Goal: Task Accomplishment & Management: Complete application form

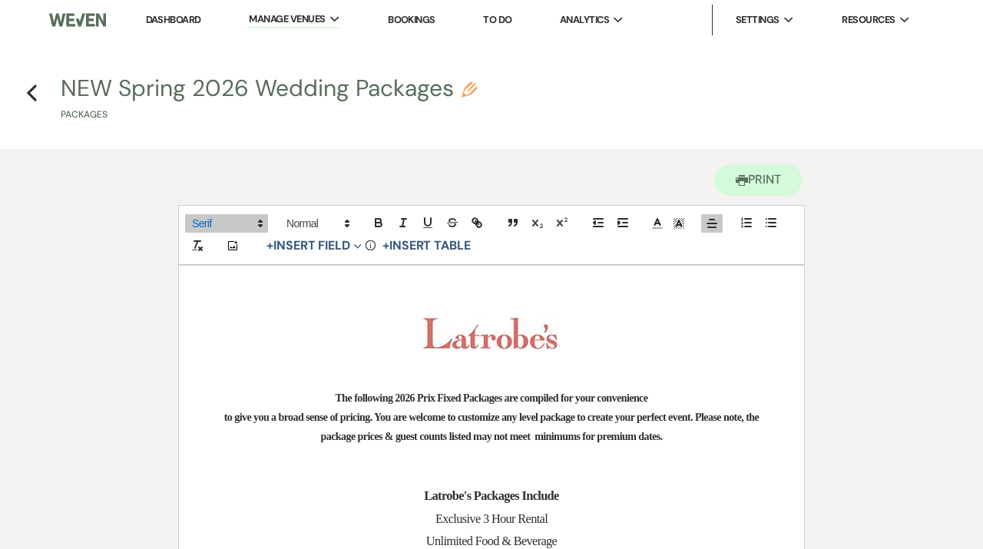
click at [173, 12] on li "Dashboard" at bounding box center [173, 20] width 71 height 31
click at [177, 19] on link "Dashboard" at bounding box center [173, 19] width 55 height 13
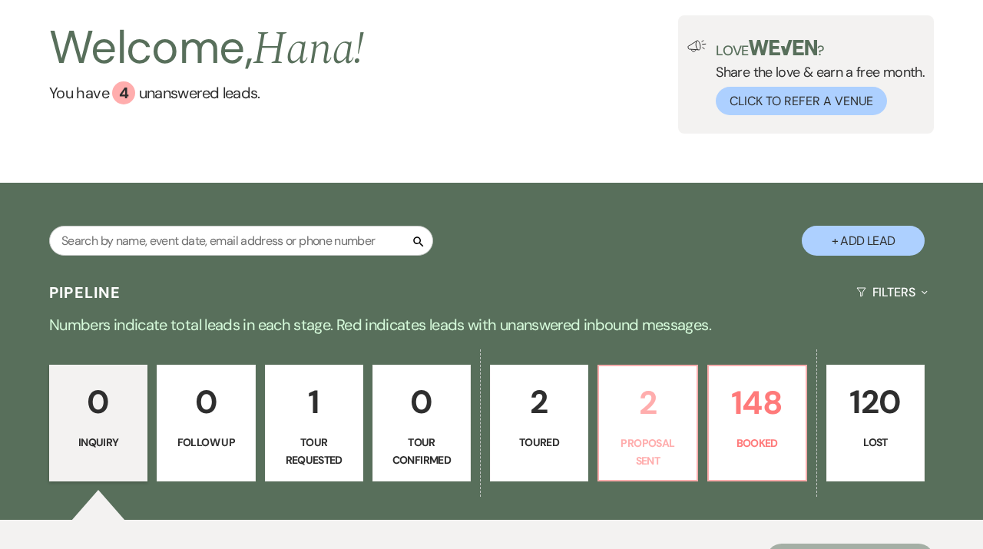
click at [641, 414] on p "2" at bounding box center [647, 402] width 78 height 51
select select "6"
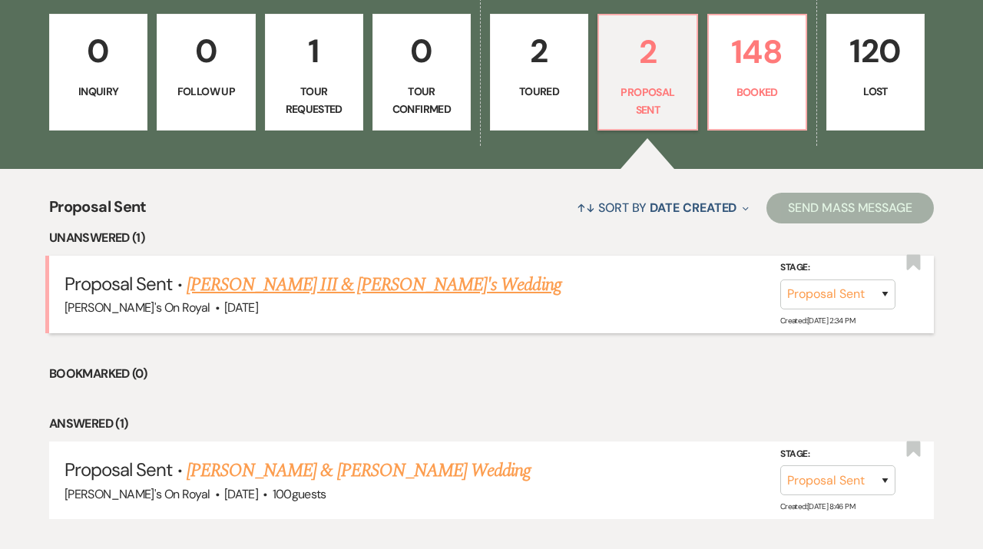
click at [395, 292] on link "[PERSON_NAME] III & [PERSON_NAME]'s Wedding" at bounding box center [374, 285] width 375 height 28
select select "6"
select select "20"
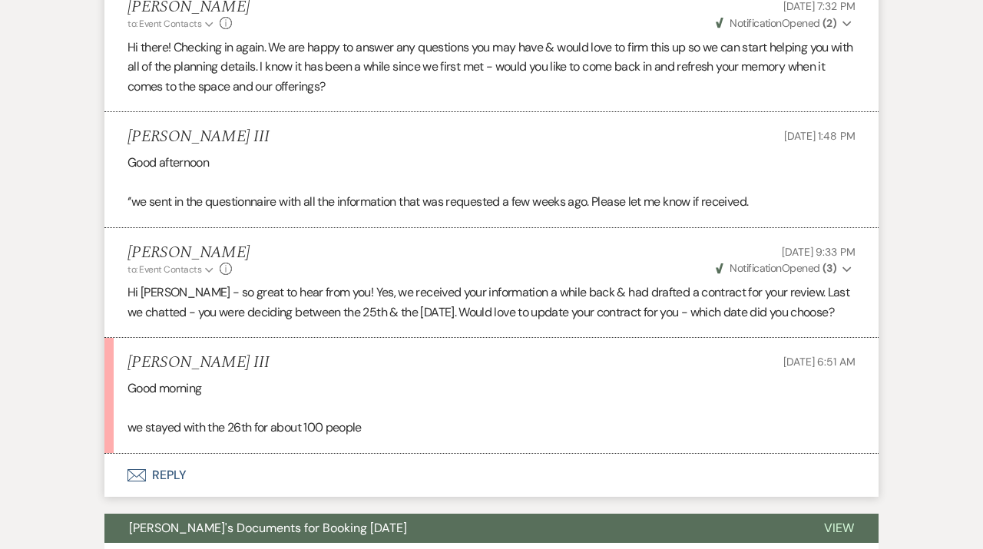
scroll to position [975, 0]
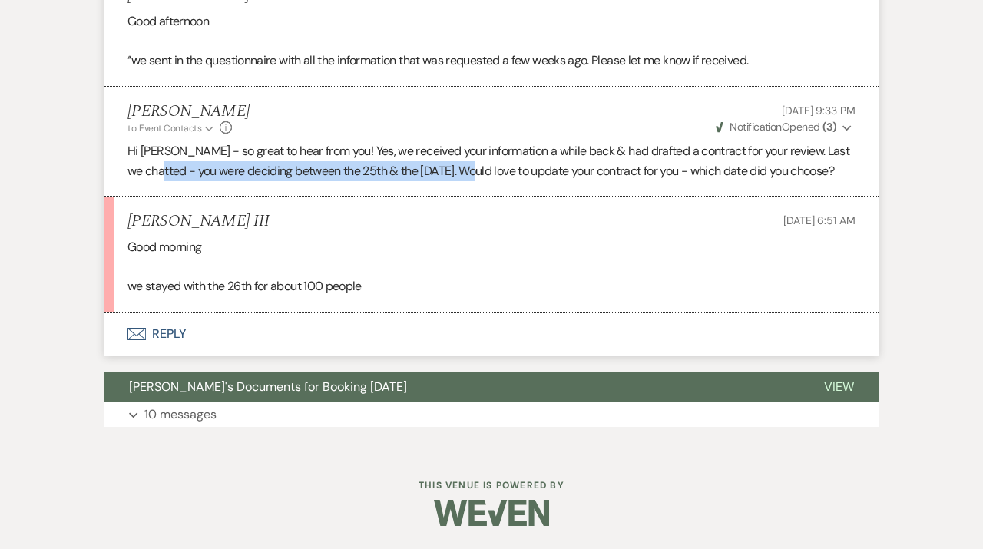
drag, startPoint x: 182, startPoint y: 150, endPoint x: 505, endPoint y: 150, distance: 323.2
click at [505, 150] on p "Hi [PERSON_NAME] - so great to hear from you! Yes, we received your information…" at bounding box center [491, 160] width 728 height 39
copy p "you were deciding between the 25th & the [DATE]."
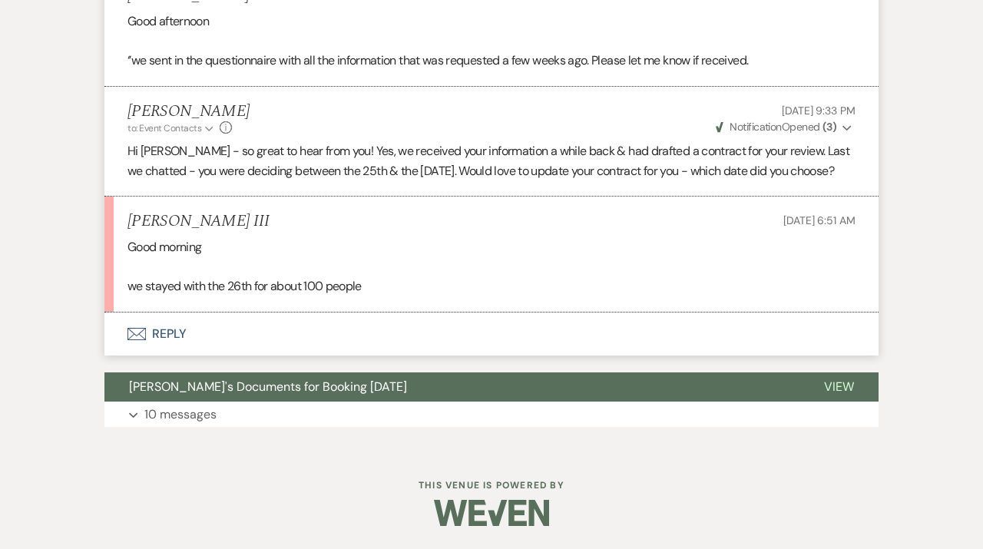
click at [423, 198] on li "[PERSON_NAME] III [DATE] 6:51 AM Good morning we stayed with the 26th for about…" at bounding box center [491, 255] width 774 height 116
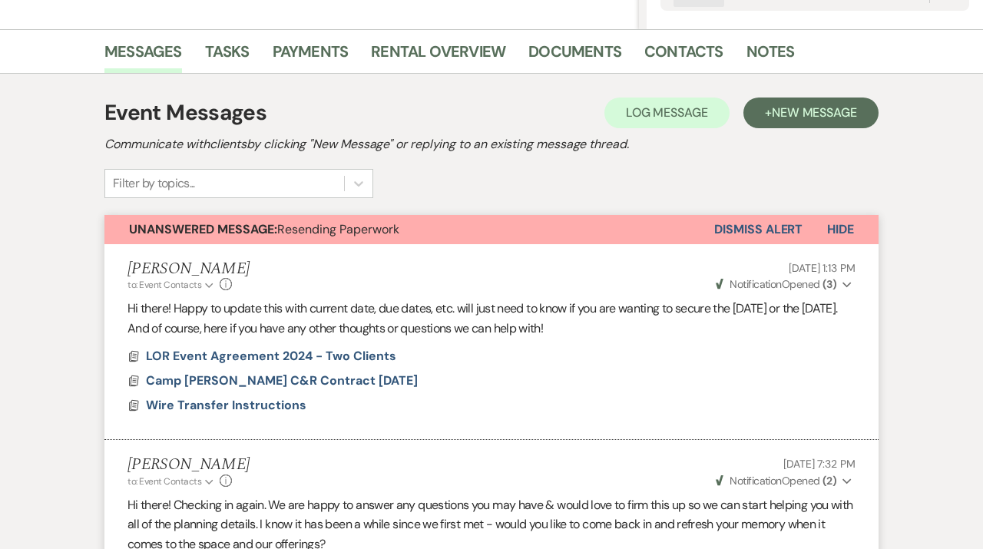
scroll to position [358, 0]
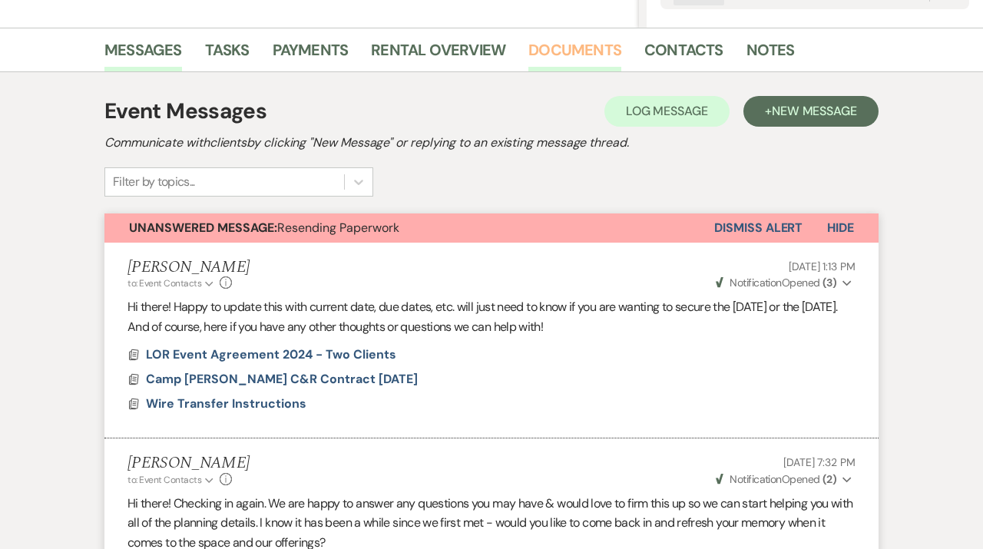
click at [586, 64] on link "Documents" at bounding box center [574, 55] width 93 height 34
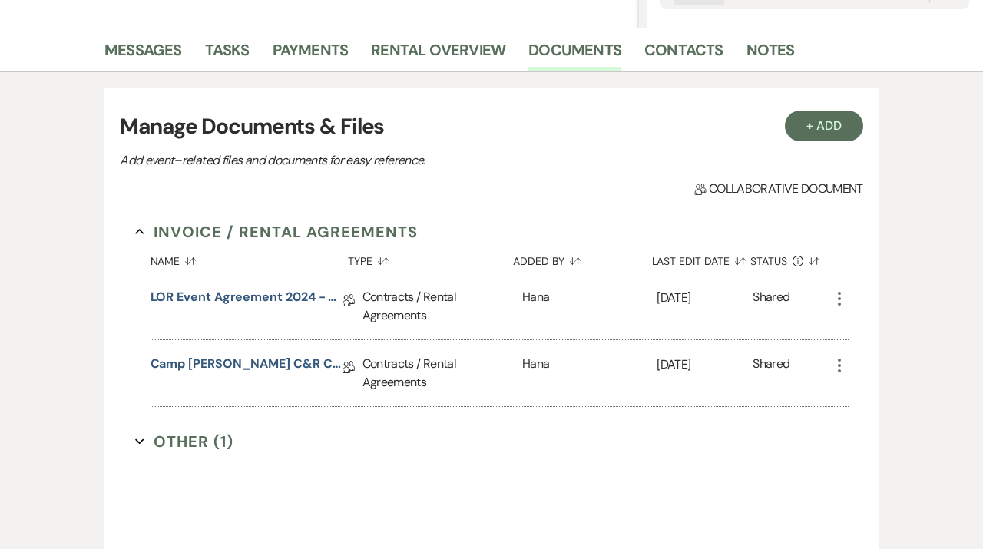
click at [831, 367] on icon "More" at bounding box center [839, 365] width 18 height 18
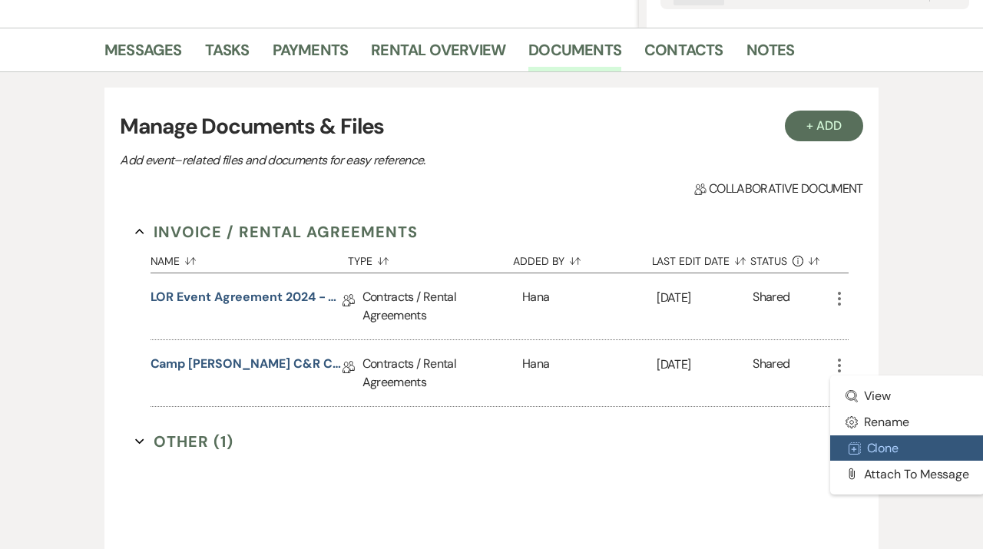
click at [853, 441] on button "Duplicate Clone" at bounding box center [907, 448] width 155 height 26
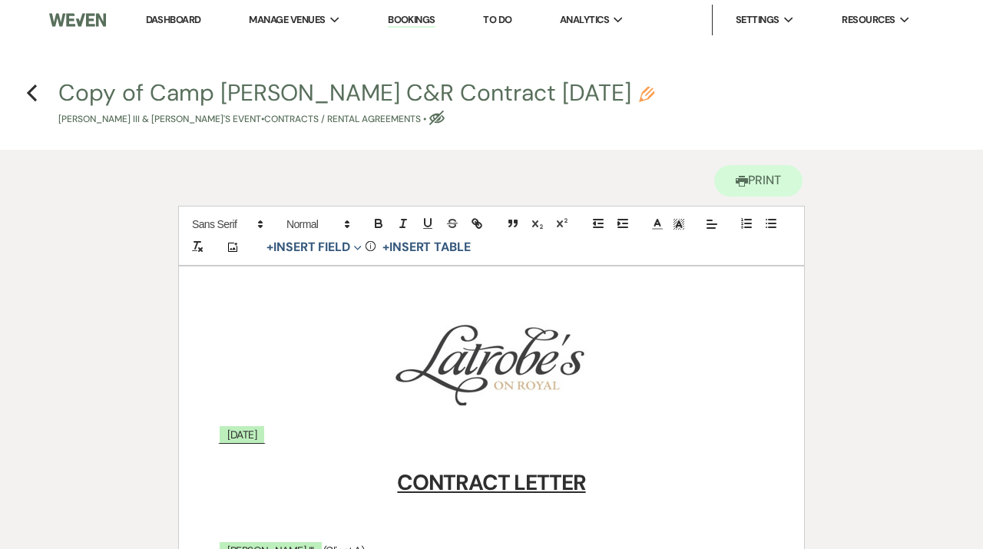
click at [639, 97] on icon "Pencil" at bounding box center [646, 94] width 15 height 15
select select "10"
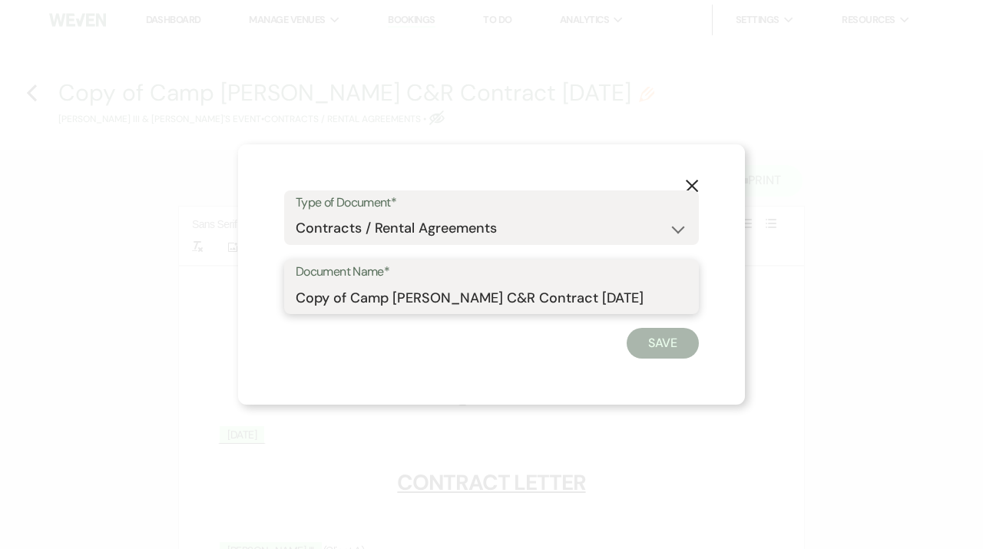
drag, startPoint x: 350, startPoint y: 299, endPoint x: 220, endPoint y: 299, distance: 130.5
click at [296, 299] on input "Copy of Camp [PERSON_NAME] C&R Contract [DATE]" at bounding box center [491, 297] width 391 height 30
type input "New Camp [PERSON_NAME] C&R Contract [DATE]"
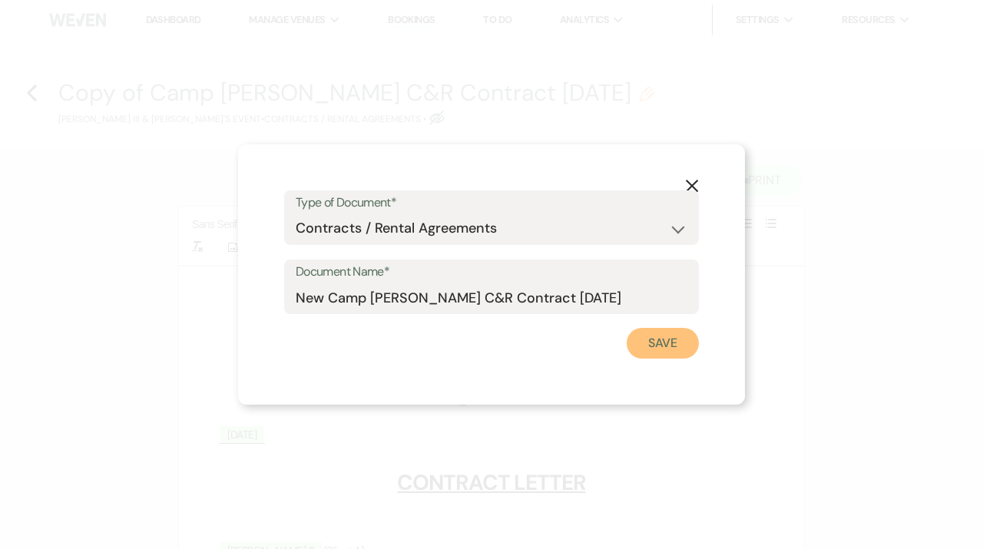
click at [675, 345] on button "Save" at bounding box center [662, 343] width 72 height 31
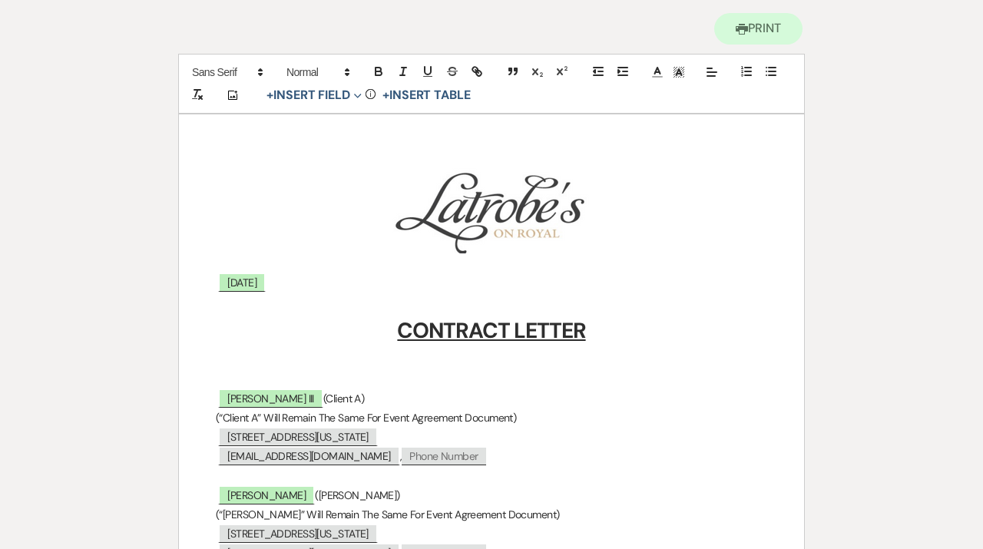
scroll to position [189, 0]
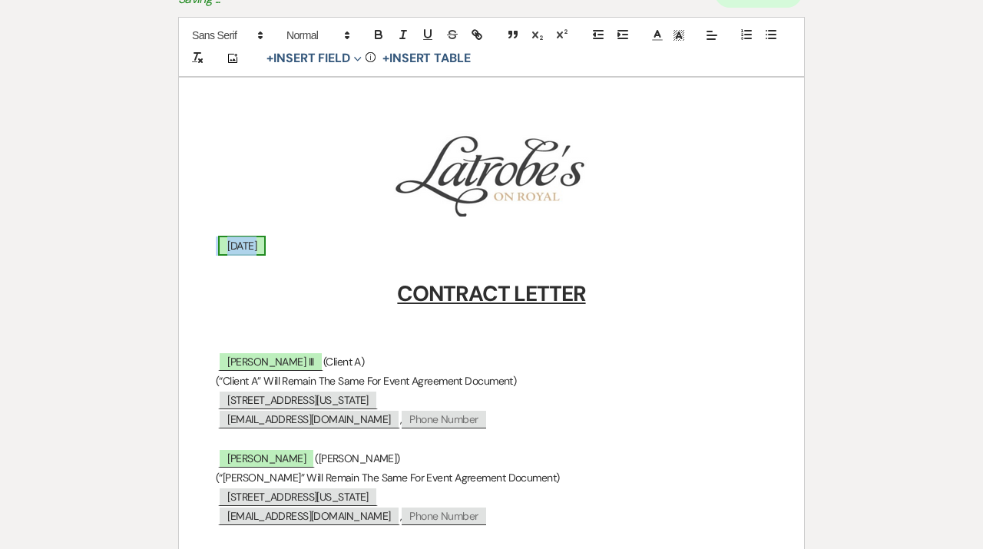
click at [248, 239] on span "[DATE]" at bounding box center [242, 246] width 48 height 20
select select "owner"
select select "custom_placeholder"
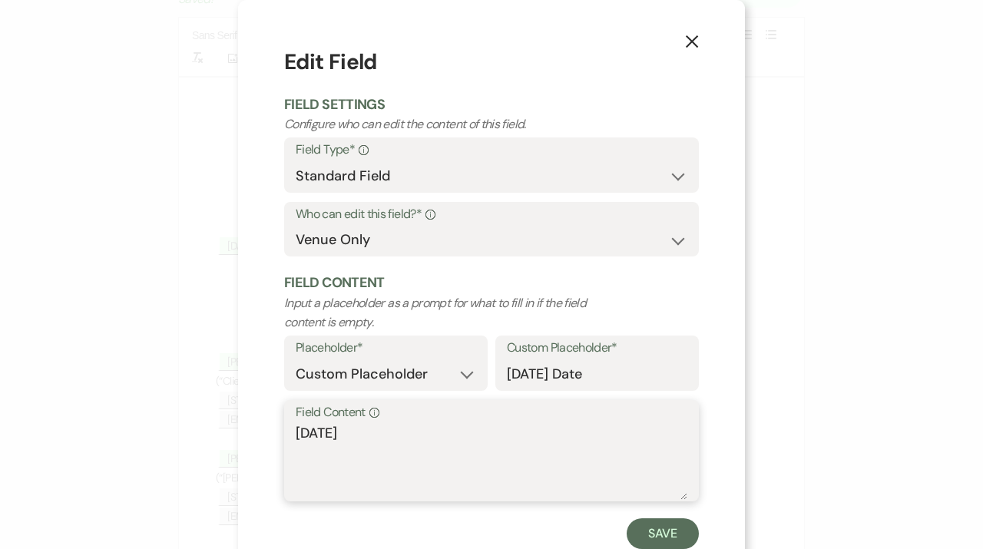
click at [312, 434] on textarea "[DATE]" at bounding box center [491, 461] width 391 height 77
type textarea "[DATE]"
click at [667, 537] on button "Save" at bounding box center [662, 533] width 72 height 31
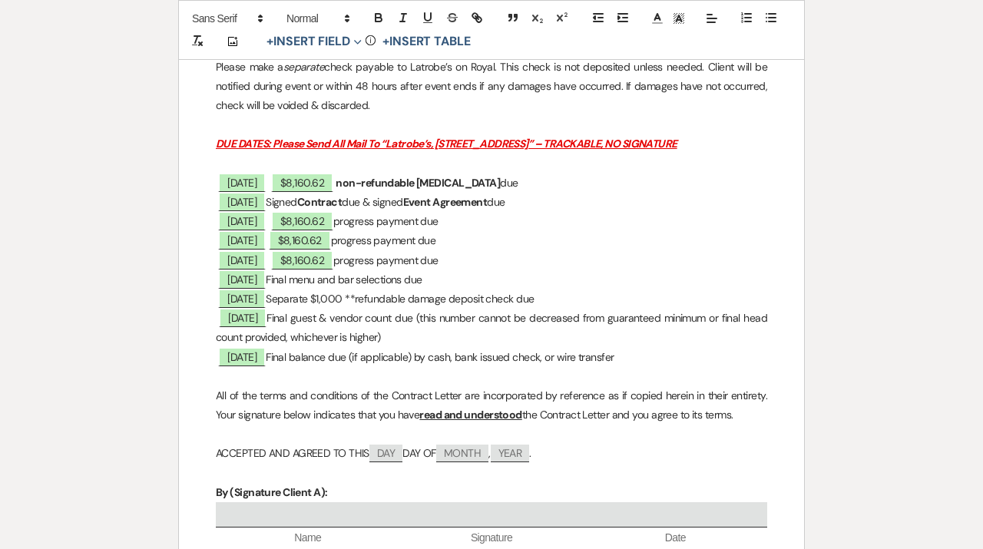
scroll to position [3796, 0]
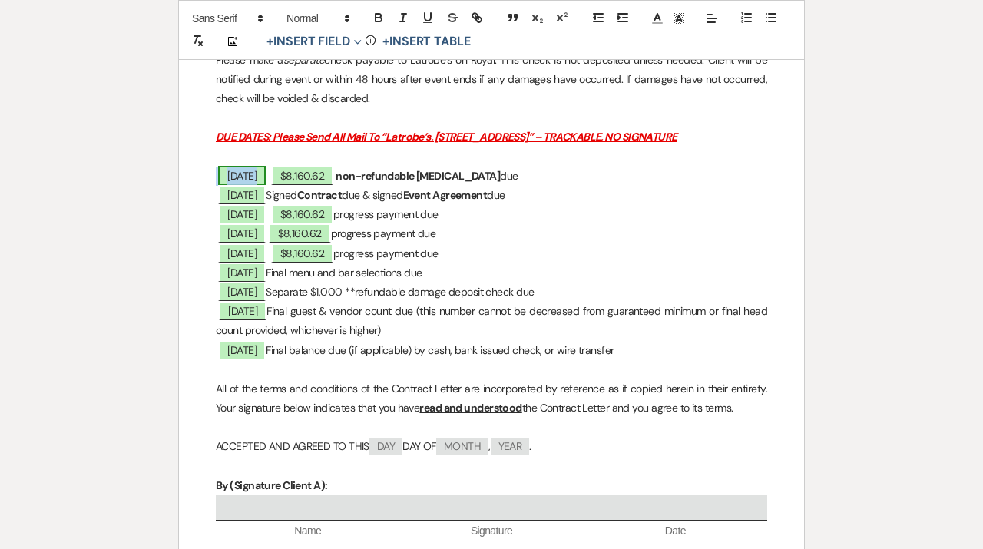
click at [263, 173] on span "[DATE]" at bounding box center [242, 176] width 48 height 20
select select "owner"
select select "Date"
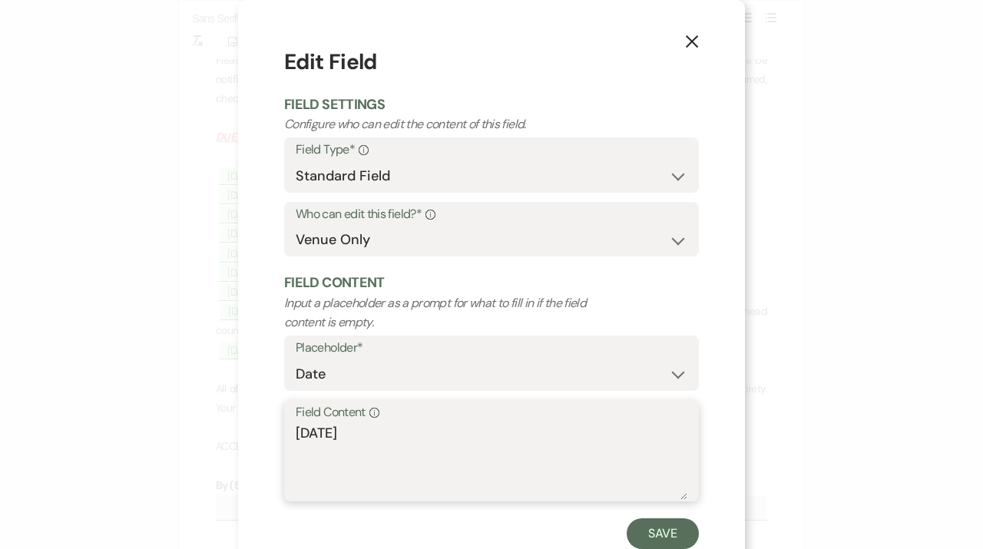
click at [313, 432] on textarea "[DATE]" at bounding box center [491, 461] width 391 height 77
type textarea "[DATE]"
click at [644, 539] on button "Save" at bounding box center [662, 533] width 72 height 31
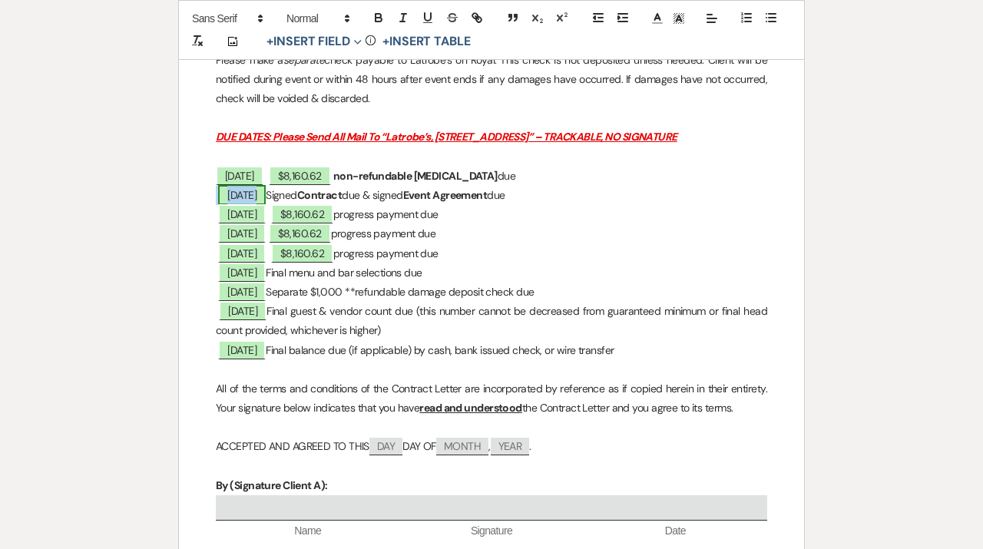
click at [261, 197] on span "[DATE]" at bounding box center [242, 195] width 48 height 20
select select "owner"
select select "Date"
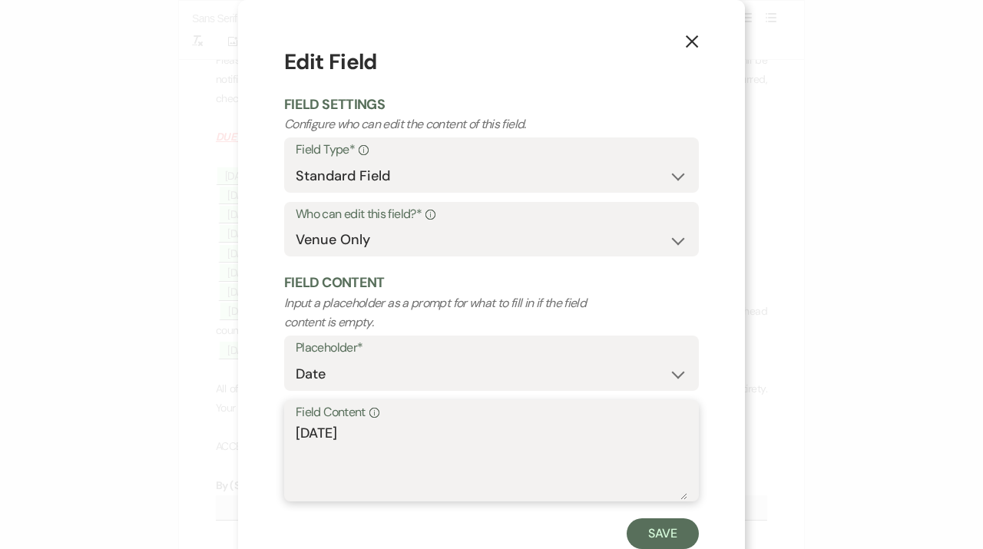
click at [310, 433] on textarea "[DATE]" at bounding box center [491, 461] width 391 height 77
type textarea "[DATE]"
click at [658, 522] on button "Save" at bounding box center [662, 533] width 72 height 31
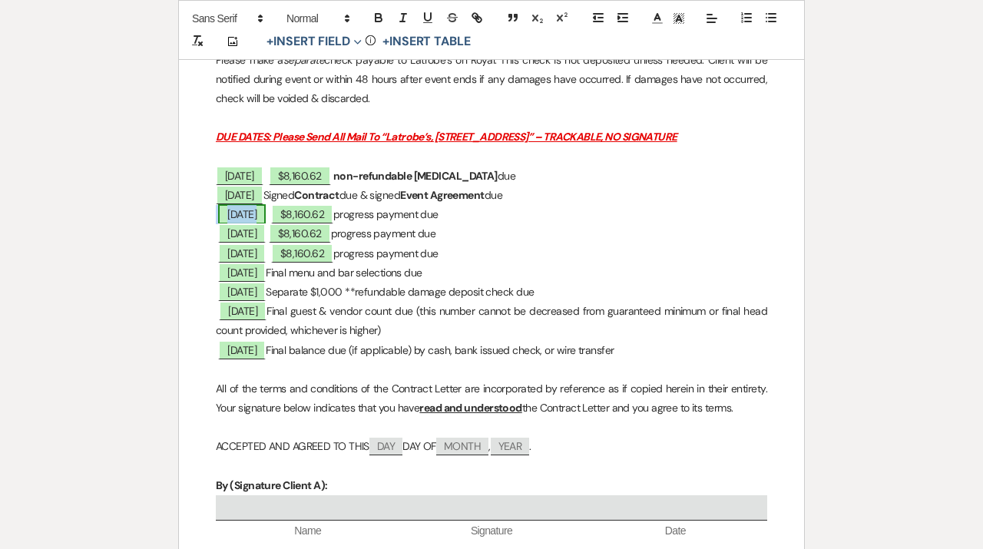
click at [259, 223] on span "[DATE]" at bounding box center [242, 214] width 48 height 20
select select "owner"
select select "Date"
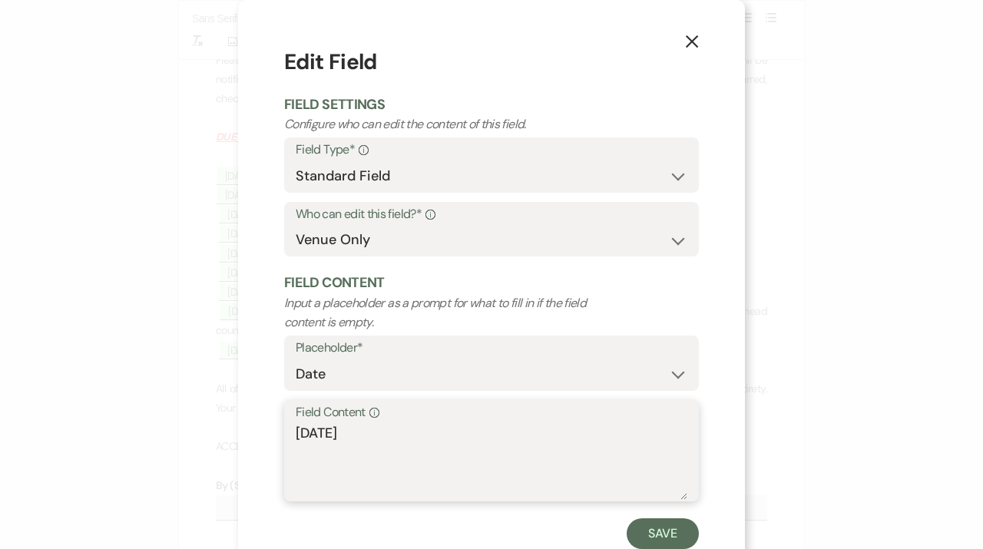
click at [315, 428] on textarea "[DATE]" at bounding box center [491, 461] width 391 height 77
type textarea "[DATE]"
click at [654, 535] on button "Save" at bounding box center [662, 533] width 72 height 31
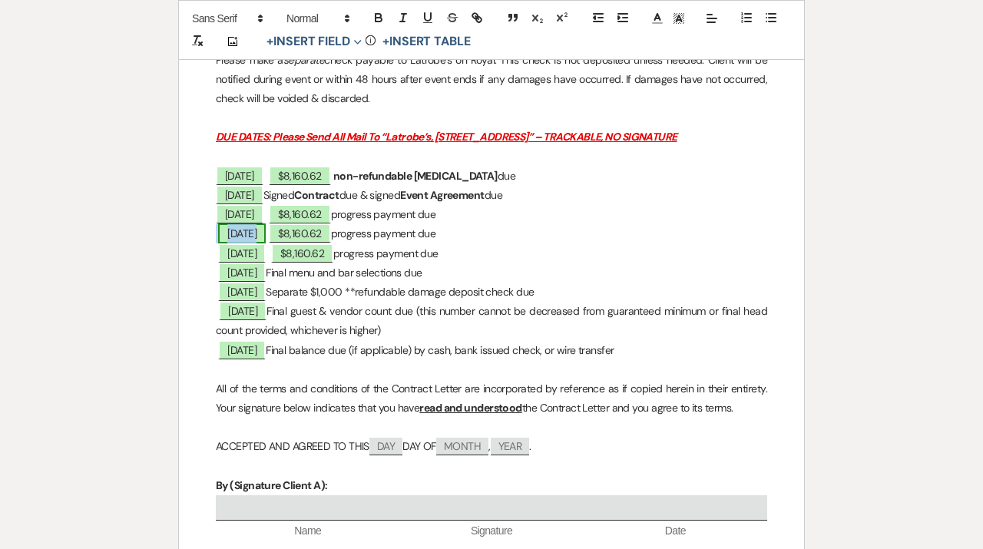
click at [266, 236] on span "[DATE]" at bounding box center [242, 233] width 48 height 20
select select "owner"
select select "Date"
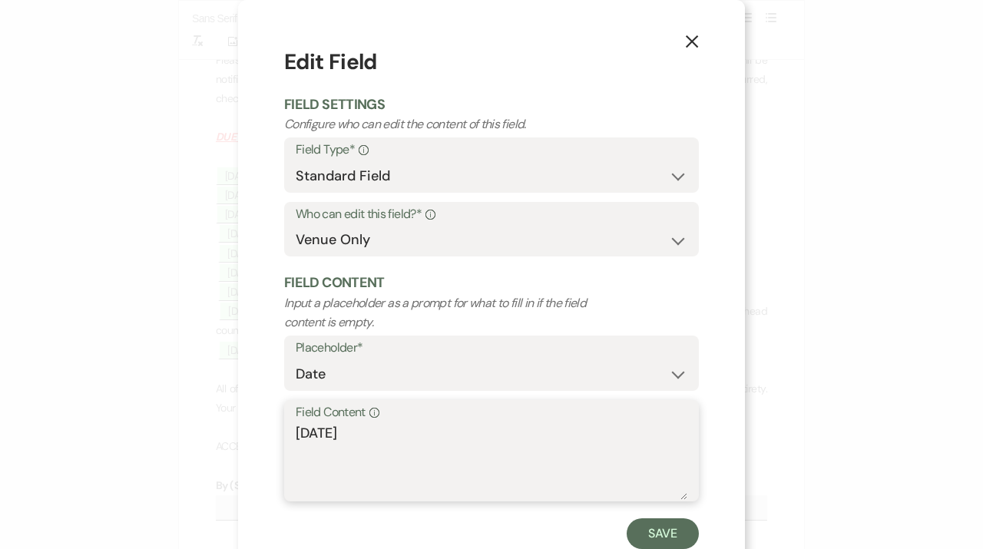
click at [315, 434] on textarea "[DATE]" at bounding box center [491, 461] width 391 height 77
type textarea "[DATE]"
click at [669, 538] on button "Save" at bounding box center [662, 533] width 72 height 31
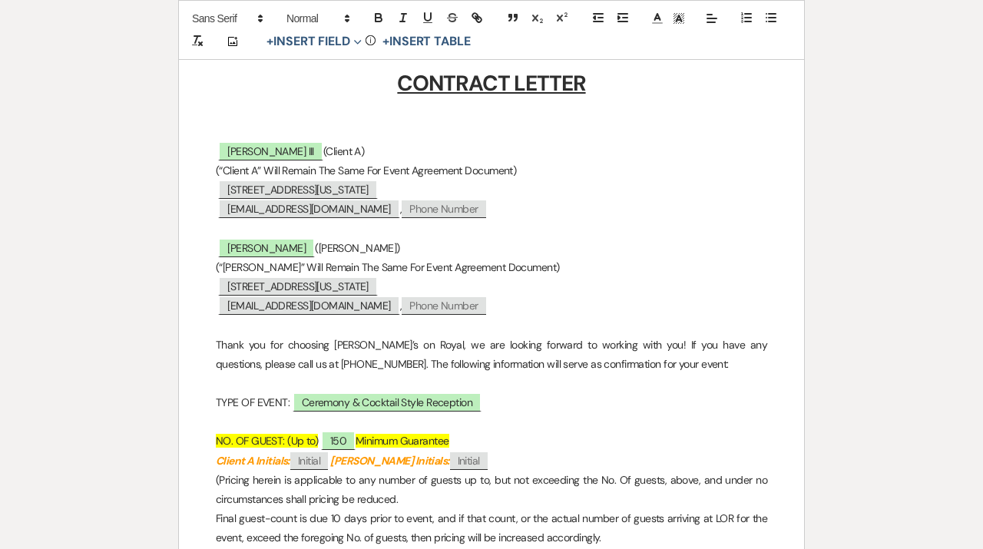
scroll to position [401, 0]
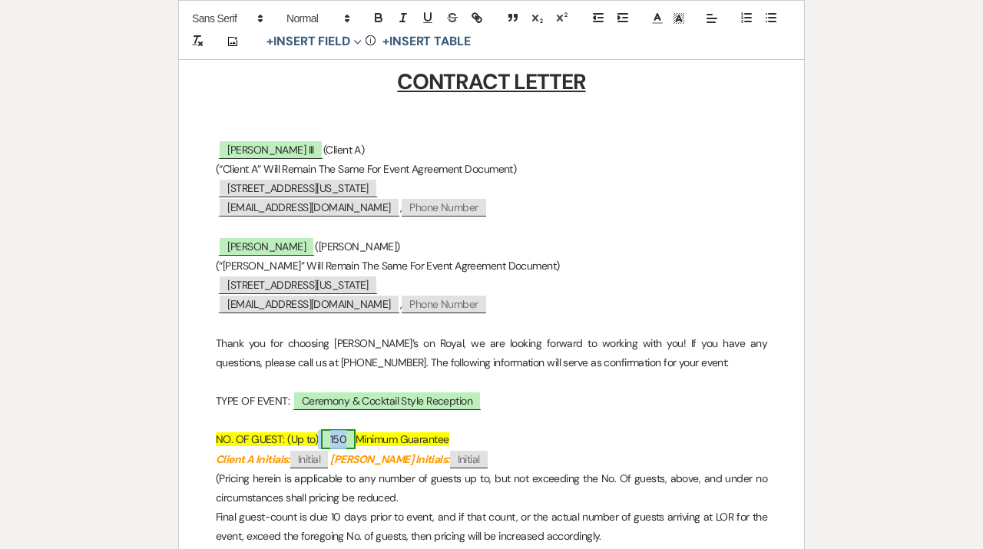
click at [337, 441] on span "150" at bounding box center [338, 439] width 35 height 20
select select "owner"
select select "custom_placeholder"
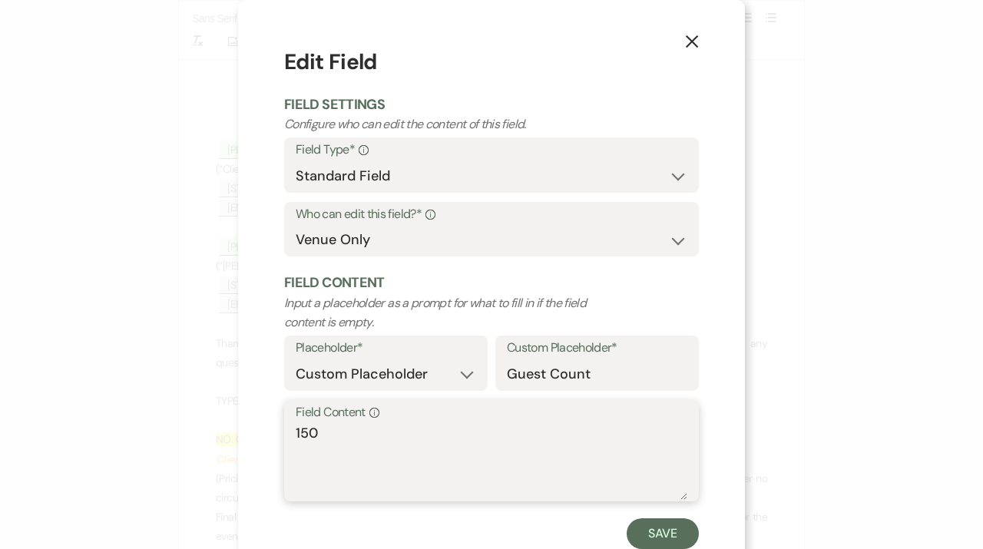
click at [309, 438] on textarea "150" at bounding box center [491, 461] width 391 height 77
type textarea "100"
click at [645, 533] on button "Save" at bounding box center [662, 533] width 72 height 31
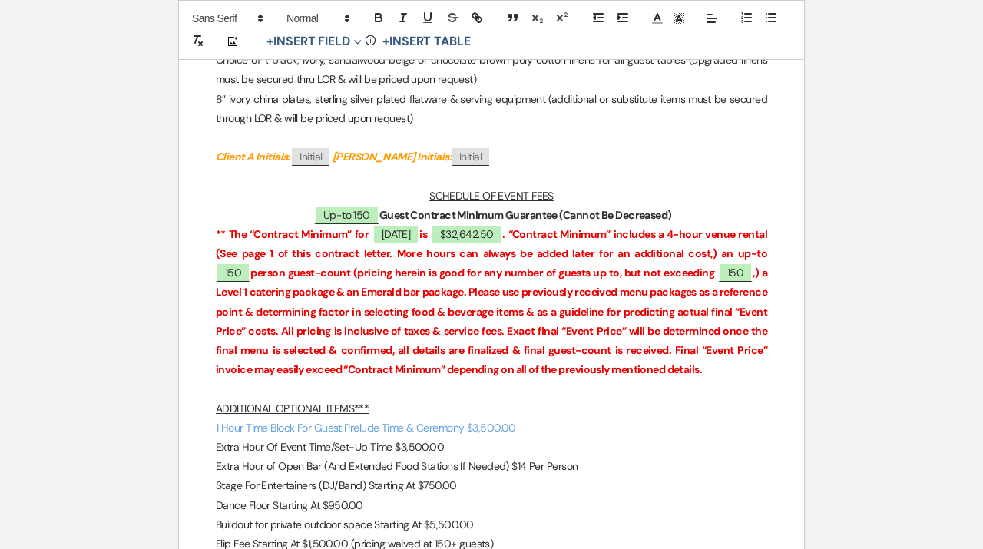
scroll to position [2809, 0]
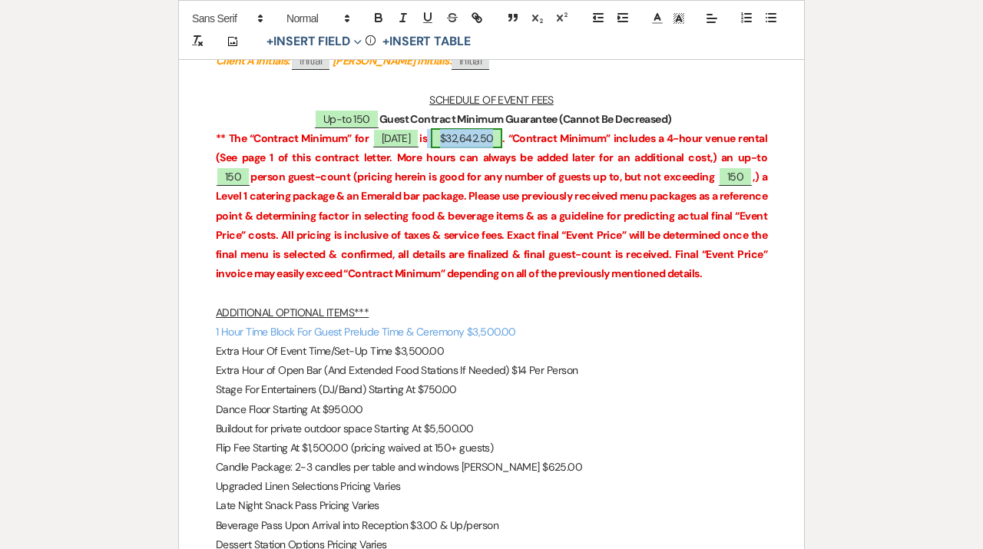
click at [502, 137] on span "$32,642.50" at bounding box center [466, 138] width 71 height 20
select select "owner"
select select "Total"
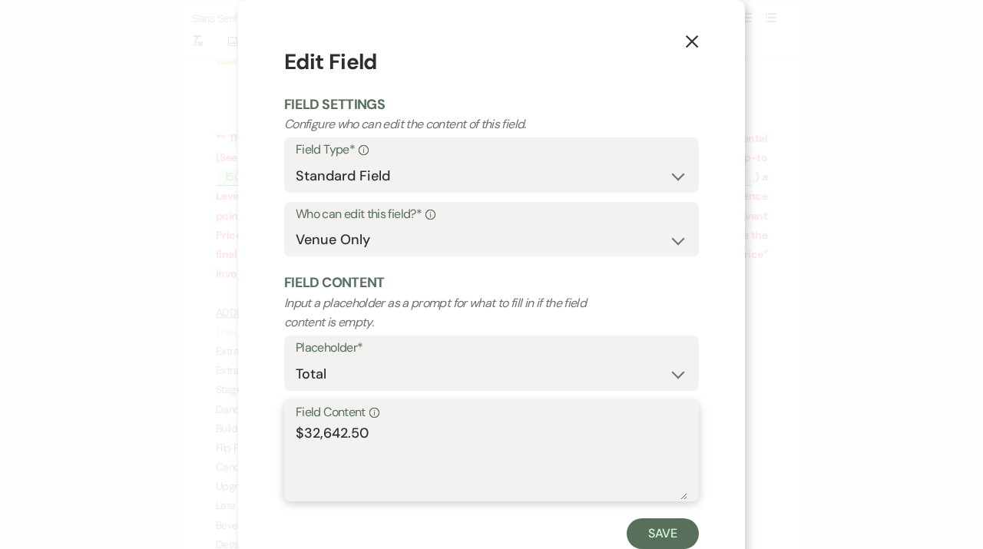
click at [317, 438] on textarea "$32,642.50" at bounding box center [491, 461] width 391 height 77
drag, startPoint x: 372, startPoint y: 431, endPoint x: 321, endPoint y: 430, distance: 51.4
click at [321, 430] on textarea "$27,642.50" at bounding box center [491, 461] width 391 height 77
type textarea "$27,095"
click at [665, 537] on button "Save" at bounding box center [662, 533] width 72 height 31
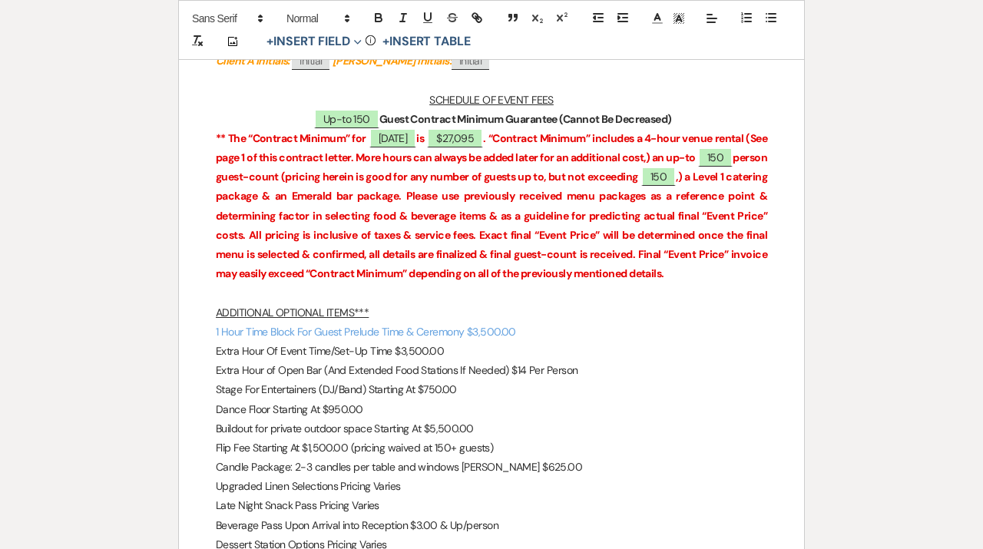
click at [352, 108] on p "SCHEDULE OF EVENT FEES" at bounding box center [491, 100] width 551 height 19
click at [355, 118] on span "Up-to 150" at bounding box center [346, 119] width 65 height 20
select select "owner"
select select "custom_placeholder"
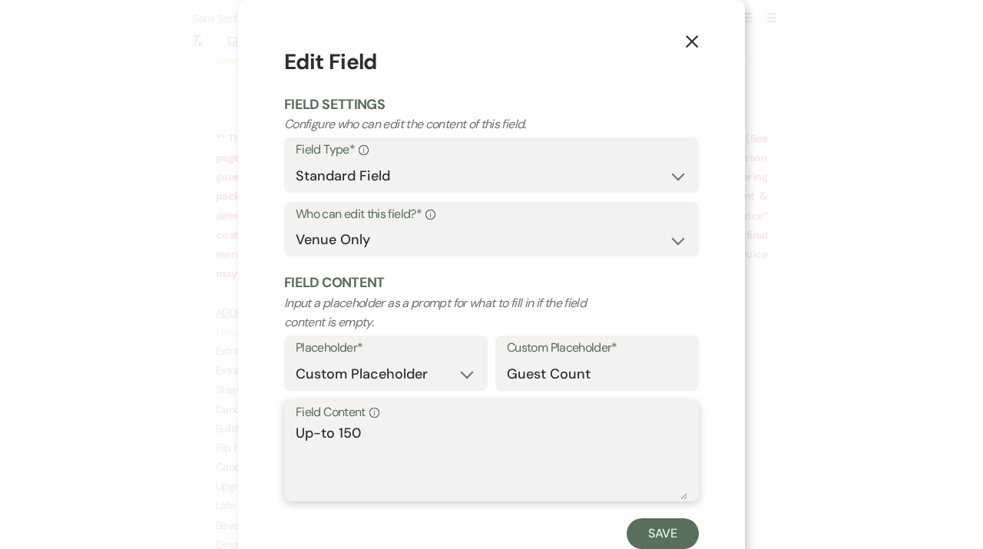
click at [355, 433] on textarea "Up-to 150" at bounding box center [491, 461] width 391 height 77
type textarea "Up-to 100"
click at [656, 538] on button "Save" at bounding box center [662, 533] width 72 height 31
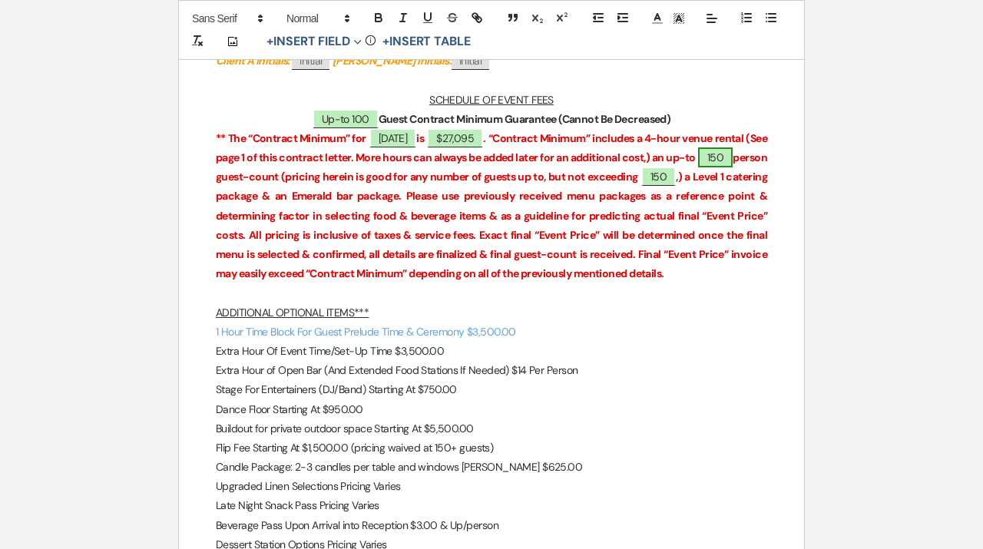
click at [698, 167] on span "150" at bounding box center [715, 157] width 35 height 20
select select "owner"
select select "Number"
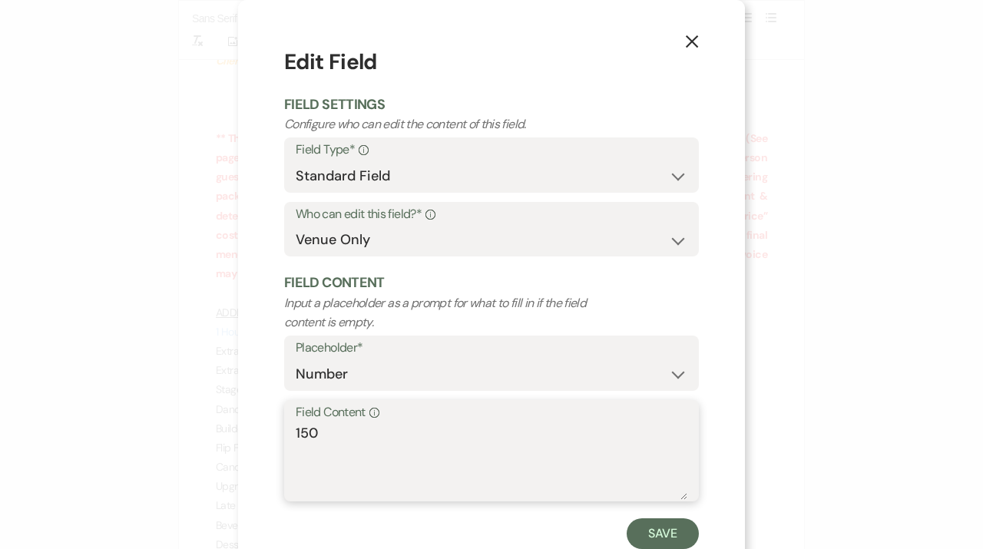
click at [305, 434] on textarea "150" at bounding box center [491, 461] width 391 height 77
type textarea "100"
click at [655, 533] on button "Save" at bounding box center [662, 533] width 72 height 31
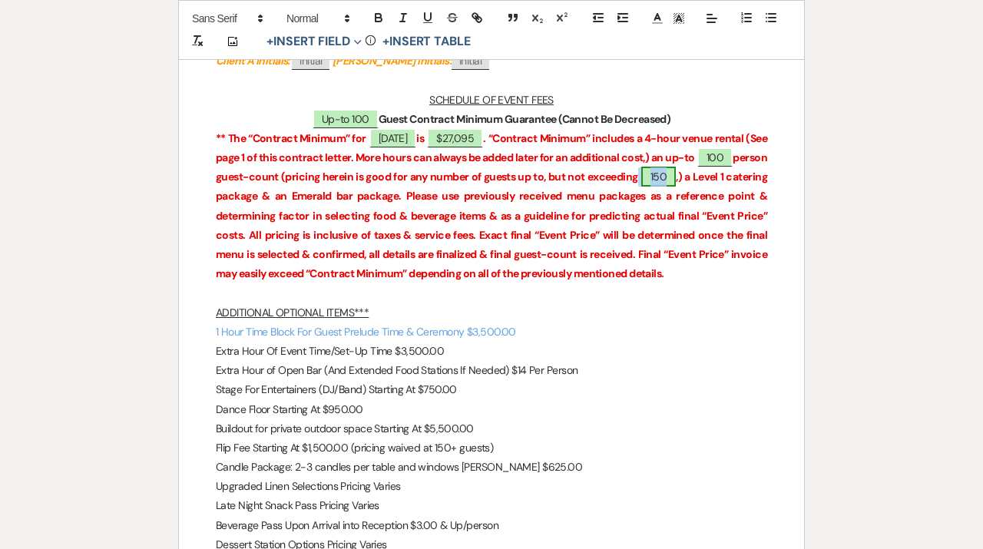
click at [675, 178] on span "150" at bounding box center [658, 177] width 35 height 20
select select "owner"
select select "Number"
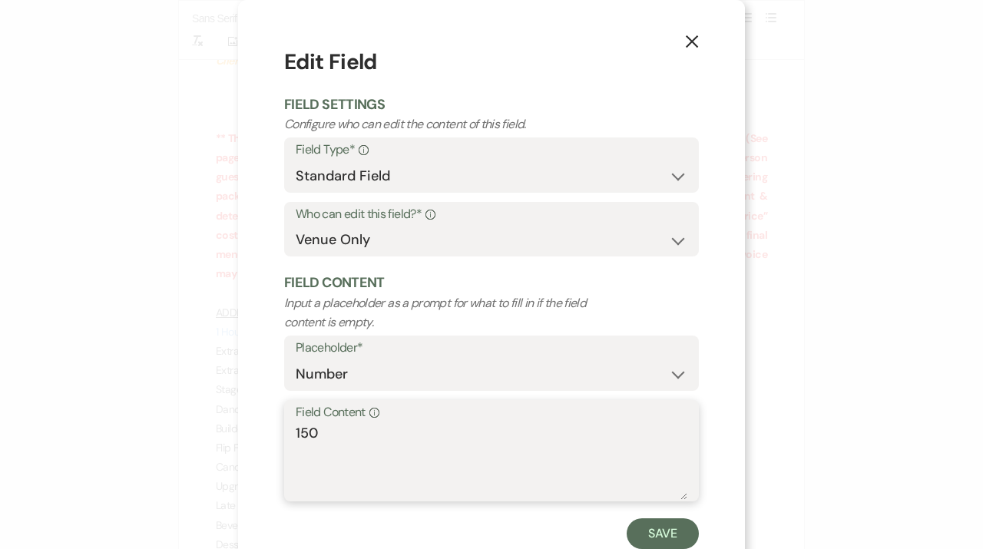
click at [312, 437] on textarea "150" at bounding box center [491, 461] width 391 height 77
type textarea "100"
click at [668, 533] on button "Save" at bounding box center [662, 533] width 72 height 31
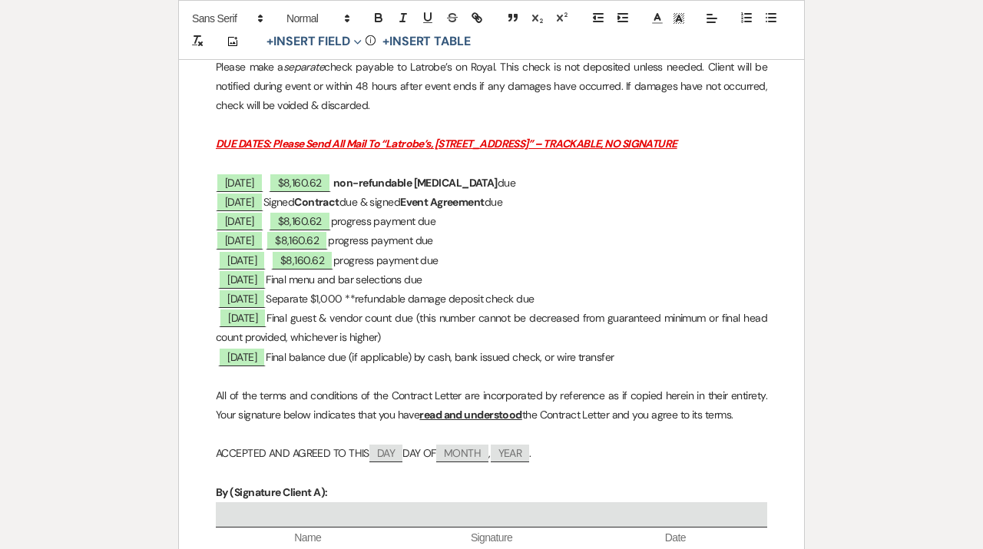
scroll to position [3802, 0]
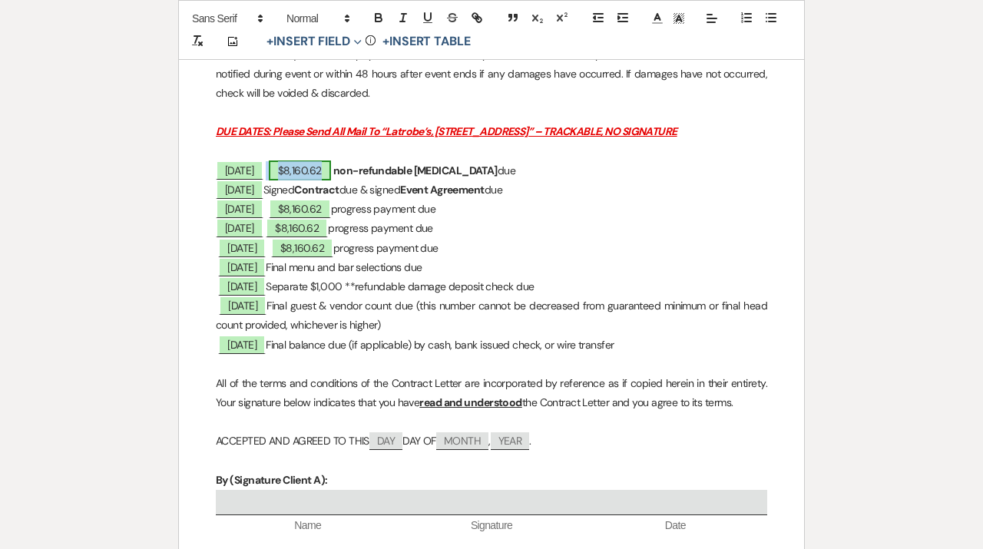
click at [309, 170] on span "$8,160.62" at bounding box center [300, 170] width 62 height 20
select select "owner"
select select "Amount"
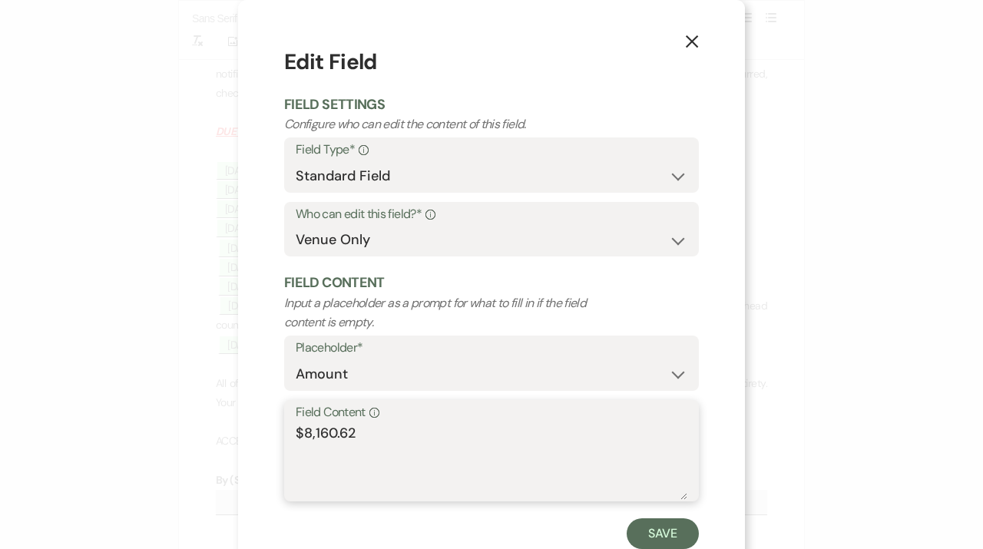
drag, startPoint x: 368, startPoint y: 434, endPoint x: 306, endPoint y: 431, distance: 62.2
click at [306, 431] on textarea "$8,160.62" at bounding box center [491, 461] width 391 height 77
drag, startPoint x: 372, startPoint y: 437, endPoint x: 250, endPoint y: 437, distance: 122.0
click at [296, 437] on textarea "$6,773.75" at bounding box center [491, 461] width 391 height 77
type textarea "$6,773.75"
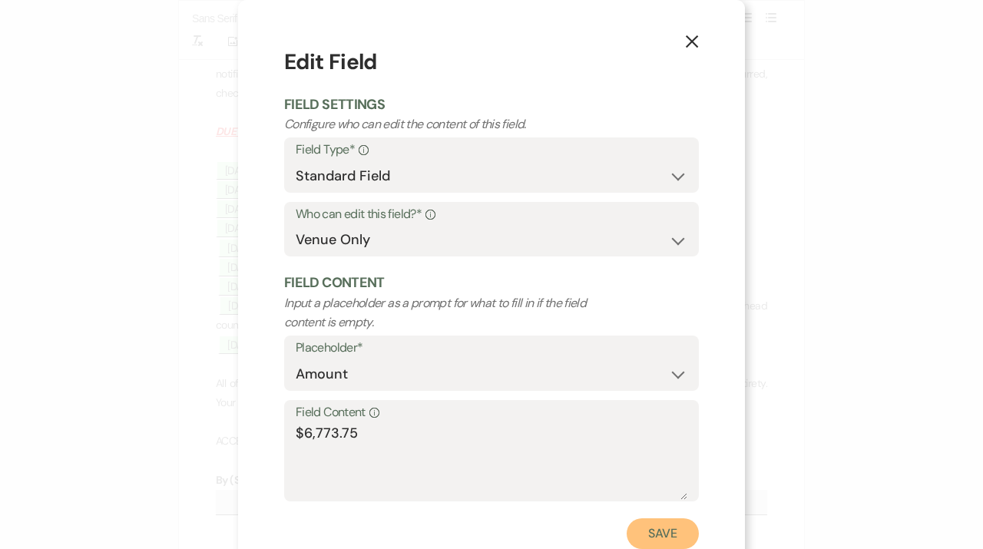
click at [687, 540] on button "Save" at bounding box center [662, 533] width 72 height 31
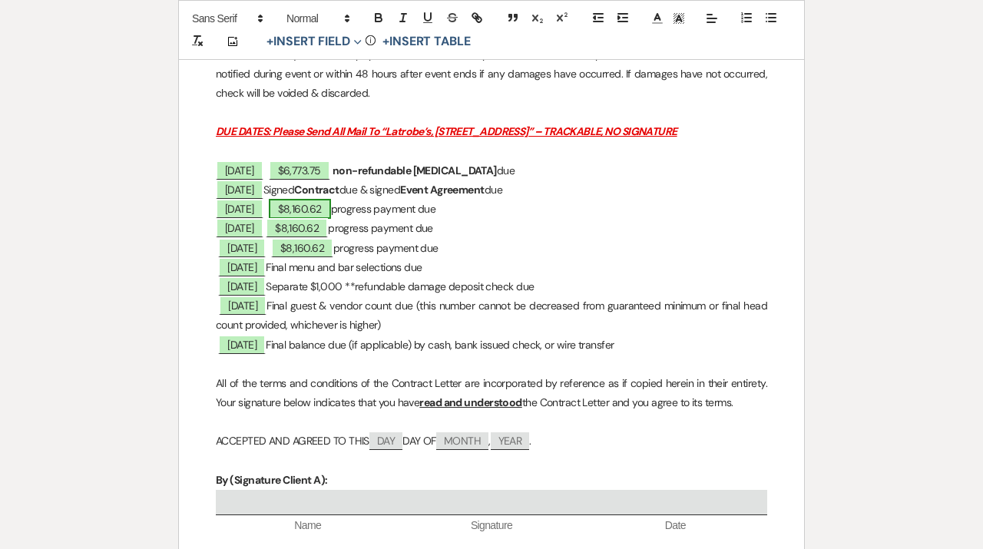
click at [297, 202] on span "$8,160.62" at bounding box center [300, 209] width 62 height 20
select select "owner"
select select "Amount"
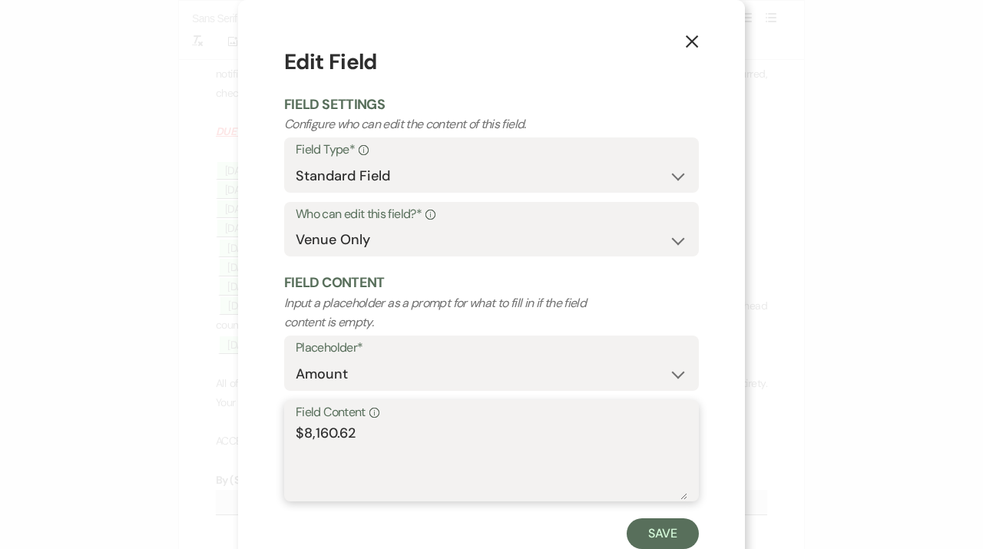
drag, startPoint x: 387, startPoint y: 440, endPoint x: 229, endPoint y: 438, distance: 158.1
click at [296, 439] on textarea "$8,160.62" at bounding box center [491, 461] width 391 height 77
paste textarea "6,773.75"
type textarea "$6,773.75"
click at [716, 541] on div "X Edit Field Field Settings Configure who can edit the content of this field. F…" at bounding box center [491, 297] width 507 height 595
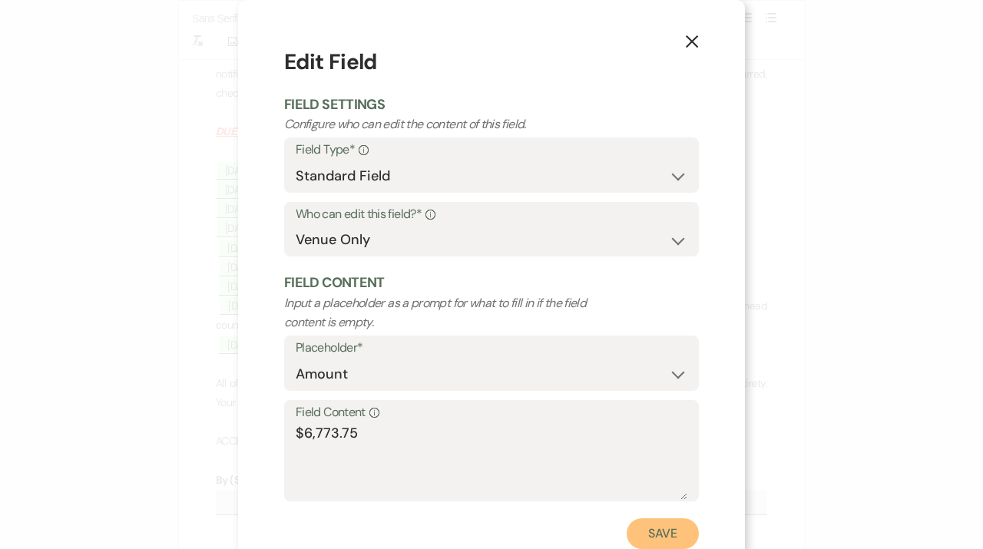
click at [679, 538] on button "Save" at bounding box center [662, 533] width 72 height 31
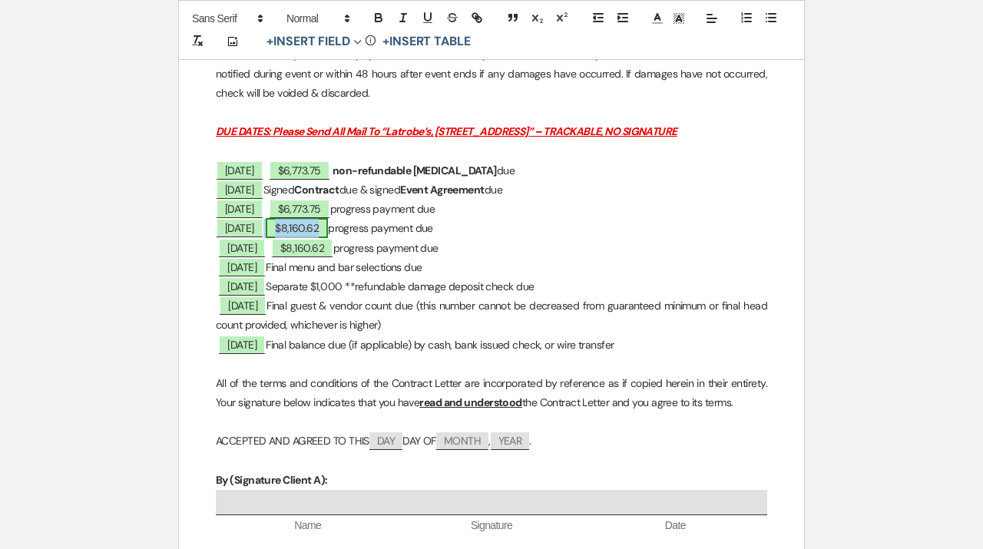
click at [325, 233] on span "$8,160.62" at bounding box center [297, 228] width 62 height 20
select select "owner"
select select "Amount"
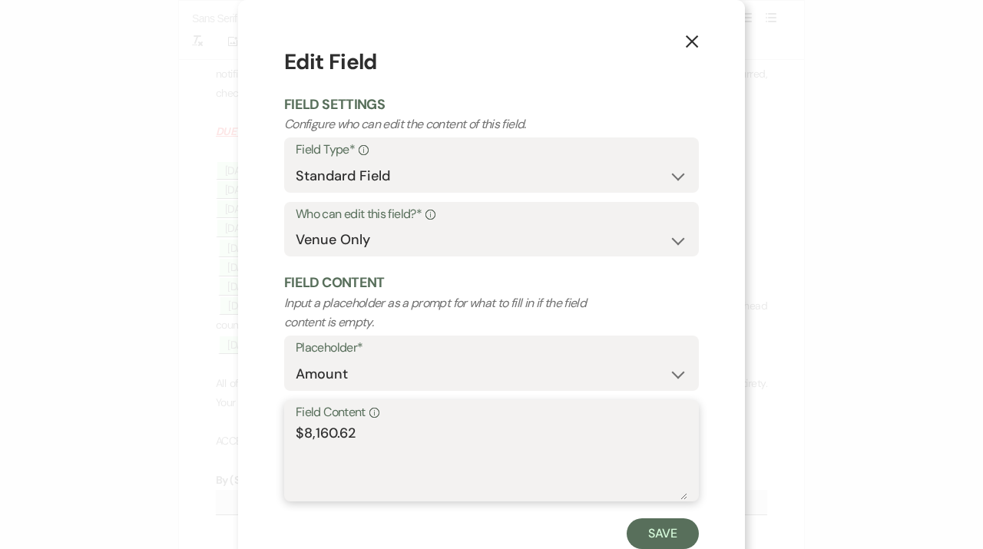
drag, startPoint x: 376, startPoint y: 430, endPoint x: 256, endPoint y: 430, distance: 120.5
click at [296, 430] on textarea "$8,160.62" at bounding box center [491, 461] width 391 height 77
click at [689, 45] on use "button" at bounding box center [691, 41] width 12 height 12
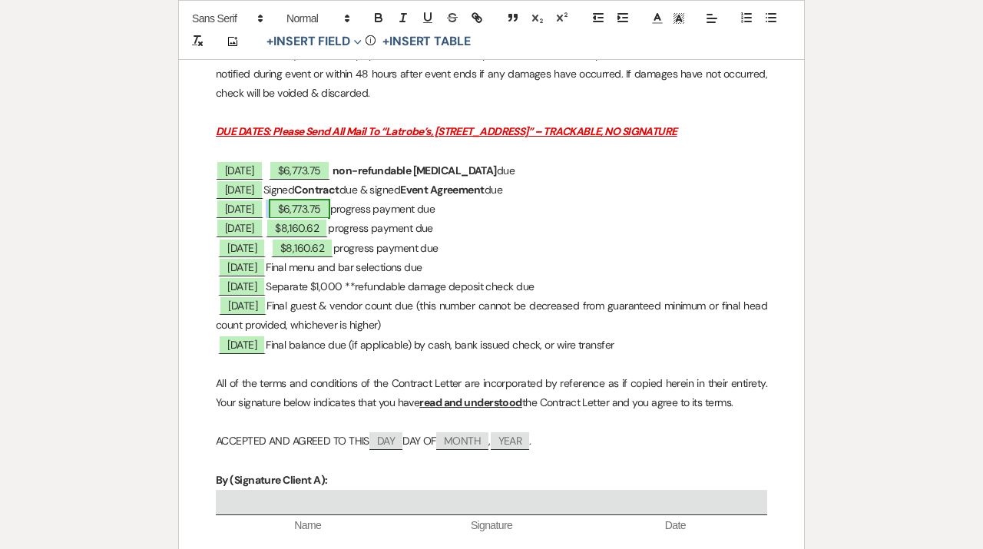
click at [312, 208] on span "$6,773.75" at bounding box center [299, 209] width 61 height 20
select select "owner"
select select "Amount"
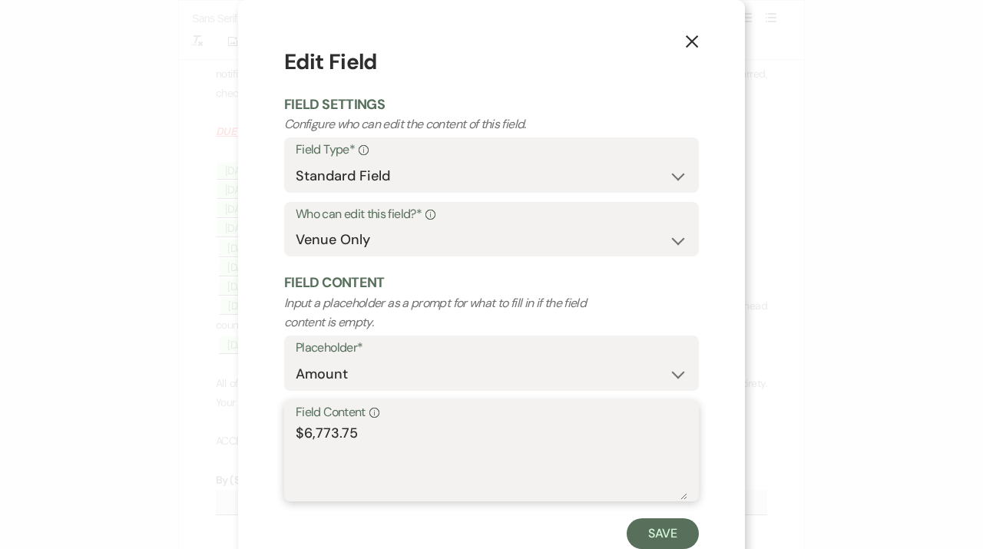
drag, startPoint x: 362, startPoint y: 434, endPoint x: 239, endPoint y: 434, distance: 122.0
click at [296, 434] on textarea "$6,773.75" at bounding box center [491, 461] width 391 height 77
click at [690, 539] on button "Save" at bounding box center [662, 533] width 72 height 31
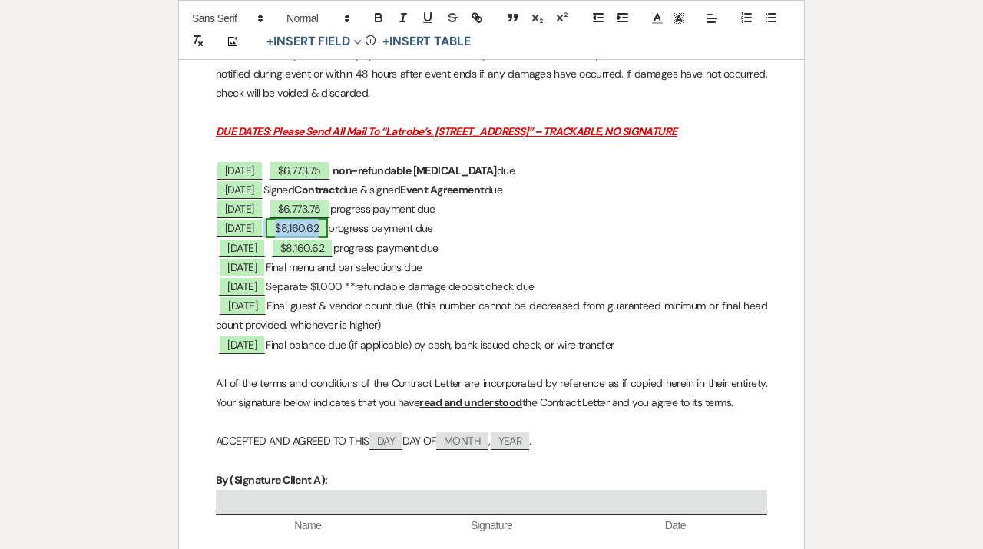
click at [305, 233] on span "$8,160.62" at bounding box center [297, 228] width 62 height 20
select select "owner"
select select "Amount"
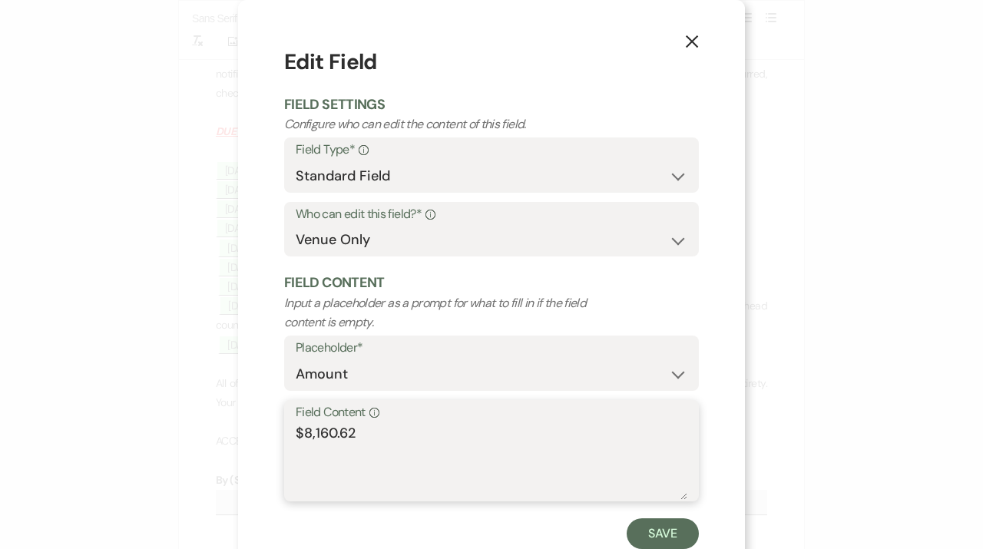
drag, startPoint x: 383, startPoint y: 437, endPoint x: 232, endPoint y: 428, distance: 151.4
click at [296, 428] on textarea "$8,160.62" at bounding box center [491, 461] width 391 height 77
paste textarea "6,773.75"
type textarea "$6,773.75"
click at [705, 536] on div "X Edit Field Field Settings Configure who can edit the content of this field. F…" at bounding box center [491, 297] width 507 height 595
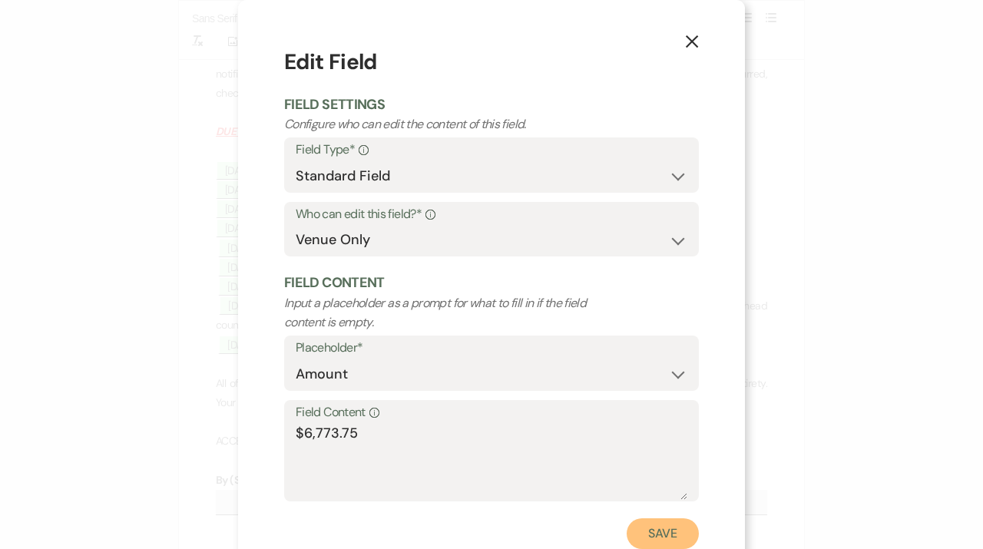
click at [667, 536] on button "Save" at bounding box center [662, 533] width 72 height 31
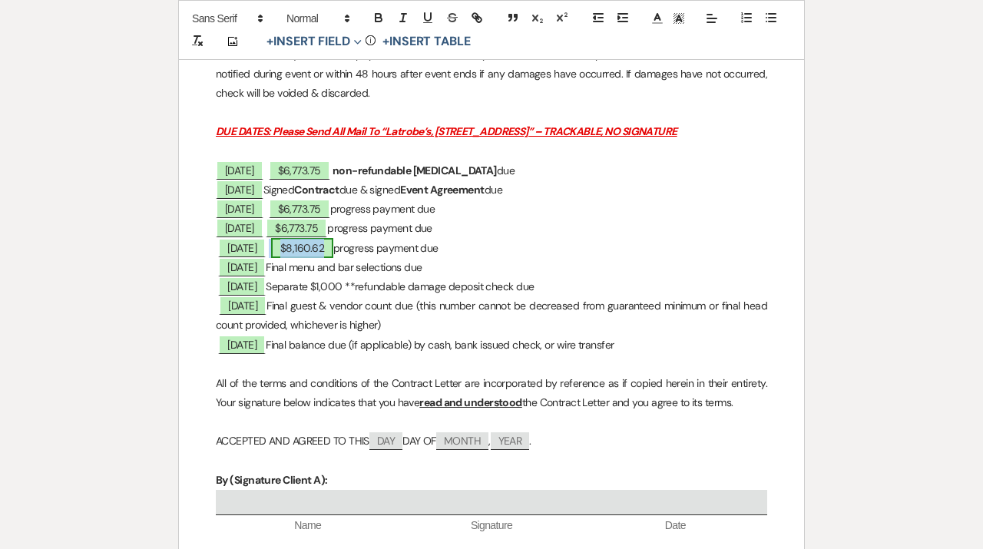
click at [308, 249] on span "$8,160.62" at bounding box center [302, 248] width 62 height 20
select select "owner"
select select "Amount"
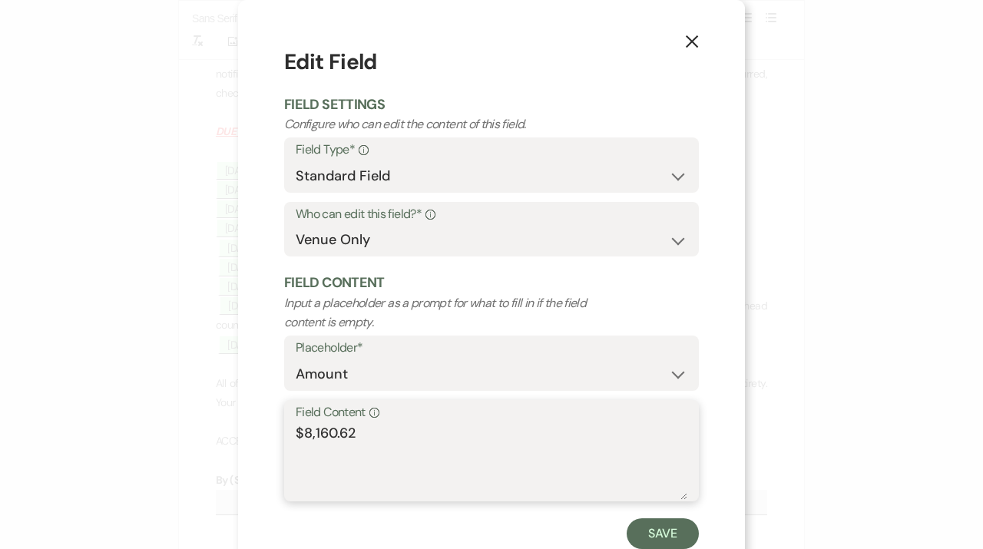
drag, startPoint x: 371, startPoint y: 434, endPoint x: 285, endPoint y: 434, distance: 86.0
click at [296, 434] on textarea "$8,160.62" at bounding box center [491, 461] width 391 height 77
paste textarea "6,773.75"
type textarea "$6,773.75"
click at [666, 547] on button "Save" at bounding box center [662, 533] width 72 height 31
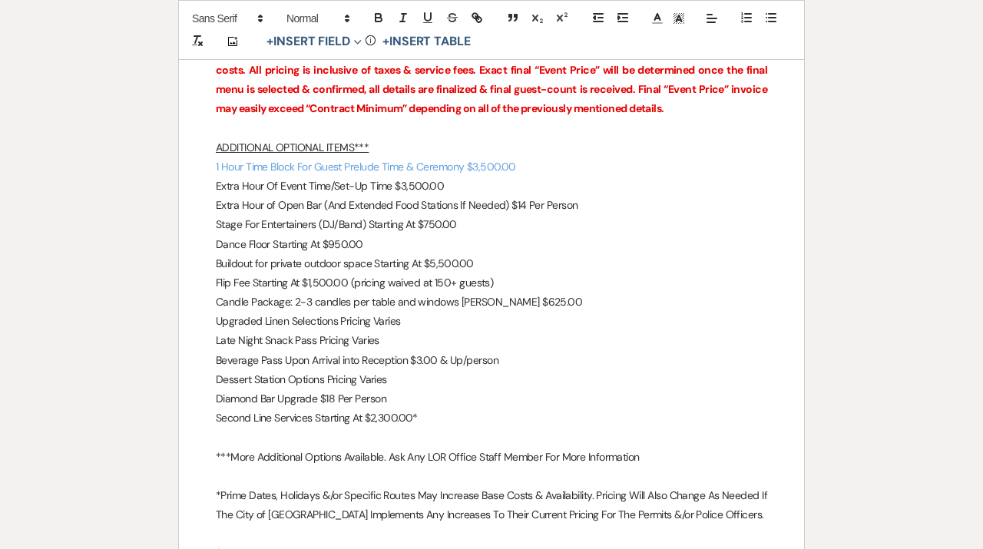
scroll to position [2979, 0]
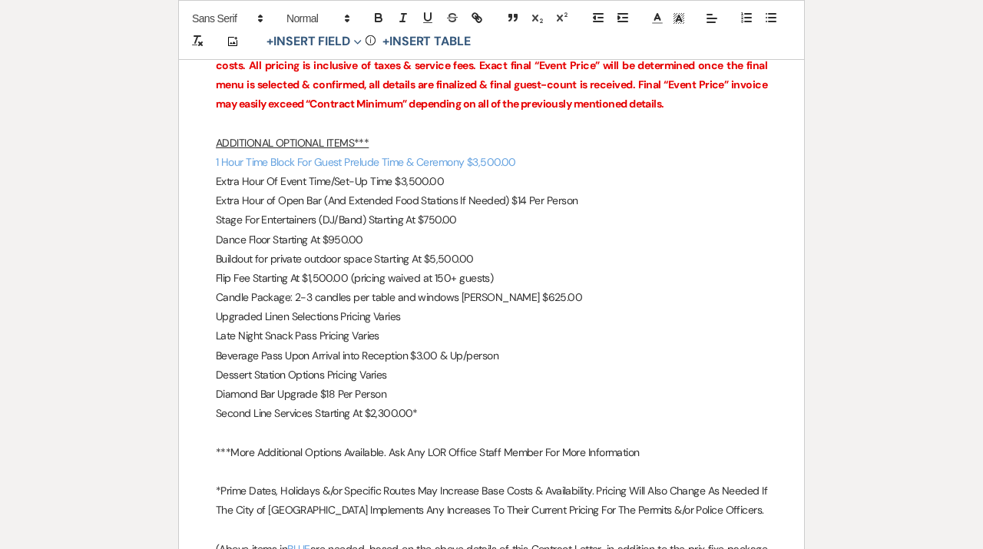
click at [333, 391] on p "Diamond Bar Upgrade $18 Per Person" at bounding box center [491, 394] width 551 height 19
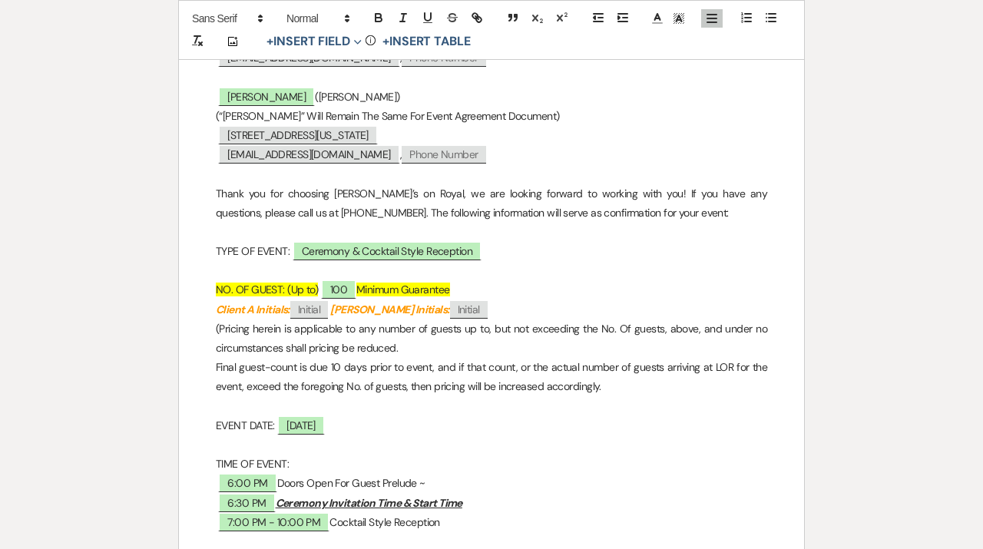
scroll to position [0, 0]
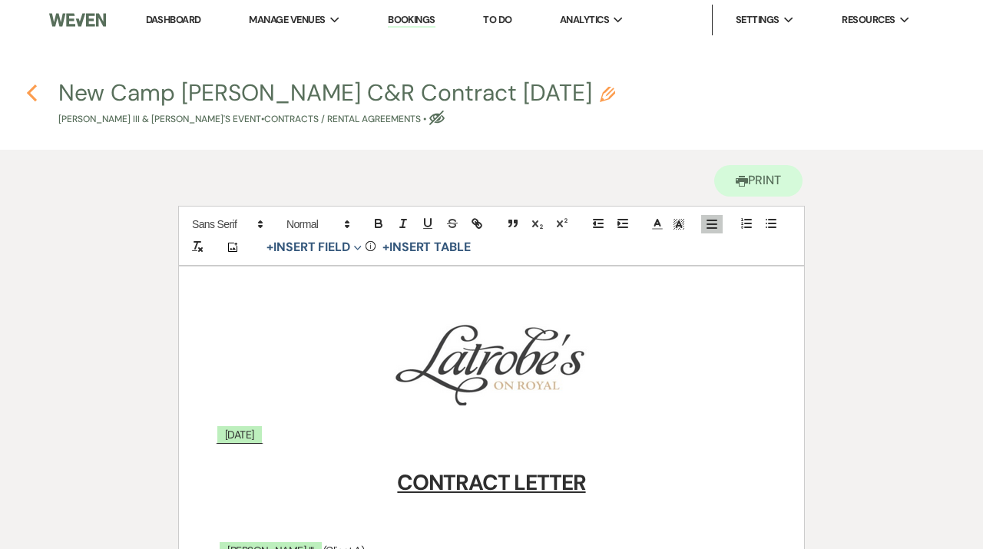
click at [35, 94] on icon "Previous" at bounding box center [32, 93] width 12 height 18
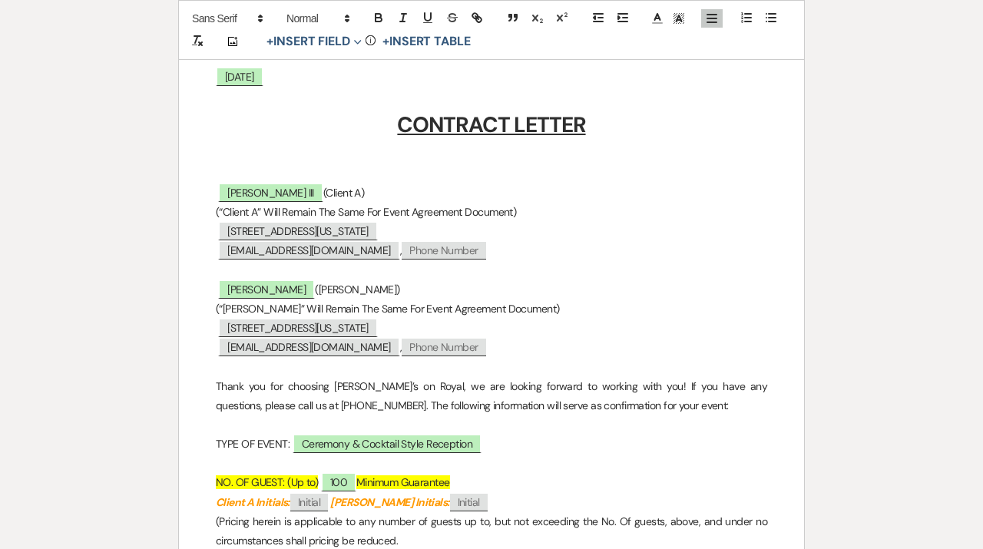
select select "6"
select select "20"
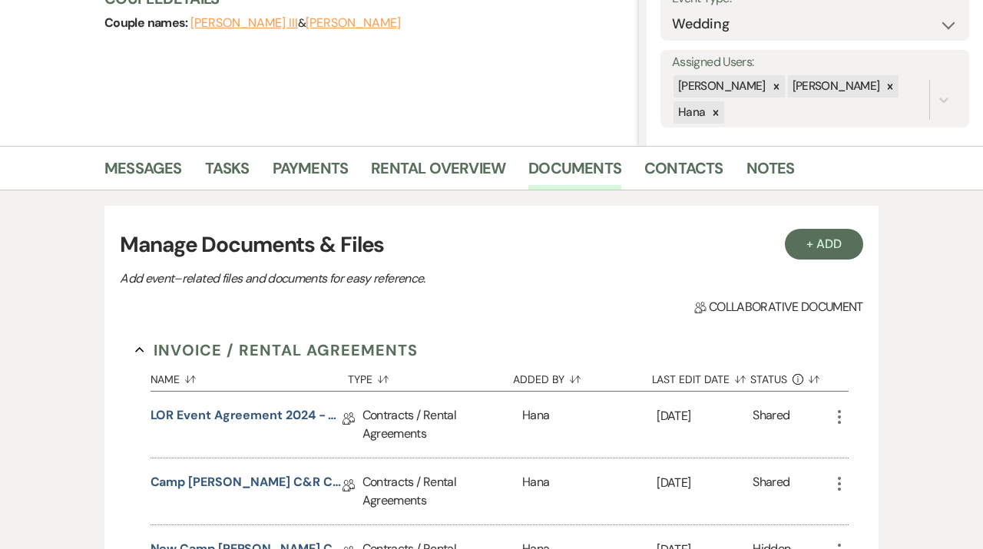
scroll to position [0, 0]
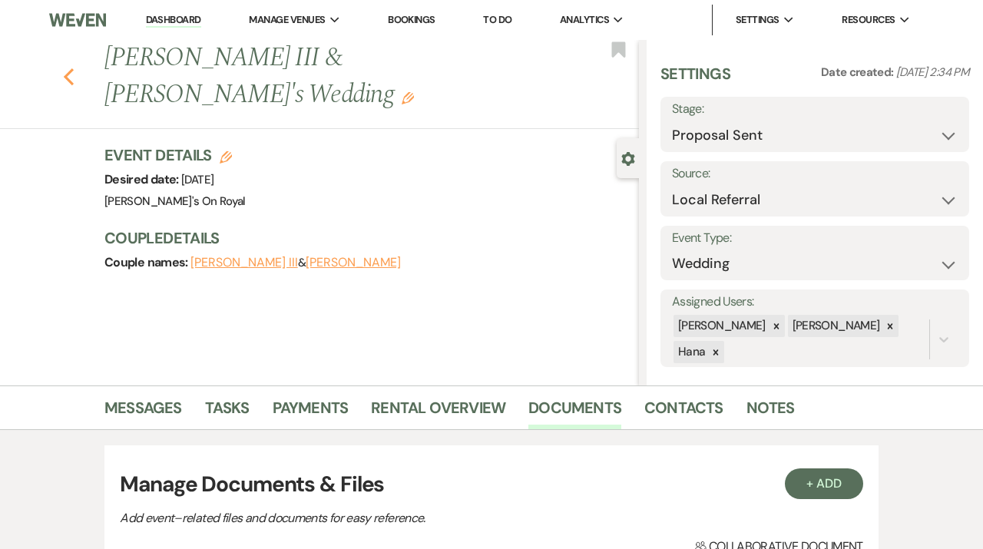
click at [71, 75] on icon "Previous" at bounding box center [69, 77] width 12 height 18
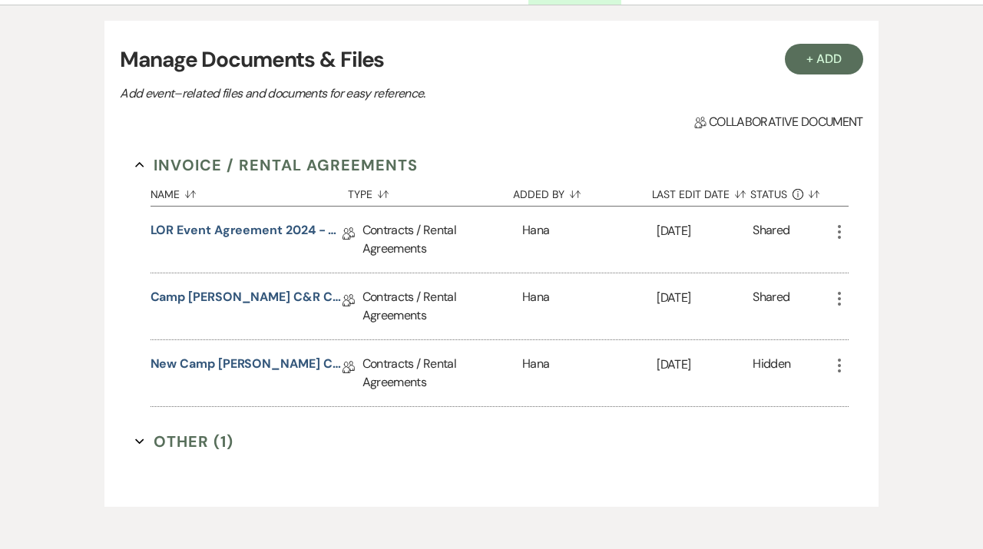
select select "6"
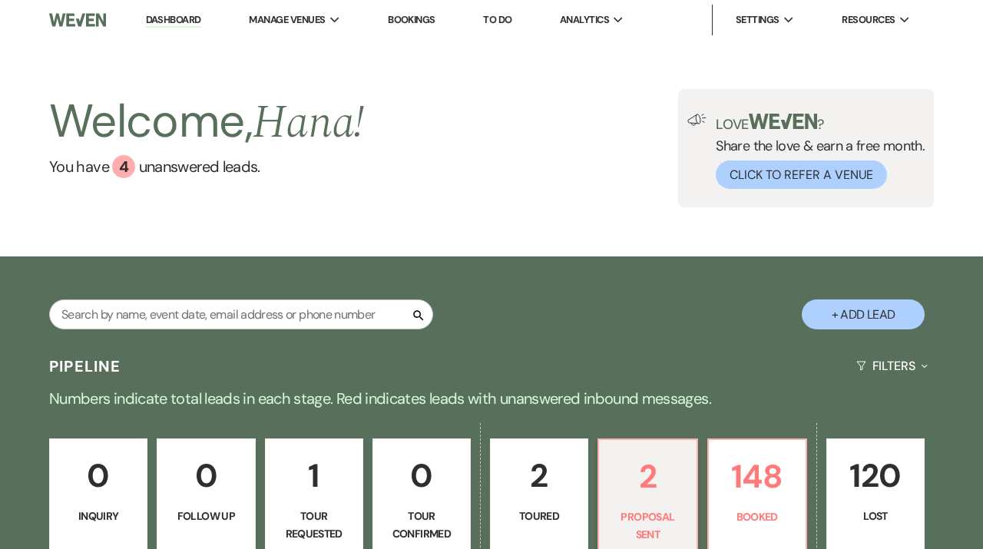
click at [894, 317] on button "+ Add Lead" at bounding box center [862, 314] width 123 height 30
select select "702"
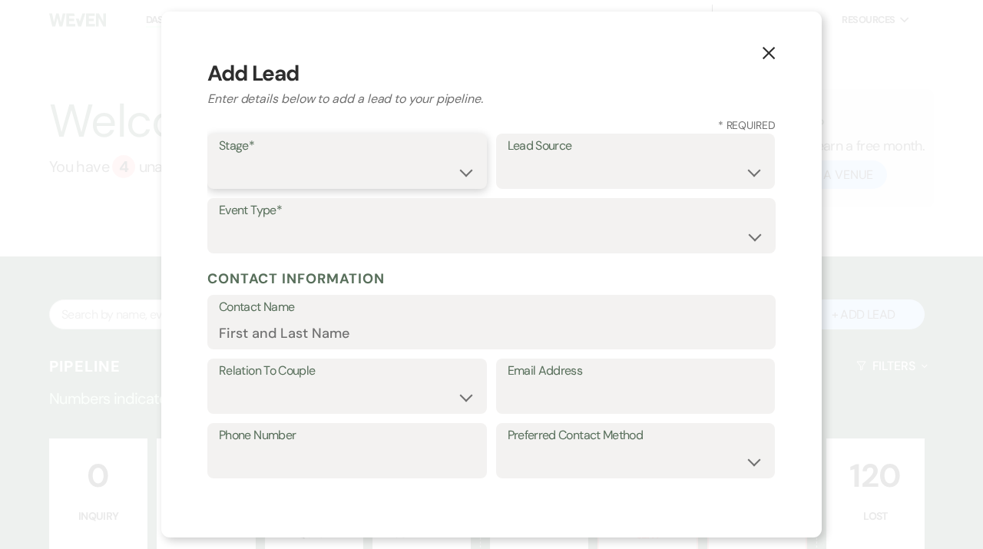
select select "6"
click option "Proposal Sent" at bounding box center [0, 0] width 0 height 0
click at [507, 157] on select "Weven Venue Website Instagram Facebook Pinterest Google The Knot Wedding Wire H…" at bounding box center [635, 172] width 256 height 30
select select "20"
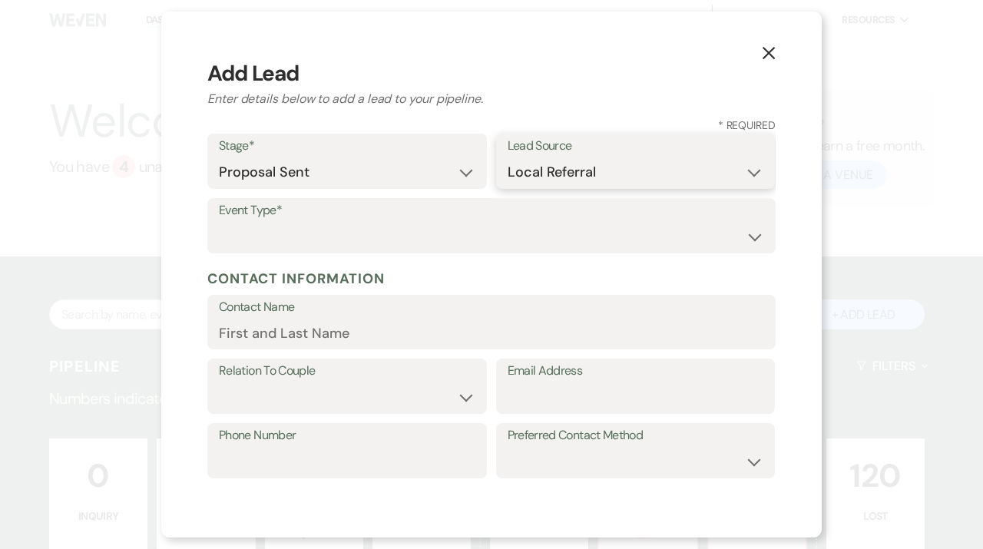
click option "Local Referral" at bounding box center [0, 0] width 0 height 0
click at [219, 222] on select "Wedding Anniversary Party Baby Shower Bachelorette / Bachelor Party Birthday Pa…" at bounding box center [491, 237] width 545 height 30
select select "9"
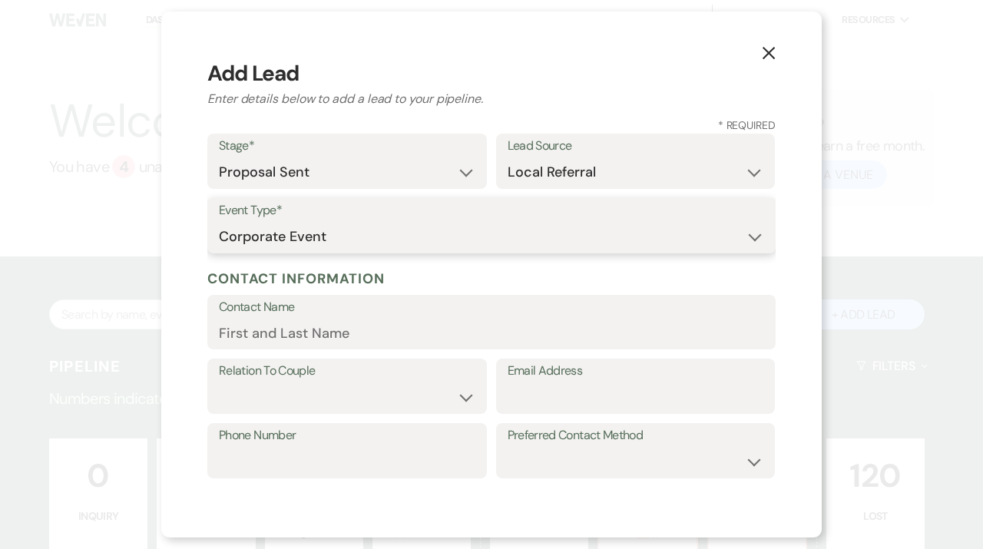
click option "Corporate Event" at bounding box center [0, 0] width 0 height 0
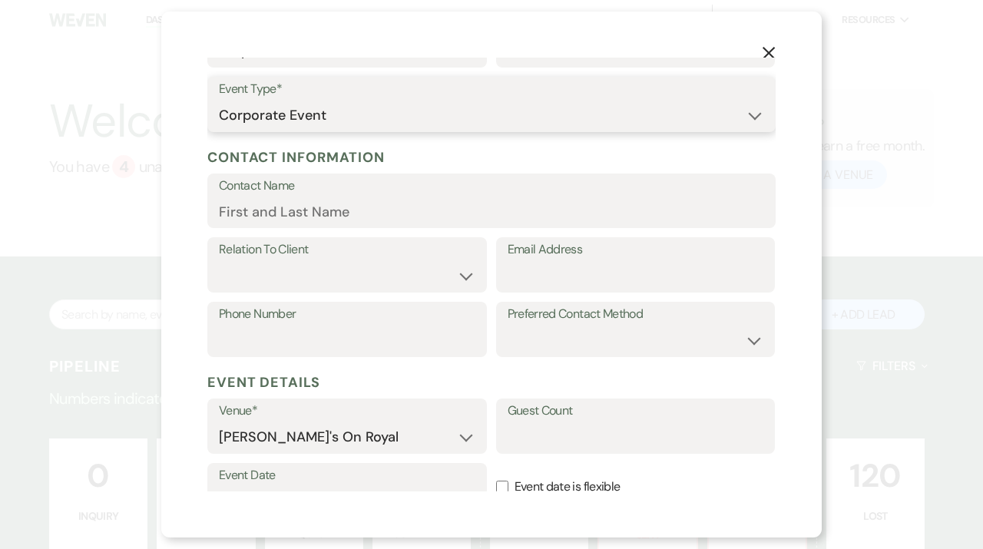
scroll to position [123, 0]
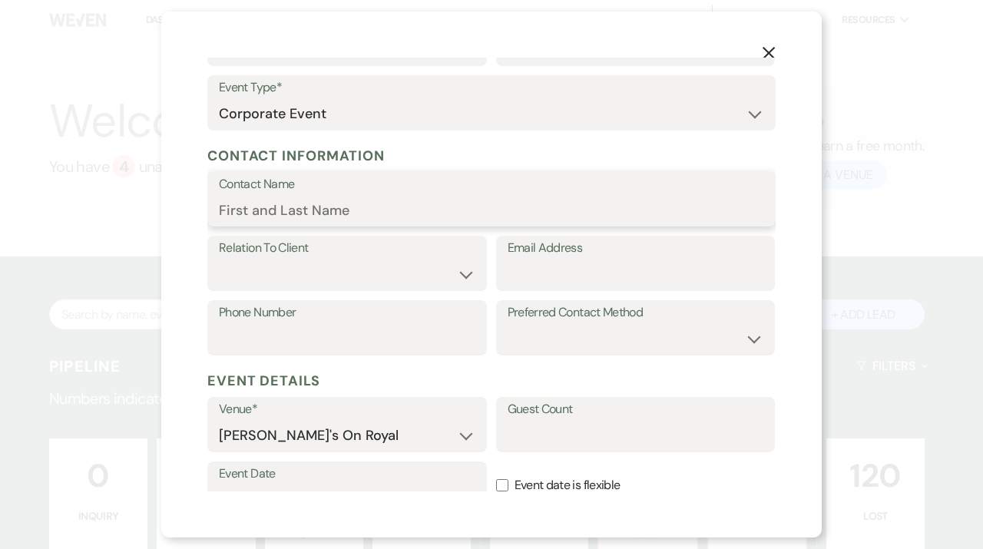
click at [289, 209] on input "Contact Name" at bounding box center [491, 210] width 545 height 30
paste input "[PERSON_NAME]"
type input "[PERSON_NAME]"
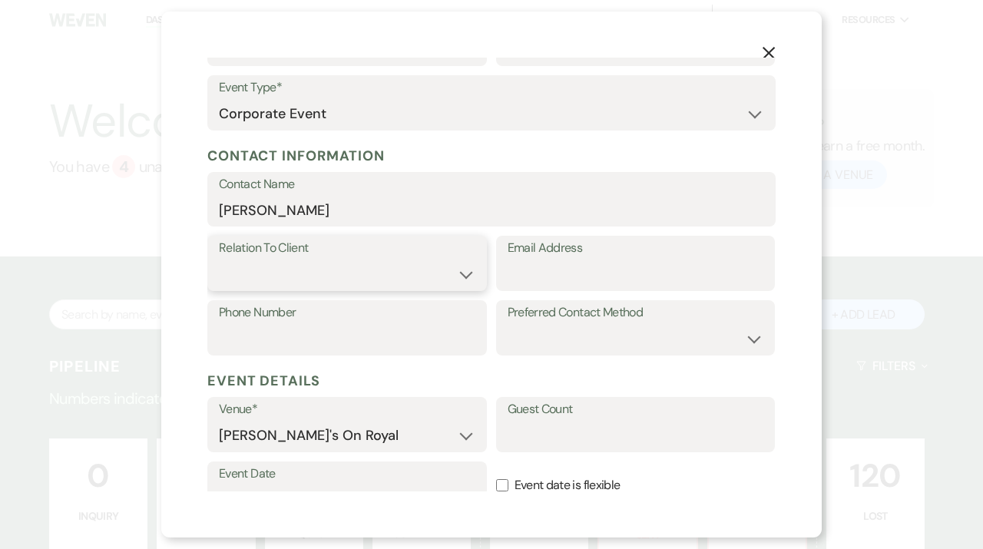
select select "1"
click option "Client" at bounding box center [0, 0] width 0 height 0
click at [517, 288] on input "Email Address" at bounding box center [635, 274] width 256 height 30
paste input "[PERSON_NAME][EMAIL_ADDRESS][DOMAIN_NAME]"
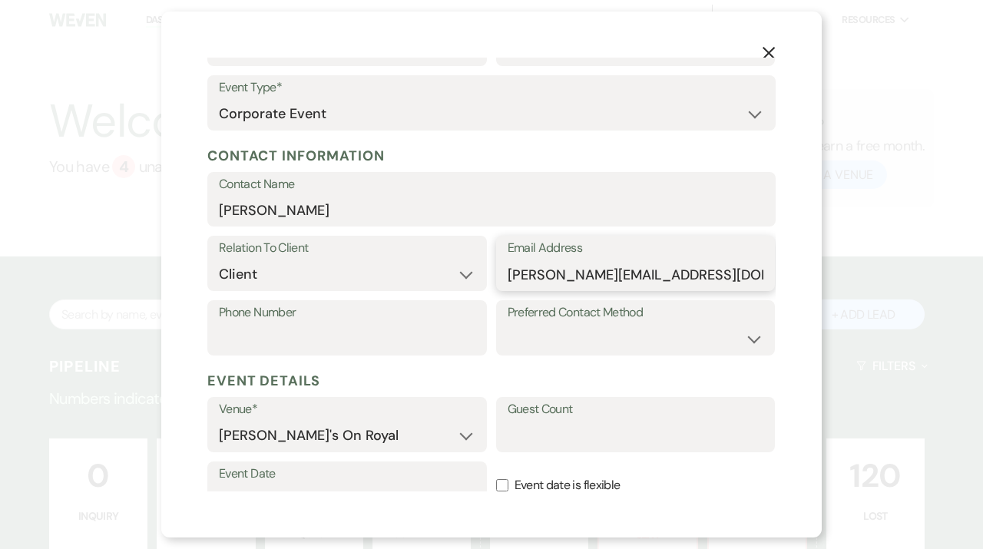
type input "[PERSON_NAME][EMAIL_ADDRESS][DOMAIN_NAME]"
click at [233, 324] on input "Phone Number" at bounding box center [347, 339] width 256 height 30
paste input "[PHONE_NUMBER]"
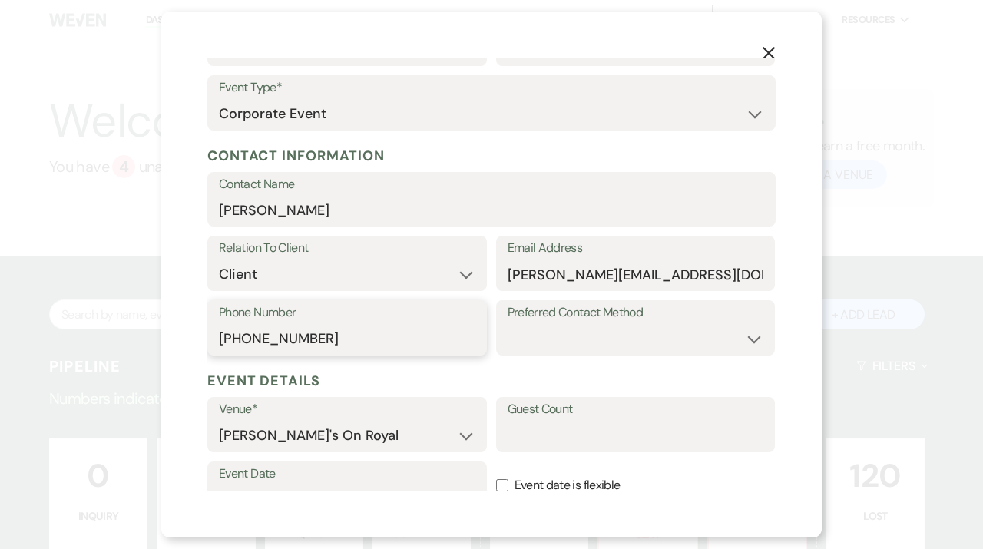
type input "[PHONE_NUMBER]"
select select "email"
click option "Email" at bounding box center [0, 0] width 0 height 0
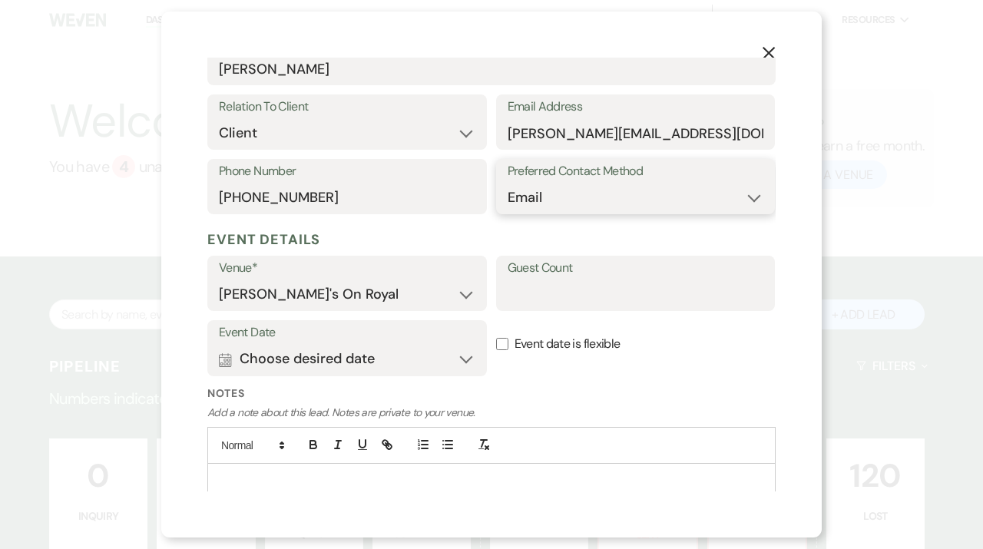
scroll to position [270, 0]
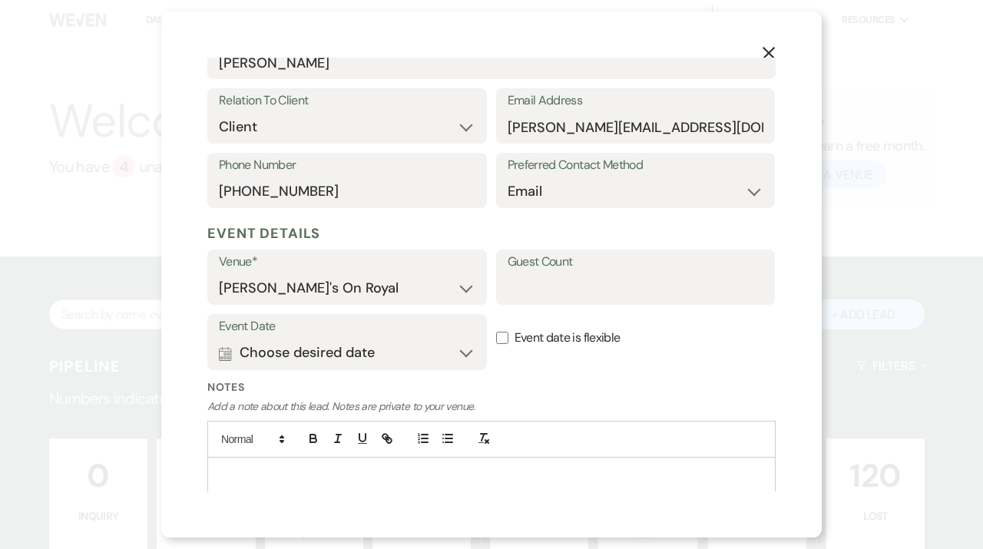
click at [573, 305] on div "Venue* [PERSON_NAME]'s On Royal Guest Count" at bounding box center [491, 281] width 568 height 64
click at [566, 299] on input "Guest Count" at bounding box center [635, 288] width 256 height 30
type input "100"
click at [443, 356] on button "Calendar Choose desired date Expand" at bounding box center [347, 353] width 256 height 31
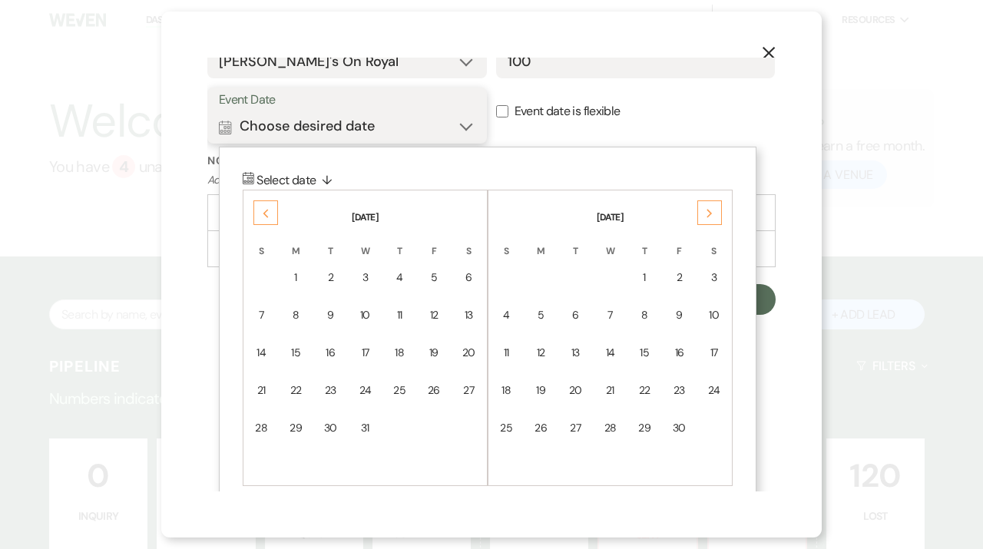
scroll to position [497, 0]
click at [259, 207] on div "Previous" at bounding box center [265, 212] width 25 height 25
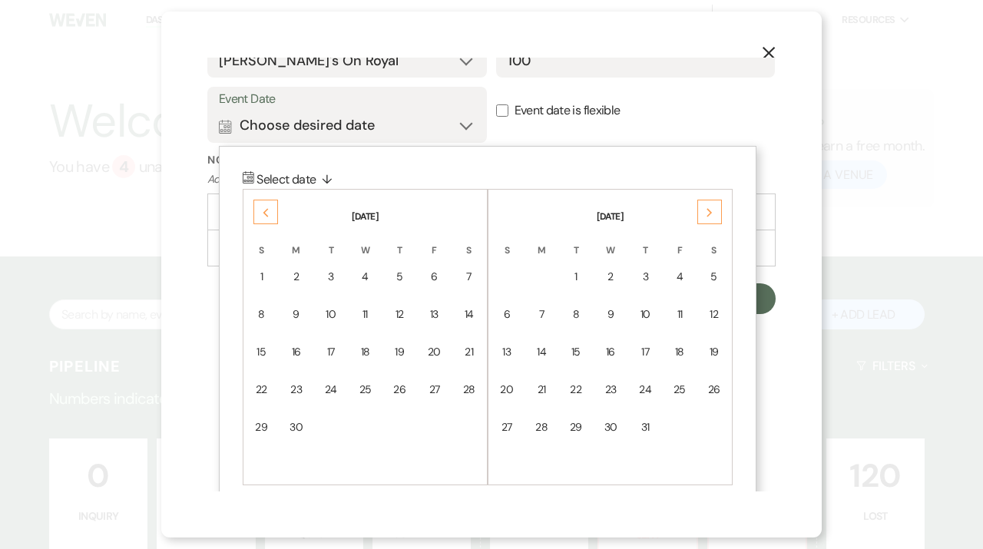
click at [259, 207] on div "Previous" at bounding box center [265, 212] width 25 height 25
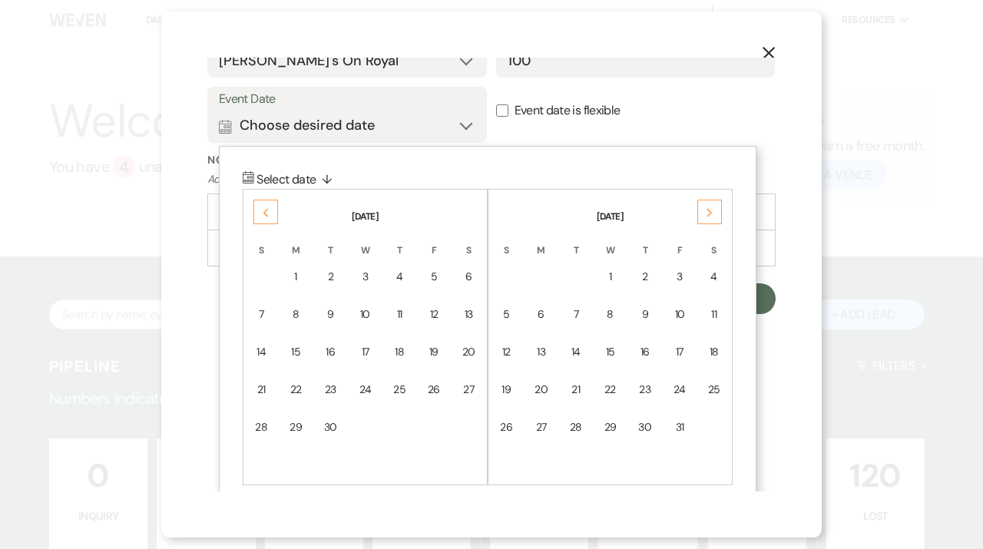
click at [259, 207] on div "Previous" at bounding box center [265, 212] width 25 height 25
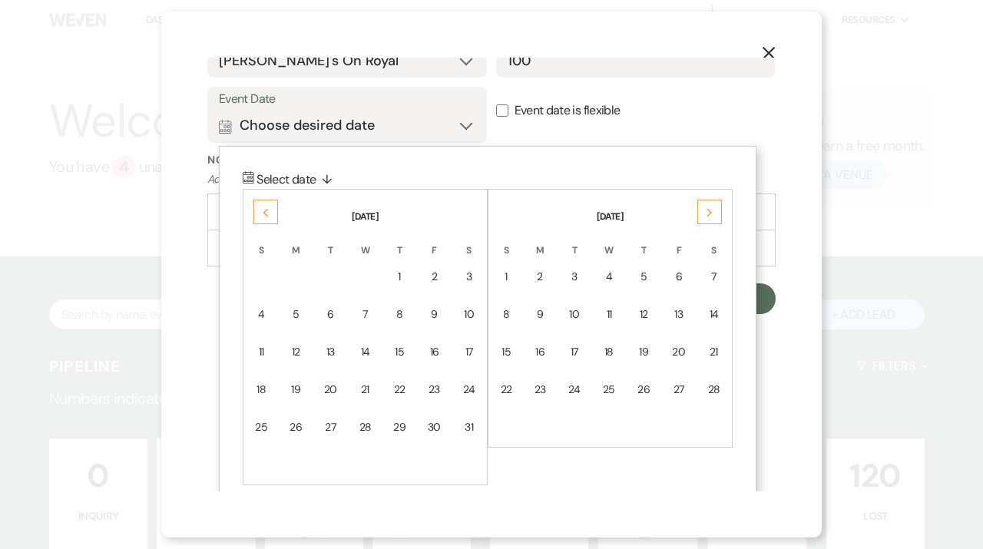
click at [259, 207] on div "Previous" at bounding box center [265, 212] width 25 height 25
click at [368, 275] on div "1" at bounding box center [364, 277] width 13 height 16
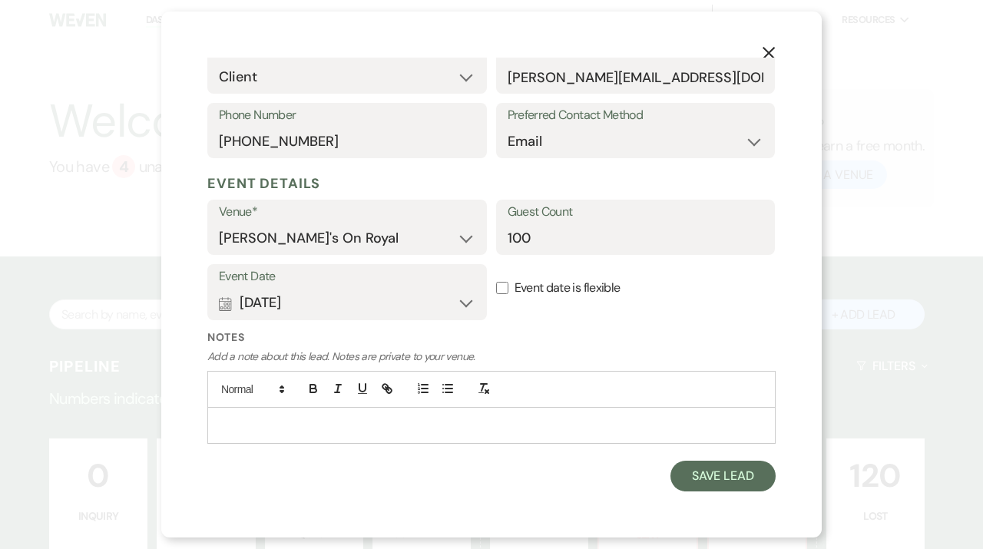
scroll to position [319, 0]
click at [715, 477] on button "Save Lead" at bounding box center [722, 476] width 105 height 31
select select "6"
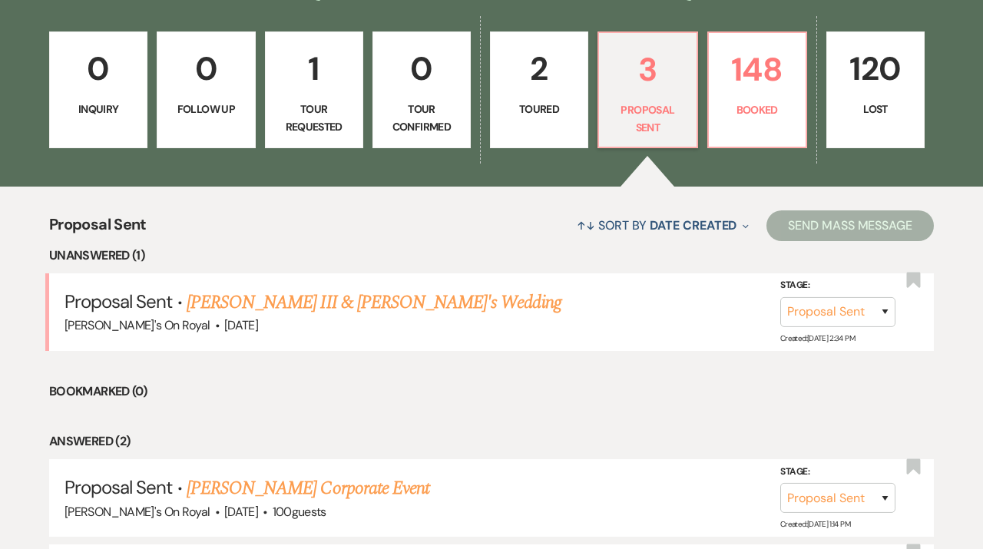
scroll to position [503, 0]
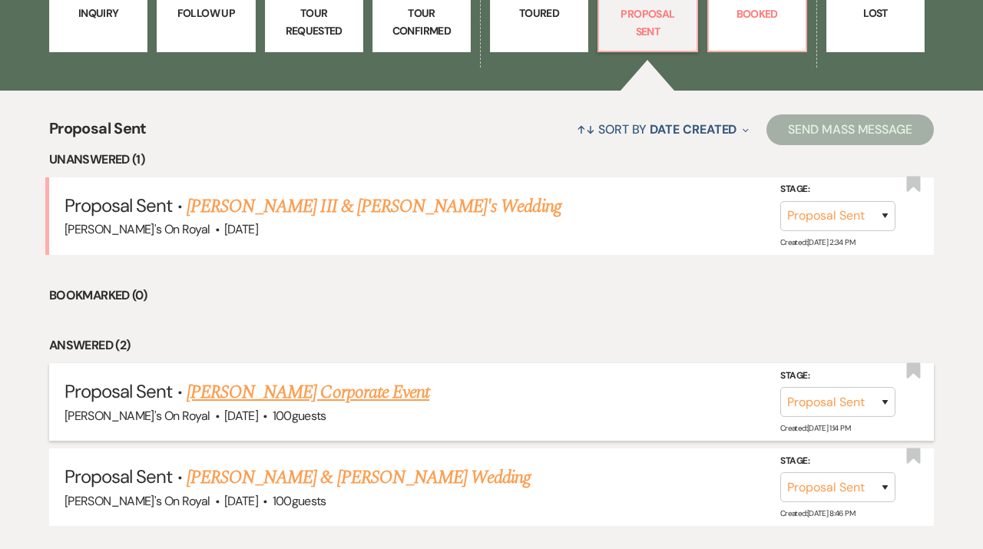
click at [339, 400] on link "[PERSON_NAME] Corporate Event" at bounding box center [308, 392] width 243 height 28
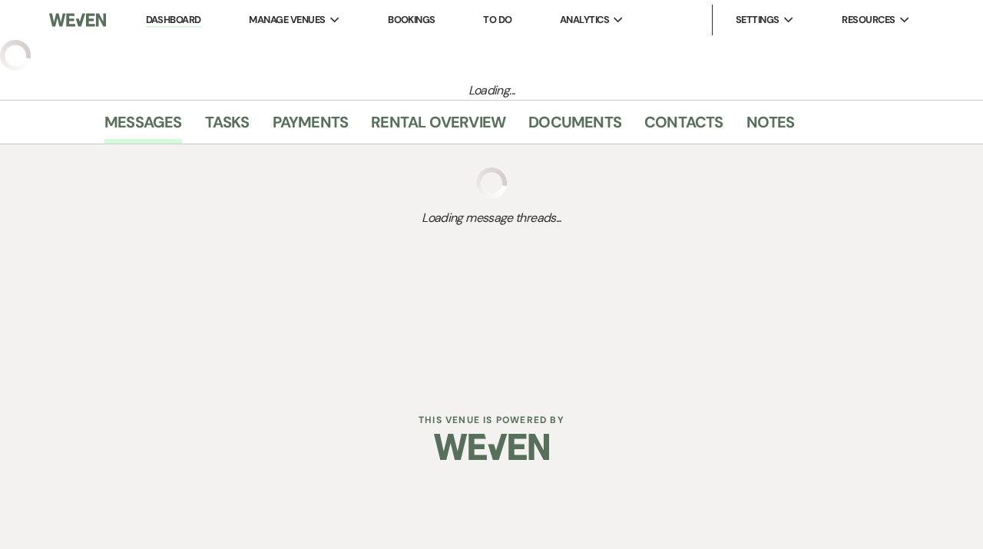
select select "6"
select select "20"
select select "9"
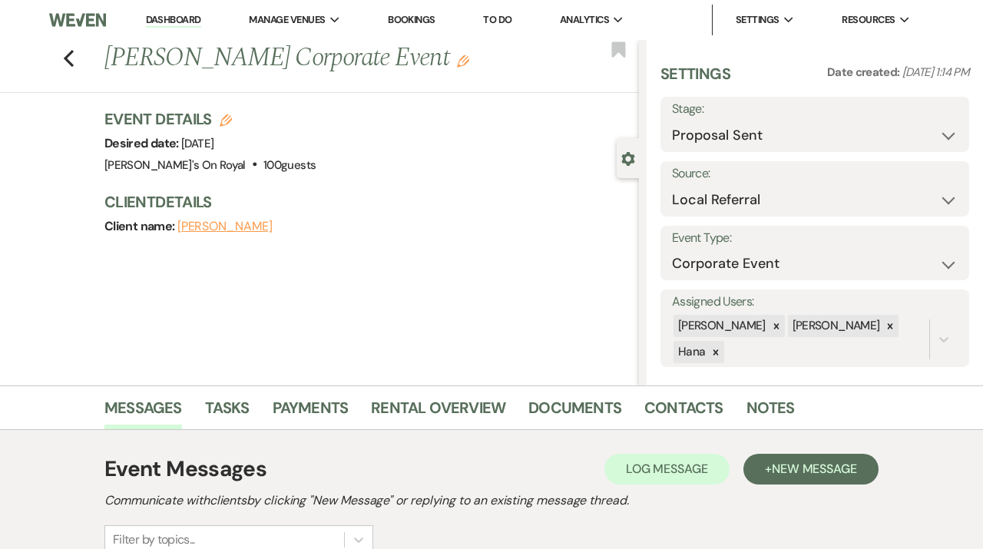
click at [418, 69] on h1 "[PERSON_NAME] Corporate Event Edit" at bounding box center [314, 58] width 421 height 37
click at [457, 67] on use "button" at bounding box center [463, 61] width 12 height 12
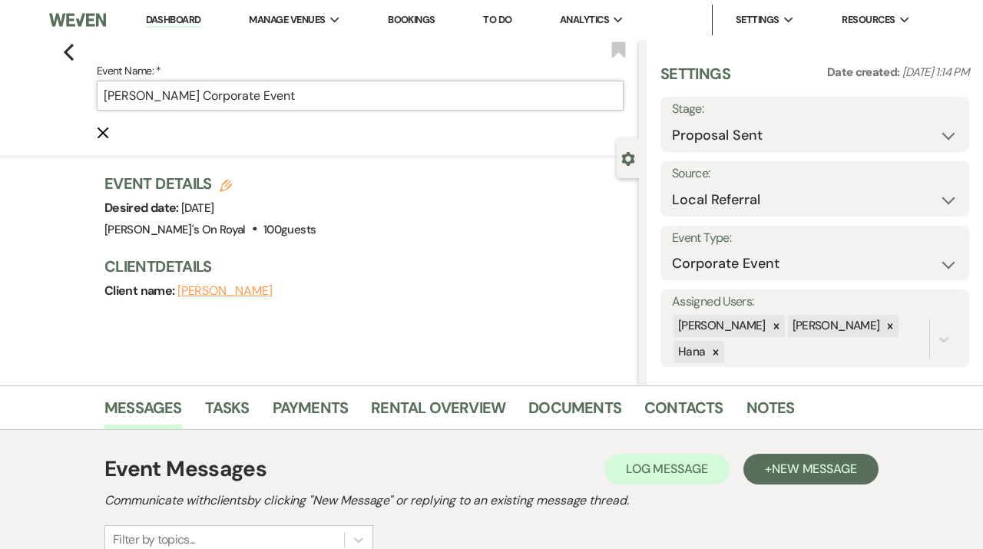
drag, startPoint x: 330, startPoint y: 103, endPoint x: 76, endPoint y: 103, distance: 254.1
click at [97, 103] on input "[PERSON_NAME] Corporate Event" at bounding box center [360, 96] width 527 height 30
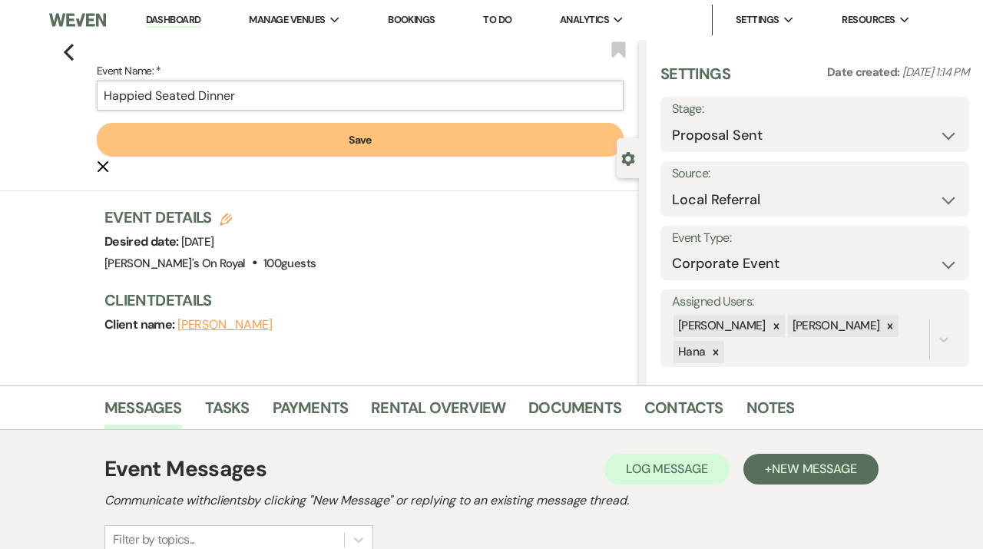
type input "Happied Seated Dinner"
click at [280, 150] on button "Save" at bounding box center [360, 140] width 527 height 34
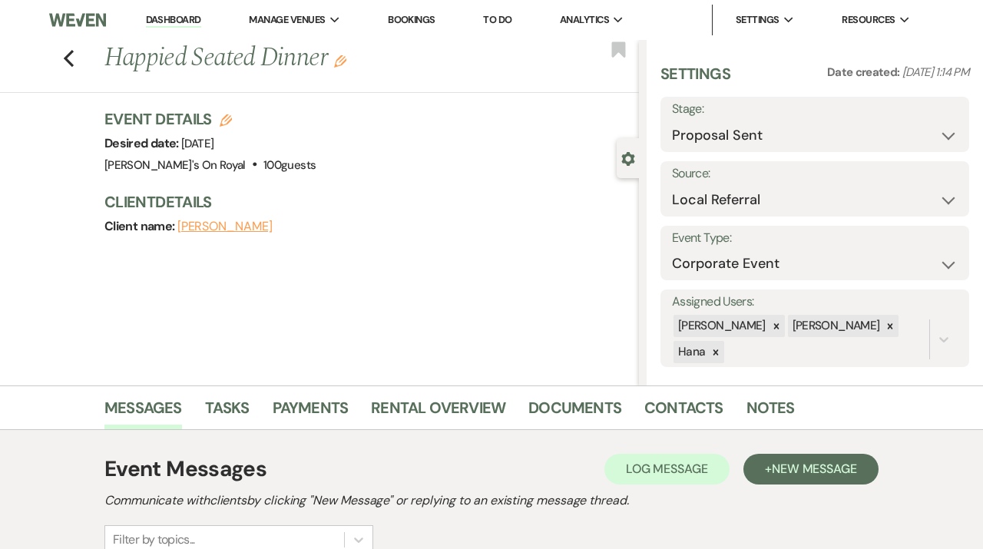
click at [555, 395] on li "Documents" at bounding box center [586, 410] width 116 height 37
click at [556, 406] on link "Documents" at bounding box center [574, 412] width 93 height 34
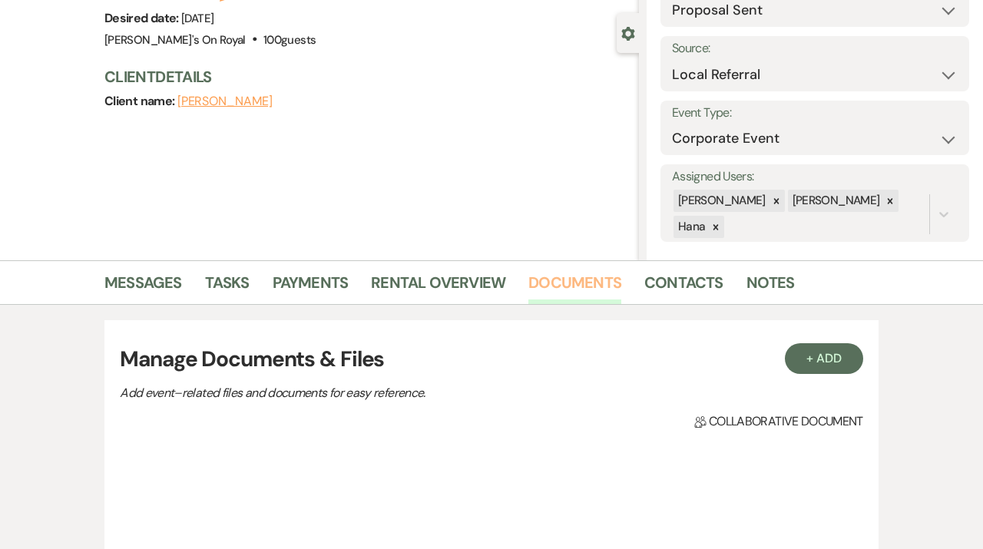
scroll to position [126, 0]
click at [832, 360] on button "+ Add" at bounding box center [823, 357] width 78 height 31
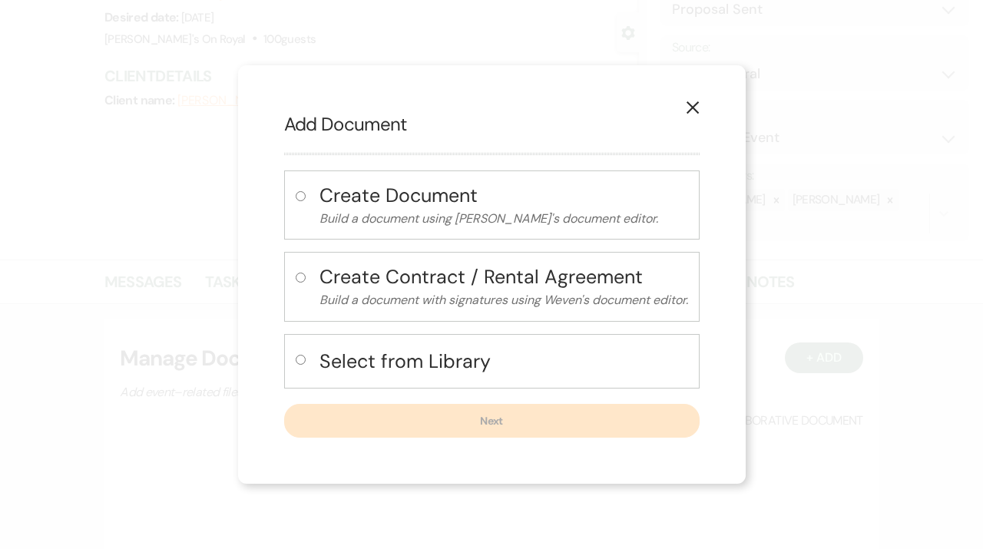
click at [358, 358] on h4 "Select from Library" at bounding box center [503, 361] width 368 height 27
radio input "true"
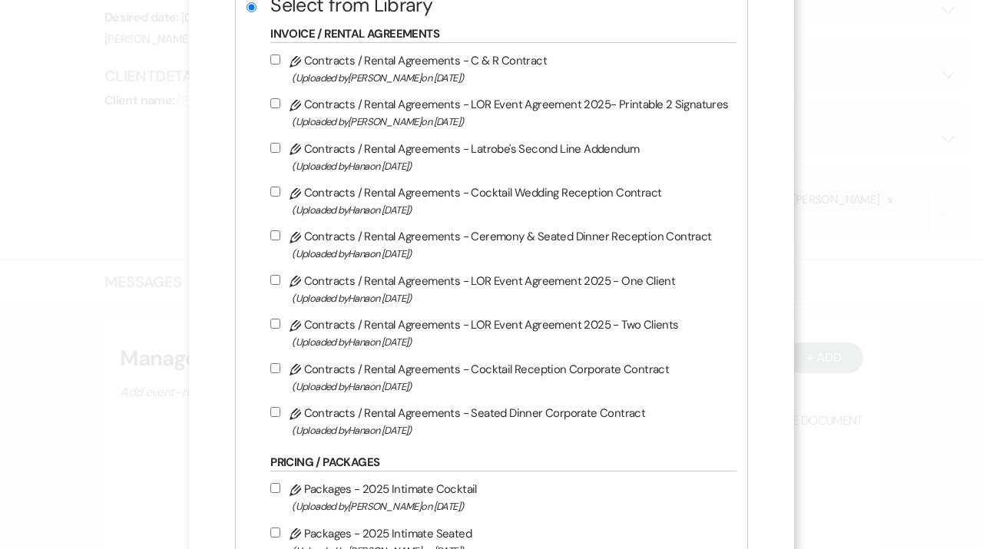
scroll to position [292, 0]
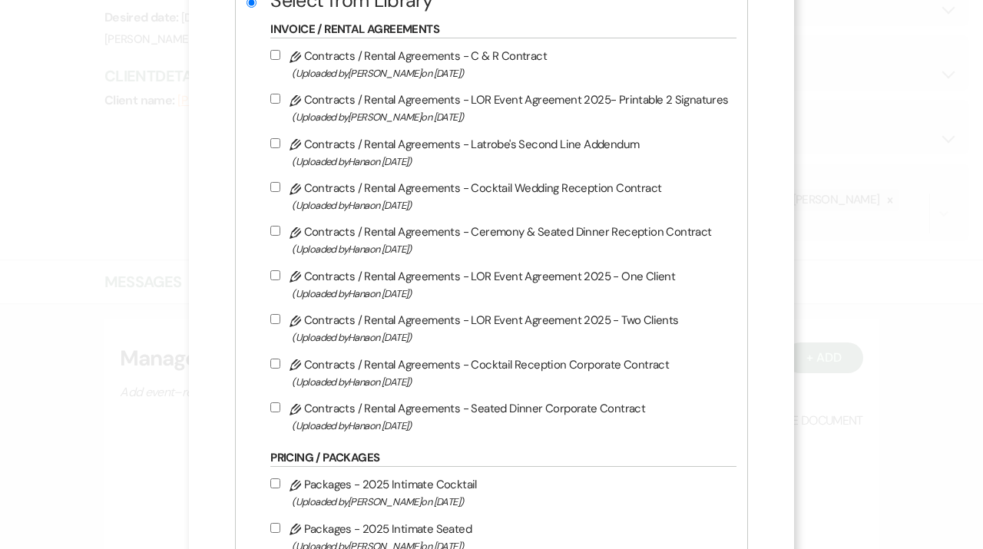
click at [311, 417] on label "Pencil Contracts / Rental Agreements - Seated Dinner Corporate Contract (Upload…" at bounding box center [498, 416] width 457 height 36
click at [280, 412] on input "Pencil Contracts / Rental Agreements - Seated Dinner Corporate Contract (Upload…" at bounding box center [275, 407] width 10 height 10
checkbox input "true"
click at [301, 282] on icon "Pencil" at bounding box center [295, 277] width 12 height 12
click at [280, 280] on input "Pencil Contracts / Rental Agreements - LOR Event Agreement 2025 - One Client (U…" at bounding box center [275, 275] width 10 height 10
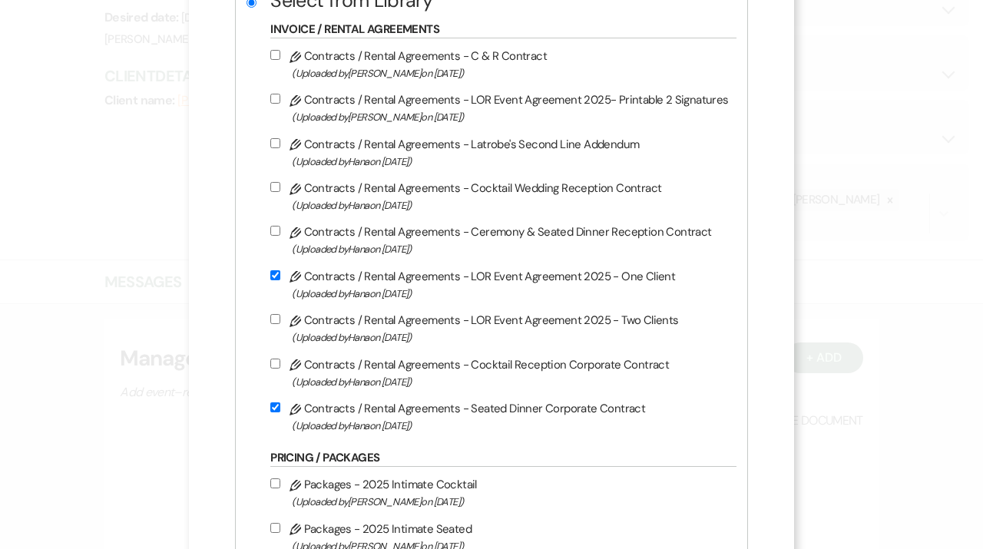
checkbox input "true"
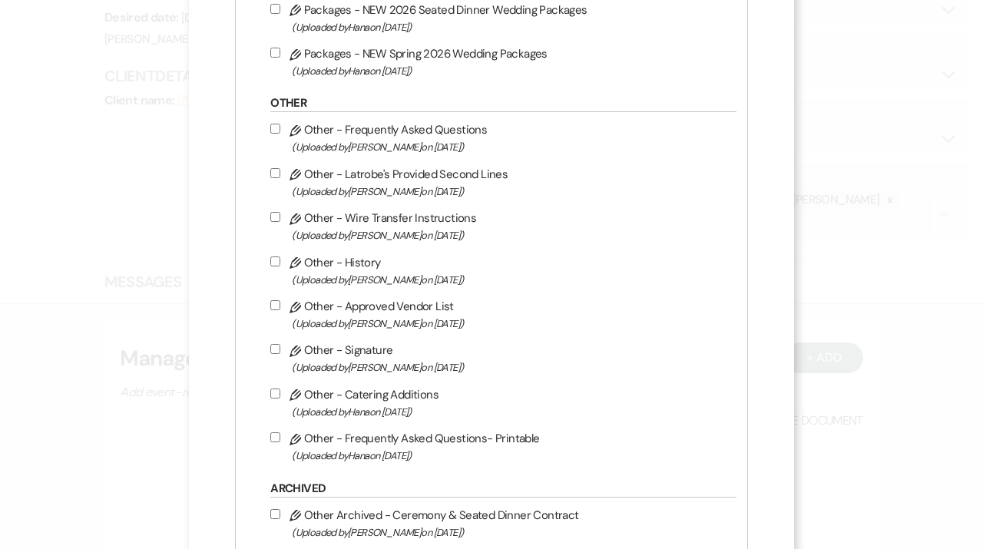
scroll to position [1303, 0]
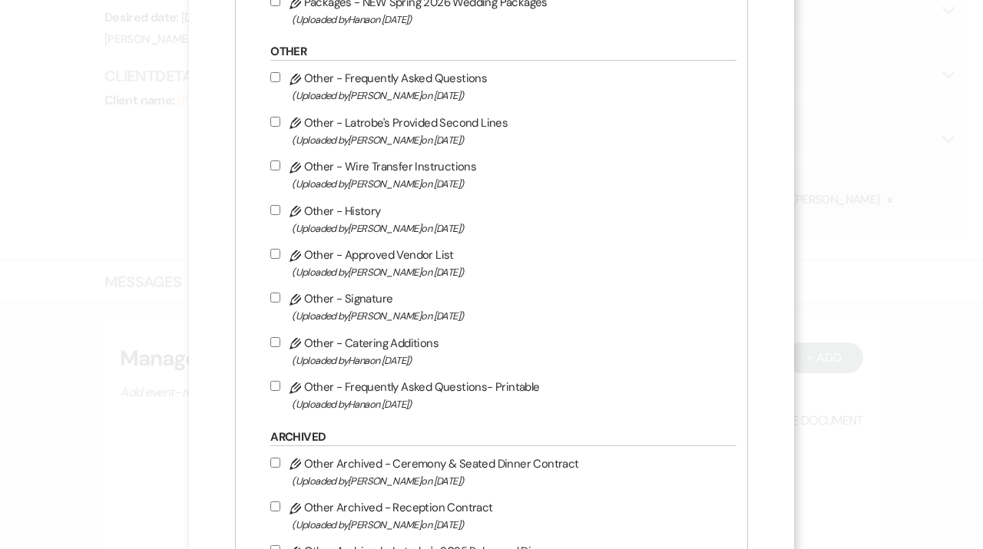
click at [297, 173] on icon "Pencil" at bounding box center [295, 168] width 12 height 12
click at [280, 170] on input "Pencil Other - Wire Transfer Instructions (Uploaded by [PERSON_NAME] on [DATE] )" at bounding box center [275, 165] width 10 height 10
checkbox input "true"
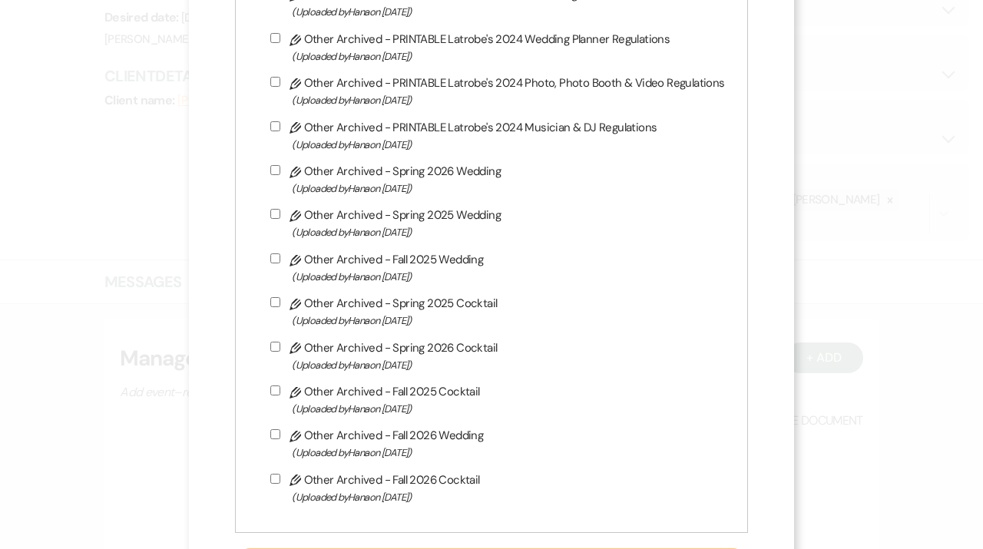
scroll to position [3165, 0]
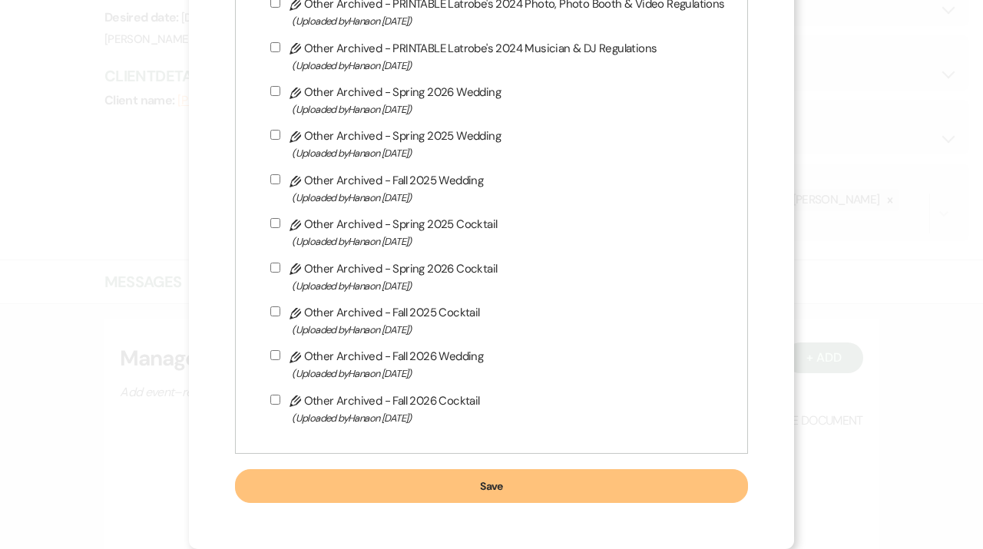
click at [429, 486] on button "Save" at bounding box center [491, 486] width 512 height 34
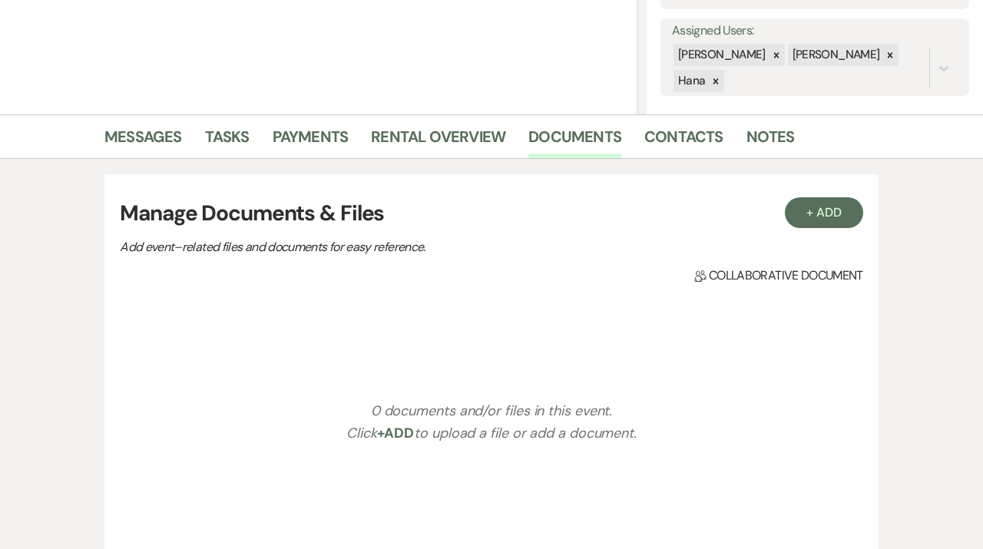
scroll to position [327, 0]
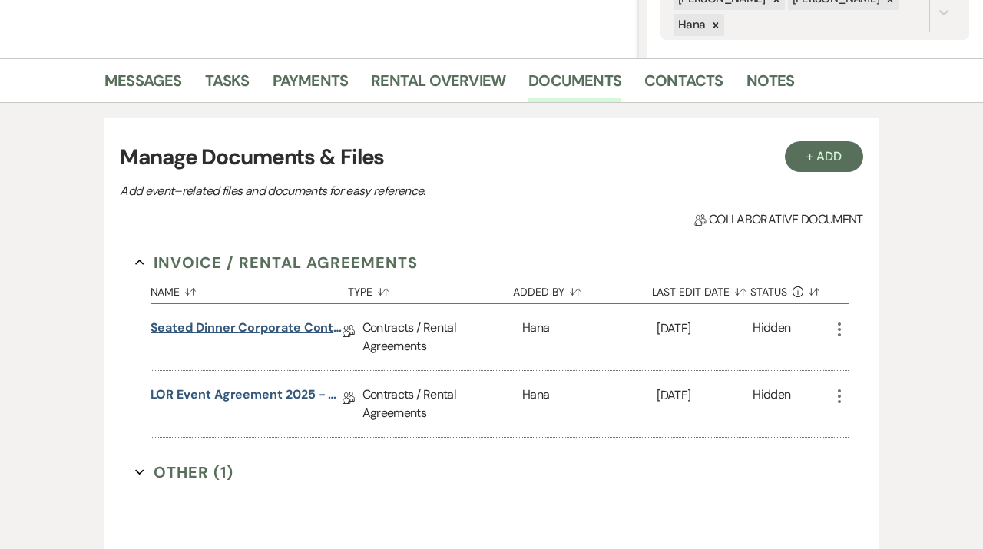
click at [273, 327] on link "Seated Dinner Corporate Contract" at bounding box center [246, 331] width 192 height 24
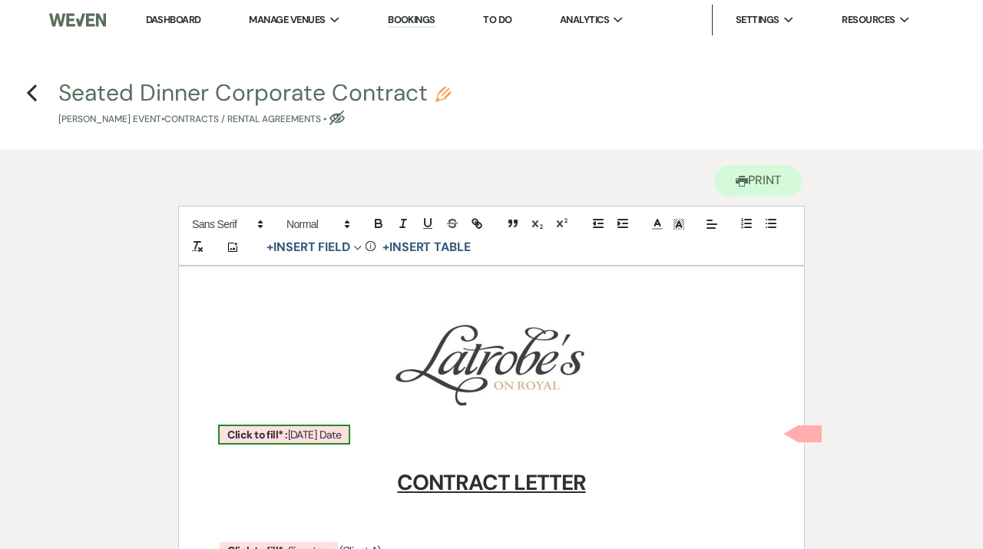
click at [292, 441] on span "Click to fill* : [DATE] Date" at bounding box center [284, 434] width 132 height 20
select select "owner"
select select "custom_placeholder"
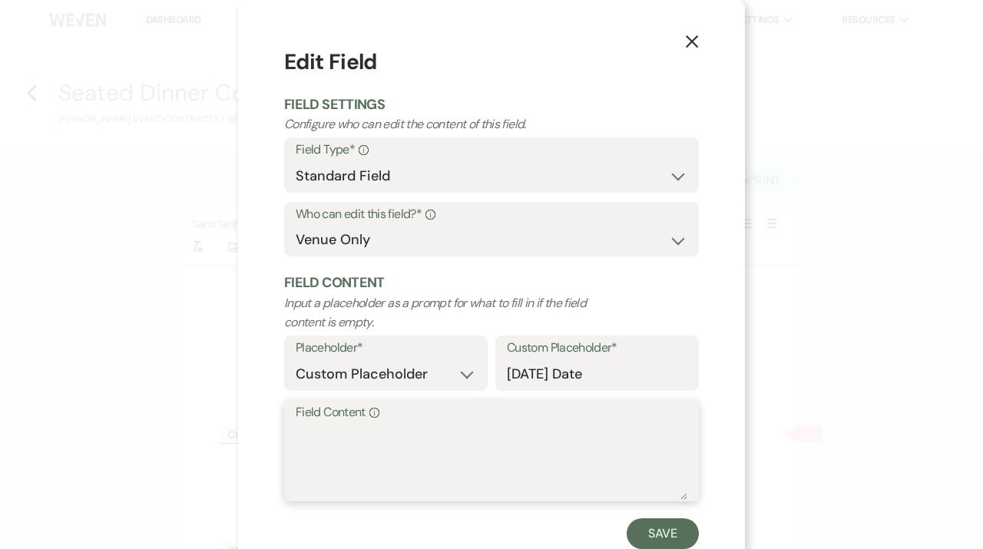
click at [315, 444] on textarea "Field Content Info" at bounding box center [491, 461] width 391 height 77
type textarea "[DATE]"
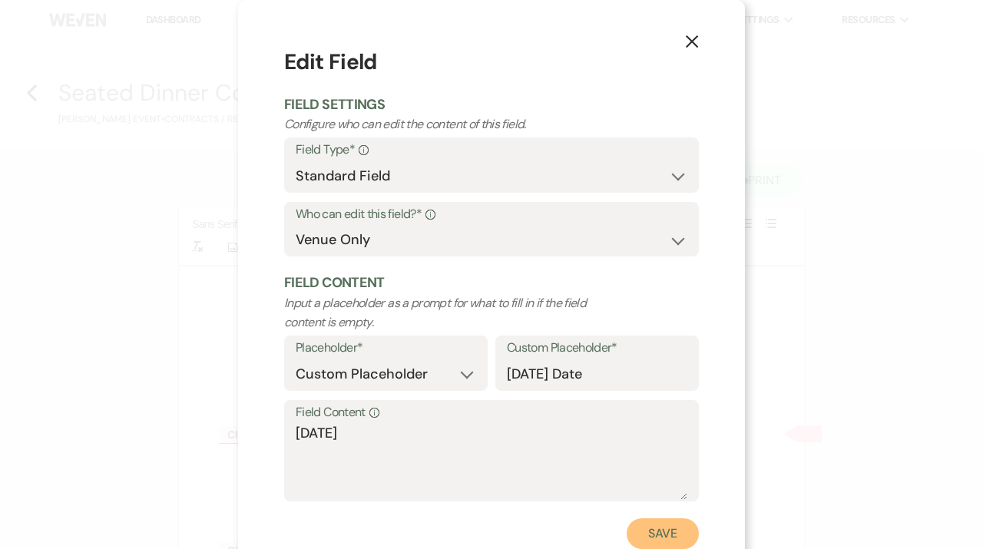
click at [695, 532] on button "Save" at bounding box center [662, 533] width 72 height 31
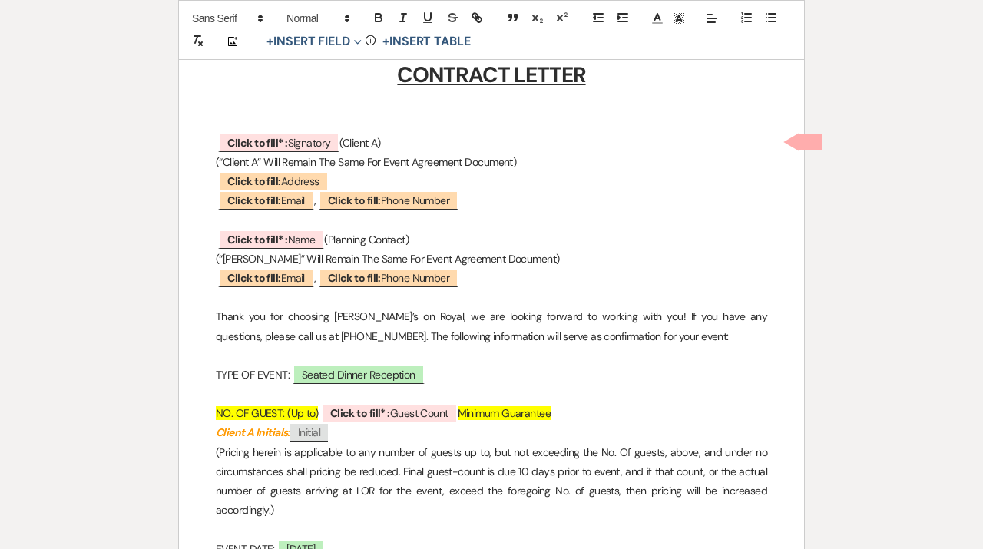
scroll to position [409, 0]
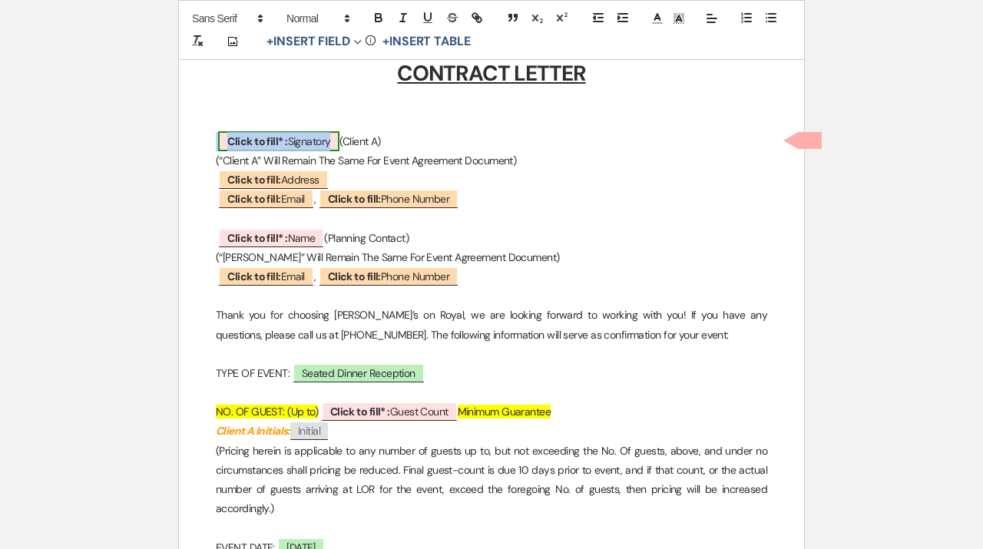
click at [284, 134] on b "Click to fill* :" at bounding box center [257, 141] width 60 height 14
select select "owner"
select select "custom_placeholder"
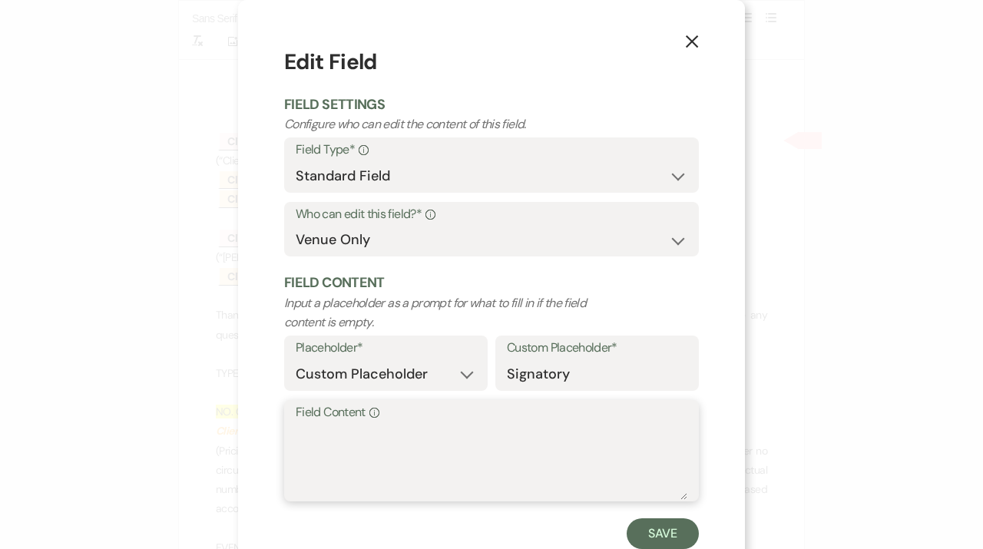
click at [321, 451] on textarea "Field Content Info" at bounding box center [491, 461] width 391 height 77
paste textarea "[PERSON_NAME]"
type textarea "[PERSON_NAME]"
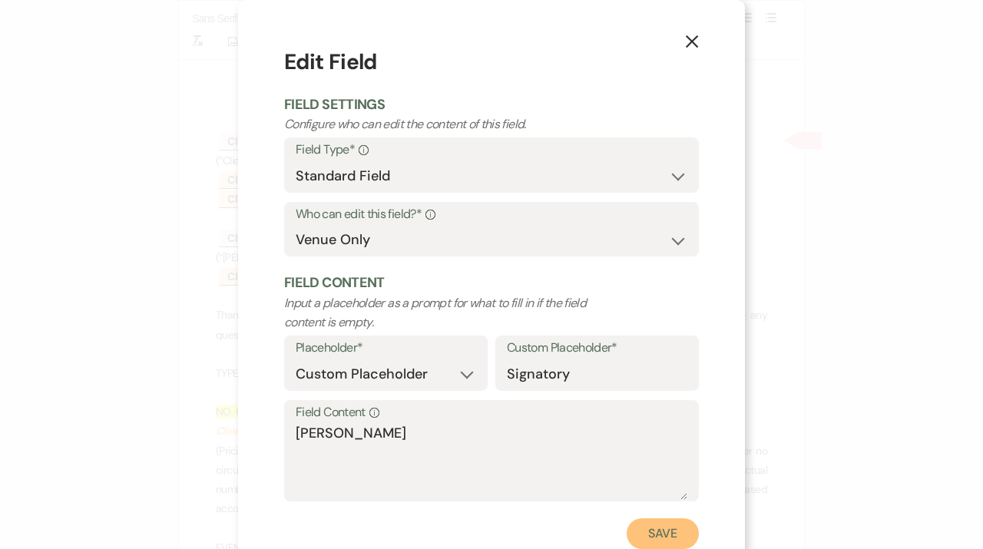
click at [671, 538] on button "Save" at bounding box center [662, 533] width 72 height 31
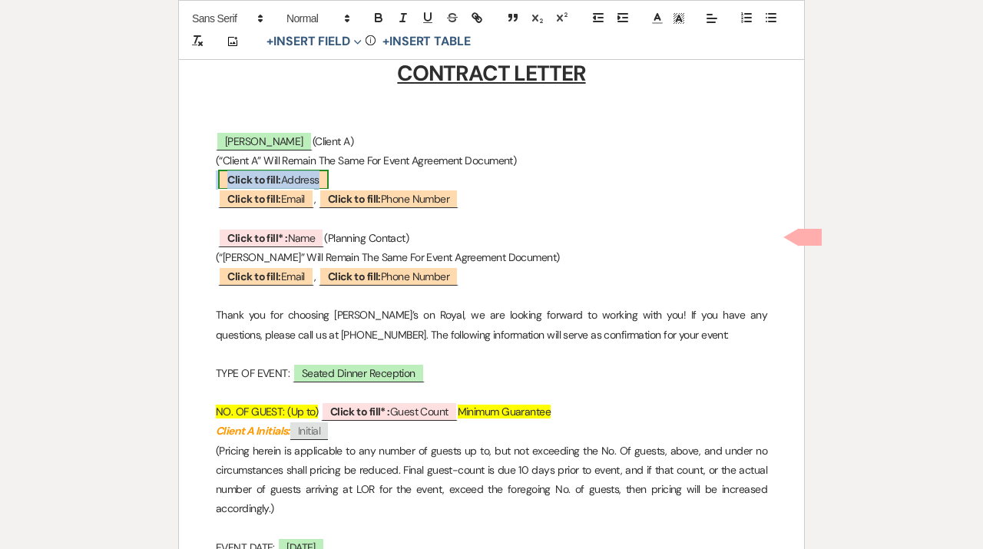
click at [313, 178] on span "Click to fill: Address" at bounding box center [273, 180] width 110 height 20
select select "Address"
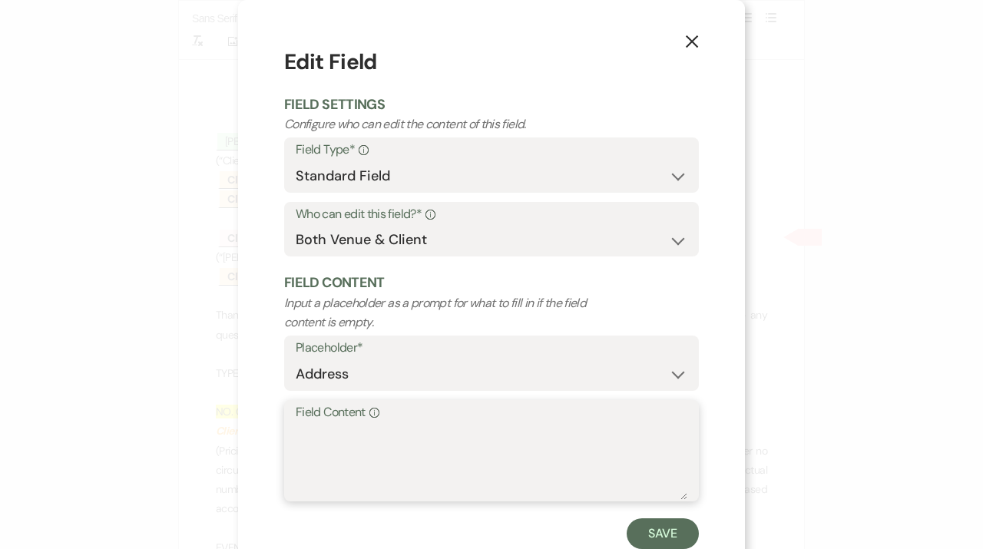
click at [332, 457] on textarea "Field Content Info" at bounding box center [491, 461] width 391 height 77
paste textarea "[STREET_ADDRESS]"
type textarea "[STREET_ADDRESS]"
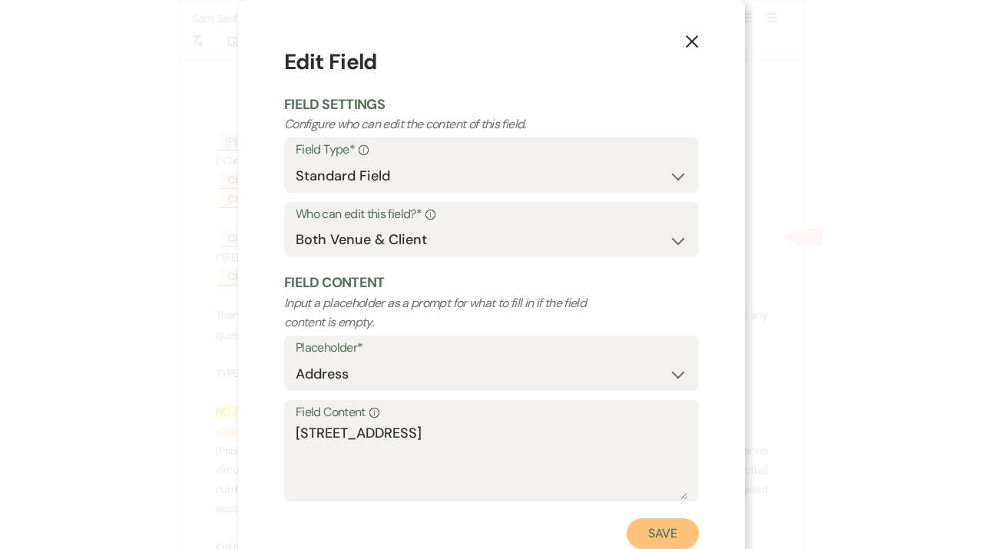
click at [675, 543] on button "Save" at bounding box center [662, 533] width 72 height 31
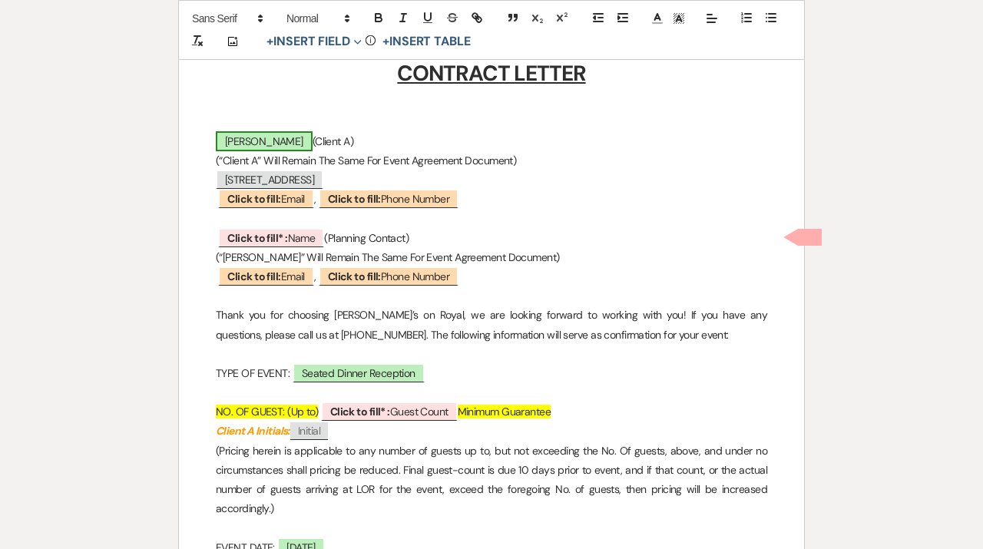
click at [285, 144] on span "[PERSON_NAME]" at bounding box center [264, 141] width 97 height 20
select select "owner"
select select "custom_placeholder"
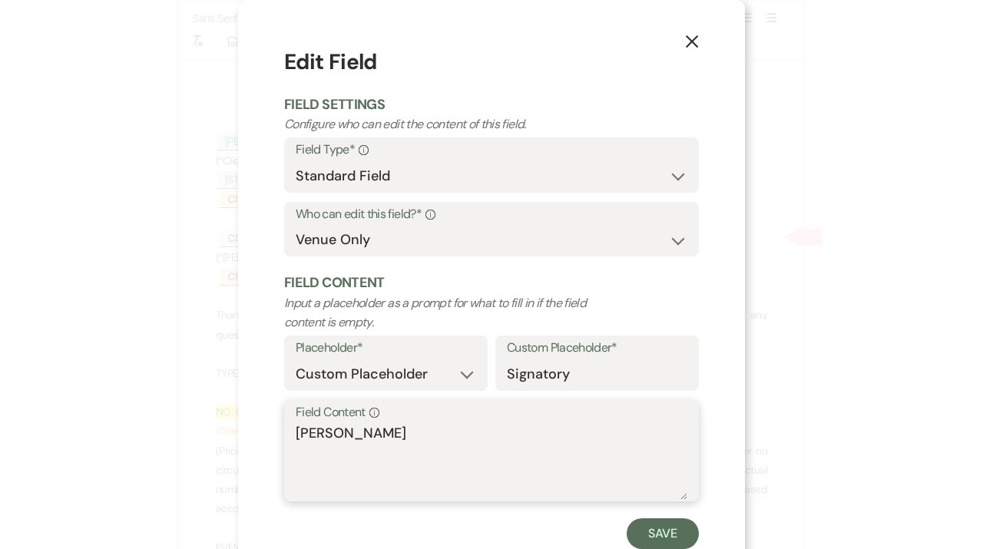
click at [405, 445] on textarea "[PERSON_NAME]" at bounding box center [491, 461] width 391 height 77
type textarea "[PERSON_NAME] Event Ops Manager, Happied"
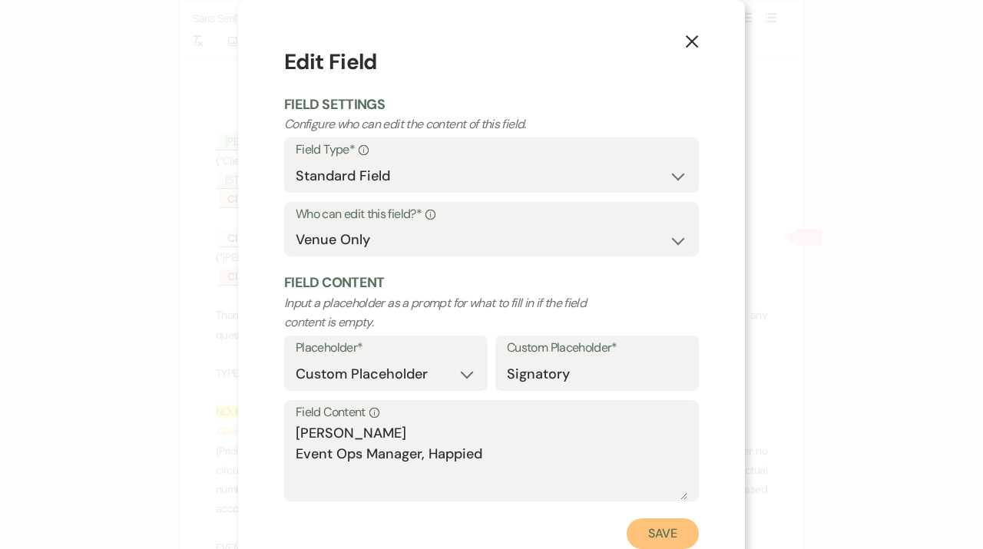
click at [672, 529] on button "Save" at bounding box center [662, 533] width 72 height 31
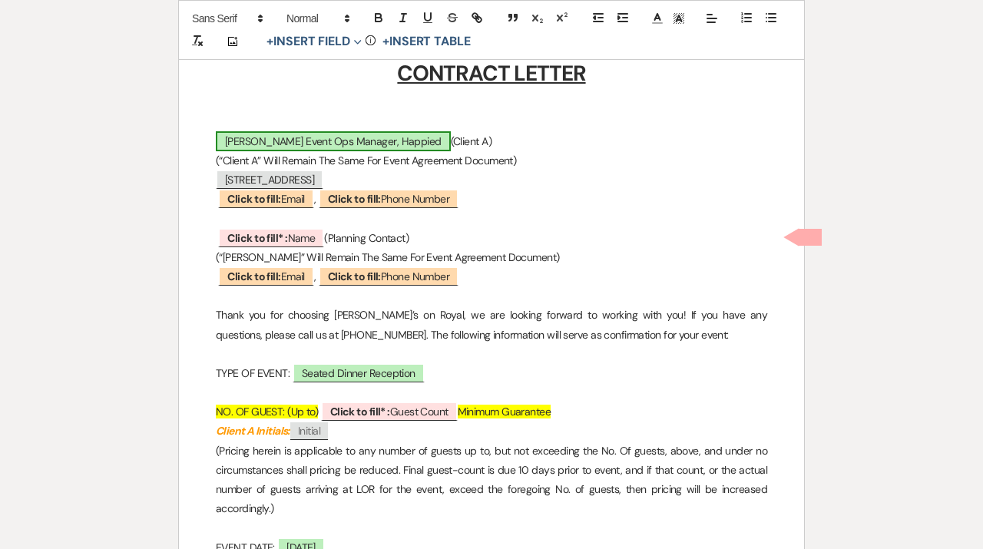
click at [303, 133] on span "[PERSON_NAME] Event Ops Manager, Happied" at bounding box center [333, 141] width 235 height 20
select select "owner"
select select "custom_placeholder"
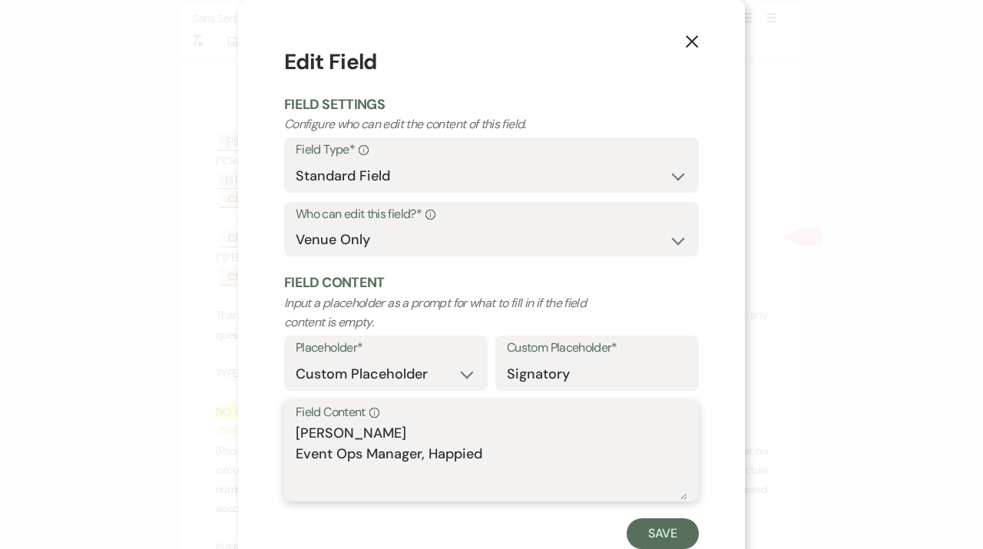
click at [388, 440] on textarea "[PERSON_NAME] Event Ops Manager, Happied" at bounding box center [491, 461] width 391 height 77
type textarea "[PERSON_NAME], Event Ops Manager, Happied"
click at [679, 531] on button "Save" at bounding box center [662, 533] width 72 height 31
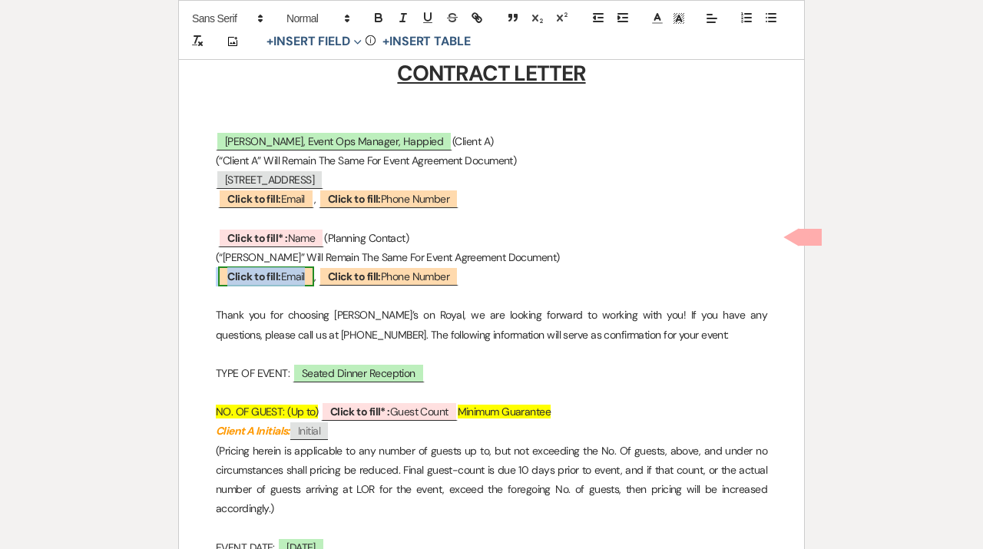
click at [299, 274] on span "Click to fill: Email" at bounding box center [265, 276] width 95 height 20
select select "Email"
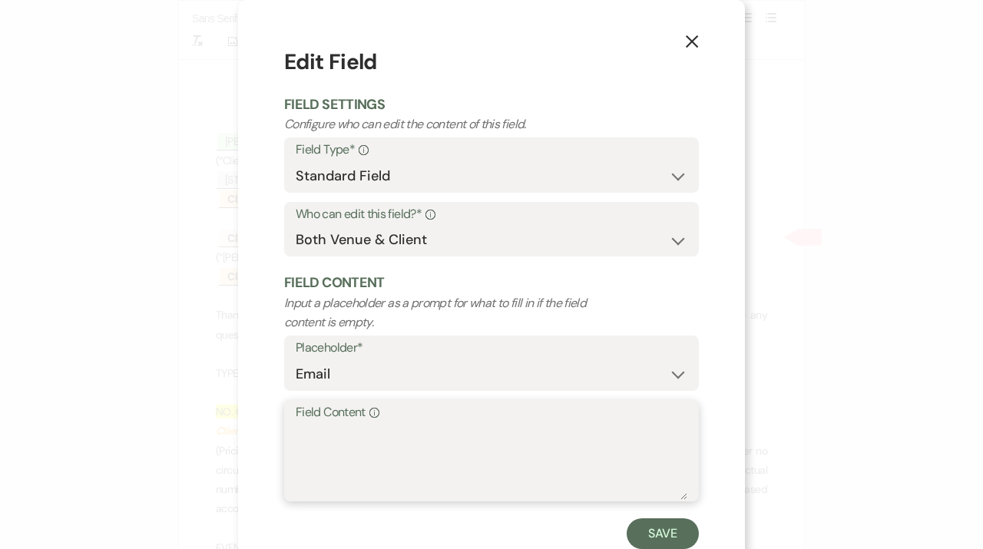
click at [381, 461] on textarea "Field Content Info" at bounding box center [491, 461] width 391 height 77
paste textarea "[PERSON_NAME][EMAIL_ADDRESS][DOMAIN_NAME]"
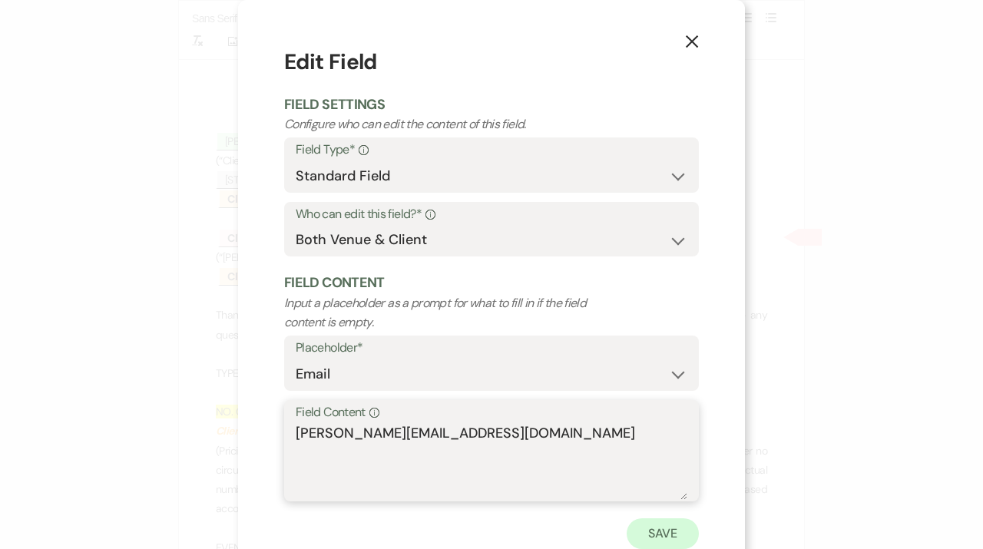
type textarea "[PERSON_NAME][EMAIL_ADDRESS][DOMAIN_NAME]"
click at [656, 541] on button "Save" at bounding box center [662, 533] width 72 height 31
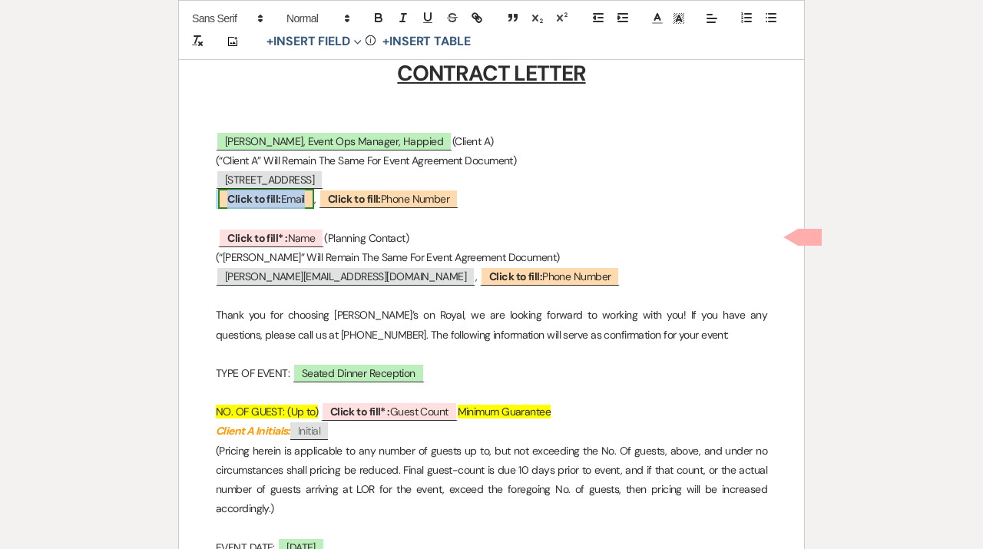
click at [276, 205] on b "Click to fill:" at bounding box center [253, 199] width 53 height 14
select select "Email"
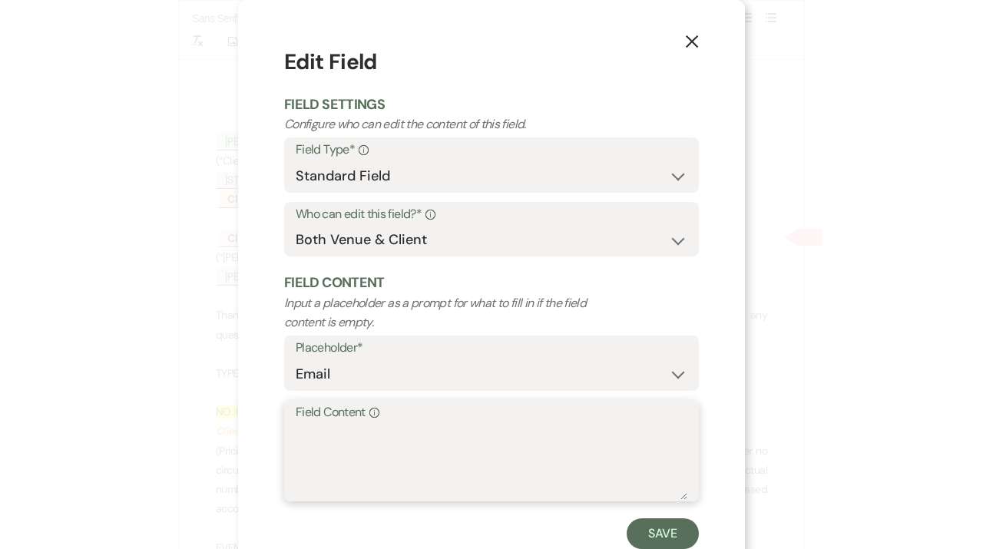
click at [368, 449] on textarea "Field Content Info" at bounding box center [491, 461] width 391 height 77
paste textarea "[PERSON_NAME][EMAIL_ADDRESS][DOMAIN_NAME]"
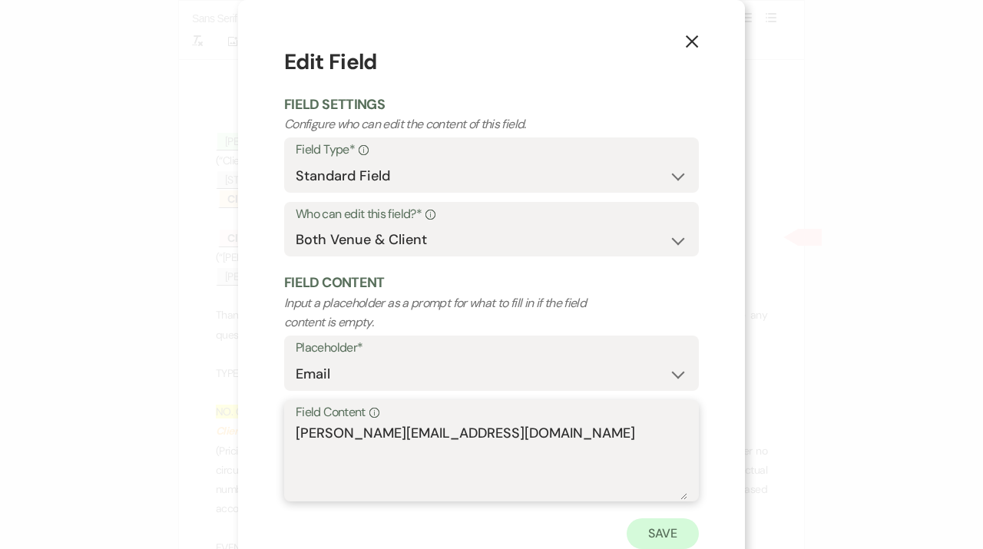
type textarea "[PERSON_NAME][EMAIL_ADDRESS][DOMAIN_NAME]"
click at [653, 539] on button "Save" at bounding box center [662, 533] width 72 height 31
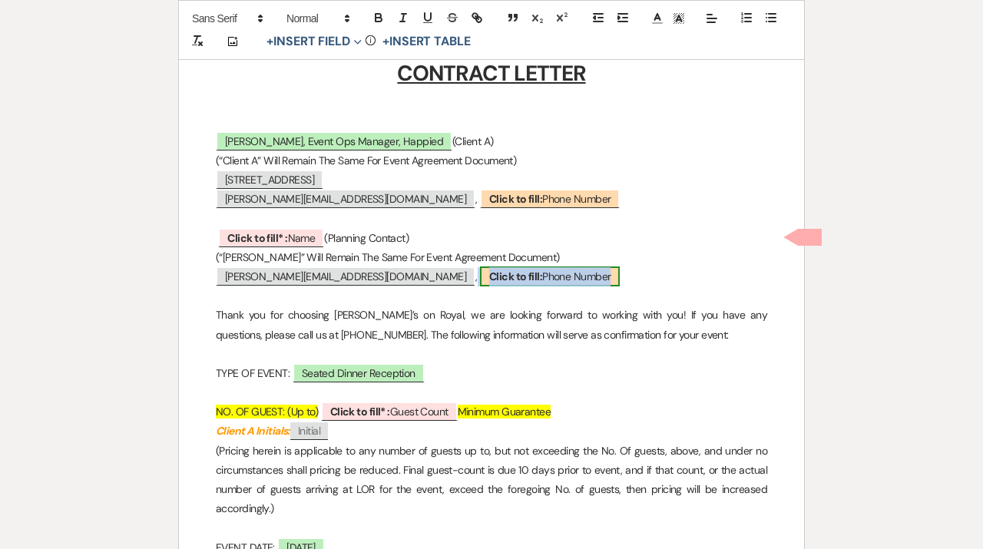
click at [480, 276] on span "Click to fill: Phone Number" at bounding box center [550, 276] width 140 height 20
select select "Phone Number"
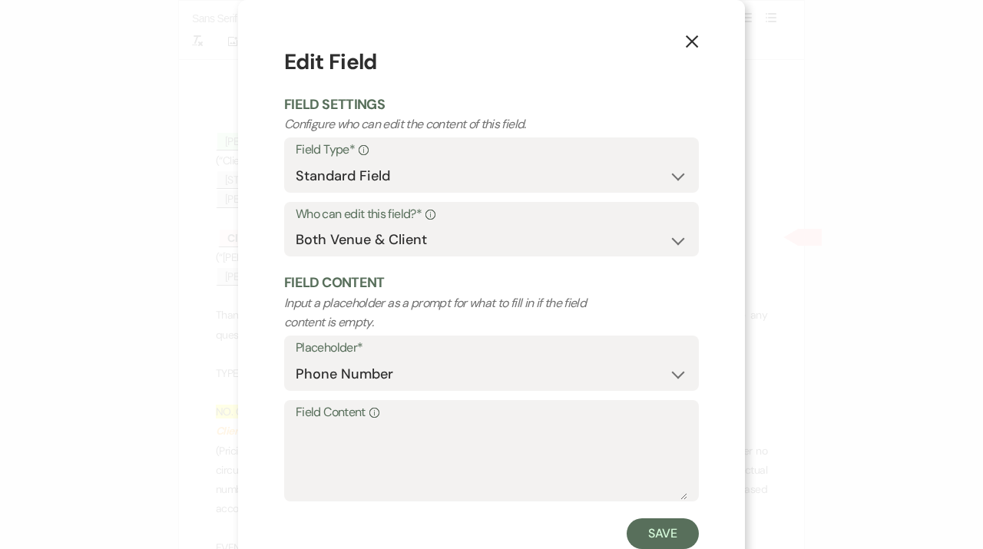
click at [692, 48] on icon "X" at bounding box center [692, 42] width 14 height 14
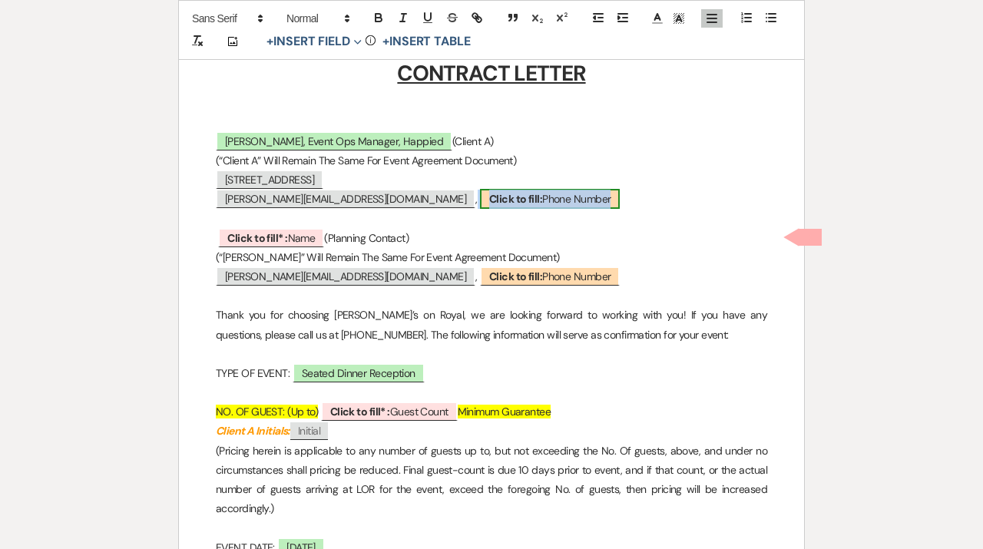
click at [489, 204] on b "Click to fill:" at bounding box center [515, 199] width 53 height 14
select select "Phone Number"
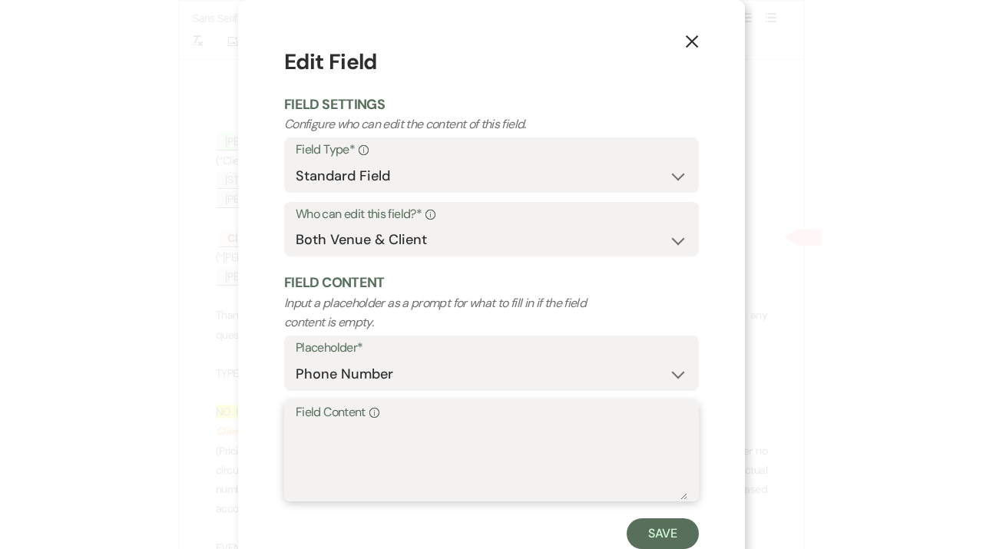
click at [344, 464] on textarea "Field Content Info" at bounding box center [491, 461] width 391 height 77
paste textarea "[PHONE_NUMBER]"
type textarea "[PHONE_NUMBER]"
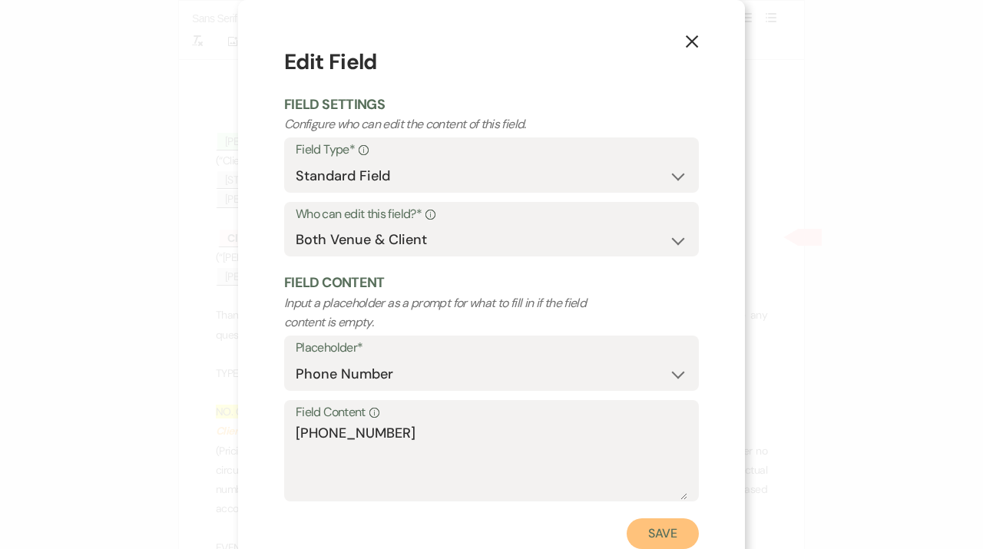
click at [673, 542] on button "Save" at bounding box center [662, 533] width 72 height 31
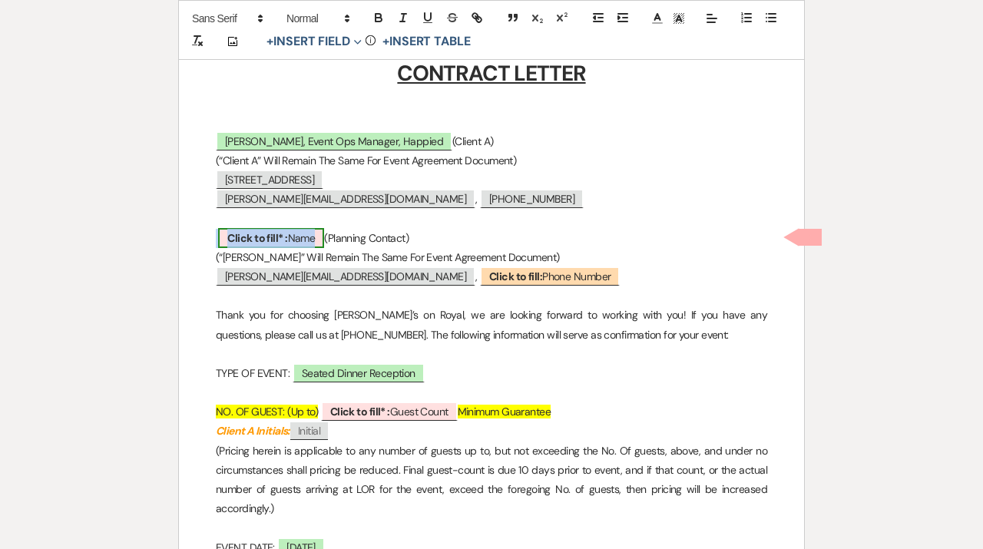
click at [296, 236] on span "Click to fill* : Name" at bounding box center [271, 238] width 106 height 20
select select "owner"
select select "Name"
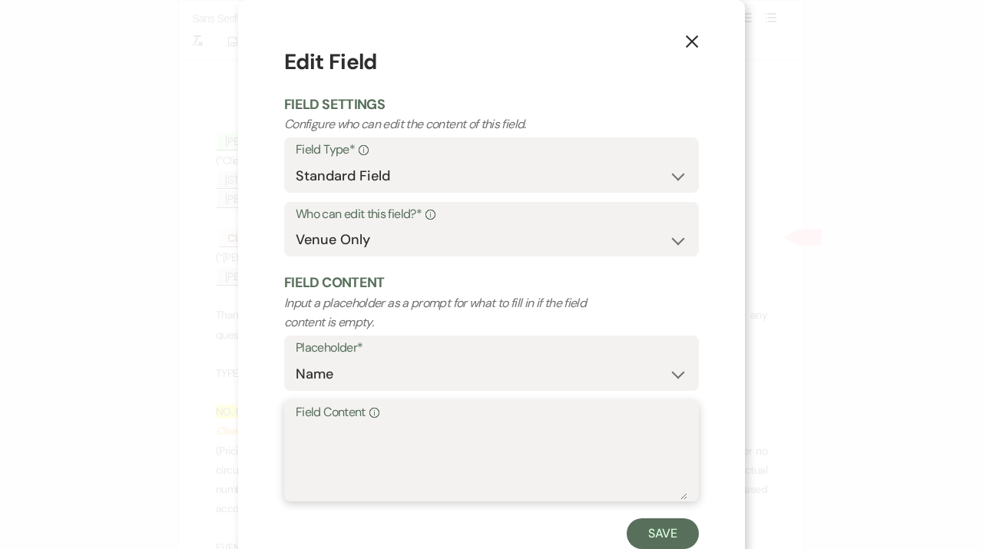
click at [336, 457] on textarea "Field Content Info" at bounding box center [491, 461] width 391 height 77
paste textarea "[PERSON_NAME]"
type textarea "[PERSON_NAME]"
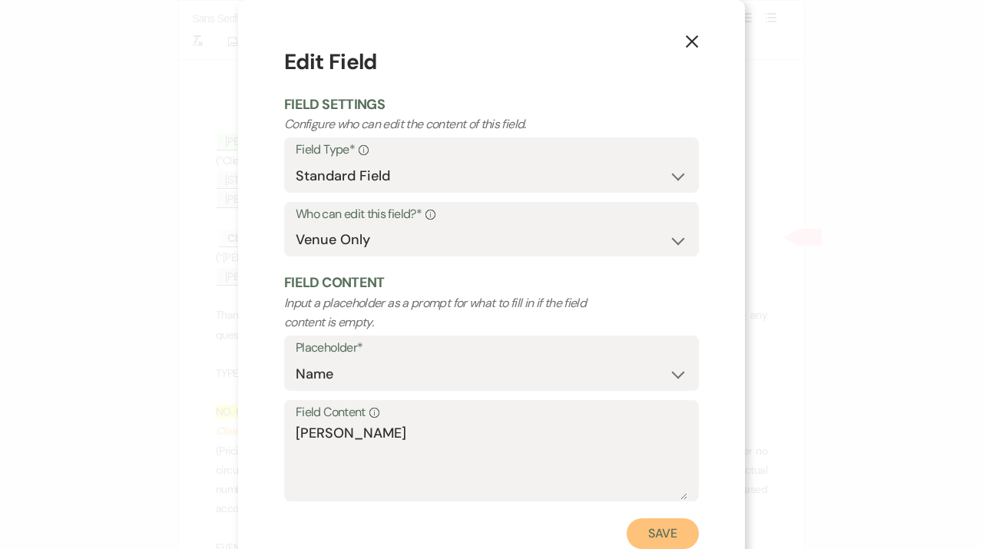
click at [687, 536] on button "Save" at bounding box center [662, 533] width 72 height 31
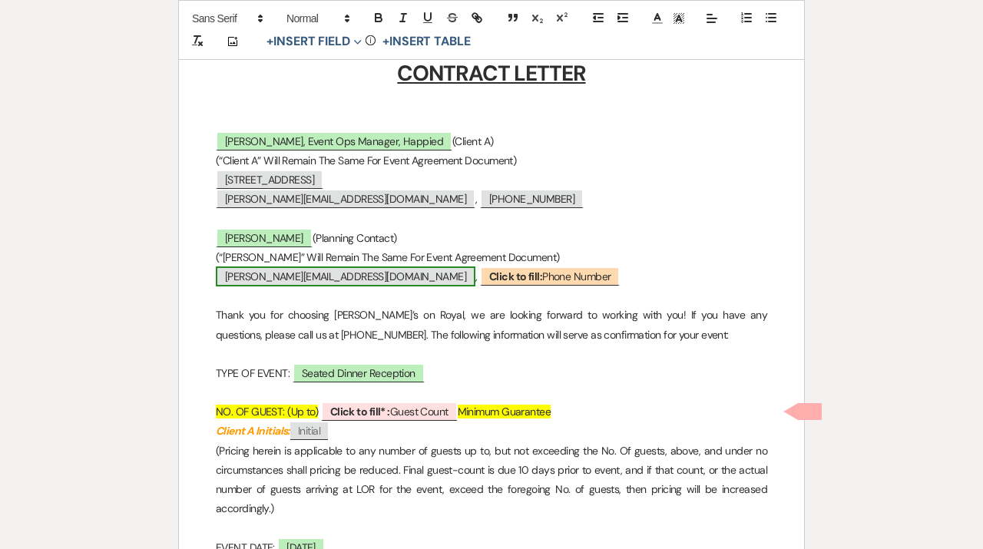
click at [304, 279] on span "[PERSON_NAME][EMAIL_ADDRESS][DOMAIN_NAME]" at bounding box center [345, 276] width 259 height 20
select select "Email"
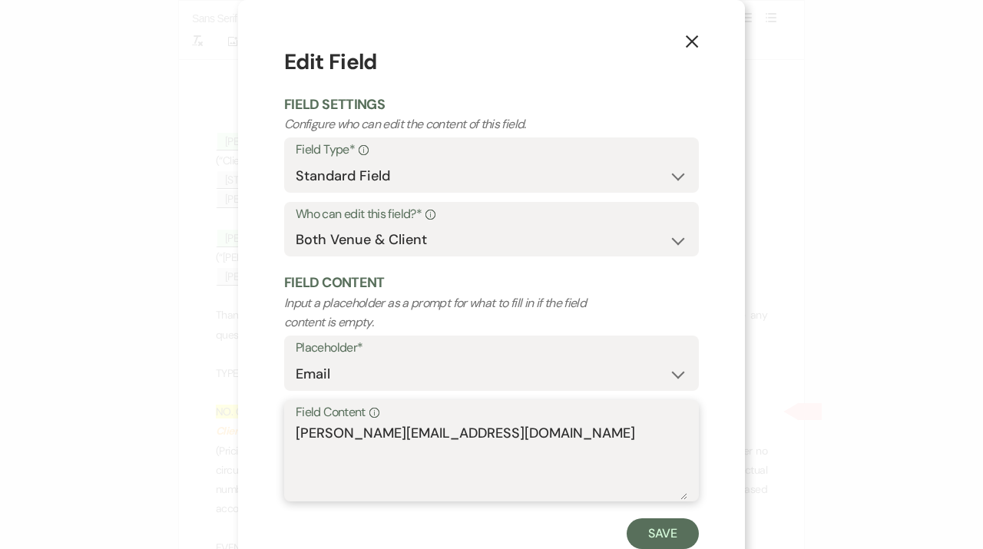
drag, startPoint x: 439, startPoint y: 435, endPoint x: 262, endPoint y: 419, distance: 178.0
click at [296, 426] on textarea "[PERSON_NAME][EMAIL_ADDRESS][DOMAIN_NAME]" at bounding box center [491, 461] width 391 height 77
paste textarea "[PERSON_NAME]"
type textarea "[PERSON_NAME][EMAIL_ADDRESS][DOMAIN_NAME]"
click at [656, 536] on button "Save" at bounding box center [662, 533] width 72 height 31
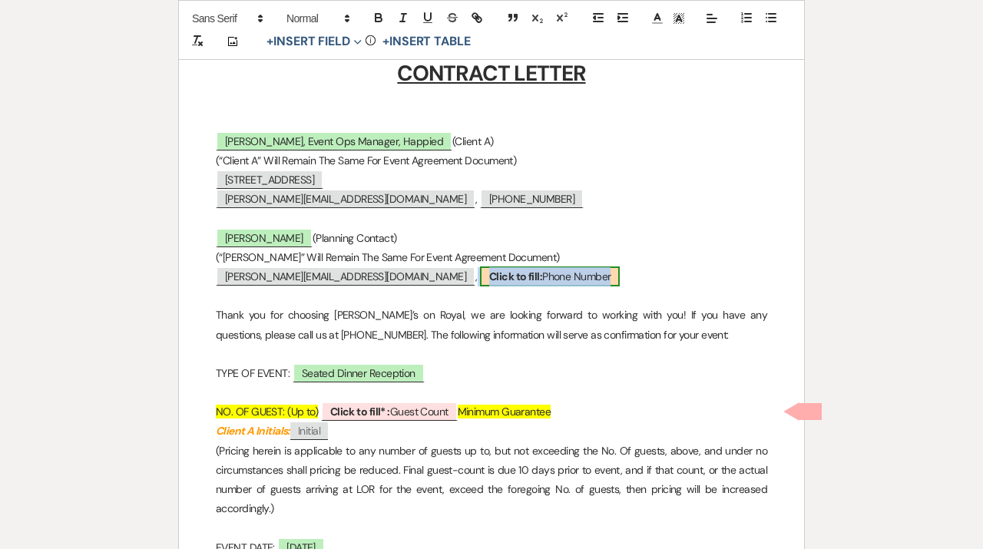
click at [480, 276] on span "Click to fill: Phone Number" at bounding box center [550, 276] width 140 height 20
select select "Phone Number"
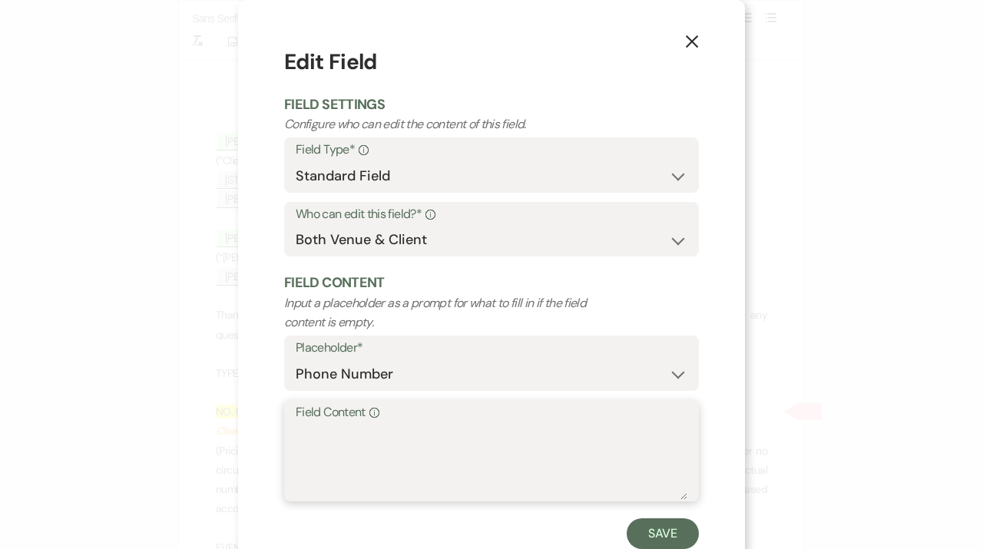
click at [366, 460] on textarea "Field Content Info" at bounding box center [491, 461] width 391 height 77
paste textarea "[PHONE_NUMBER]"
type textarea "[PHONE_NUMBER]"
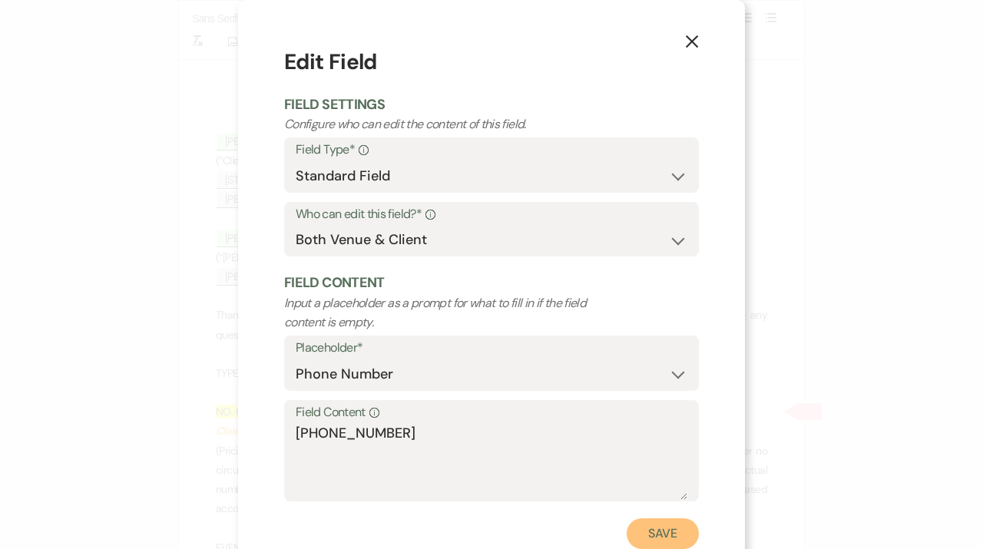
click at [682, 544] on button "Save" at bounding box center [662, 533] width 72 height 31
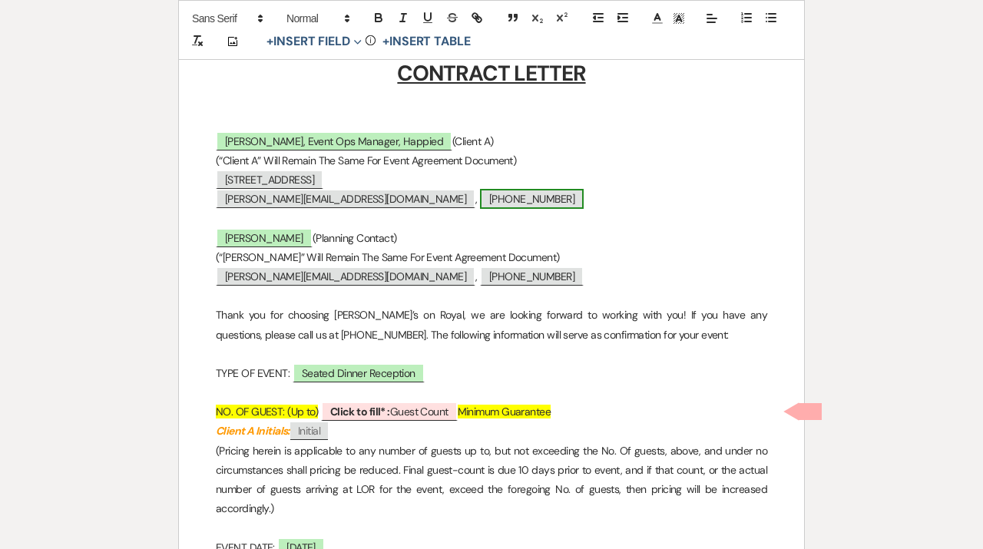
click at [480, 197] on span "[PHONE_NUMBER]" at bounding box center [532, 199] width 104 height 20
select select "Phone Number"
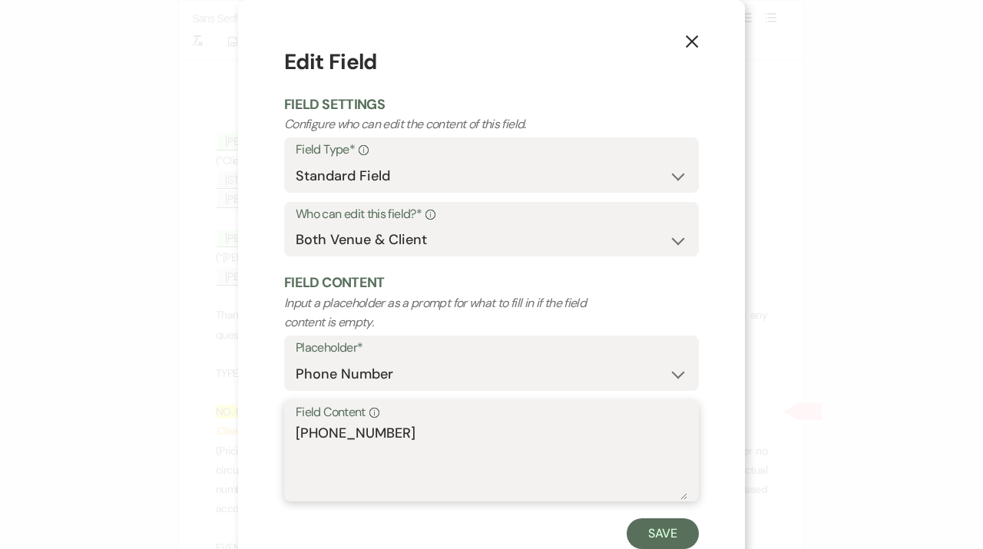
click at [300, 435] on textarea "[PHONE_NUMBER]" at bounding box center [491, 461] width 391 height 77
type textarea "[PHONE_NUMBER]"
click at [663, 533] on button "Save" at bounding box center [662, 533] width 72 height 31
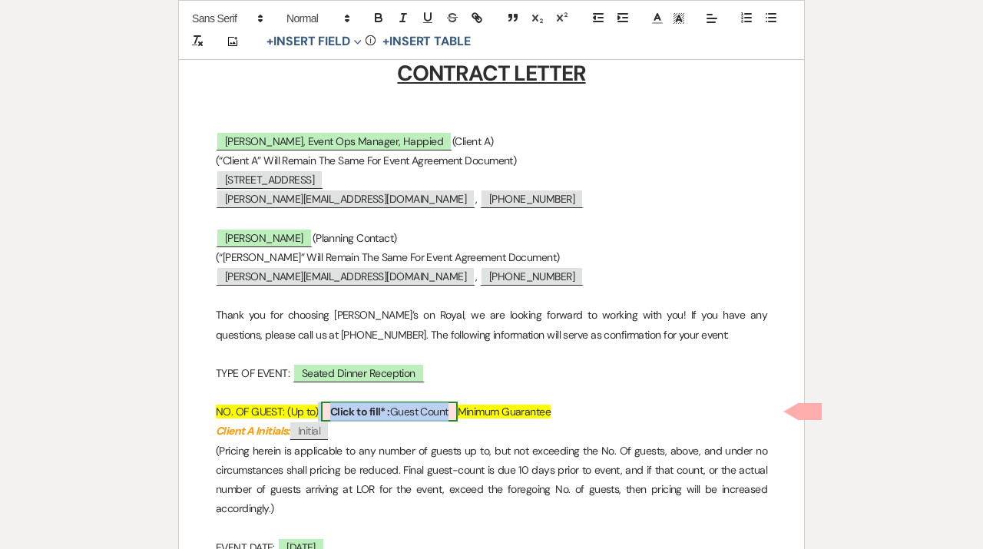
click at [415, 408] on span "Click to fill* : Guest Count" at bounding box center [389, 411] width 137 height 20
select select "owner"
select select "custom_placeholder"
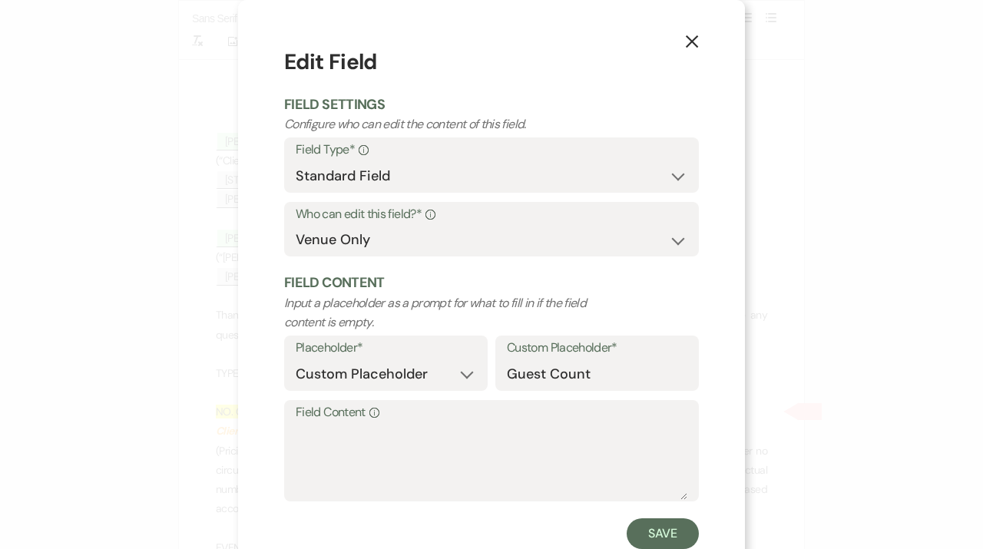
click at [428, 420] on label "Field Content Info" at bounding box center [491, 412] width 391 height 22
click at [428, 423] on textarea "Field Content Info" at bounding box center [491, 461] width 391 height 77
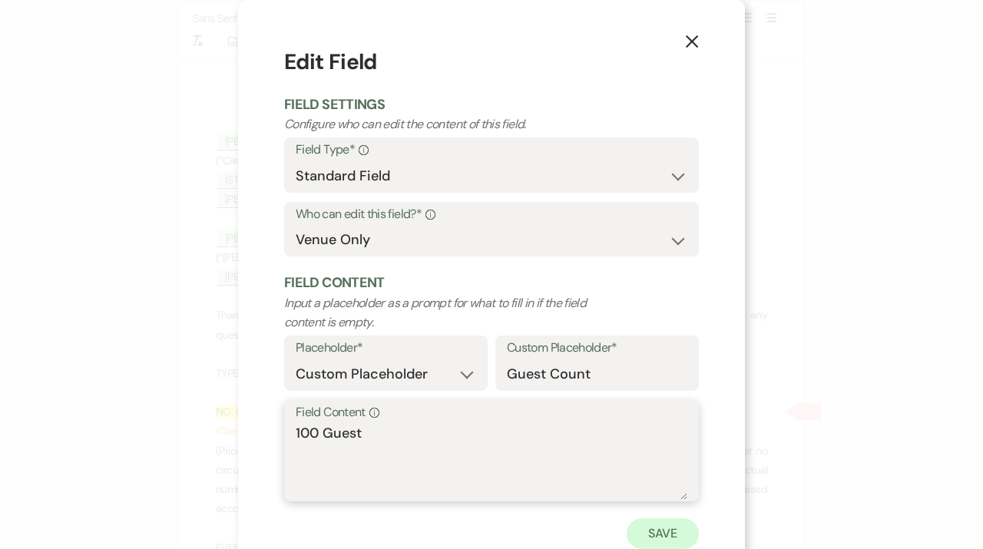
type textarea "100 Guest"
click at [655, 527] on button "Save" at bounding box center [662, 533] width 72 height 31
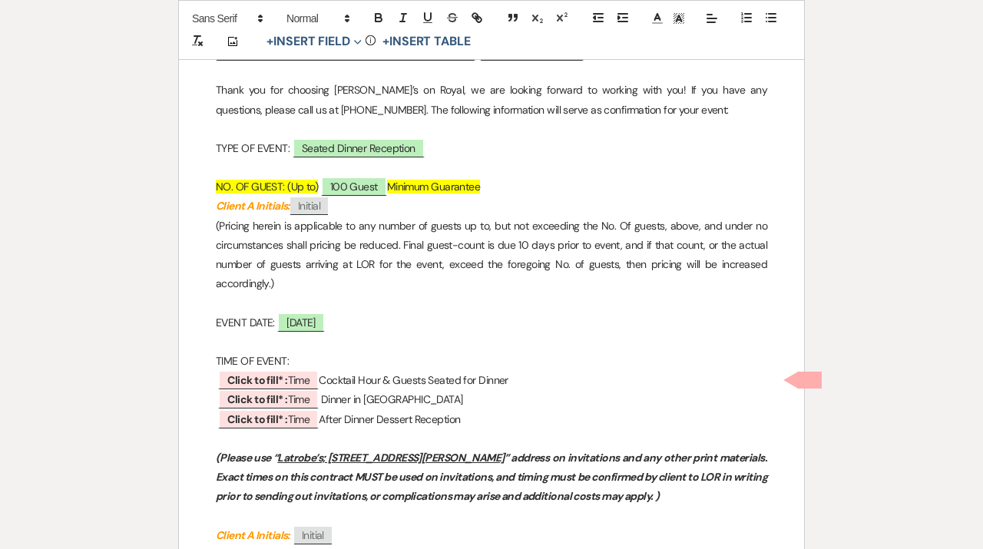
scroll to position [635, 0]
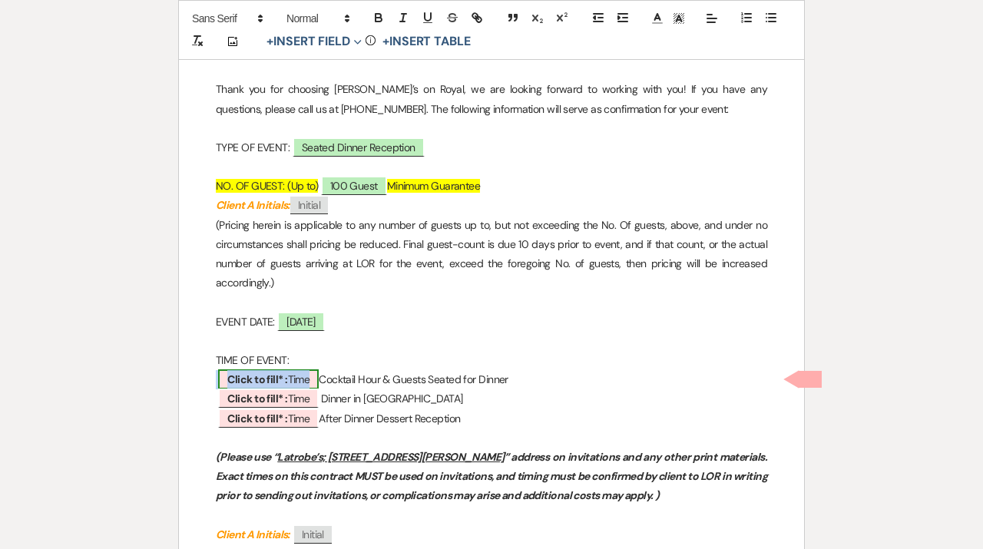
click at [290, 379] on span "Click to fill* : Time" at bounding box center [268, 379] width 101 height 20
select select "owner"
select select "Time"
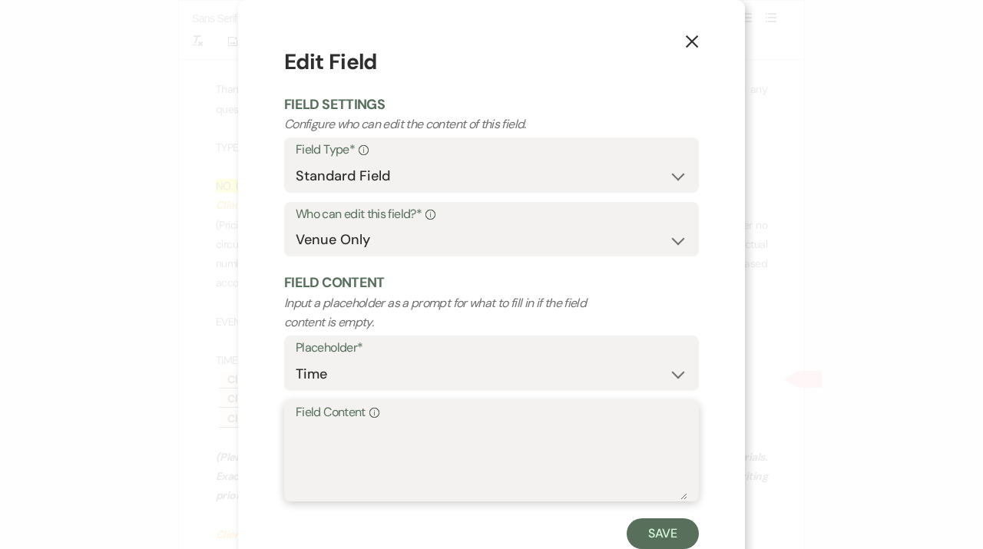
click at [361, 446] on textarea "Field Content Info" at bounding box center [491, 461] width 391 height 77
type textarea "6:00 PM - 7:30 PM"
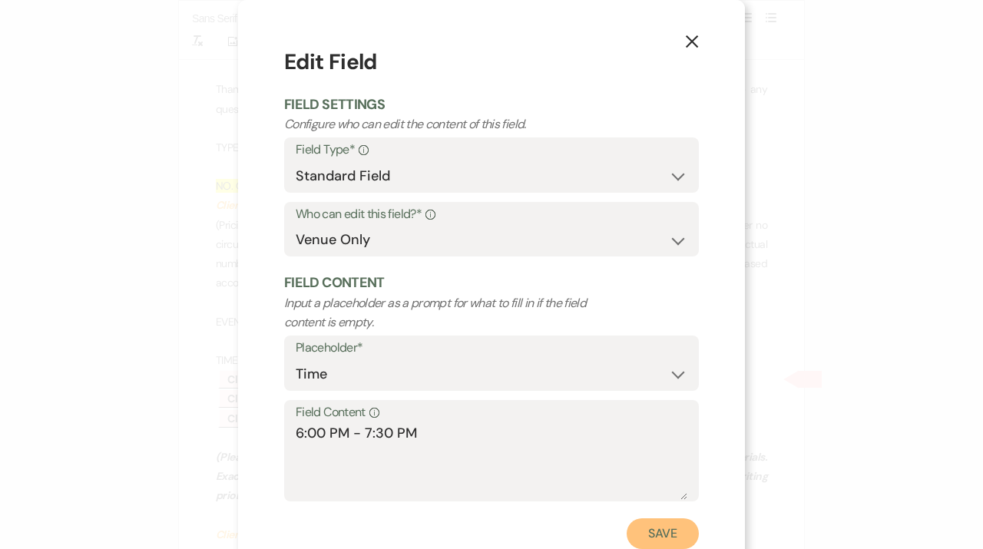
click at [655, 547] on button "Save" at bounding box center [662, 533] width 72 height 31
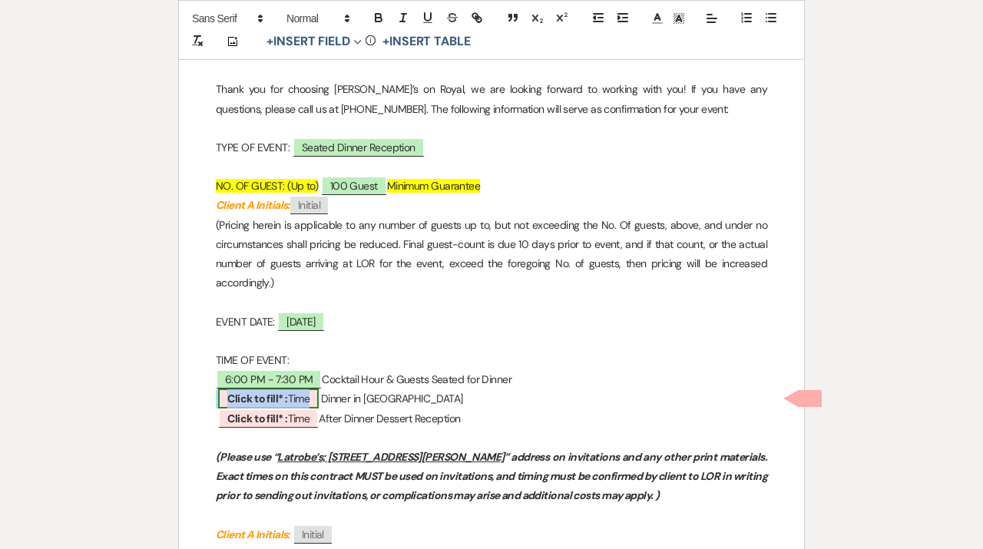
click at [294, 400] on span "Click to fill* : Time" at bounding box center [268, 398] width 101 height 20
select select "owner"
select select "Time"
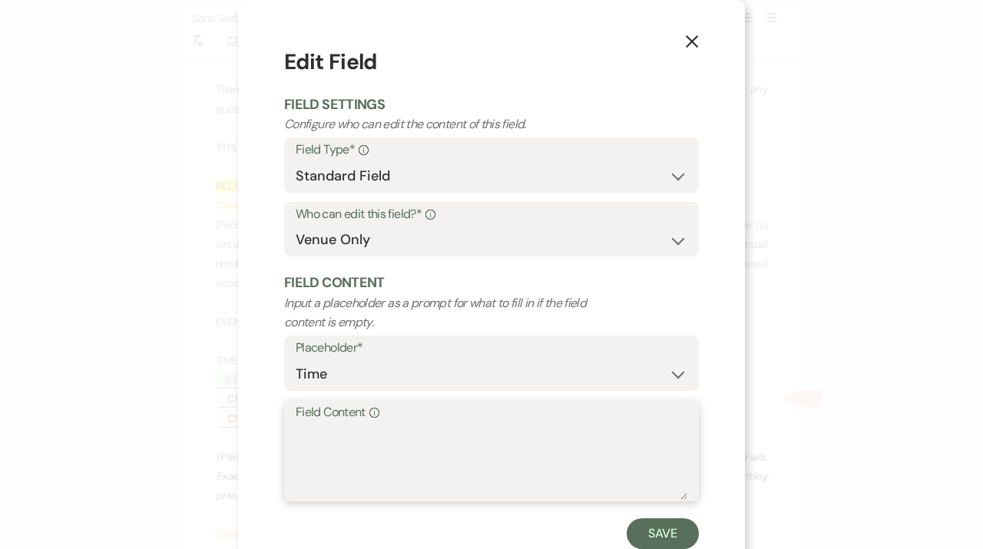
click at [362, 435] on textarea "Field Content Info" at bounding box center [491, 461] width 391 height 77
type textarea "7:30 PM - 9:00 PM"
click at [619, 545] on div "Save" at bounding box center [491, 533] width 414 height 31
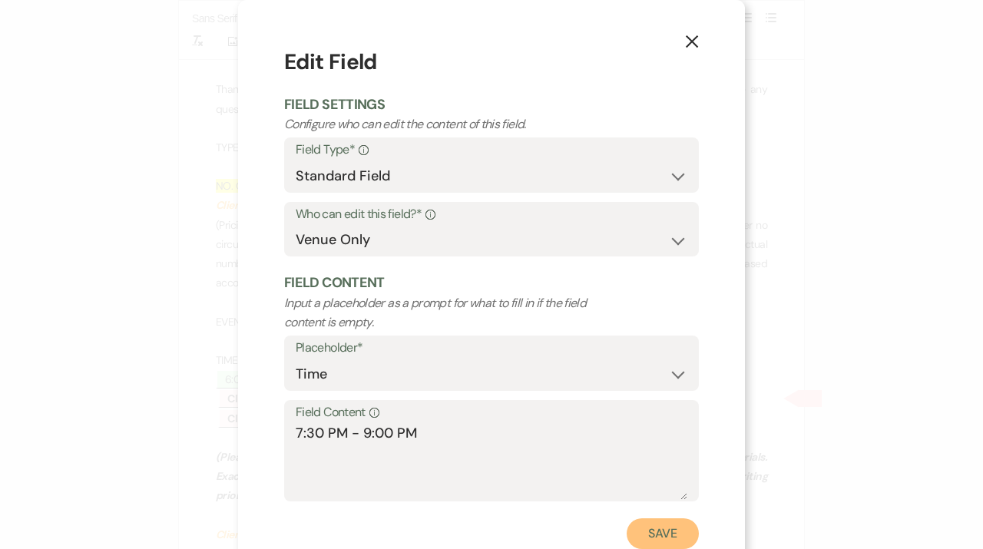
click at [689, 524] on button "Save" at bounding box center [662, 533] width 72 height 31
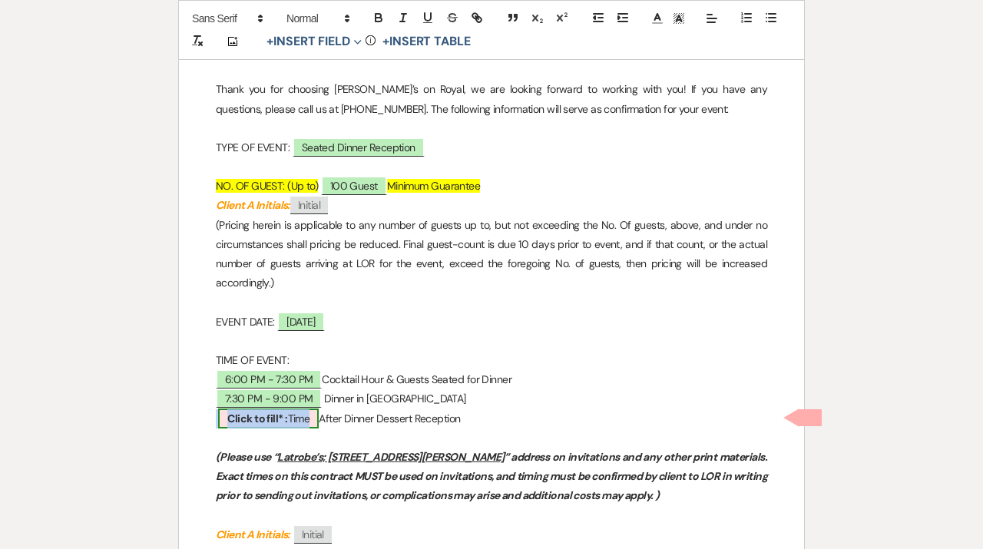
click at [291, 415] on span "Click to fill* : Time" at bounding box center [268, 418] width 101 height 20
select select "owner"
select select "Time"
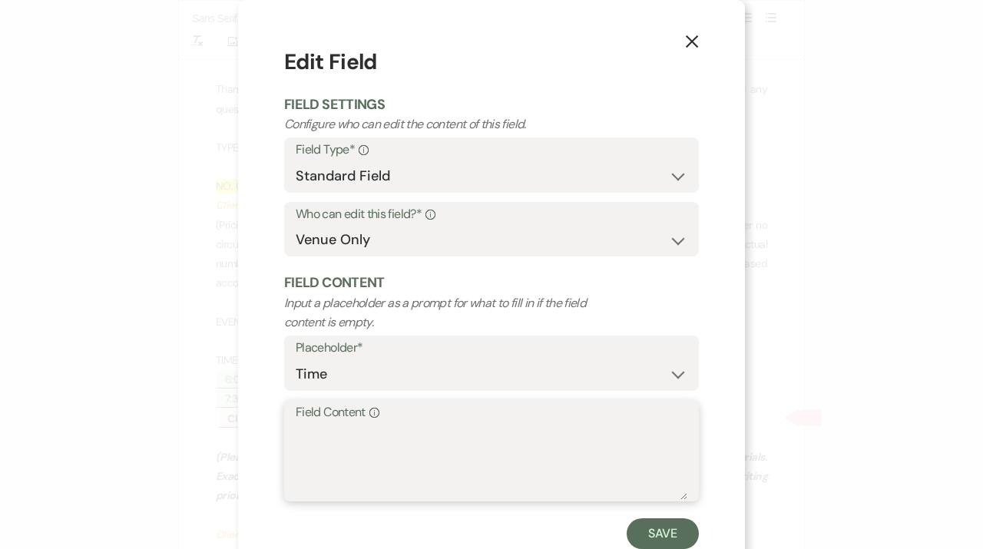
click at [372, 448] on textarea "Field Content Info" at bounding box center [491, 461] width 391 height 77
type textarea "9:00 PM - 10:00 PM"
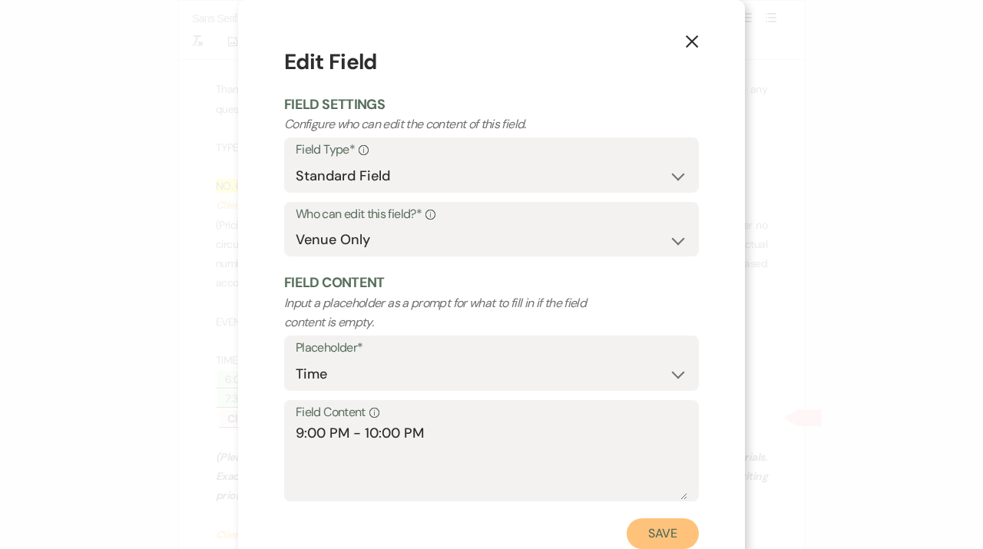
click at [680, 547] on button "Save" at bounding box center [662, 533] width 72 height 31
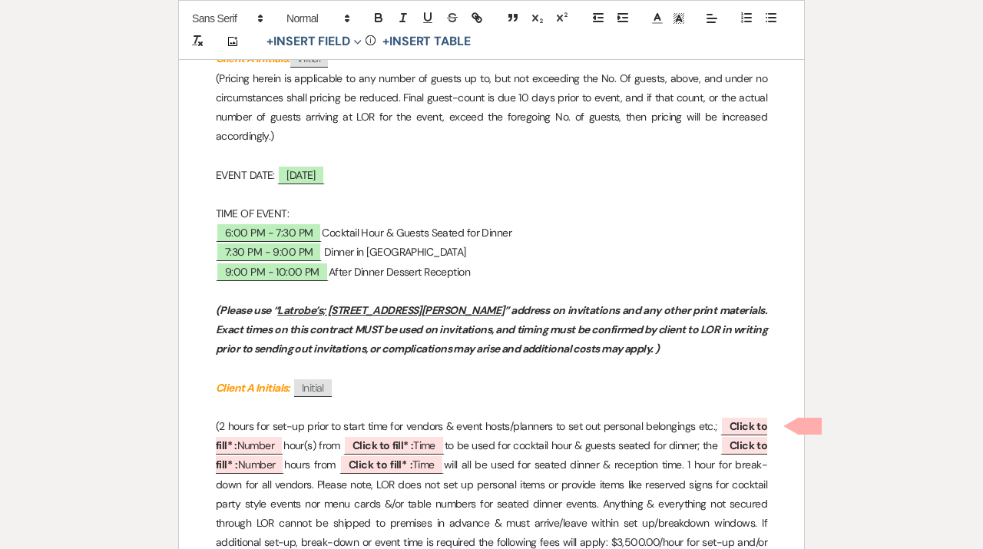
scroll to position [815, 0]
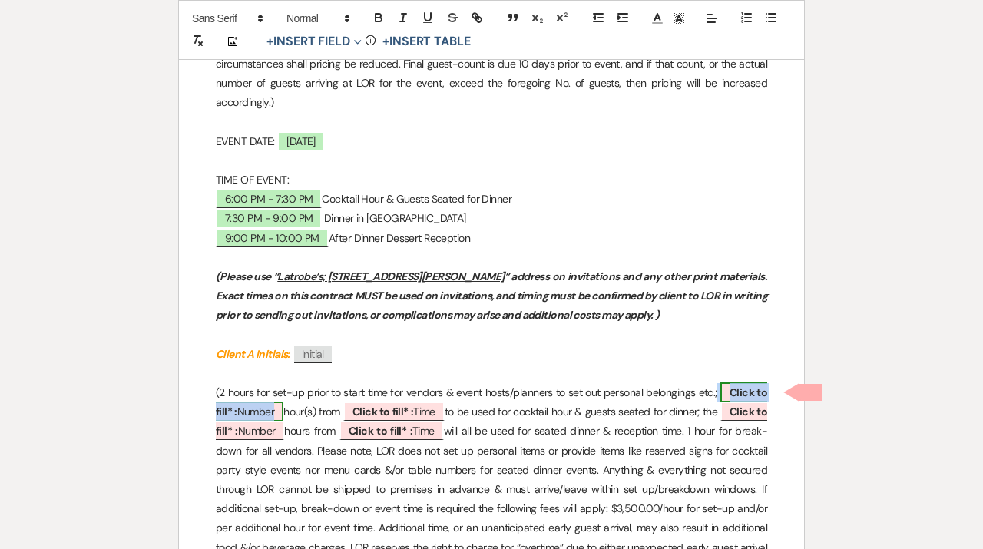
click at [749, 390] on b "Click to fill* :" at bounding box center [491, 401] width 551 height 33
select select "owner"
select select "Number"
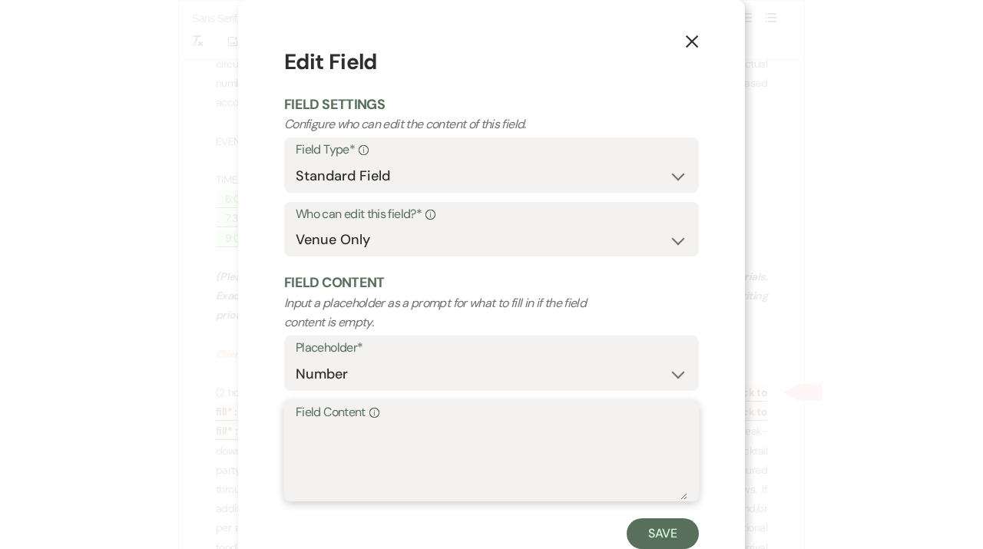
click at [532, 441] on textarea "Field Content Info" at bounding box center [491, 461] width 391 height 77
type textarea "1.5"
click at [672, 532] on button "Save" at bounding box center [662, 533] width 72 height 31
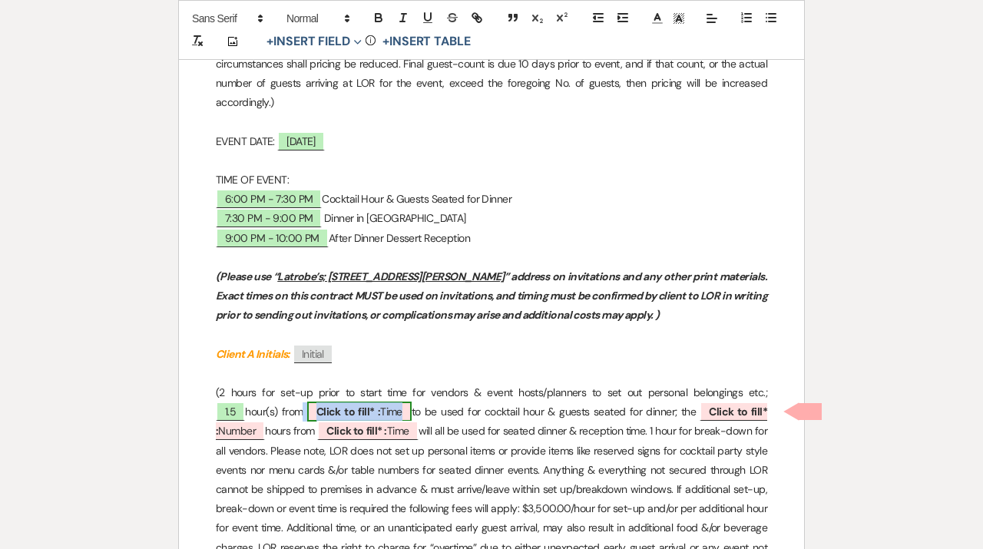
click at [364, 408] on span "Click to fill* : Time" at bounding box center [359, 411] width 104 height 20
select select "owner"
select select "Time"
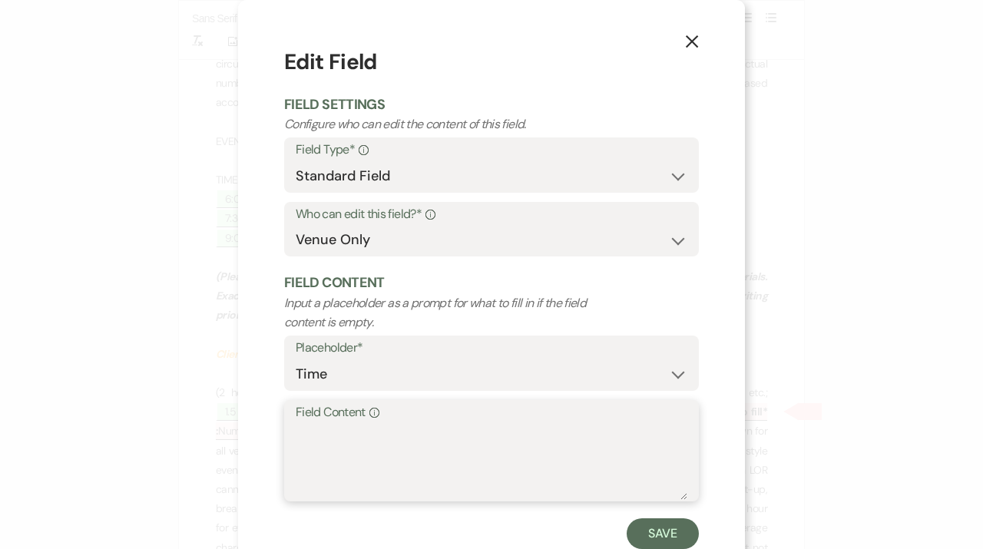
click at [375, 432] on textarea "Field Content Info" at bounding box center [491, 461] width 391 height 77
type textarea "6:00 PM - 7:30 PM"
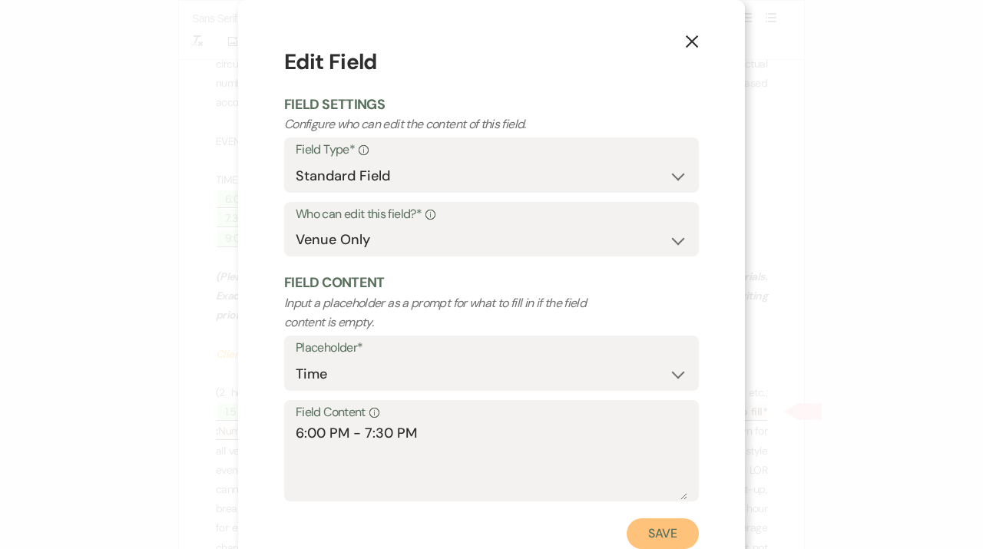
click at [653, 536] on button "Save" at bounding box center [662, 533] width 72 height 31
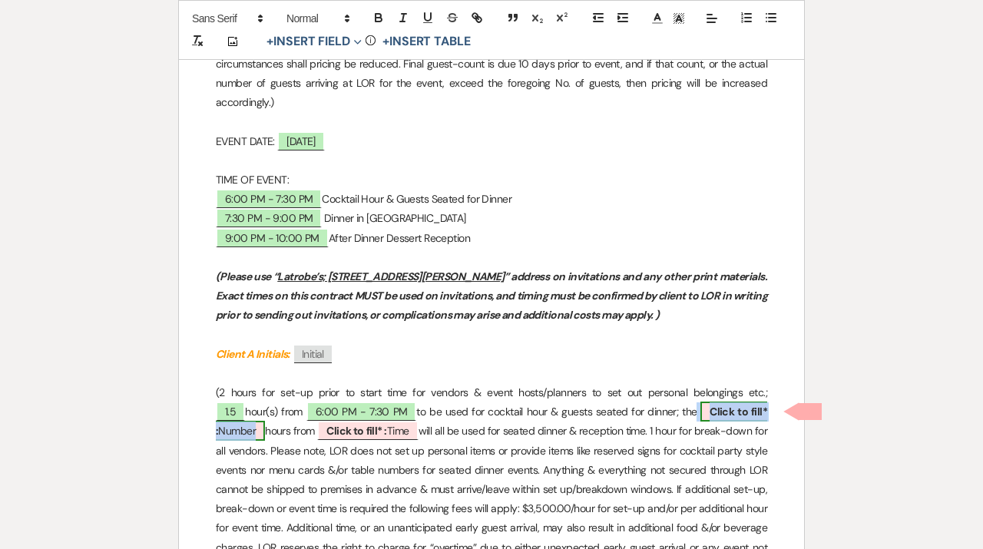
click at [735, 415] on b "Click to fill* :" at bounding box center [491, 421] width 551 height 33
select select "owner"
select select "Number"
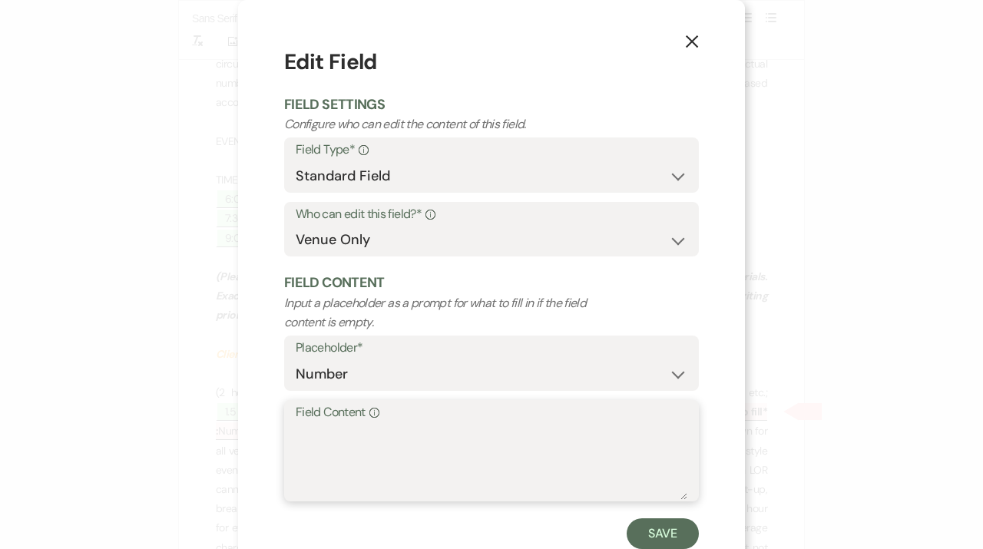
click at [523, 450] on textarea "Field Content Info" at bounding box center [491, 461] width 391 height 77
type textarea "2.5"
click at [685, 542] on button "Save" at bounding box center [662, 533] width 72 height 31
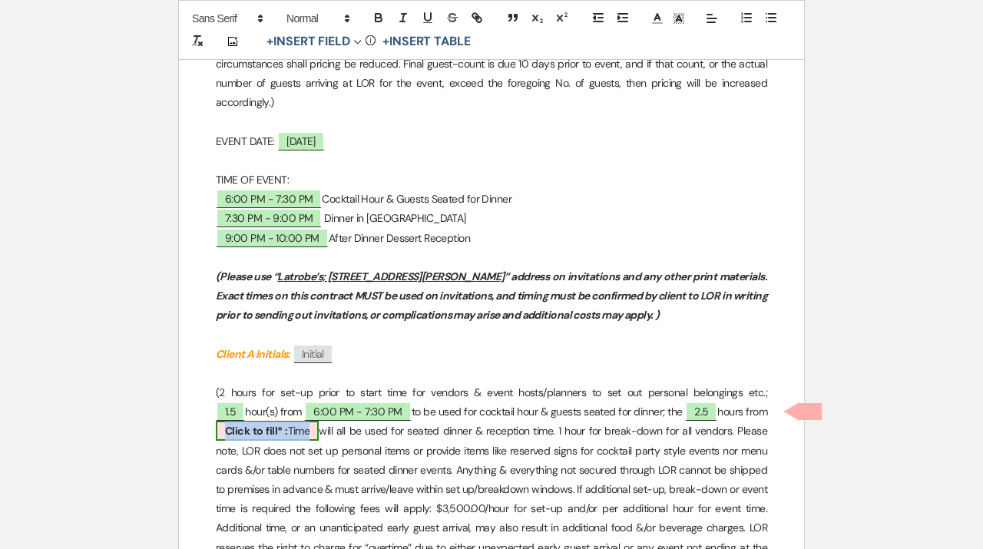
click at [292, 429] on span "Click to fill* : Time" at bounding box center [267, 431] width 103 height 20
select select "owner"
select select "Time"
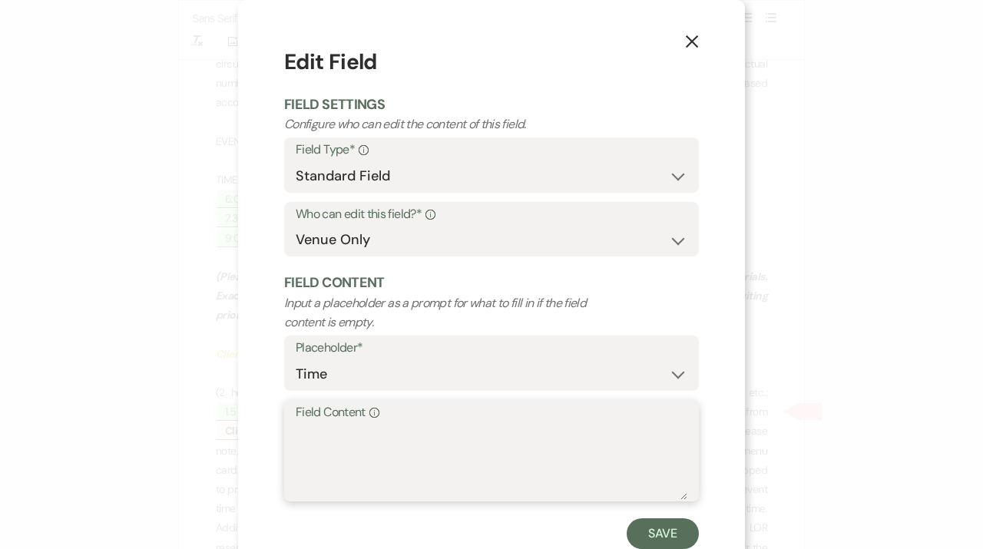
click at [368, 463] on textarea "Field Content Info" at bounding box center [491, 461] width 391 height 77
type textarea "7:30 PM - 10:00 PM"
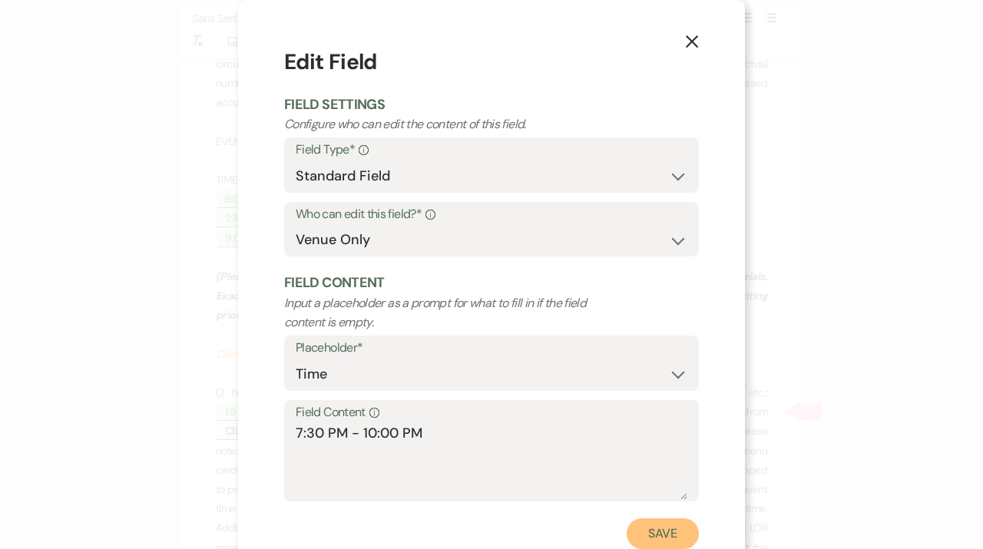
click at [662, 544] on button "Save" at bounding box center [662, 533] width 72 height 31
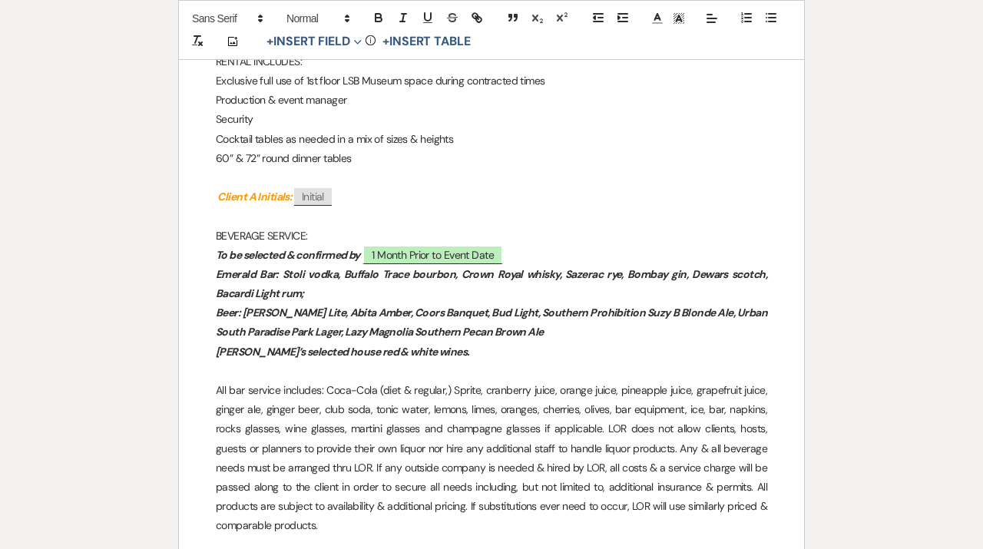
scroll to position [1437, 0]
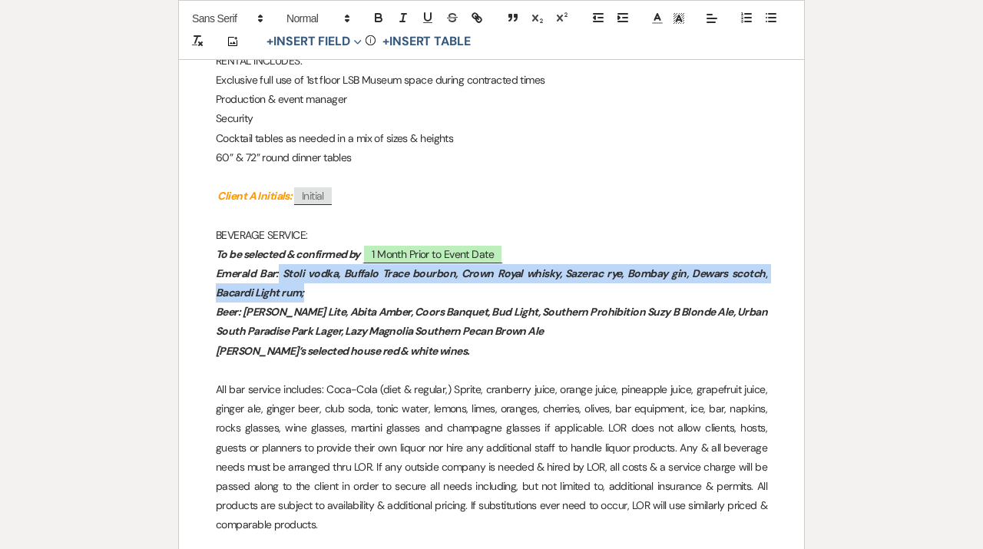
drag, startPoint x: 314, startPoint y: 289, endPoint x: 282, endPoint y: 274, distance: 35.4
click at [281, 274] on p "Emerald Bar: Stoli vodka, Buffalo Trace bourbon, Crown Royal whisky, Sazerac ry…" at bounding box center [491, 283] width 551 height 38
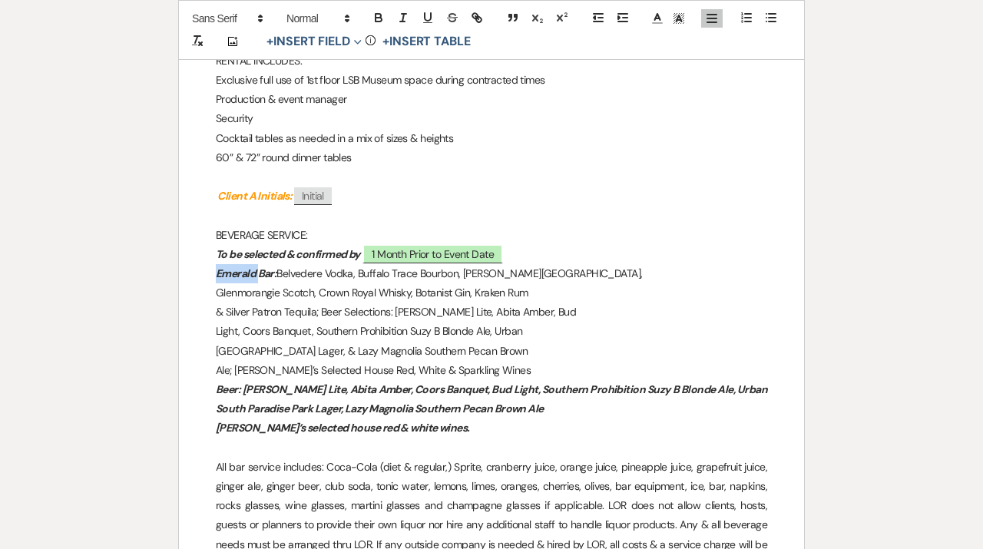
drag, startPoint x: 258, startPoint y: 272, endPoint x: 214, endPoint y: 271, distance: 43.8
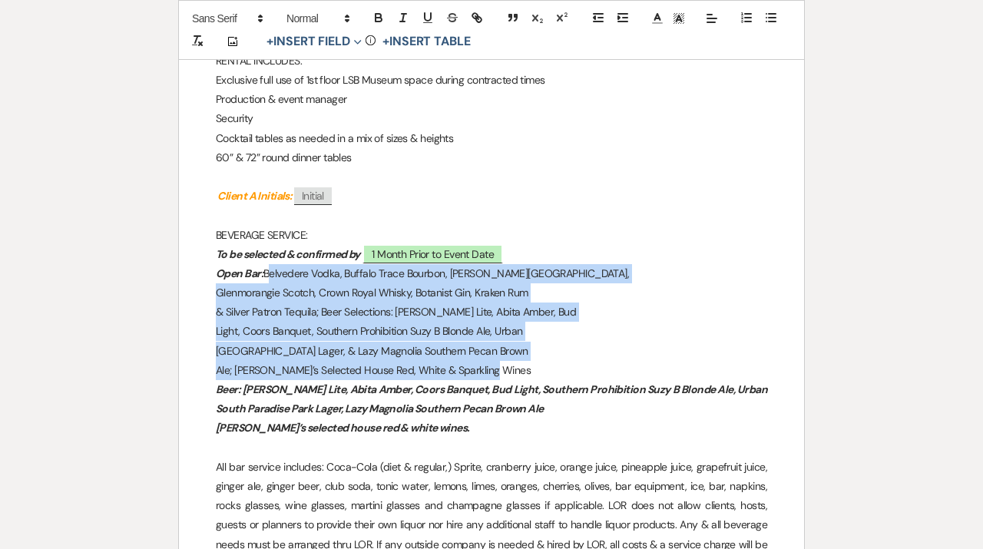
drag, startPoint x: 517, startPoint y: 362, endPoint x: 269, endPoint y: 272, distance: 263.0
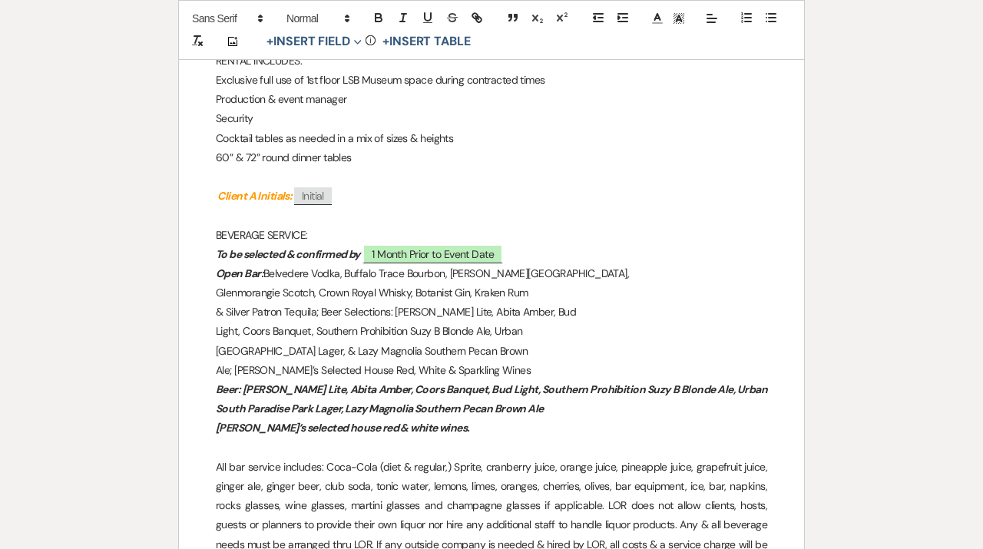
click at [269, 272] on p "Open Bar: Belvedere Vodka, [GEOGRAPHIC_DATA], [PERSON_NAME][GEOGRAPHIC_DATA]," at bounding box center [491, 273] width 551 height 19
click at [506, 383] on em "Beer: [PERSON_NAME] Lite, Abita Amber, Coors Banquet, Bud Light, Southern Prohi…" at bounding box center [492, 398] width 553 height 33
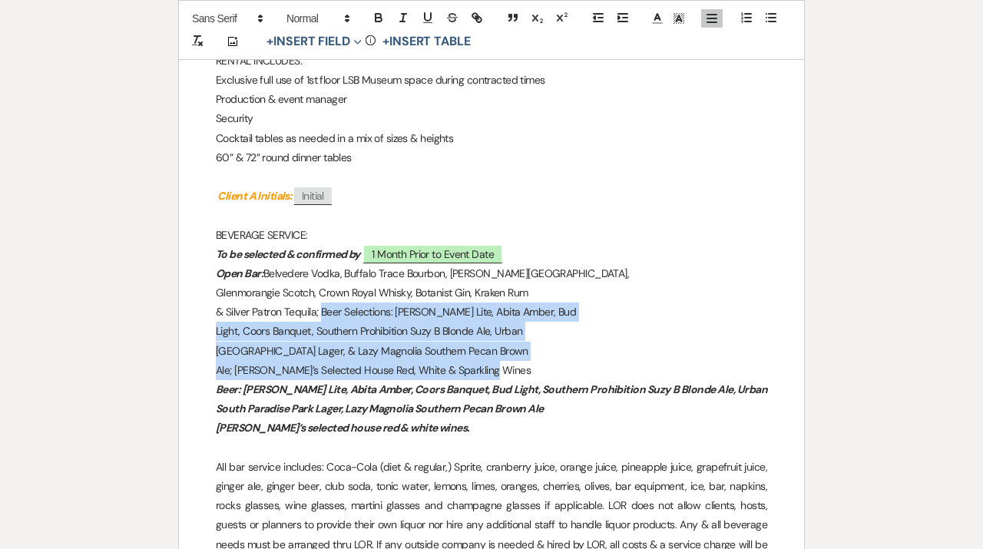
drag, startPoint x: 500, startPoint y: 371, endPoint x: 322, endPoint y: 314, distance: 186.9
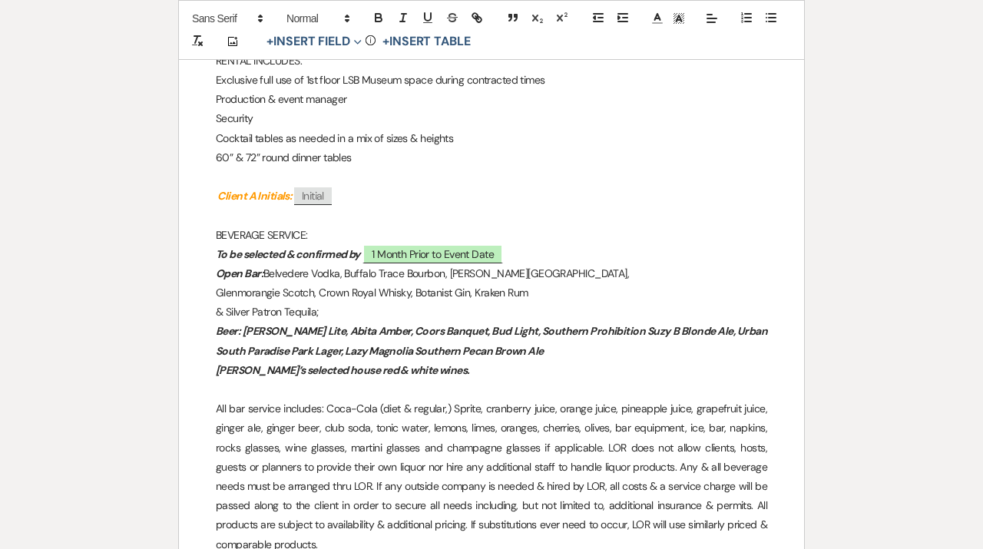
drag, startPoint x: 339, startPoint y: 311, endPoint x: 264, endPoint y: 276, distance: 82.4
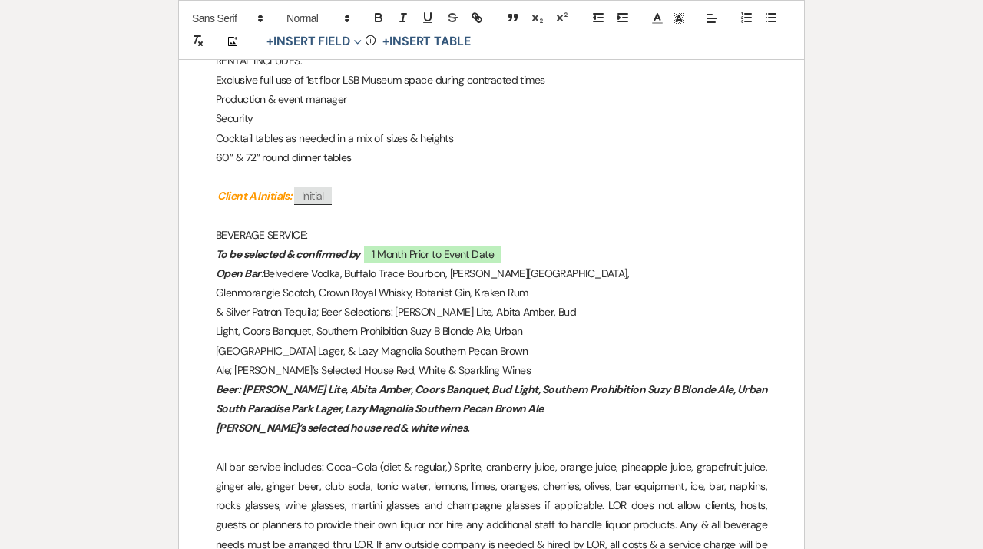
click at [365, 295] on p "Glenmorangie Scotch, Crown Royal Whisky, Botanist Gin, Kraken Rum" at bounding box center [491, 292] width 551 height 19
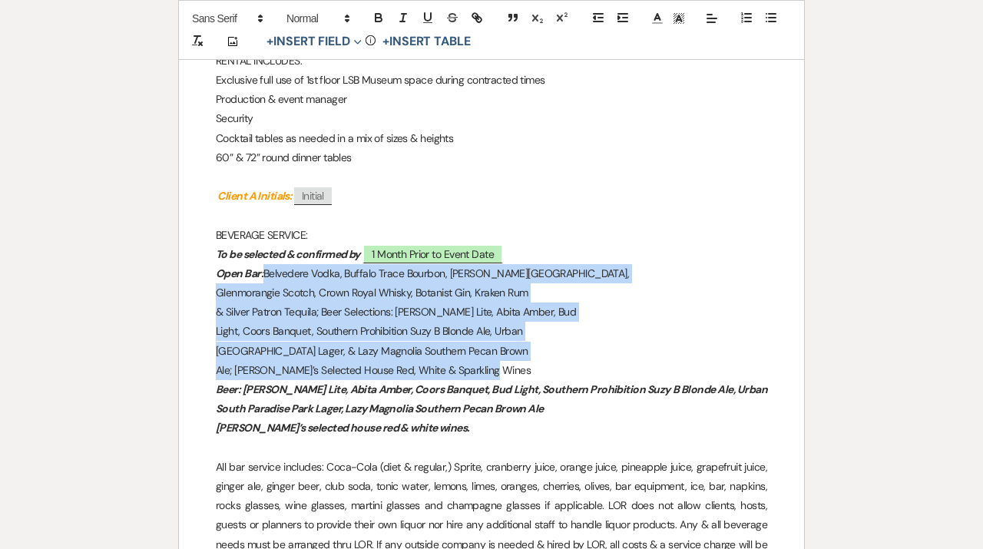
drag, startPoint x: 494, startPoint y: 371, endPoint x: 266, endPoint y: 276, distance: 247.5
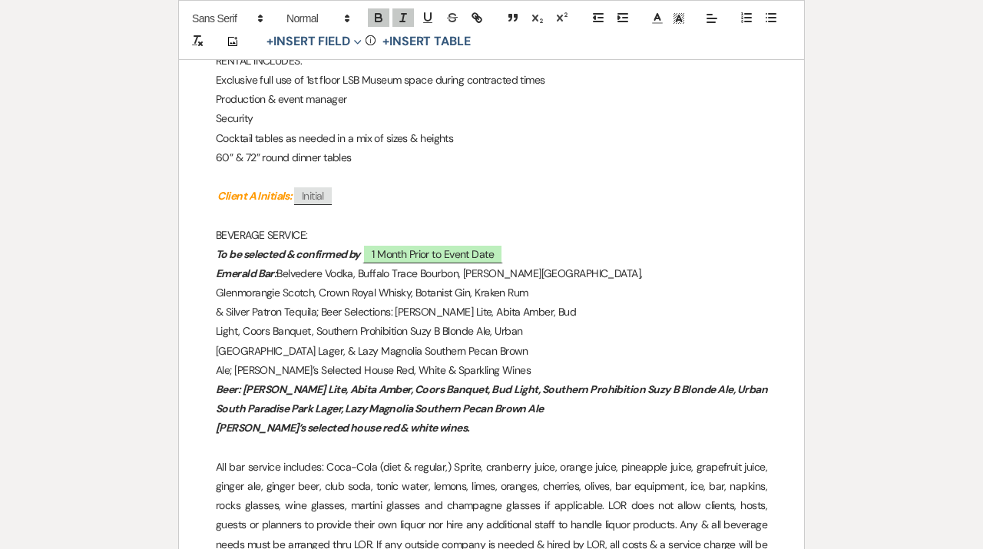
click at [375, 311] on p "& Silver Patron Tequila; Beer Selections: [PERSON_NAME] Lite, Abita Amber, Bud" at bounding box center [491, 311] width 551 height 19
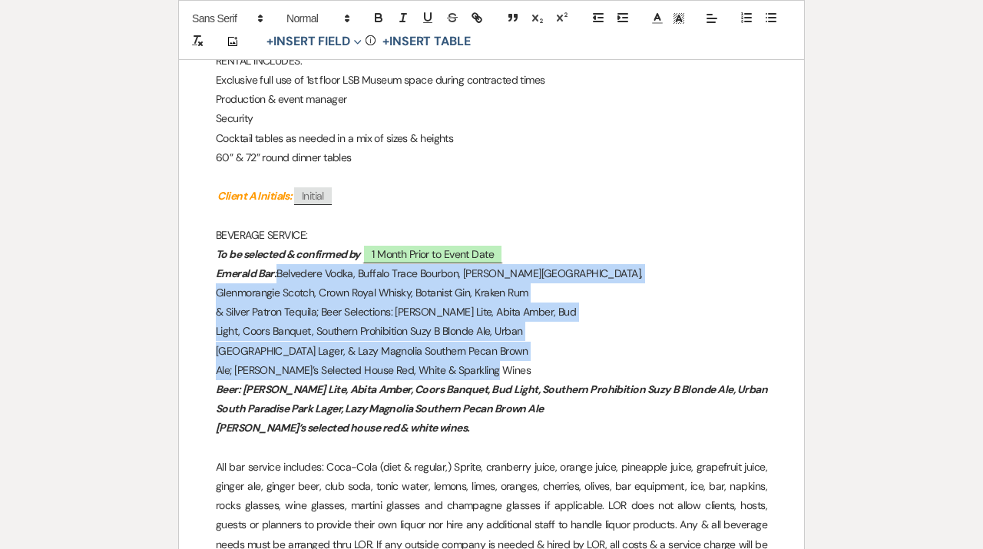
drag, startPoint x: 506, startPoint y: 372, endPoint x: 280, endPoint y: 273, distance: 246.4
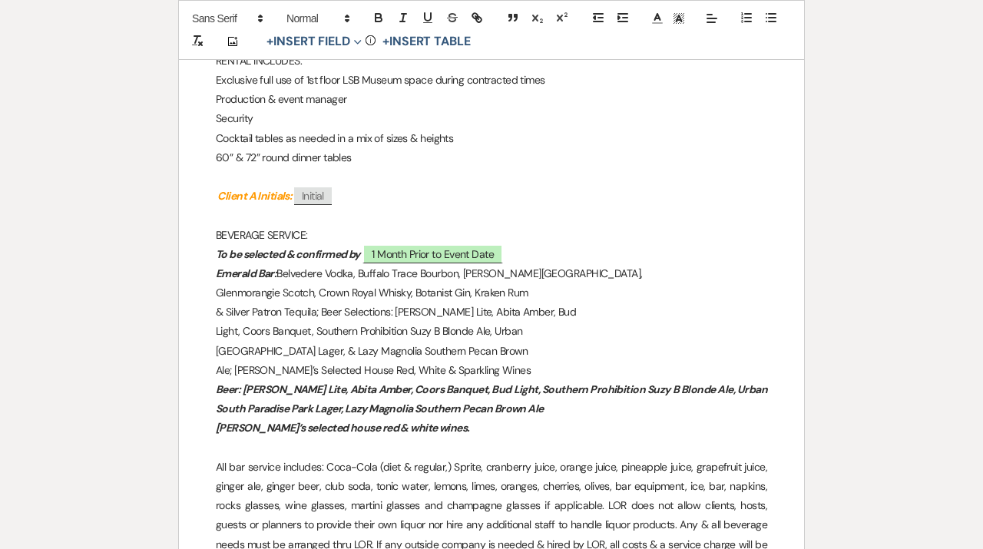
click at [485, 300] on p "Glenmorangie Scotch, Crown Royal Whisky, Botanist Gin, Kraken Rum" at bounding box center [491, 292] width 551 height 19
click at [560, 335] on p "Light, Coors Banquet, Southern Prohibition Suzy B Blonde Ale, Urban" at bounding box center [491, 331] width 551 height 19
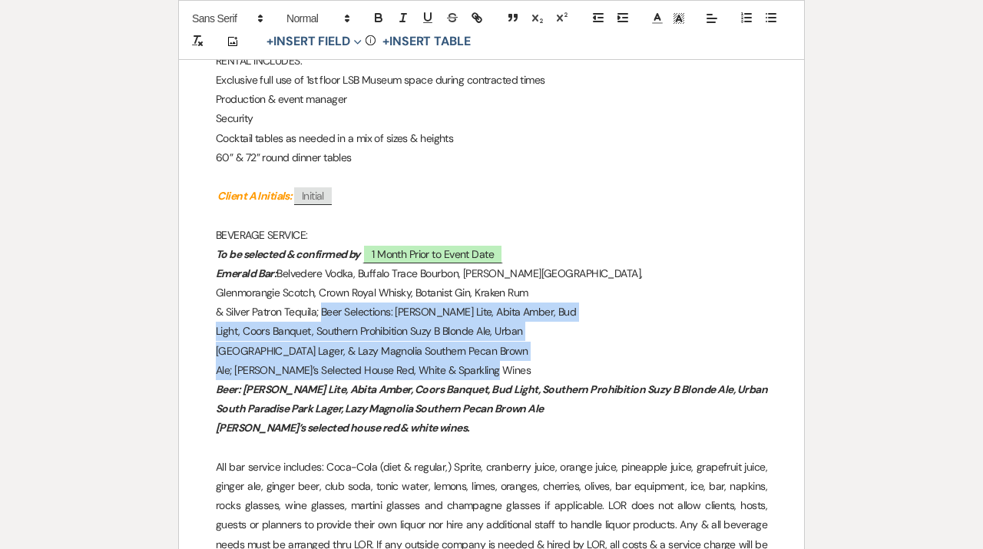
drag, startPoint x: 502, startPoint y: 370, endPoint x: 323, endPoint y: 309, distance: 188.8
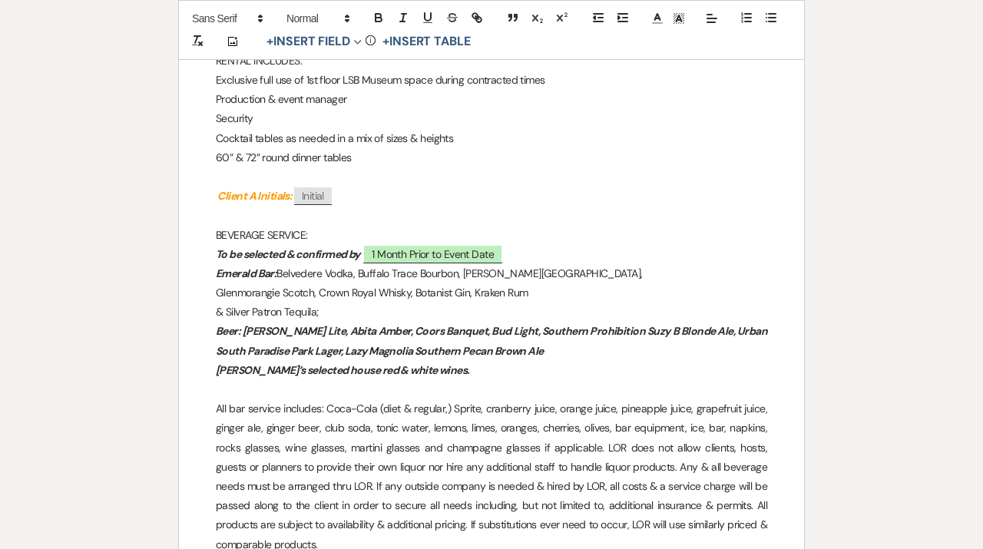
click at [218, 292] on p "Glenmorangie Scotch, Crown Royal Whisky, Botanist Gin, Kraken Rum" at bounding box center [491, 292] width 551 height 19
click at [216, 314] on p "& Silver Patron Tequila;" at bounding box center [491, 311] width 551 height 19
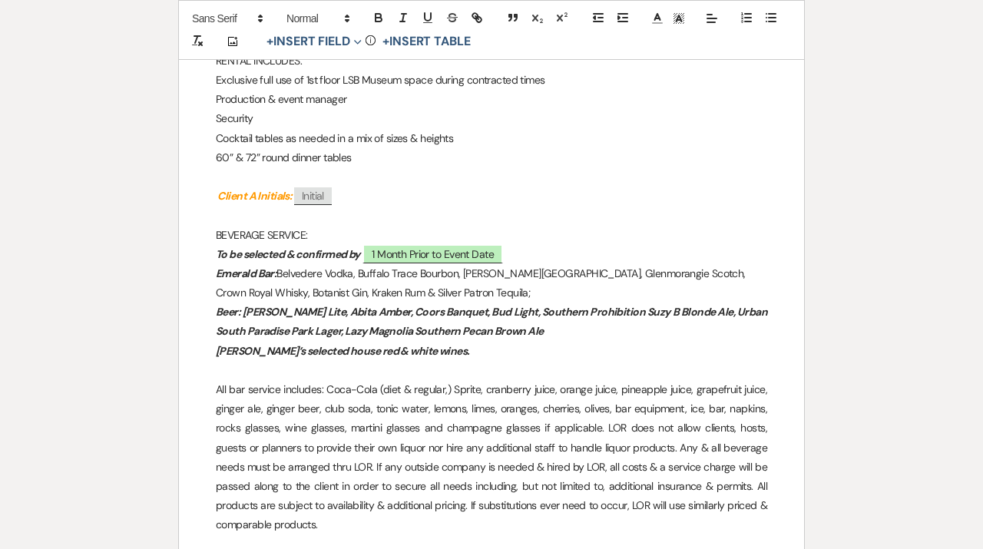
click at [276, 272] on em "Emerald Bar:" at bounding box center [246, 273] width 61 height 14
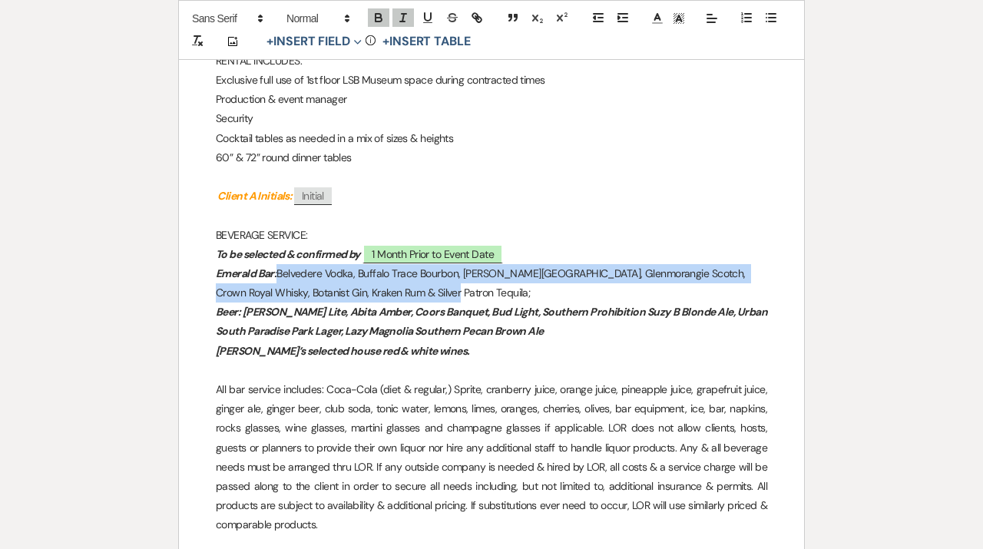
drag, startPoint x: 457, startPoint y: 291, endPoint x: 282, endPoint y: 272, distance: 175.2
click at [282, 272] on p "Emerald Bar: Belvedere Vodka, Buffalo Trace Bourbon, [PERSON_NAME][GEOGRAPHIC_D…" at bounding box center [491, 283] width 551 height 38
click at [382, 14] on icon "button" at bounding box center [379, 18] width 14 height 14
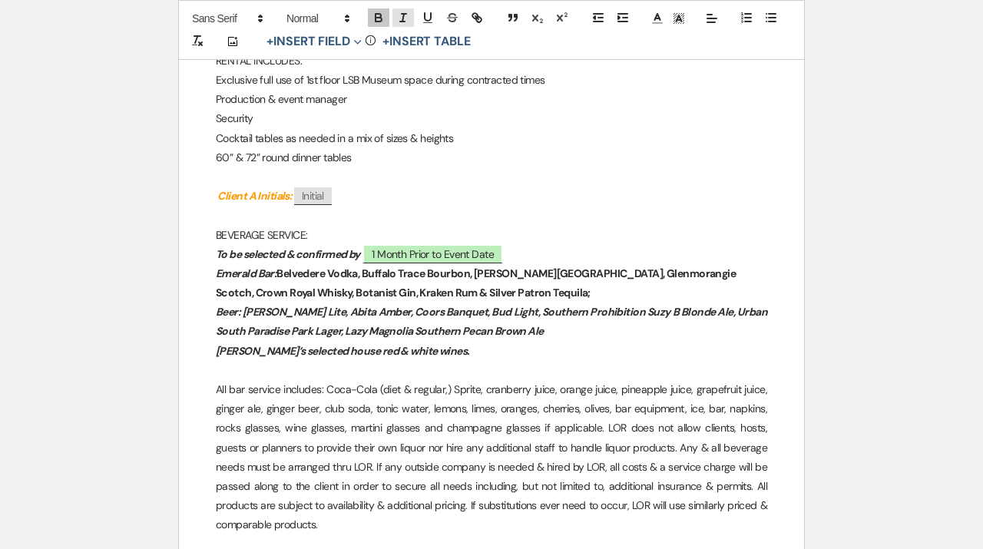
click at [406, 14] on line "button" at bounding box center [403, 14] width 5 height 0
click at [515, 362] on p at bounding box center [491, 370] width 551 height 19
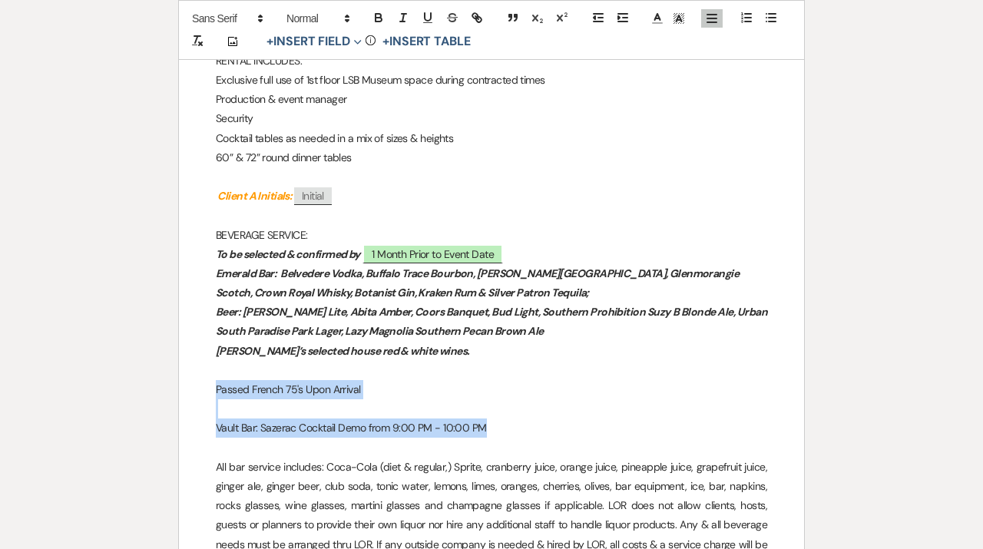
drag, startPoint x: 501, startPoint y: 424, endPoint x: 204, endPoint y: 385, distance: 299.5
click at [375, 19] on icon "button" at bounding box center [378, 20] width 6 height 4
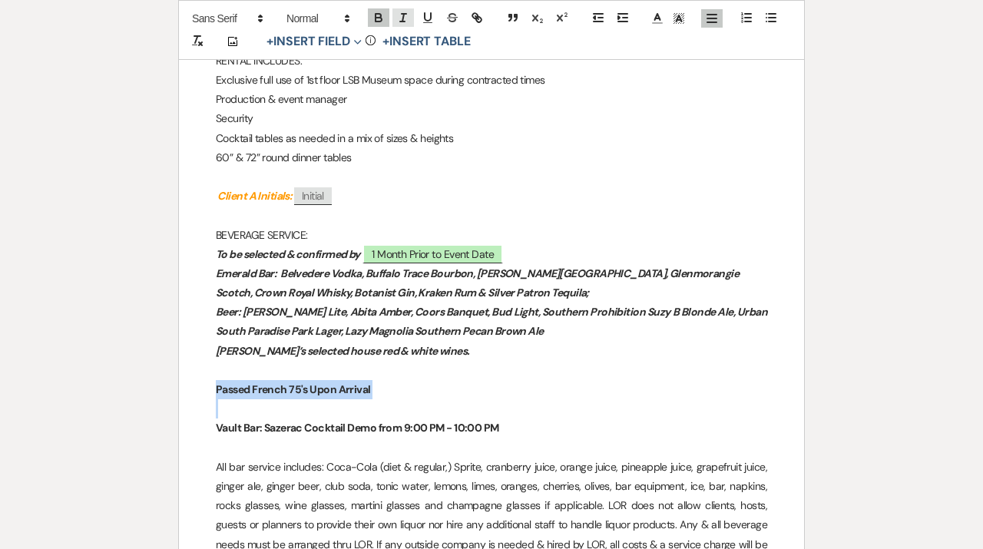
click at [402, 19] on icon "button" at bounding box center [403, 18] width 14 height 14
click at [312, 456] on p at bounding box center [491, 447] width 551 height 19
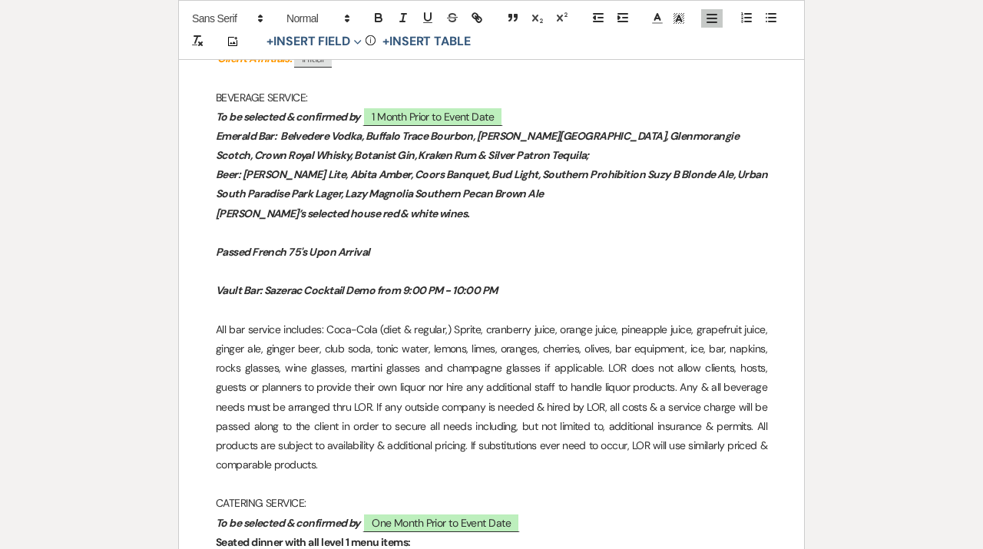
scroll to position [1586, 0]
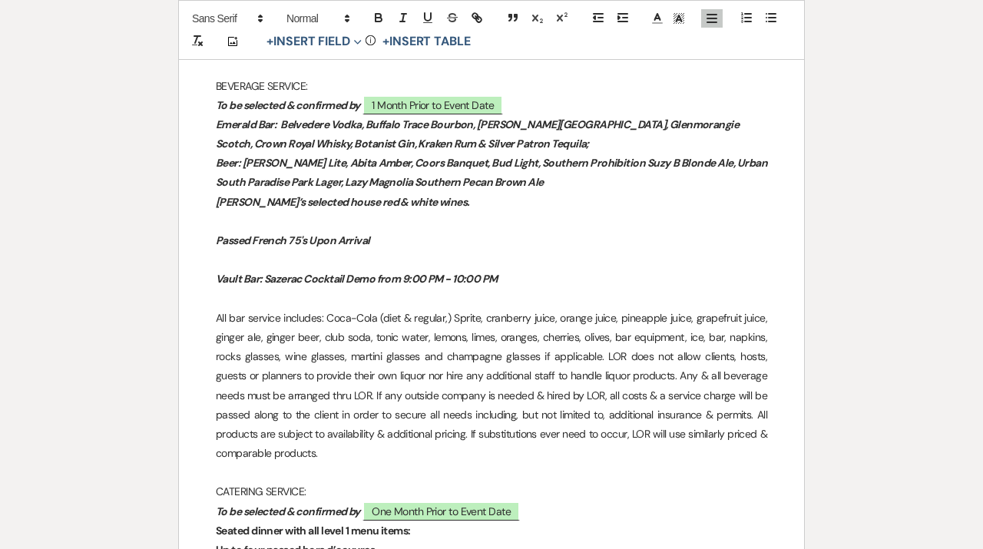
click at [310, 239] on em "Passed French 75's Upon Arrival" at bounding box center [293, 240] width 154 height 14
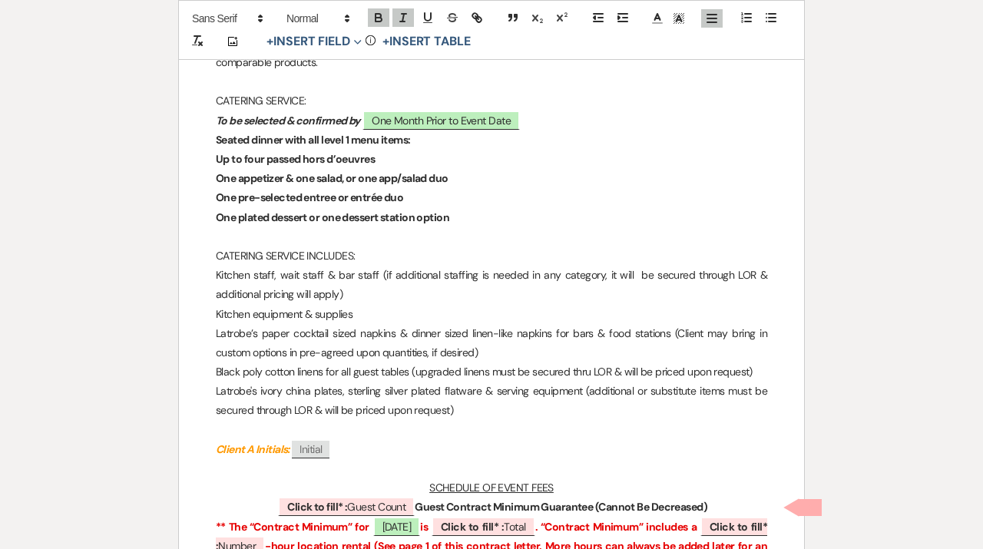
scroll to position [1981, 0]
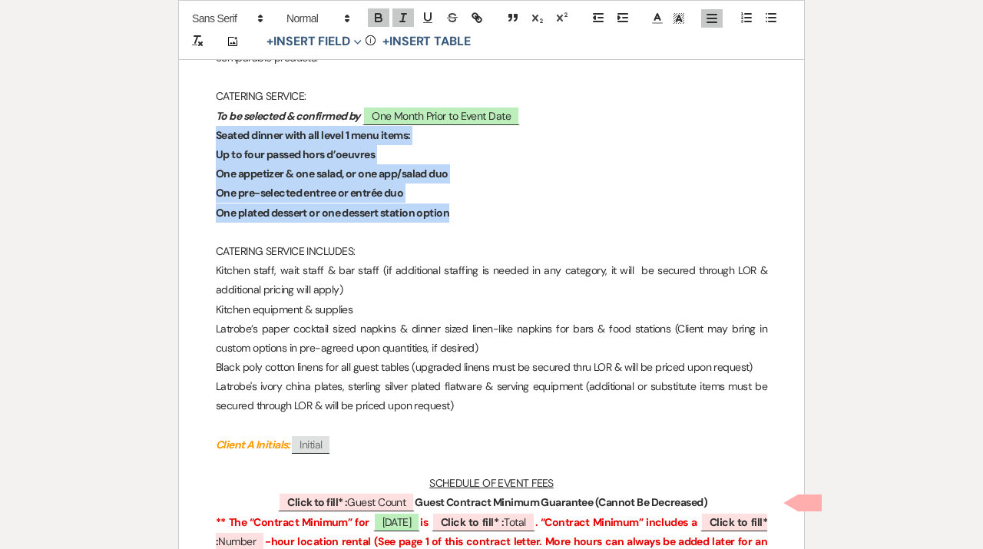
drag, startPoint x: 494, startPoint y: 215, endPoint x: 171, endPoint y: 132, distance: 332.9
click at [179, 132] on div "﻿ ﻿ [DATE] CONTRACT LETTER [PERSON_NAME], Event Ops Manager, Happied (Client A)…" at bounding box center [491, 97] width 625 height 3625
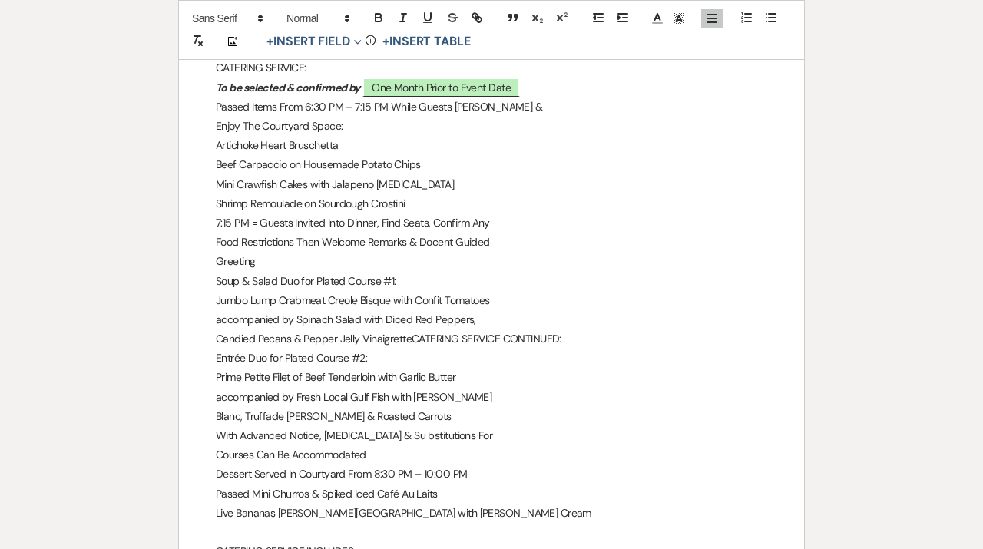
scroll to position [2011, 0]
click at [217, 125] on p "Enjoy The Courtyard Space:" at bounding box center [491, 124] width 551 height 19
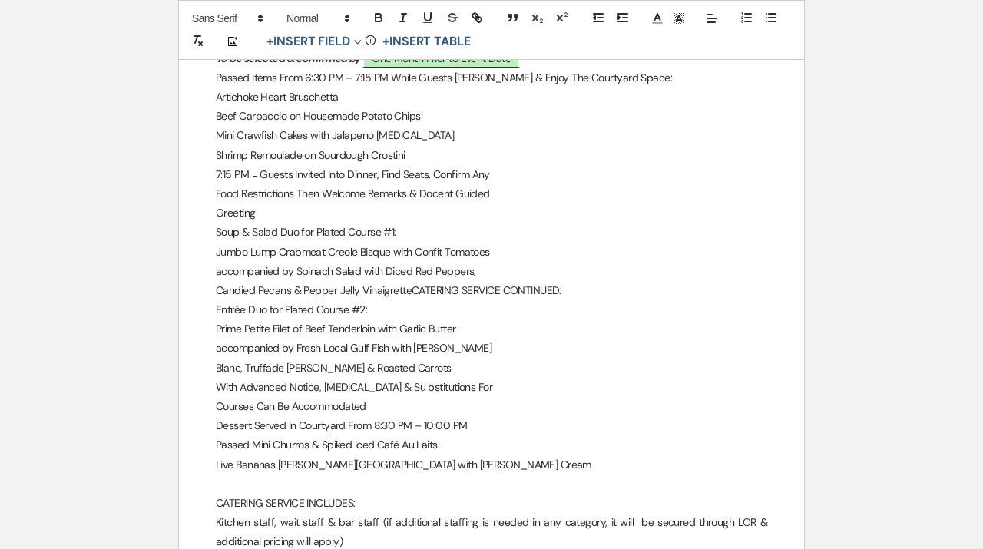
scroll to position [2040, 0]
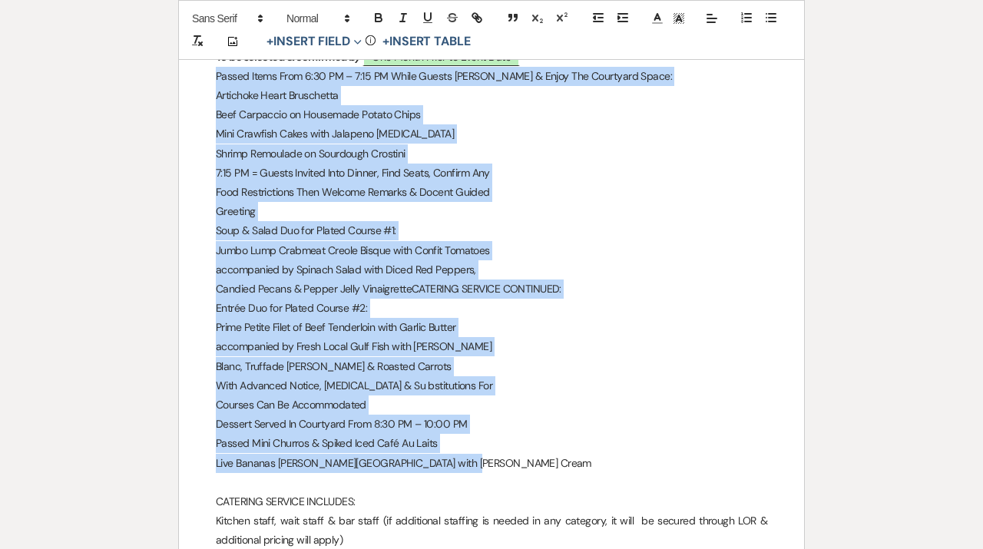
drag, startPoint x: 452, startPoint y: 462, endPoint x: 144, endPoint y: 77, distance: 493.7
click at [179, 77] on div "﻿ ﻿ [DATE] CONTRACT LETTER [PERSON_NAME], Event Ops Manager, Happied (Client A)…" at bounding box center [491, 193] width 625 height 3935
click at [404, 21] on line "button" at bounding box center [402, 21] width 5 height 0
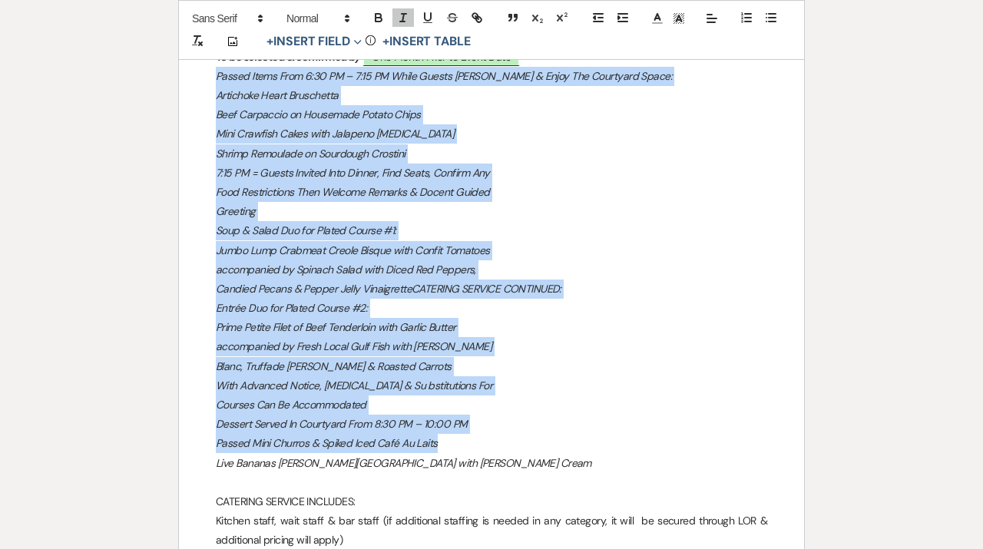
click at [337, 215] on p "Greeting" at bounding box center [491, 211] width 551 height 19
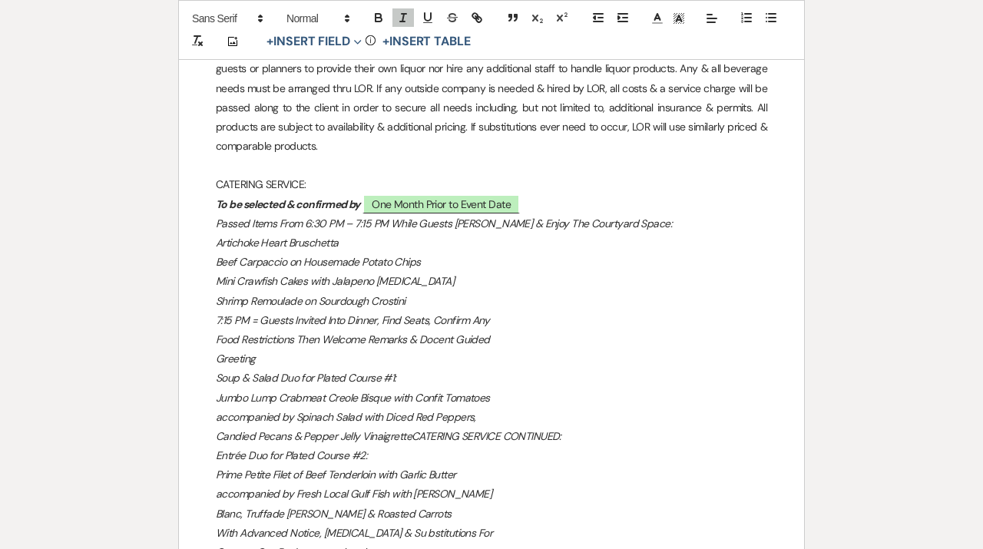
scroll to position [1912, 0]
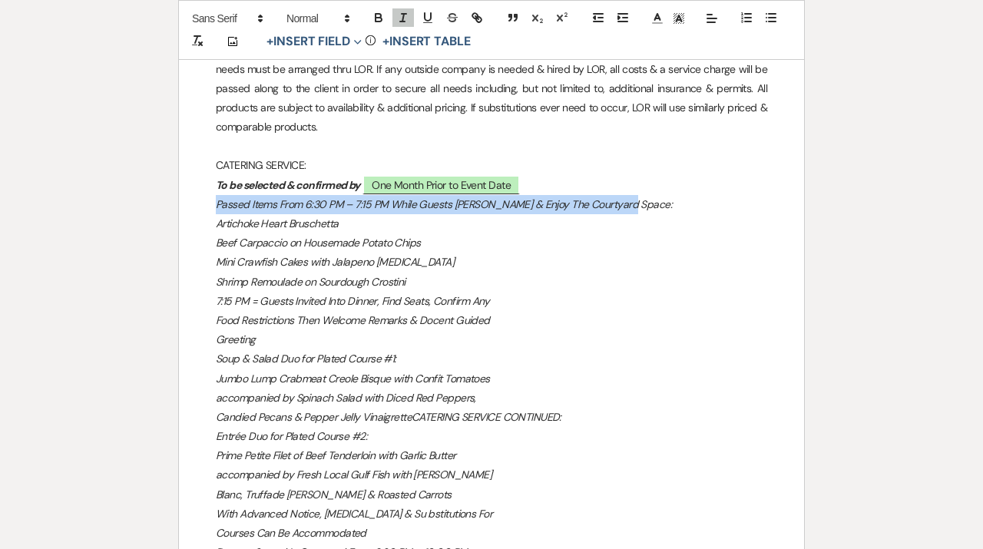
drag, startPoint x: 216, startPoint y: 206, endPoint x: 632, endPoint y: 205, distance: 416.0
click at [632, 205] on p "Passed Items From 6:30 PM – 7:15 PM While Guests [PERSON_NAME] & Enjoy The Cour…" at bounding box center [491, 204] width 551 height 19
click at [382, 15] on icon "button" at bounding box center [379, 18] width 14 height 14
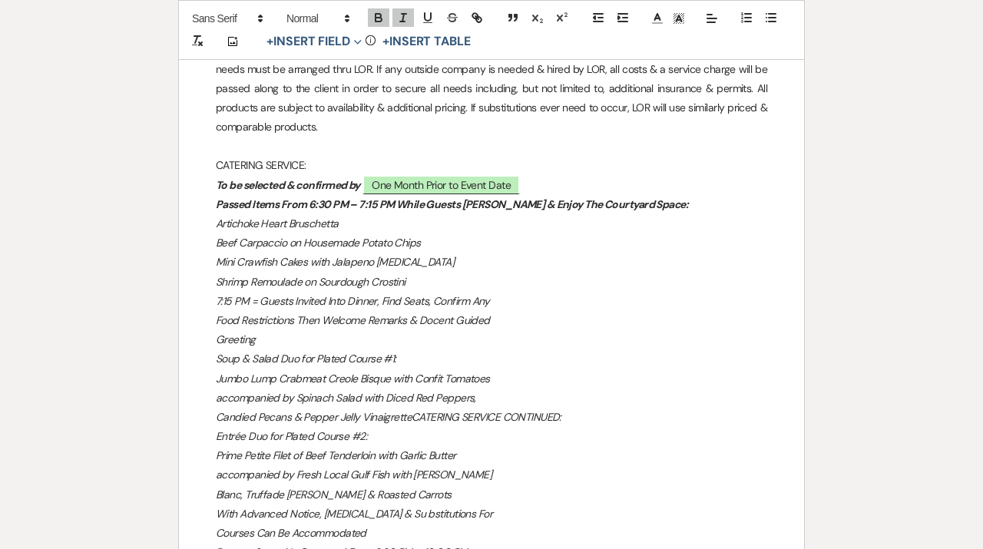
click at [366, 291] on p "Shrimp Remoulade on Sourdough Crostini" at bounding box center [491, 281] width 551 height 19
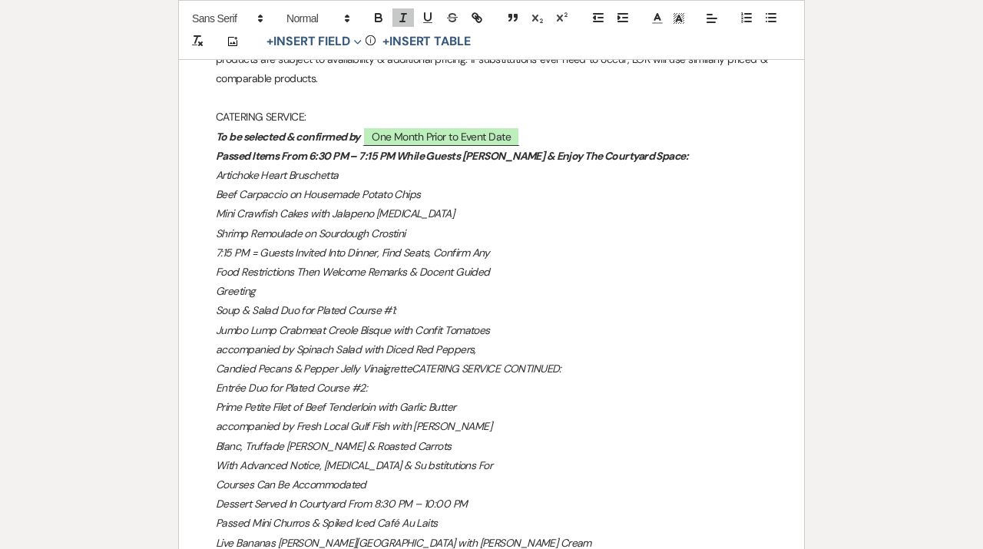
scroll to position [1963, 0]
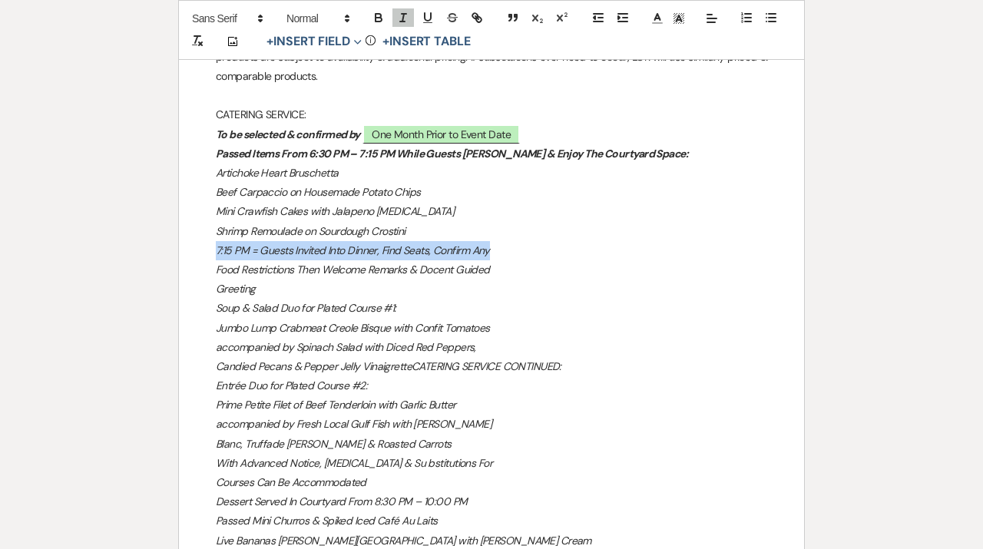
drag, startPoint x: 220, startPoint y: 251, endPoint x: 511, endPoint y: 250, distance: 291.7
click at [511, 250] on p "7:15 PM = Guests Invited Into Dinner, Find Seats, Confirm Any" at bounding box center [491, 250] width 551 height 19
click at [357, 264] on em "Food Restrictions Then Welcome Remarks & Docent Guided" at bounding box center [353, 270] width 274 height 14
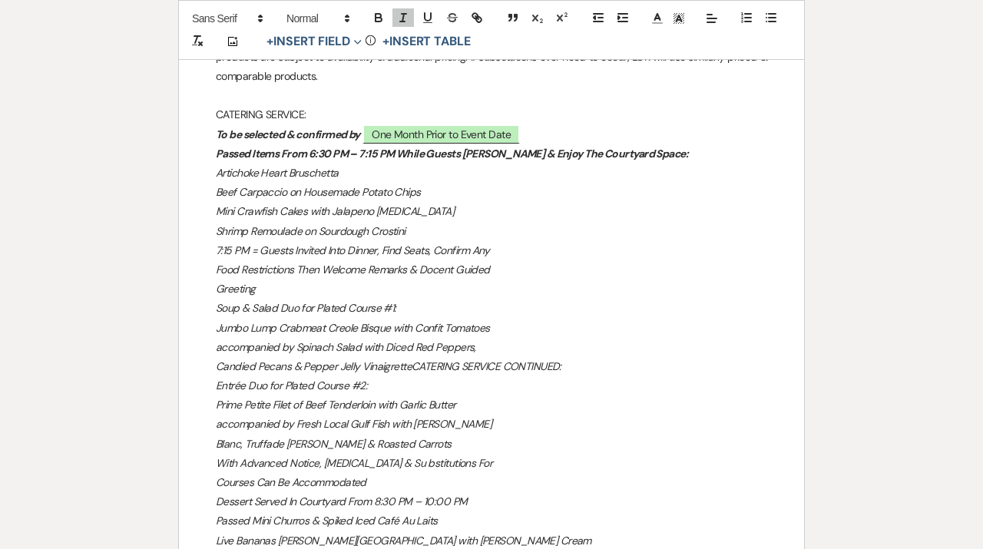
click at [215, 268] on div "﻿ ﻿ [DATE] CONTRACT LETTER [PERSON_NAME], Event Ops Manager, Happied (Client A)…" at bounding box center [491, 271] width 625 height 3935
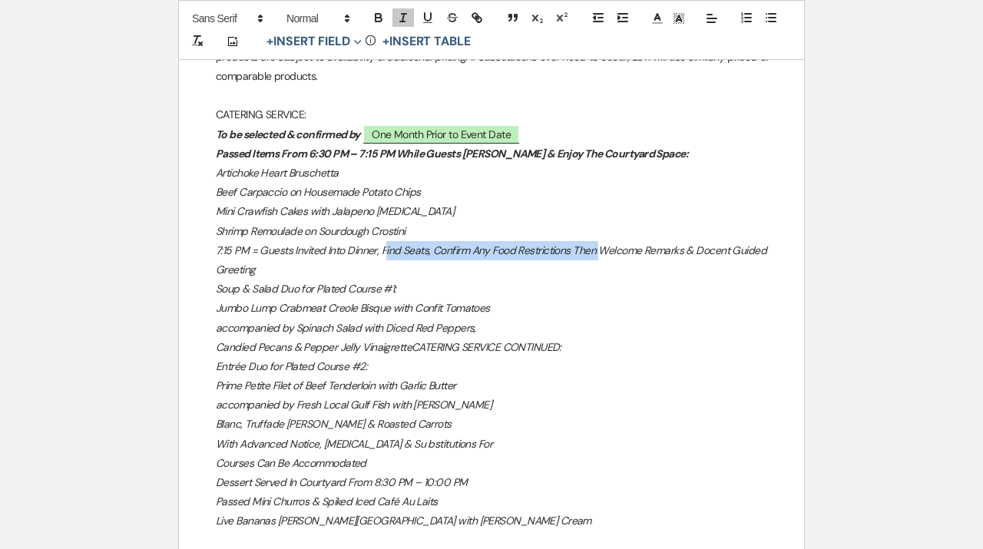
drag, startPoint x: 598, startPoint y: 249, endPoint x: 385, endPoint y: 250, distance: 213.4
click at [385, 250] on em "7:15 PM = Guests Invited Into Dinner, Find Seats, Confirm Any Food Restrictions…" at bounding box center [491, 250] width 550 height 14
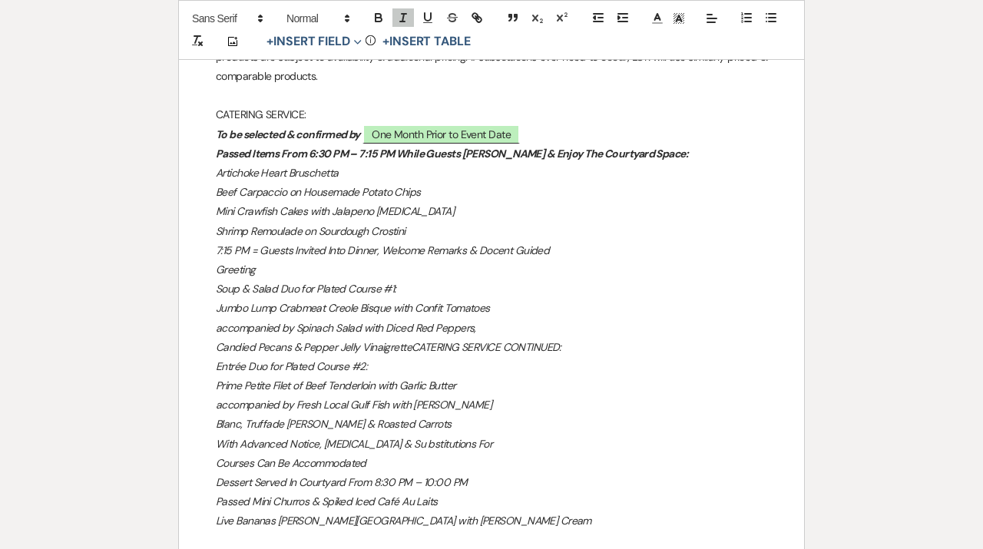
click at [216, 272] on em "Greeting" at bounding box center [236, 270] width 40 height 14
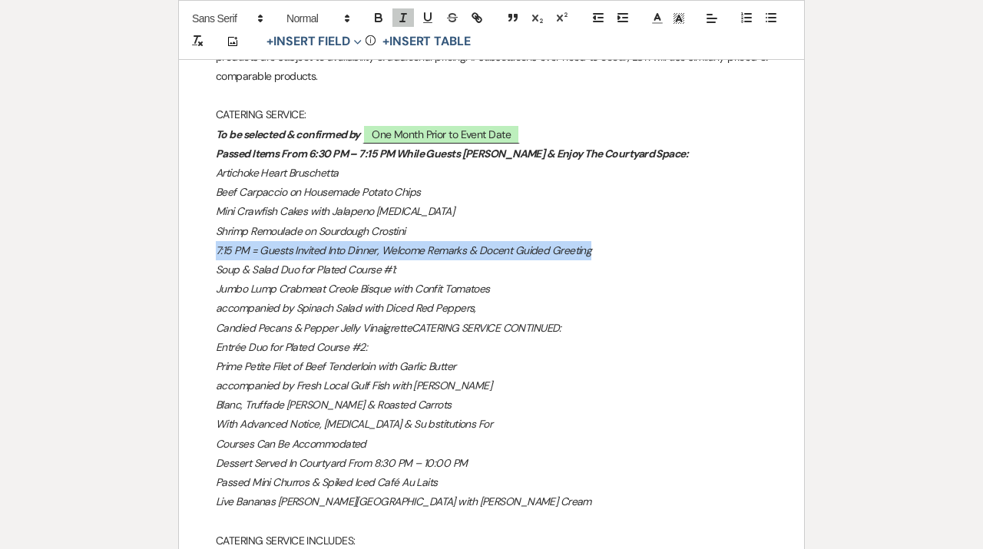
drag, startPoint x: 605, startPoint y: 247, endPoint x: 152, endPoint y: 246, distance: 452.9
click at [179, 246] on div "﻿ ﻿ [DATE] CONTRACT LETTER [PERSON_NAME], Event Ops Manager, Happied (Client A)…" at bounding box center [491, 252] width 625 height 3896
click at [378, 21] on icon "button" at bounding box center [379, 18] width 14 height 14
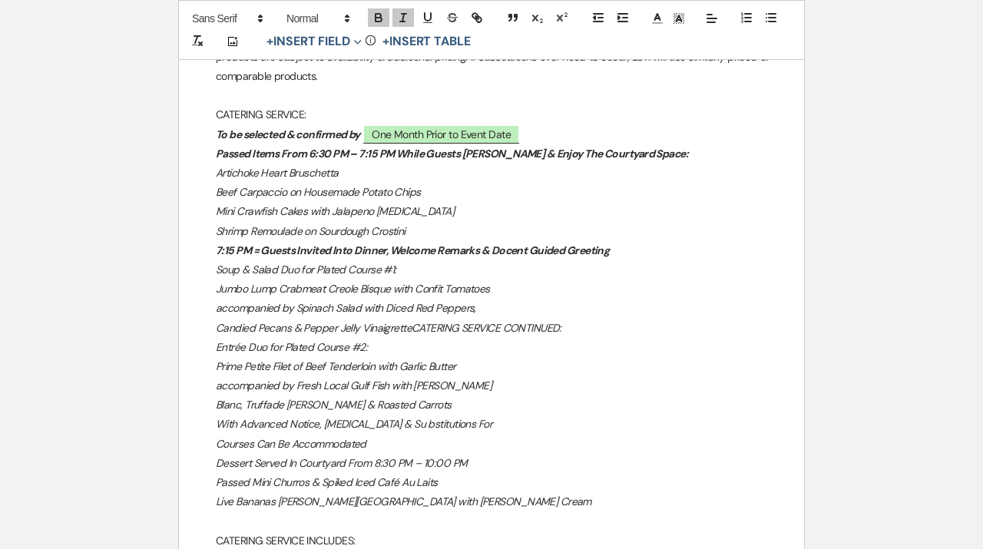
click at [441, 289] on em "Jumbo Lump Crabmeat Creole Bisque with Confit Tomatoes" at bounding box center [353, 289] width 274 height 14
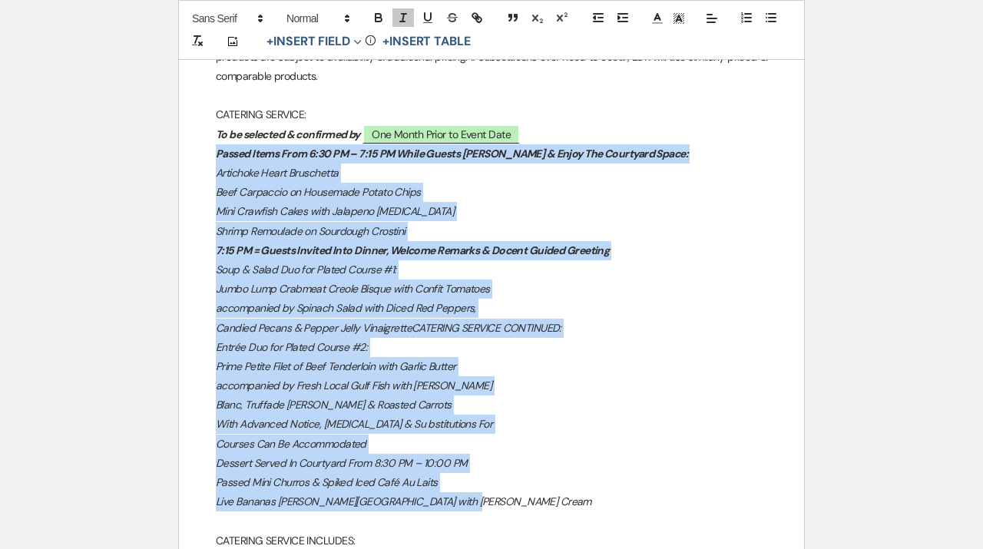
drag, startPoint x: 455, startPoint y: 501, endPoint x: 212, endPoint y: 158, distance: 420.6
click at [212, 158] on div "﻿ ﻿ [DATE] CONTRACT LETTER [PERSON_NAME], Event Ops Manager, Happied (Client A)…" at bounding box center [491, 252] width 625 height 3896
click at [410, 17] on button "button" at bounding box center [402, 17] width 21 height 18
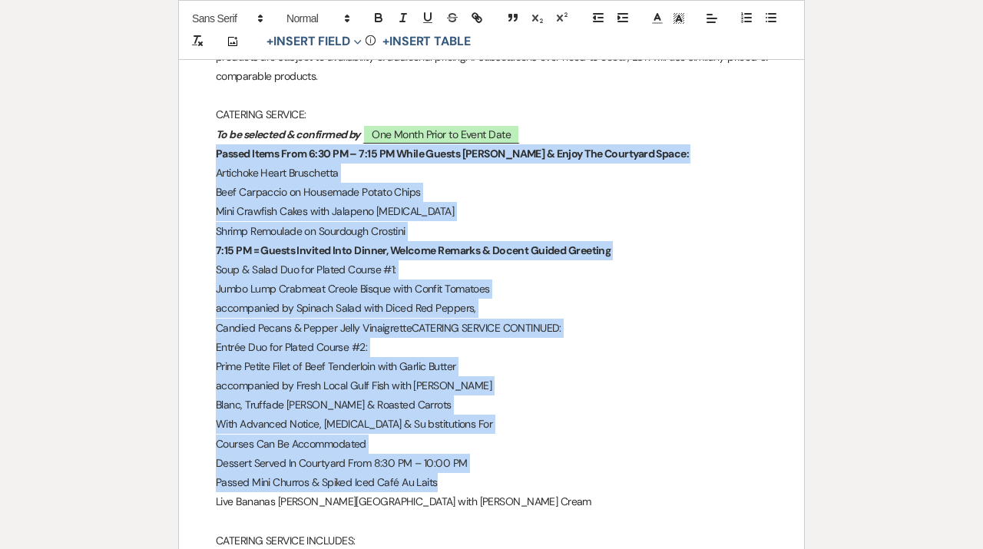
click at [364, 219] on p "Mini Crawfish Cakes with Jalapeno [MEDICAL_DATA]" at bounding box center [491, 211] width 551 height 19
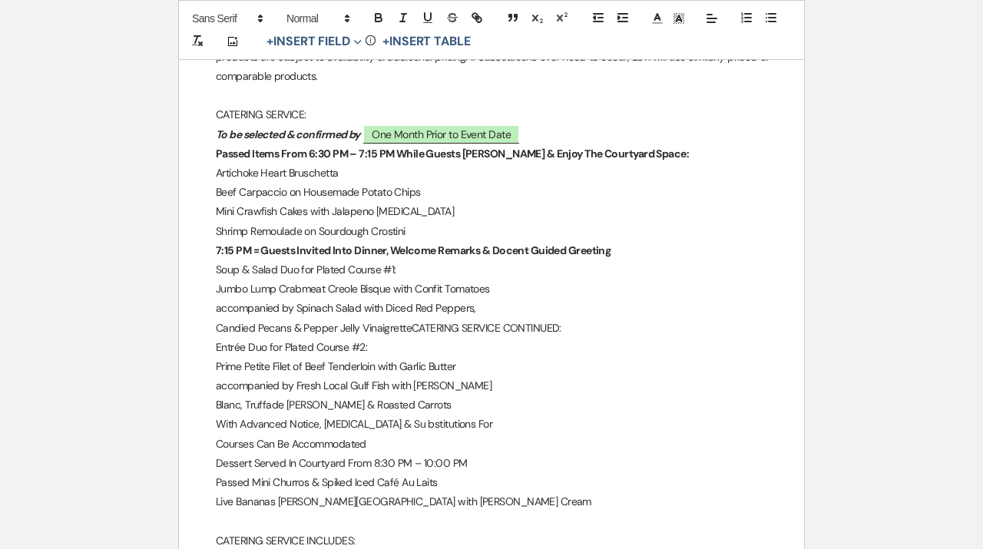
click at [332, 193] on p "Beef Carpaccio on Housemade Potato Chips" at bounding box center [491, 192] width 551 height 19
click at [216, 309] on p "accompanied by Spinach Salad with Diced Red Peppers," at bounding box center [491, 308] width 551 height 19
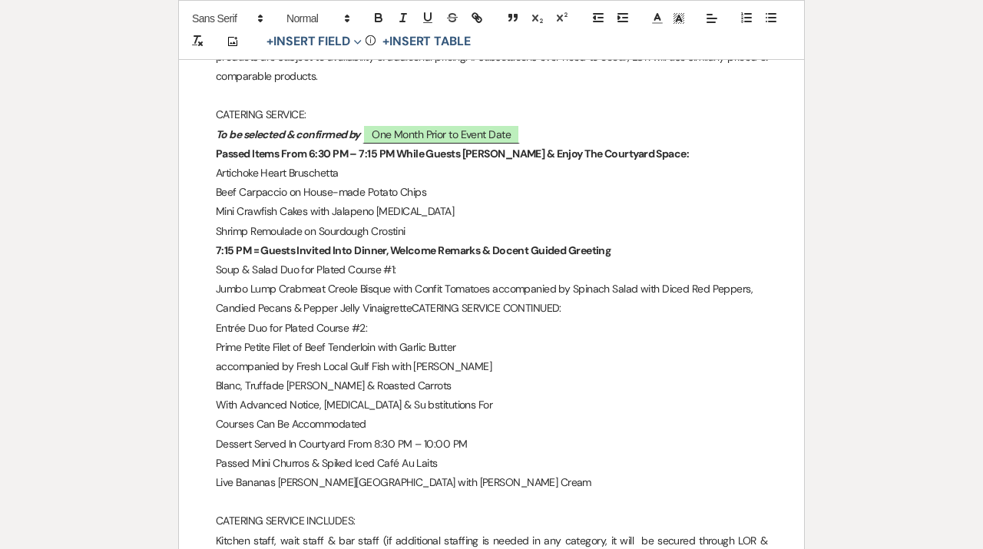
click at [411, 309] on p "Candied Pecans & Pepper Jelly VinaigretteCATERING SERVICE CONTINUED:" at bounding box center [491, 308] width 551 height 19
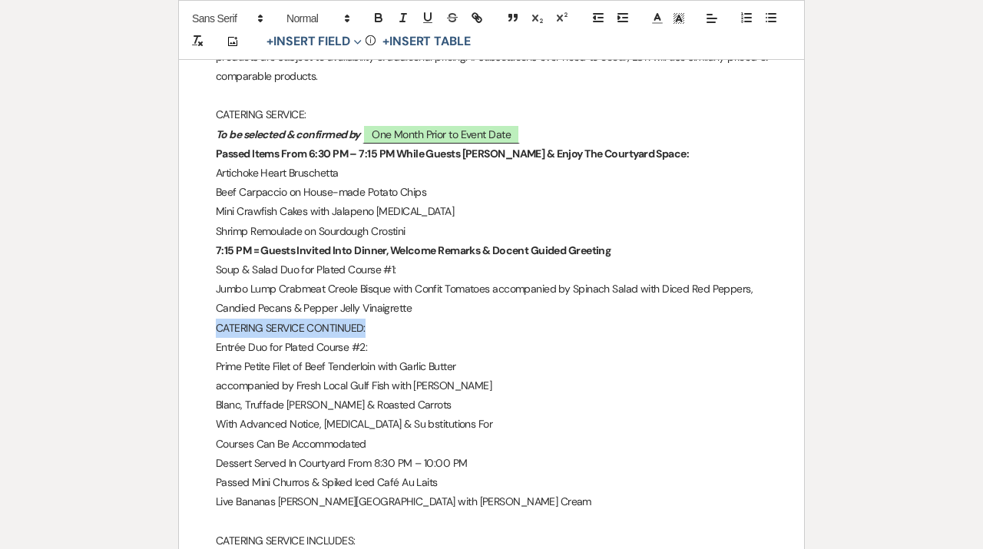
drag, startPoint x: 373, startPoint y: 330, endPoint x: 199, endPoint y: 330, distance: 174.2
click at [199, 330] on div "﻿ ﻿ [DATE] CONTRACT LETTER [PERSON_NAME], Event Ops Manager, Happied (Client A)…" at bounding box center [491, 252] width 625 height 3896
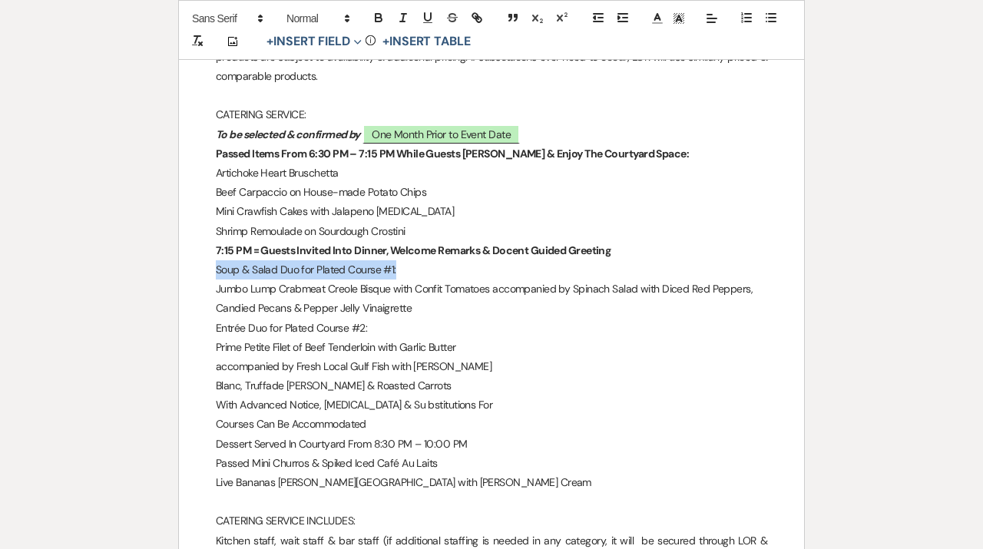
drag, startPoint x: 403, startPoint y: 270, endPoint x: 204, endPoint y: 266, distance: 198.8
click at [204, 266] on div "﻿ ﻿ [DATE] CONTRACT LETTER [PERSON_NAME], Event Ops Manager, Happied (Client A)…" at bounding box center [491, 242] width 625 height 3876
click at [406, 16] on icon "button" at bounding box center [403, 18] width 14 height 14
click at [401, 287] on p "Jumbo Lump Crabmeat Creole Bisque with Confit Tomatoes accompanied by Spinach S…" at bounding box center [491, 288] width 551 height 19
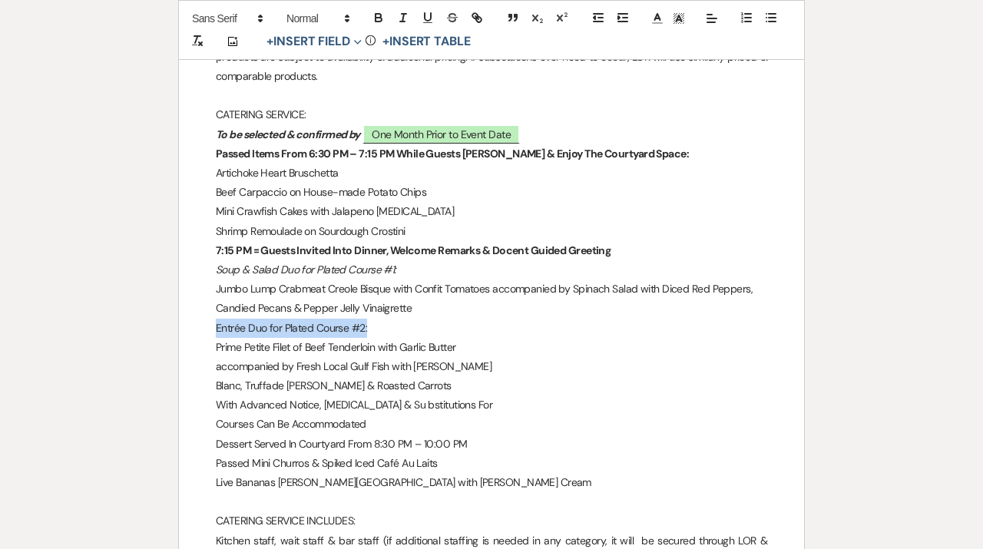
drag, startPoint x: 376, startPoint y: 329, endPoint x: 196, endPoint y: 329, distance: 180.4
click at [196, 329] on div "﻿ ﻿ [DATE] CONTRACT LETTER [PERSON_NAME], Event Ops Manager, Happied (Client A)…" at bounding box center [491, 242] width 625 height 3876
click at [406, 18] on icon "button" at bounding box center [403, 18] width 14 height 14
click at [216, 368] on p "accompanied by Fresh Local Gulf Fish with [PERSON_NAME]" at bounding box center [491, 366] width 551 height 19
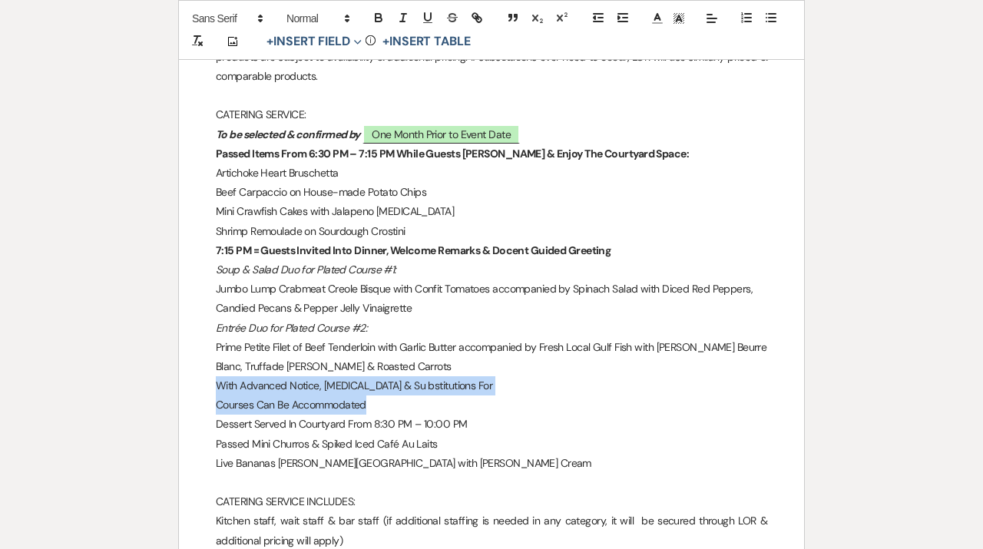
drag, startPoint x: 365, startPoint y: 405, endPoint x: 189, endPoint y: 388, distance: 176.5
click at [189, 388] on div "﻿ ﻿ [DATE] CONTRACT LETTER [PERSON_NAME], Event Ops Manager, Happied (Client A)…" at bounding box center [491, 232] width 625 height 3857
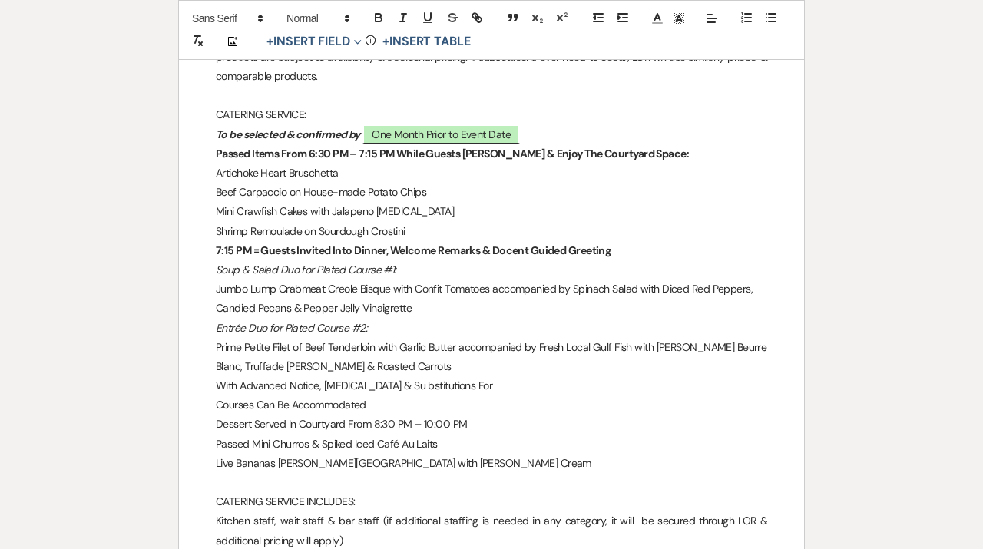
click at [208, 421] on div "﻿ ﻿ [DATE] CONTRACT LETTER [PERSON_NAME], Event Ops Manager, Happied (Client A)…" at bounding box center [491, 232] width 625 height 3857
click at [213, 405] on div "﻿ ﻿ [DATE] CONTRACT LETTER [PERSON_NAME], Event Ops Manager, Happied (Client A)…" at bounding box center [491, 232] width 625 height 3857
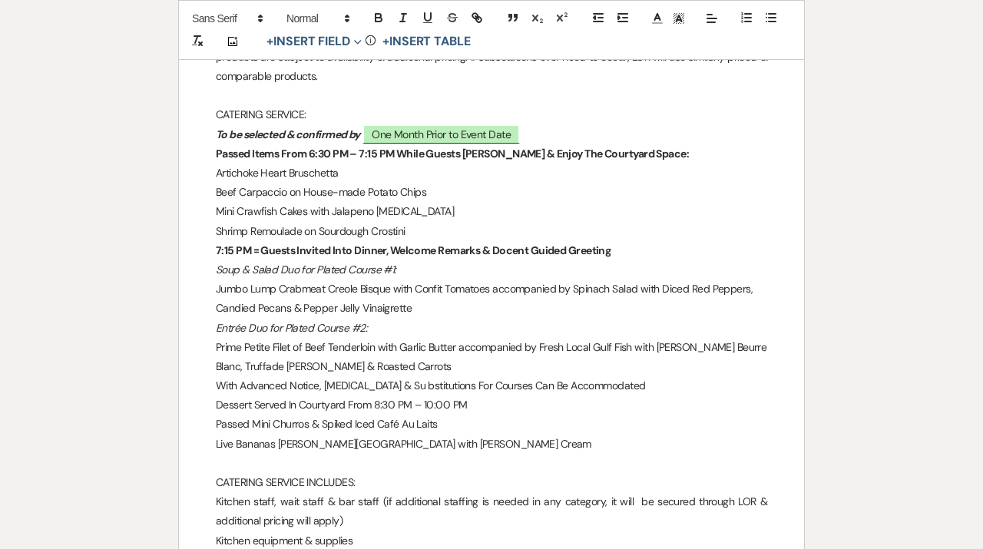
click at [414, 385] on p "With Advanced Notice, [MEDICAL_DATA] & Su bstitutions For Courses Can Be Accomm…" at bounding box center [491, 385] width 551 height 19
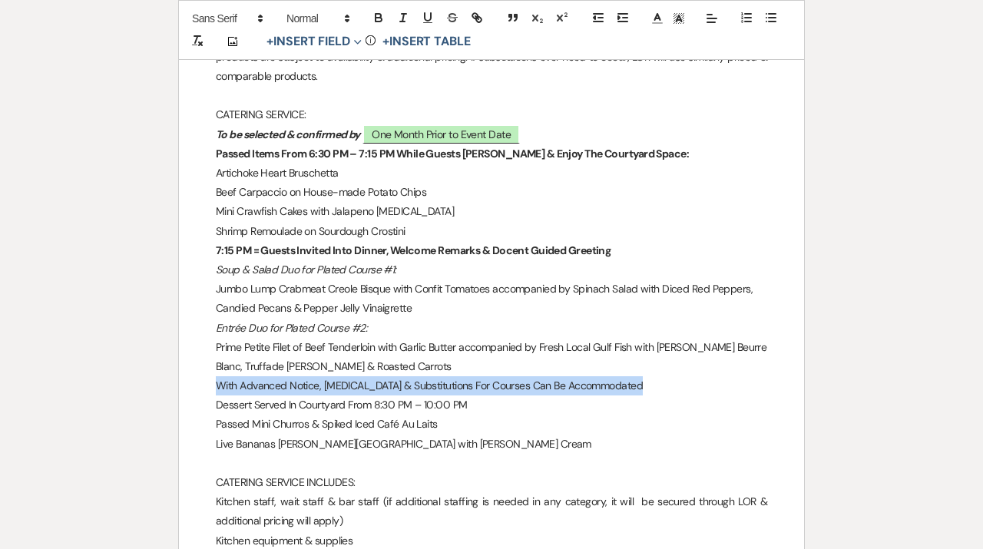
drag, startPoint x: 648, startPoint y: 385, endPoint x: 164, endPoint y: 388, distance: 483.6
click at [179, 388] on div "﻿ ﻿ [DATE] CONTRACT LETTER [PERSON_NAME], Event Ops Manager, Happied (Client A)…" at bounding box center [491, 223] width 625 height 3838
click at [401, 18] on icon "button" at bounding box center [403, 18] width 14 height 14
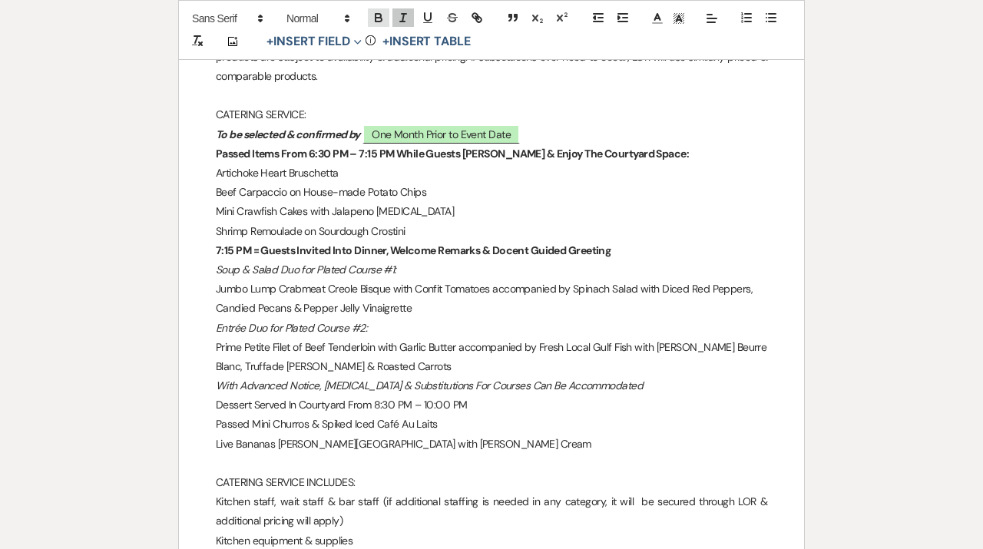
click at [385, 18] on icon "button" at bounding box center [379, 18] width 14 height 14
click at [427, 405] on p "Dessert Served In Courtyard From 8:30 PM – 10:00 PM" at bounding box center [491, 404] width 551 height 19
click at [451, 364] on p "Blanc, Truffade [PERSON_NAME] & Roasted Carrots" at bounding box center [491, 366] width 551 height 19
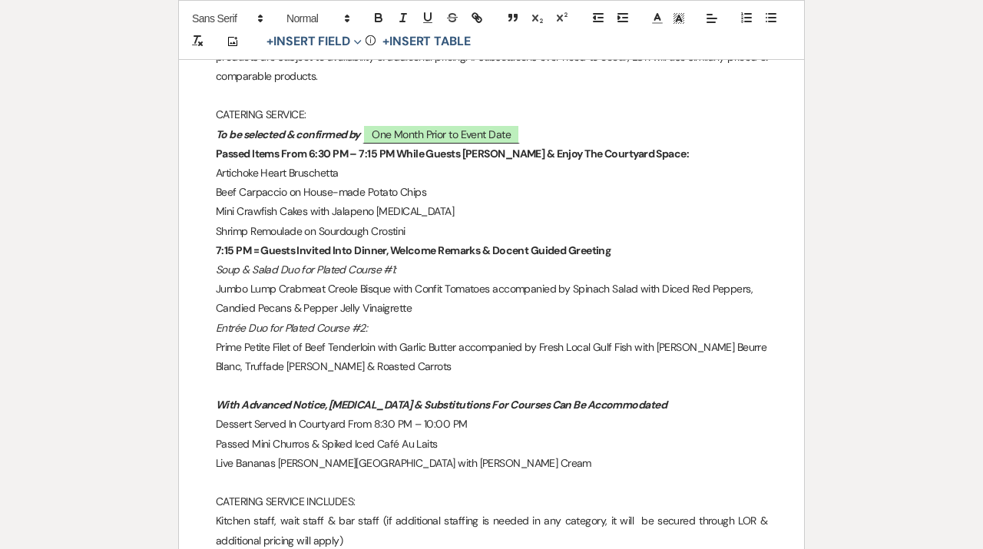
click at [216, 326] on div "﻿ ﻿ [DATE] CONTRACT LETTER [PERSON_NAME], Event Ops Manager, Happied (Client A)…" at bounding box center [491, 232] width 625 height 3857
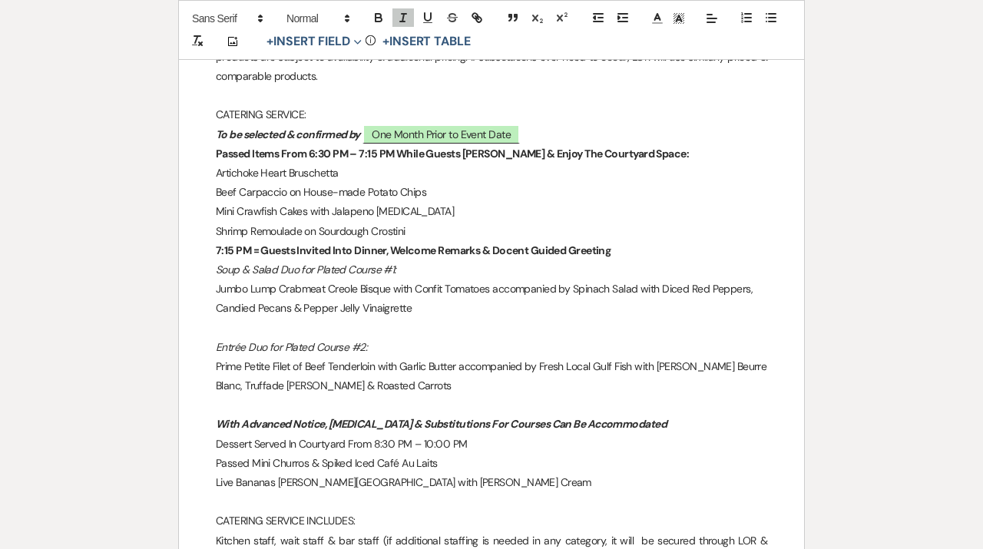
click at [214, 249] on div "﻿ ﻿ [DATE] CONTRACT LETTER [PERSON_NAME], Event Ops Manager, Happied (Client A)…" at bounding box center [491, 242] width 625 height 3876
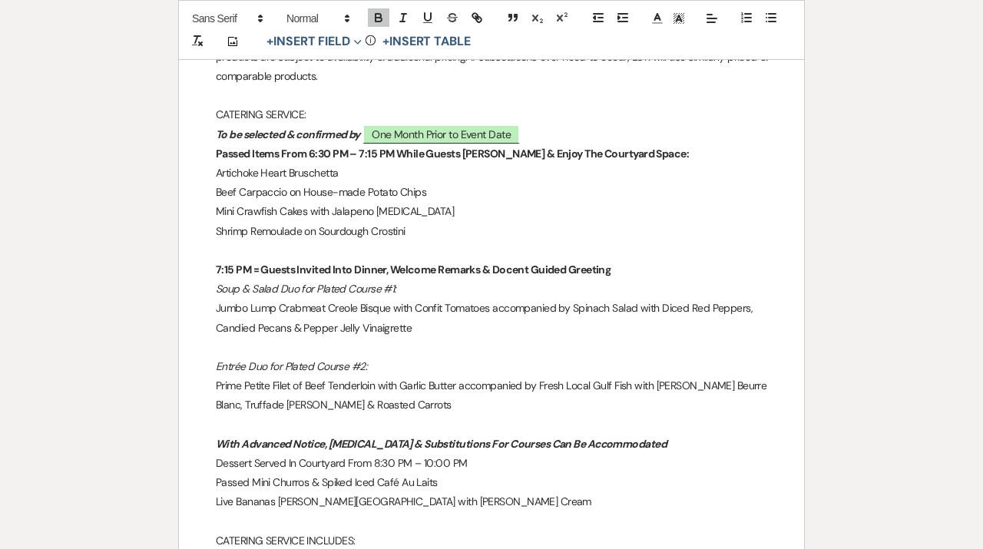
click at [216, 290] on div "﻿ ﻿ [DATE] CONTRACT LETTER [PERSON_NAME], Event Ops Manager, Happied (Client A)…" at bounding box center [491, 252] width 625 height 3896
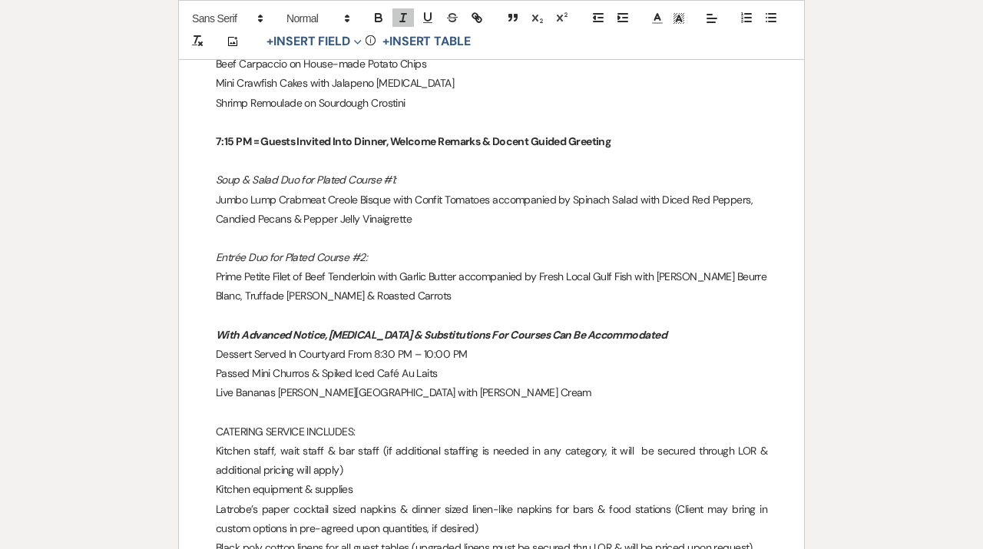
scroll to position [2092, 0]
click at [213, 355] on div "﻿ ﻿ [DATE] CONTRACT LETTER [PERSON_NAME], Event Ops Manager, Happied (Client A)…" at bounding box center [491, 132] width 625 height 3915
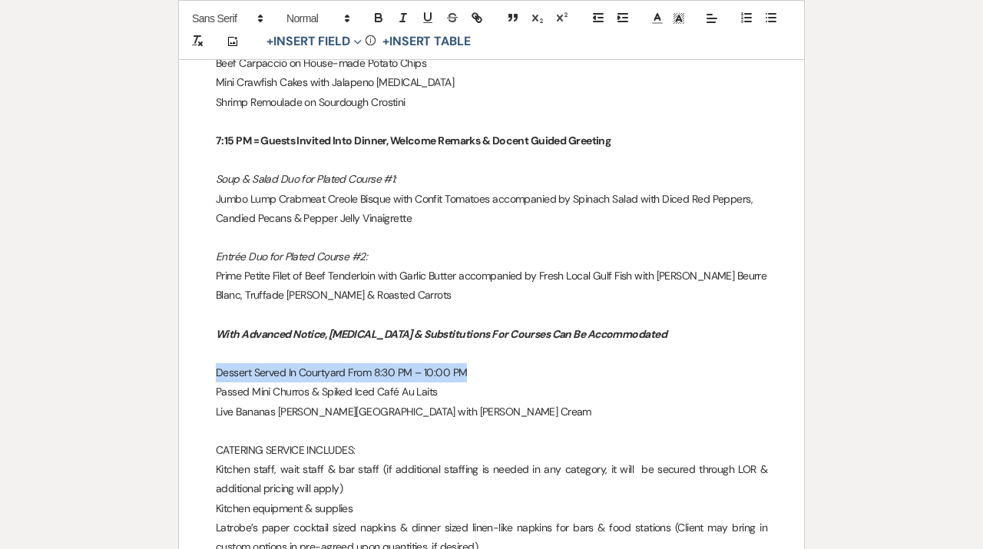
drag, startPoint x: 473, startPoint y: 373, endPoint x: 154, endPoint y: 373, distance: 319.3
click at [179, 373] on div "﻿ ﻿ [DATE] CONTRACT LETTER [PERSON_NAME], Event Ops Manager, Happied (Client A)…" at bounding box center [491, 142] width 625 height 3935
click at [406, 18] on icon "button" at bounding box center [403, 18] width 14 height 14
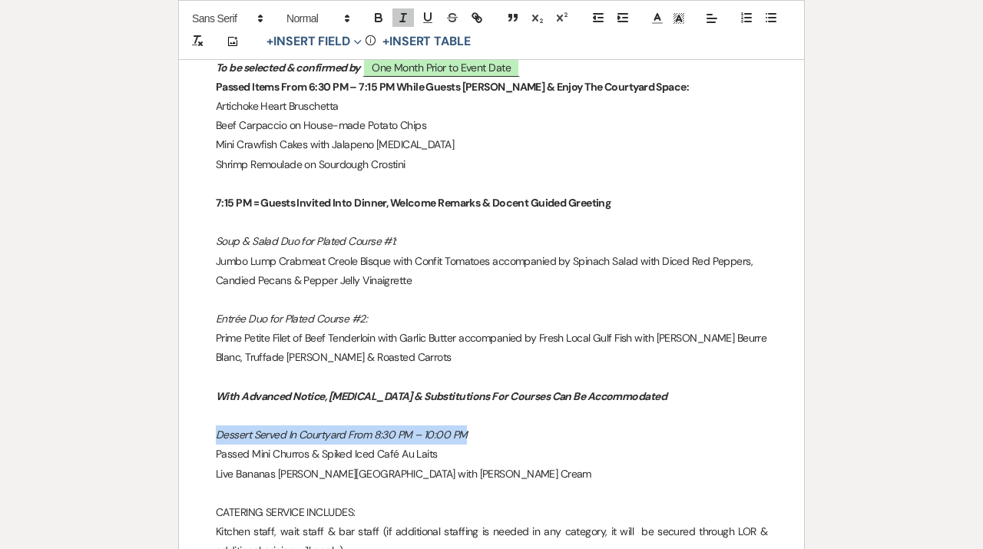
scroll to position [2040, 0]
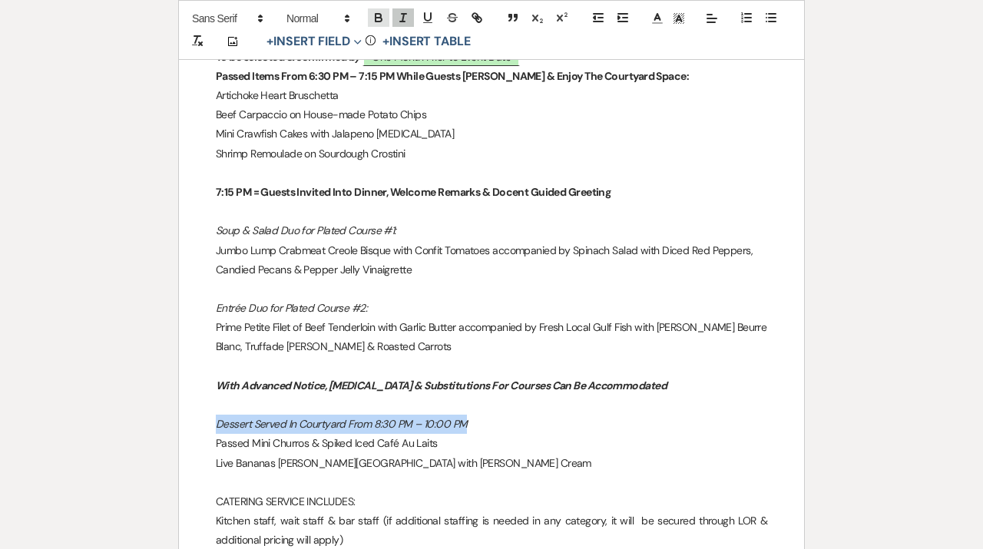
click at [379, 19] on icon "button" at bounding box center [379, 18] width 14 height 14
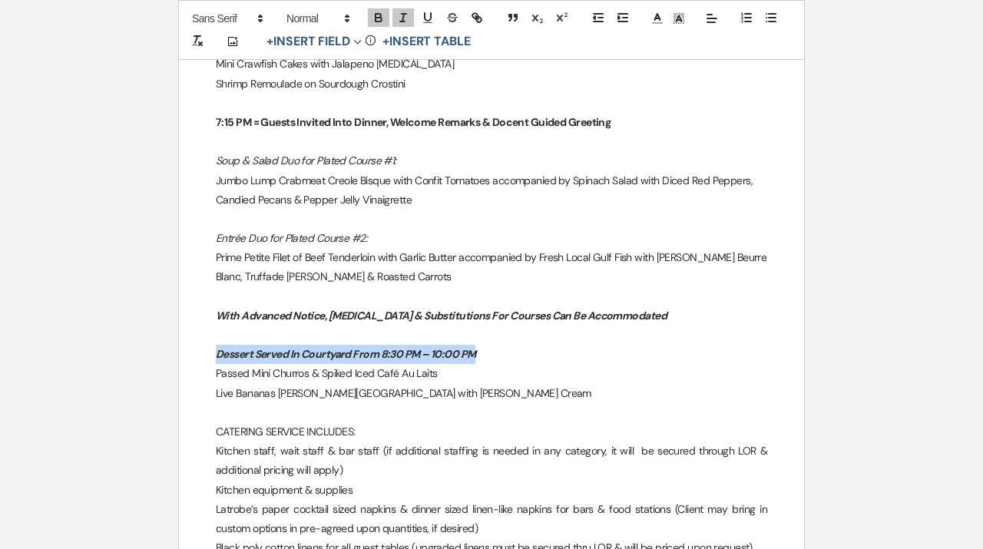
scroll to position [2112, 0]
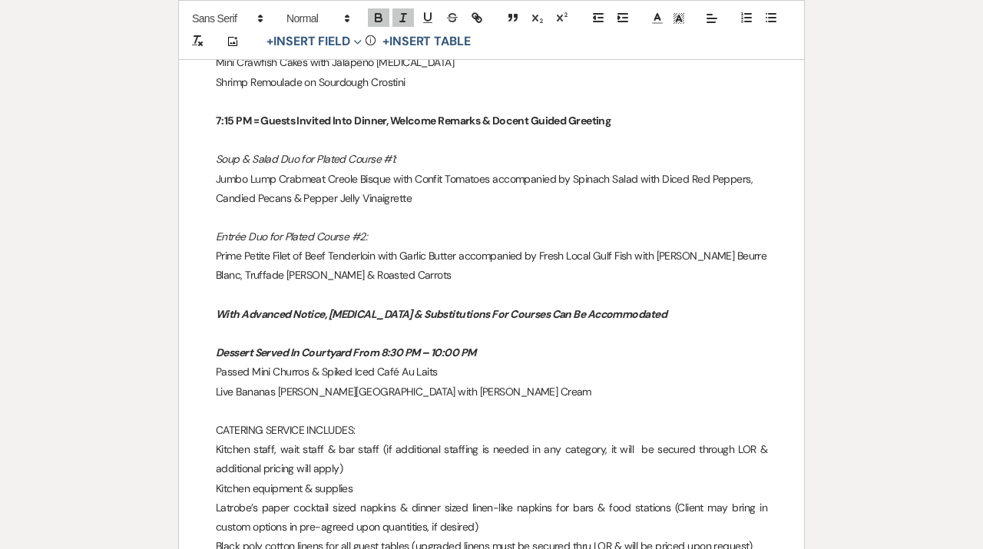
click at [400, 399] on p "Live Bananas [PERSON_NAME][GEOGRAPHIC_DATA] with [PERSON_NAME] Cream" at bounding box center [491, 391] width 551 height 19
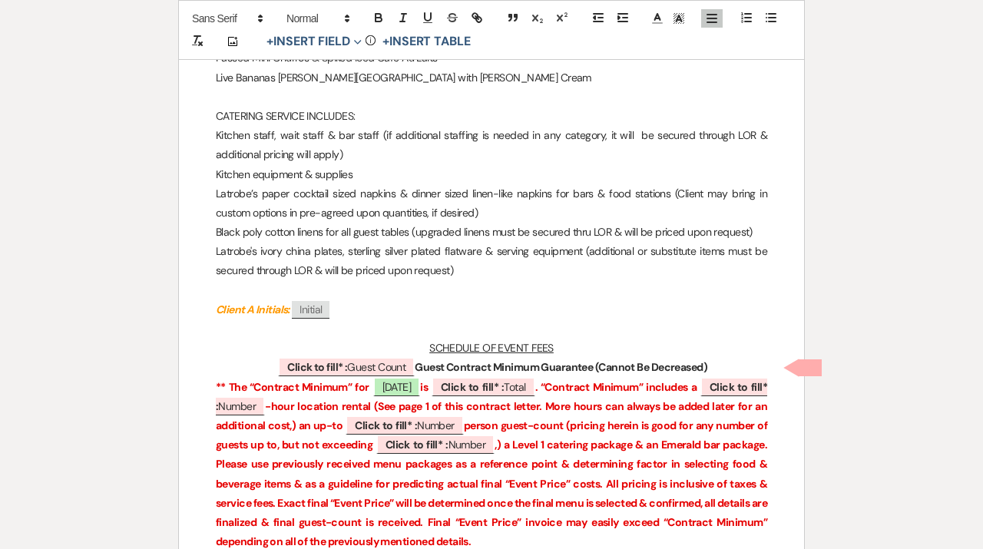
scroll to position [2430, 0]
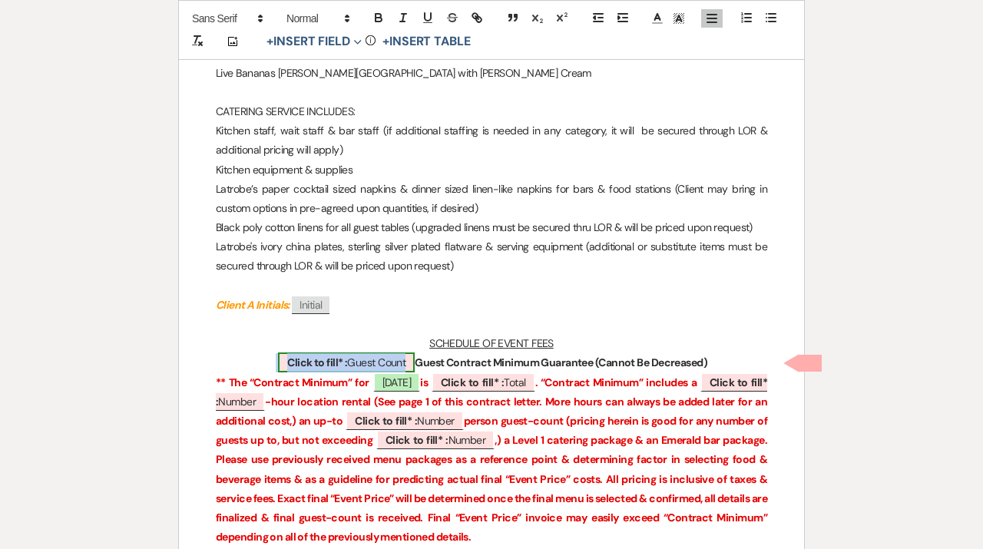
click at [366, 369] on span "Click to fill* : Guest Count" at bounding box center [346, 362] width 137 height 20
select select "owner"
select select "custom_placeholder"
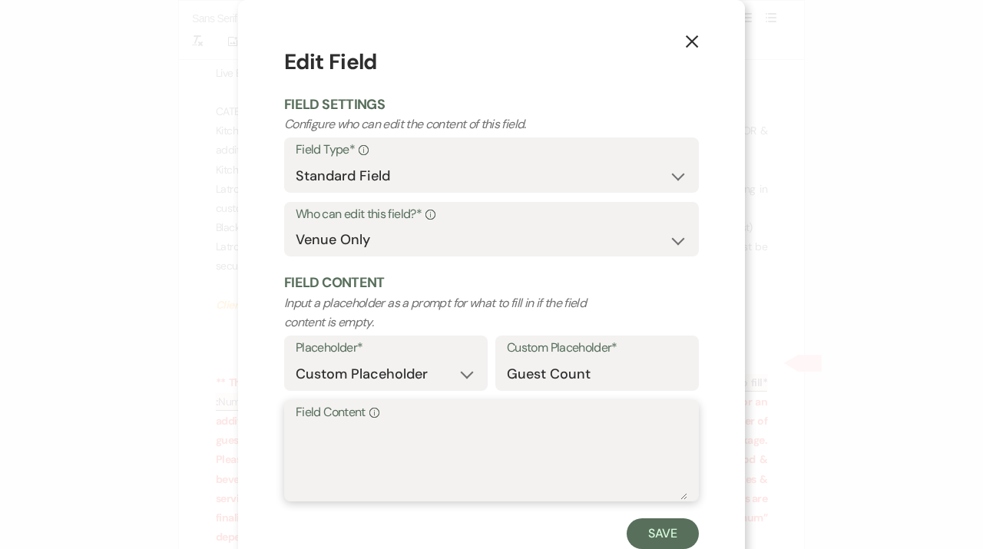
click at [381, 454] on textarea "Field Content Info" at bounding box center [491, 461] width 391 height 77
type textarea "Up-to 100"
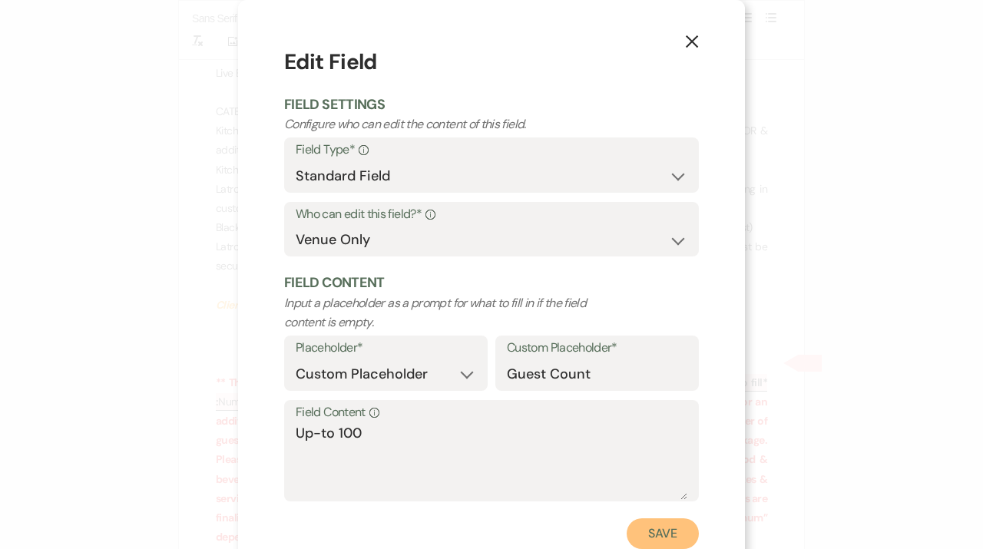
click at [640, 540] on button "Save" at bounding box center [662, 533] width 72 height 31
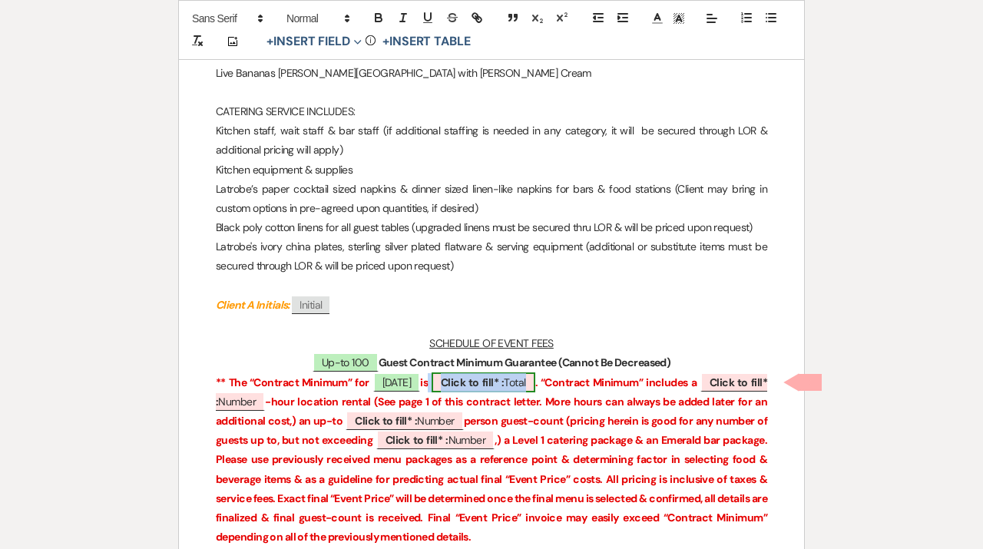
click at [498, 382] on b "Click to fill* :" at bounding box center [472, 382] width 63 height 14
select select "owner"
select select "Total"
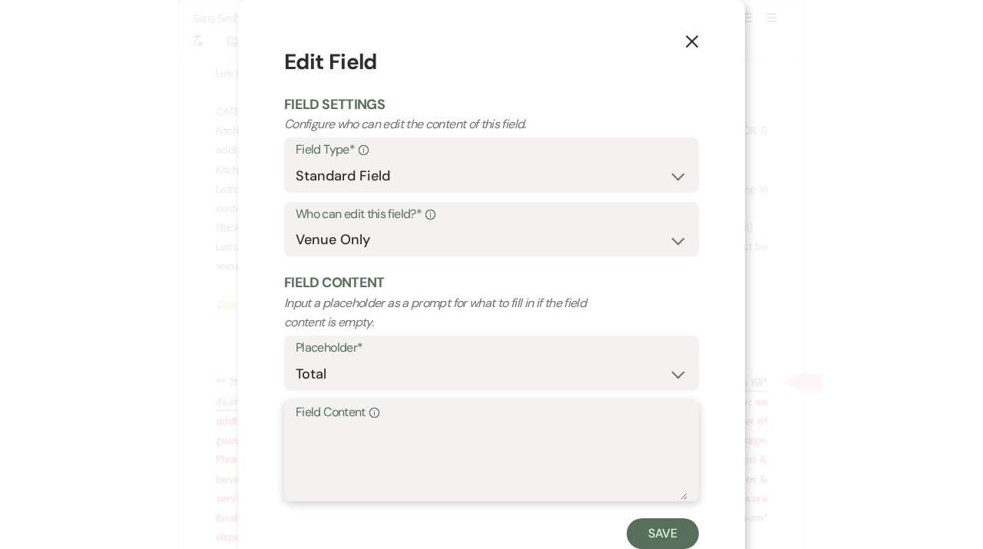
click at [391, 481] on textarea "Field Content Info" at bounding box center [491, 461] width 391 height 77
type textarea "%"
type textarea "$22,725"
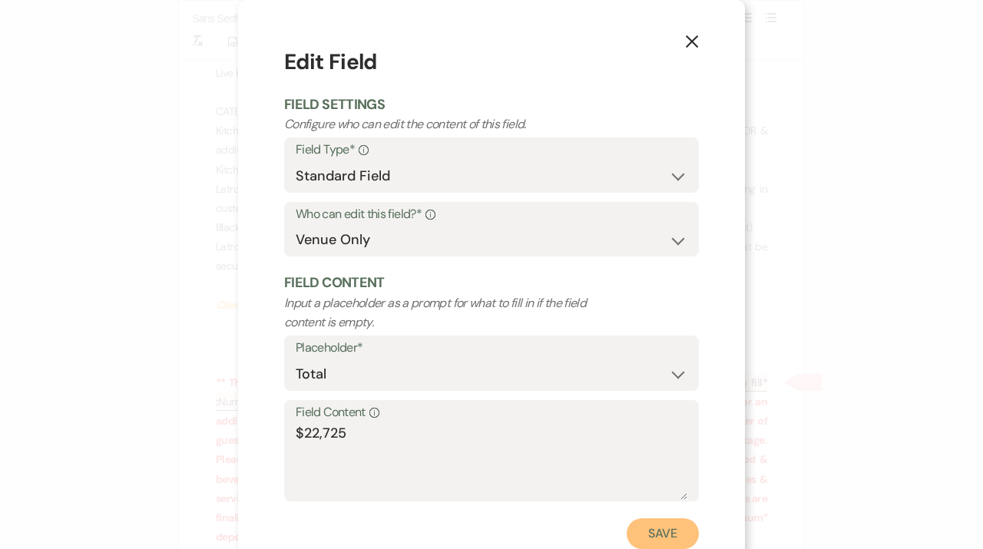
click at [668, 532] on button "Save" at bounding box center [662, 533] width 72 height 31
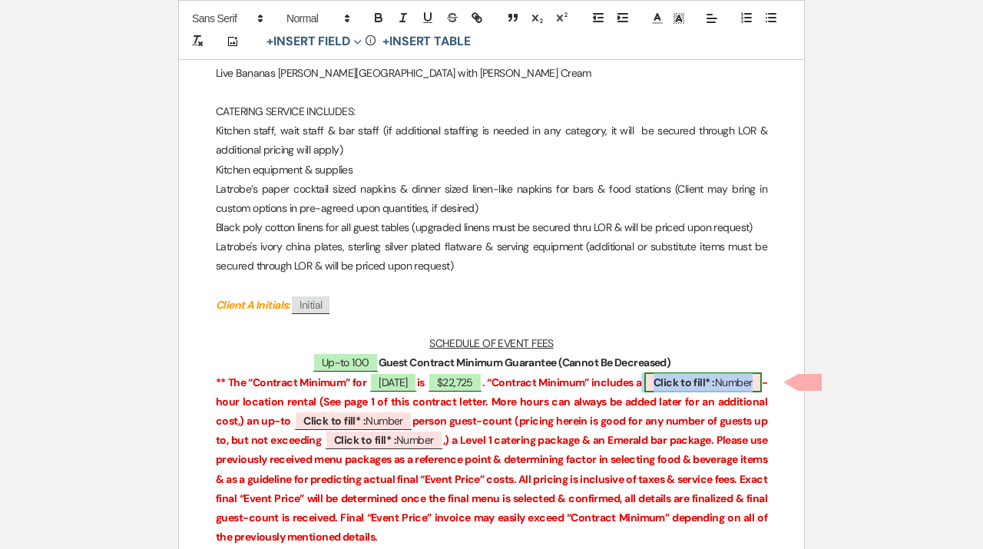
click at [715, 376] on b "Click to fill* :" at bounding box center [683, 382] width 61 height 14
select select "owner"
select select "Number"
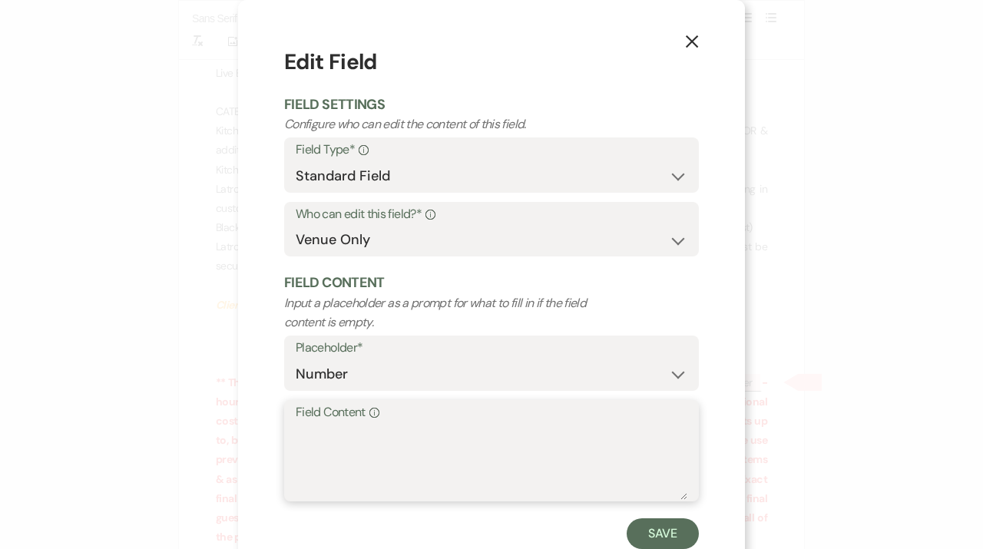
click at [435, 477] on textarea "Field Content Info" at bounding box center [491, 461] width 391 height 77
type textarea "4"
click at [656, 530] on button "Save" at bounding box center [662, 533] width 72 height 31
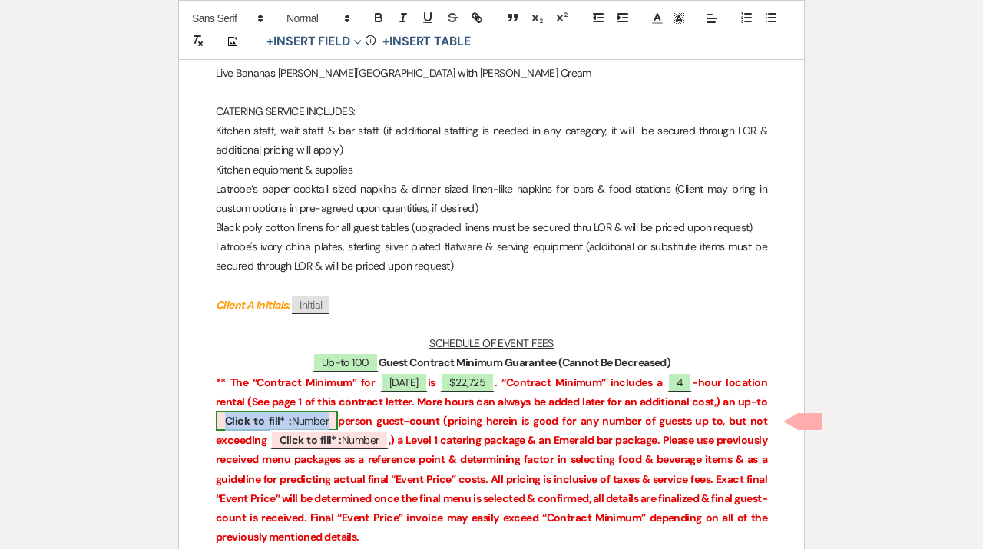
click at [338, 424] on span "Click to fill* : Number" at bounding box center [277, 421] width 122 height 20
select select "owner"
select select "Number"
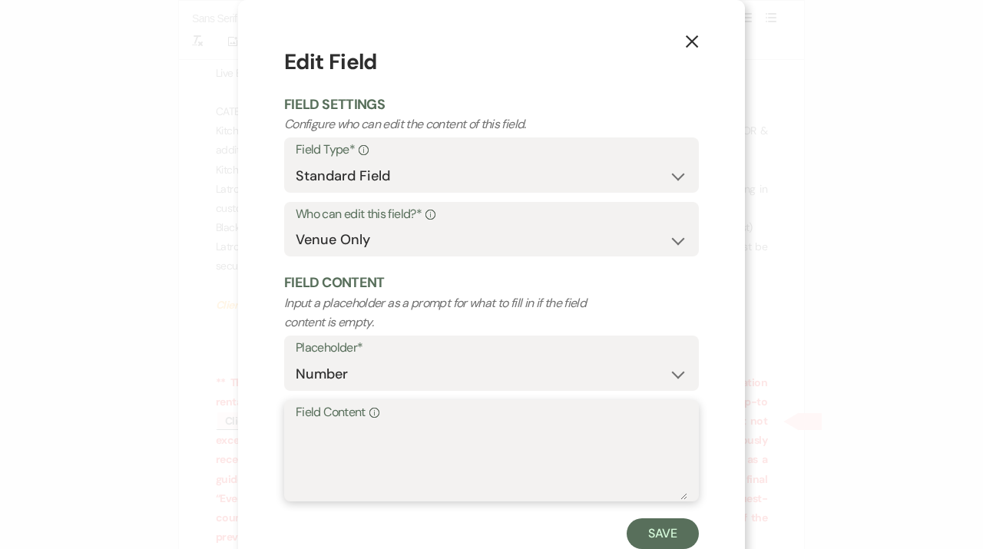
click at [358, 479] on textarea "Field Content Info" at bounding box center [491, 461] width 391 height 77
type textarea "100"
click at [671, 544] on button "Save" at bounding box center [662, 533] width 72 height 31
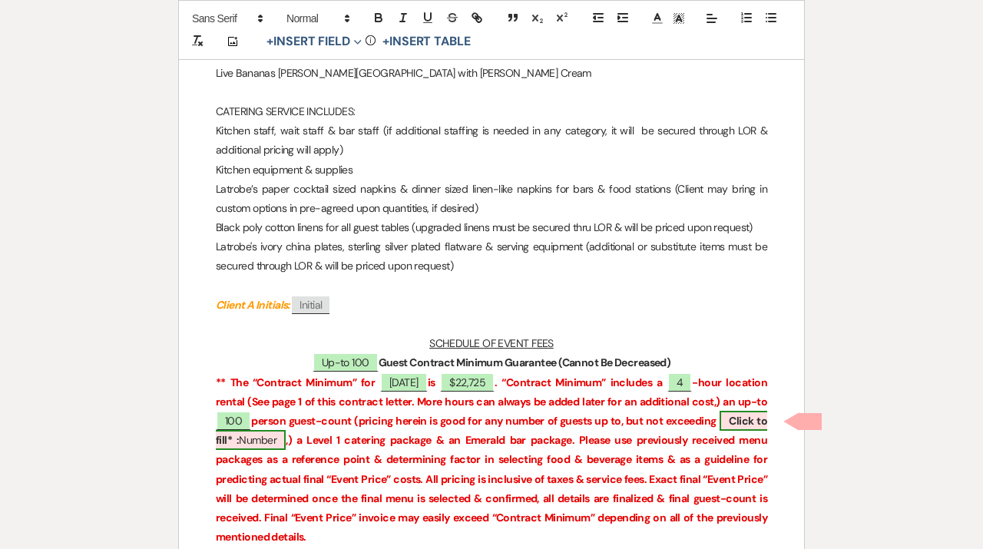
click at [278, 436] on b "Click to fill* :" at bounding box center [491, 430] width 551 height 33
select select "owner"
select select "Number"
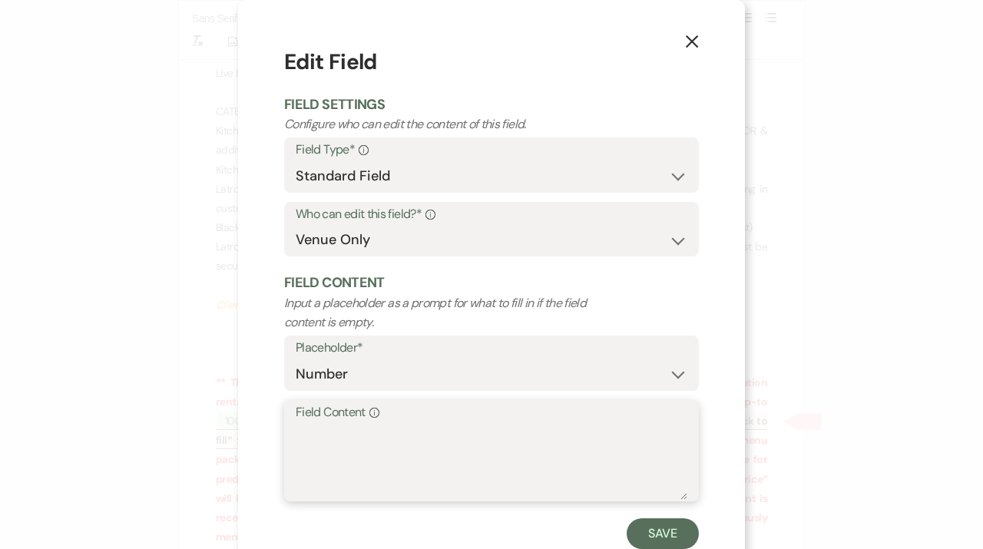
click at [372, 486] on textarea "Field Content Info" at bounding box center [491, 461] width 391 height 77
type textarea "100"
click at [685, 539] on button "Save" at bounding box center [662, 533] width 72 height 31
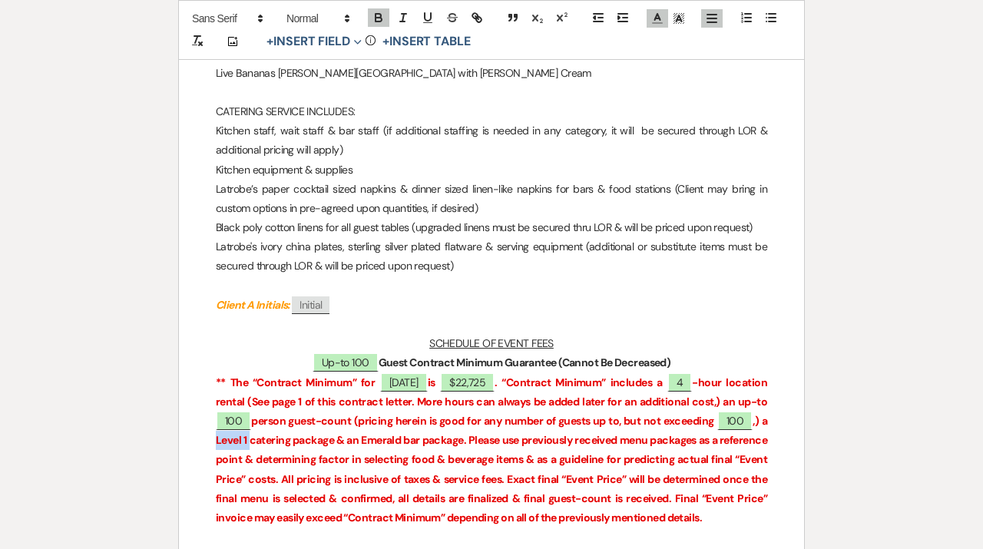
drag, startPoint x: 295, startPoint y: 442, endPoint x: 263, endPoint y: 443, distance: 32.2
click at [263, 443] on strong ",) a Level 1 catering package & an Emerald bar package. Please use previously r…" at bounding box center [492, 469] width 553 height 111
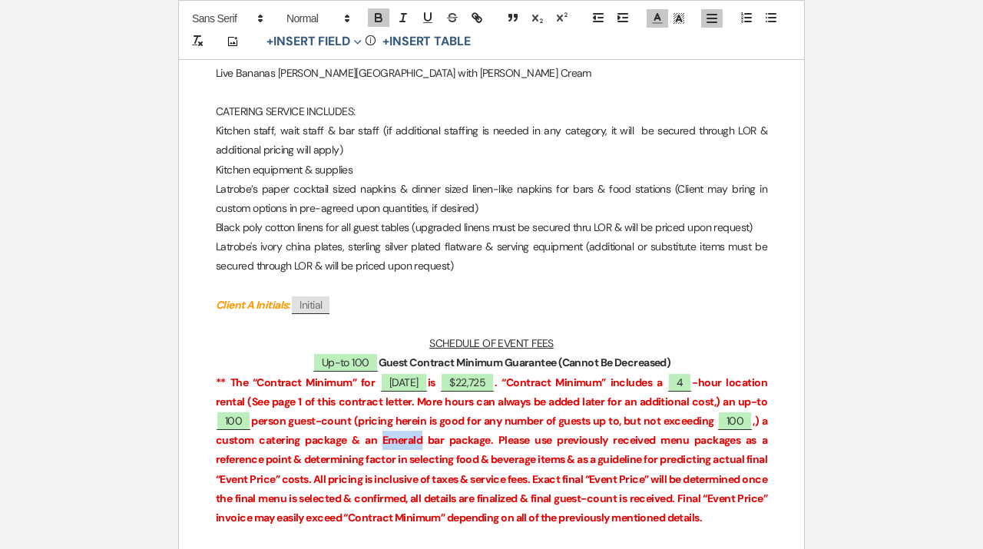
drag, startPoint x: 451, startPoint y: 441, endPoint x: 411, endPoint y: 441, distance: 39.9
click at [411, 441] on strong ",) a custom catering package & an Emerald bar package. Please use previously re…" at bounding box center [492, 469] width 553 height 111
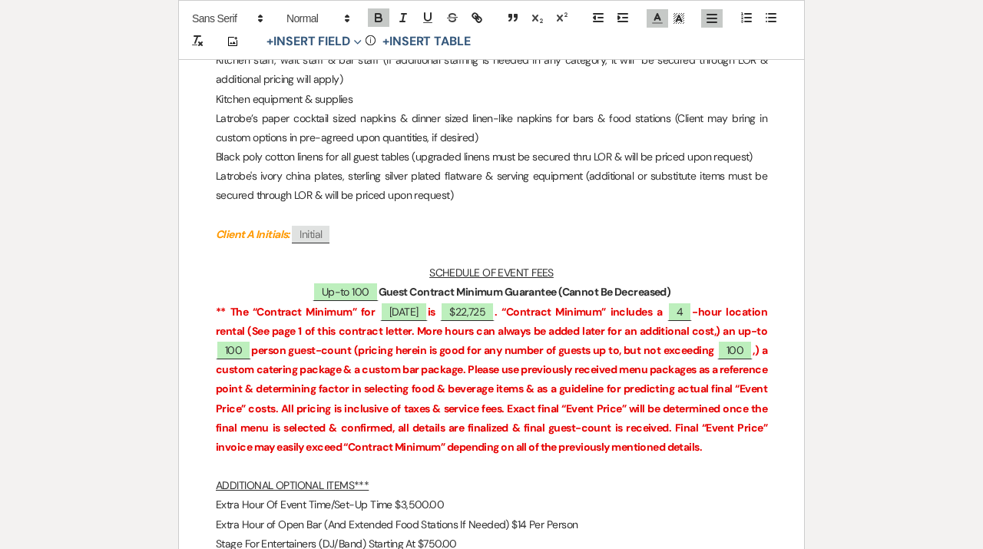
scroll to position [2502, 0]
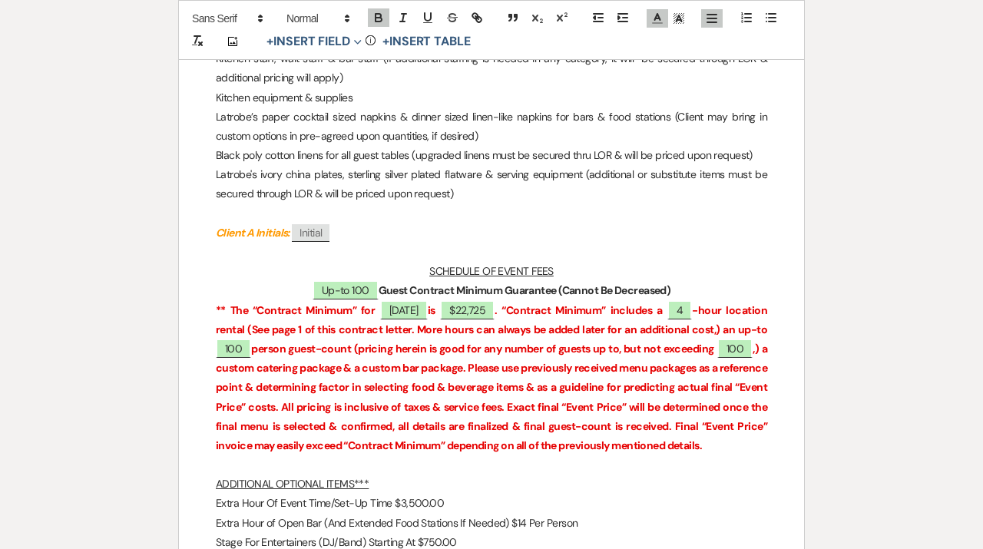
click at [749, 369] on strong ",) a custom catering package & a custom bar package. Please use previously rece…" at bounding box center [492, 397] width 553 height 111
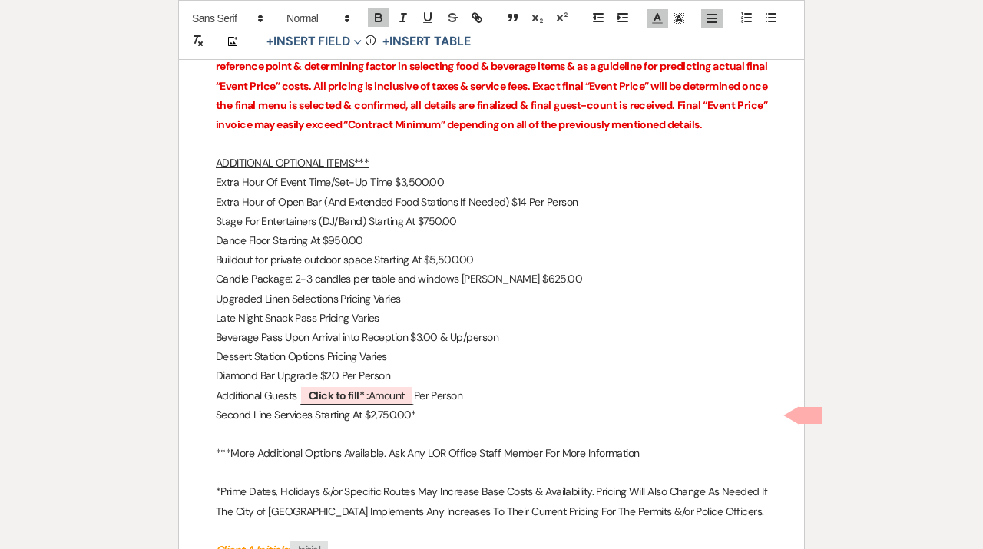
scroll to position [2827, 0]
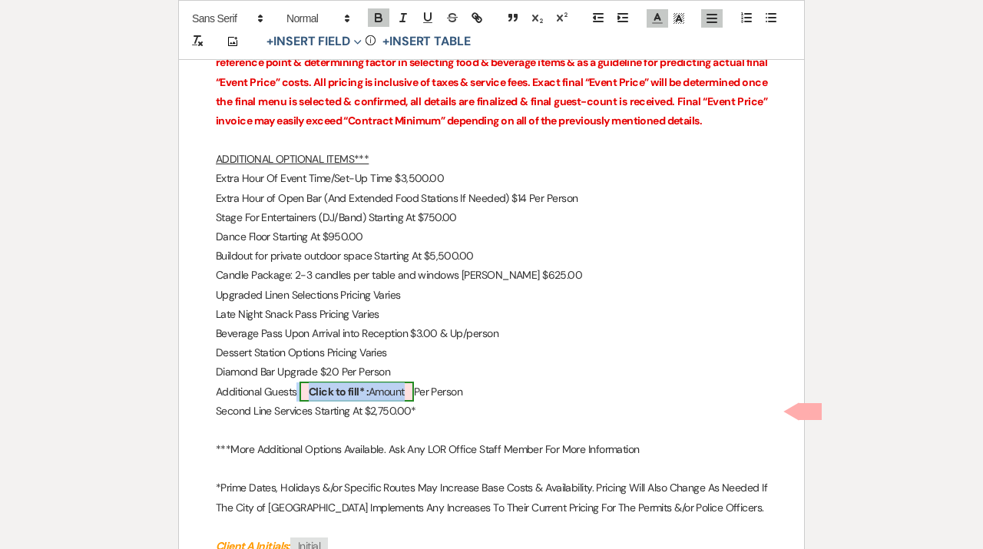
click at [399, 401] on span "Click to fill* : Amount" at bounding box center [356, 391] width 114 height 20
select select "owner"
select select "Amount"
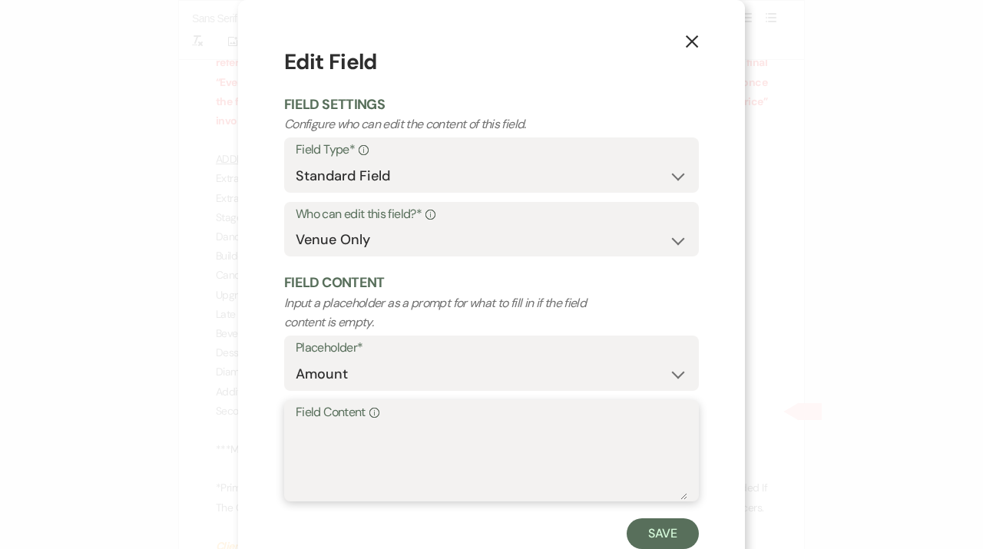
click at [368, 440] on textarea "Field Content Info" at bounding box center [491, 461] width 391 height 77
type textarea "$225.75"
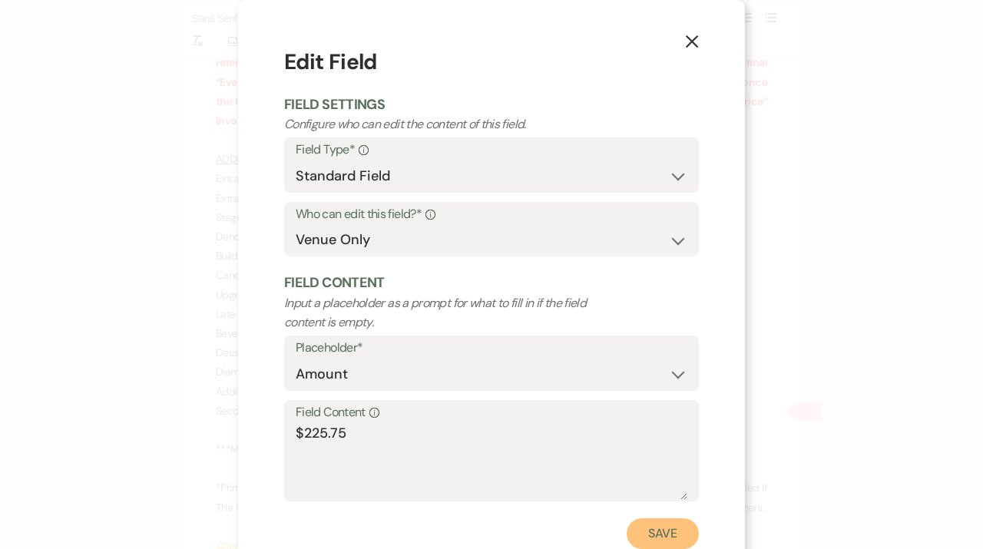
click at [659, 546] on button "Save" at bounding box center [662, 533] width 72 height 31
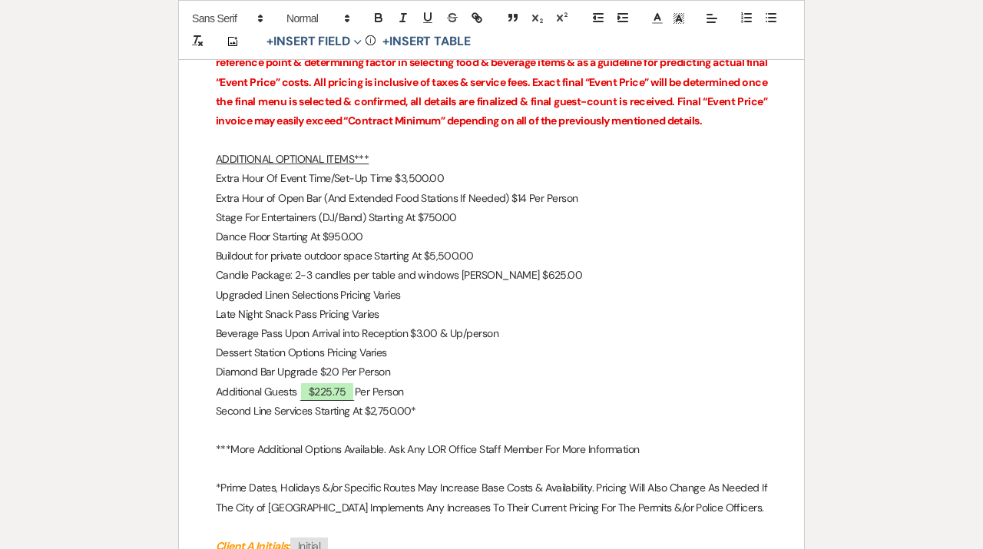
click at [532, 285] on p "Candle Package: 2-3 candles per table and windows [PERSON_NAME] $625.00" at bounding box center [491, 275] width 551 height 19
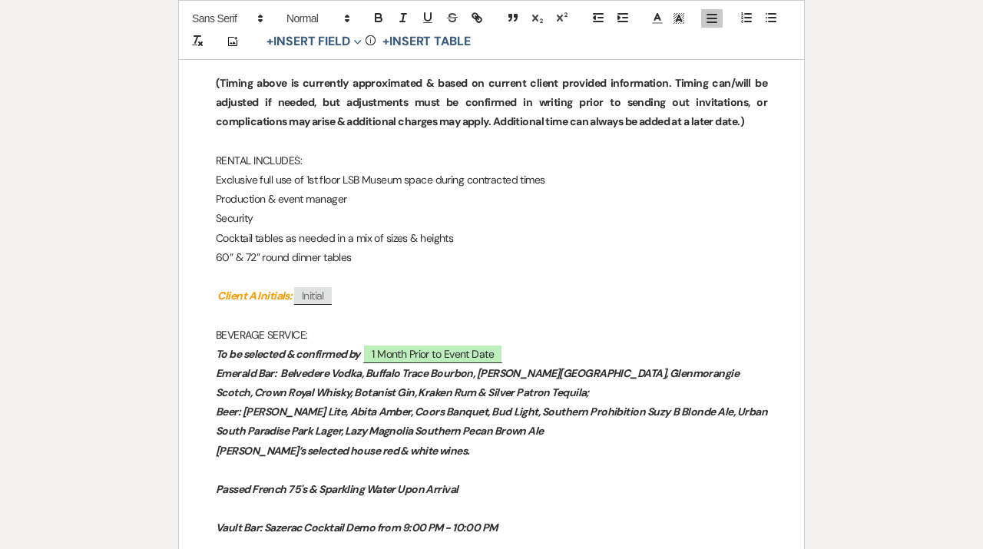
scroll to position [1346, 0]
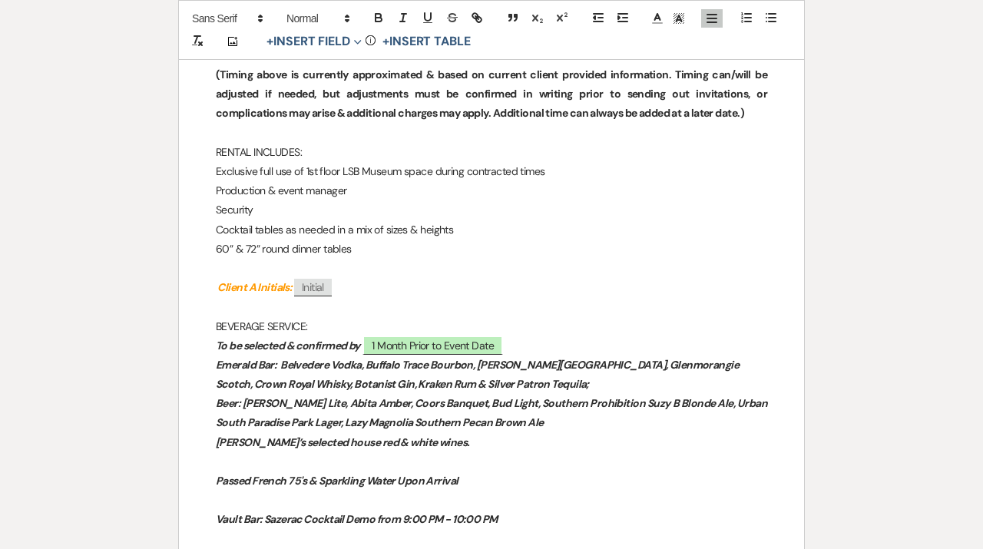
click at [361, 251] on p "60” & 72” round dinner tables" at bounding box center [491, 248] width 551 height 19
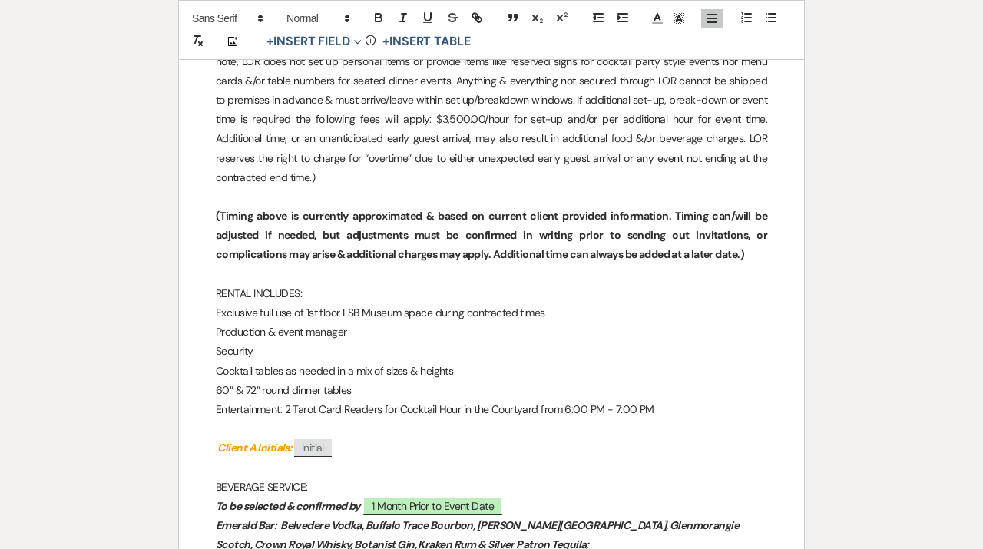
scroll to position [1250, 0]
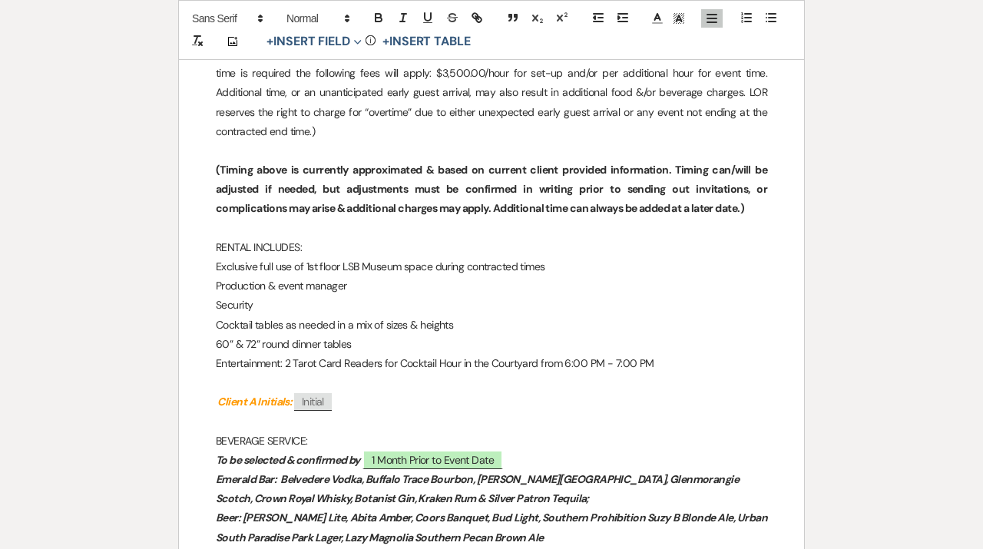
click at [391, 342] on p "60” & 72” round dinner tables" at bounding box center [491, 344] width 551 height 19
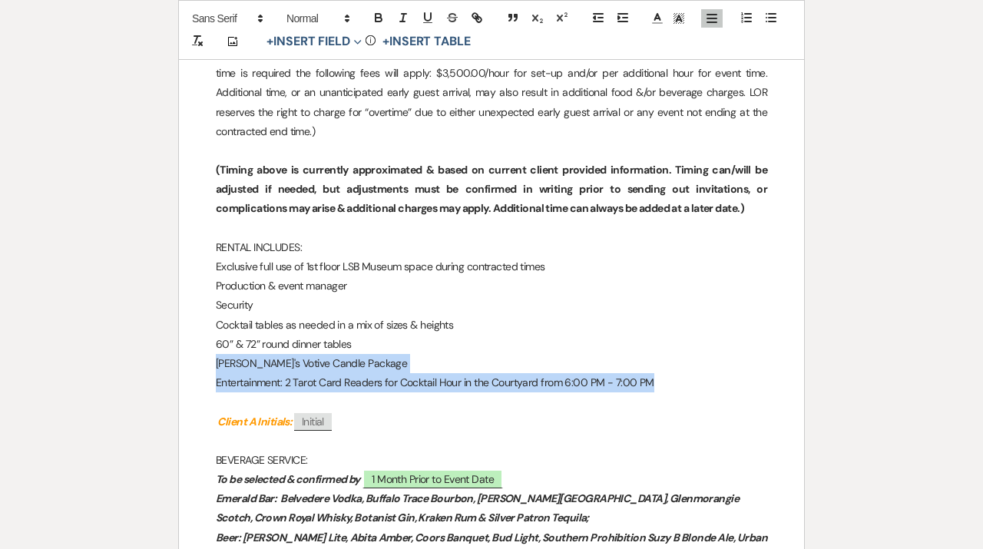
drag, startPoint x: 660, startPoint y: 381, endPoint x: 200, endPoint y: 363, distance: 460.9
click at [398, 15] on icon "button" at bounding box center [403, 18] width 14 height 14
click at [387, 18] on button "button" at bounding box center [378, 17] width 21 height 18
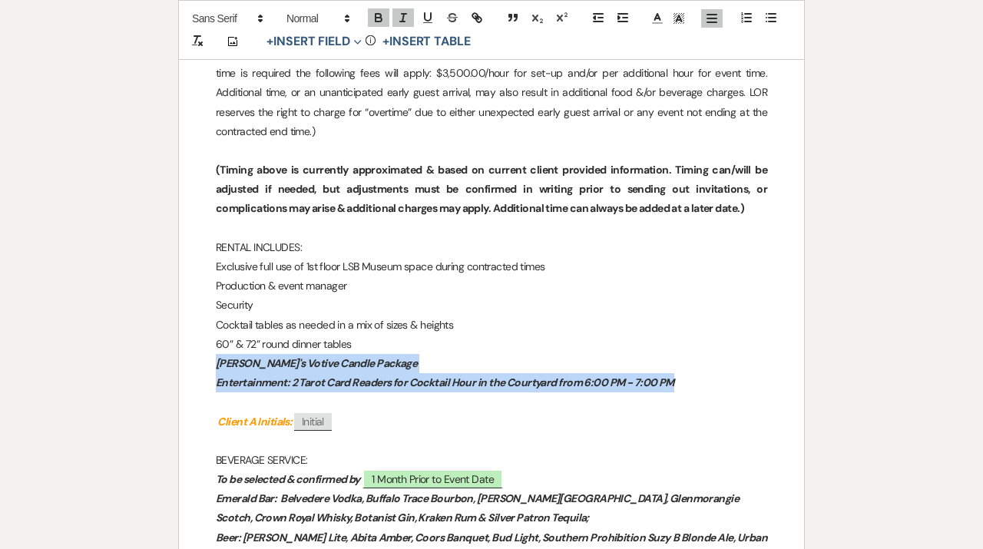
click at [474, 367] on p "[PERSON_NAME]'s Votive Candle Package" at bounding box center [491, 363] width 551 height 19
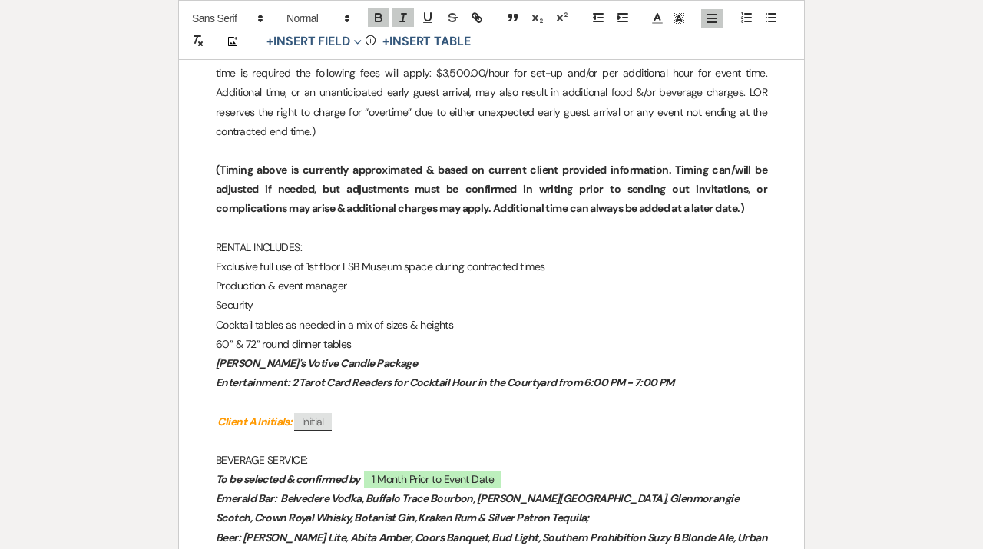
click at [712, 384] on p "Entertainment: 2 Tarot Card Readers for Cocktail Hour in the Courtyard from 6:0…" at bounding box center [491, 382] width 551 height 19
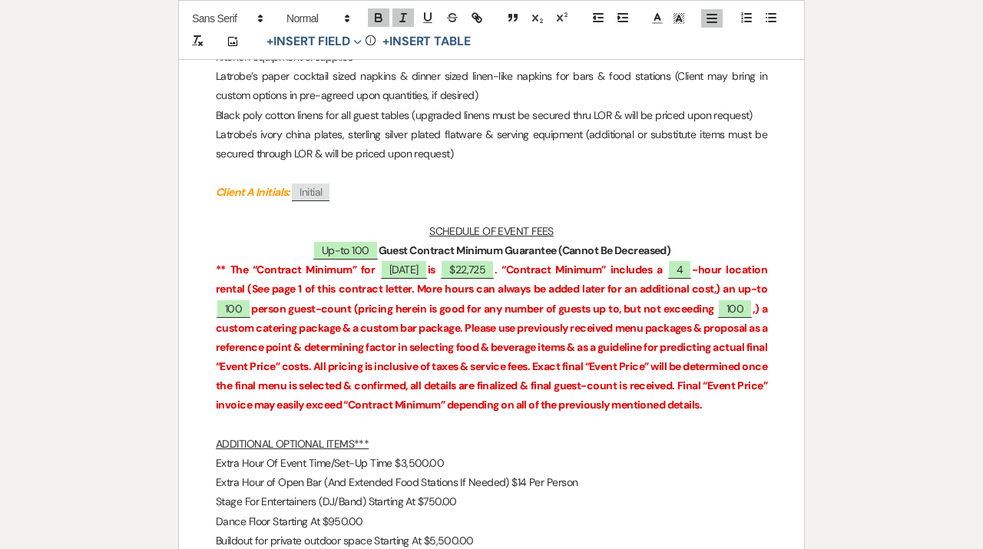
scroll to position [2616, 0]
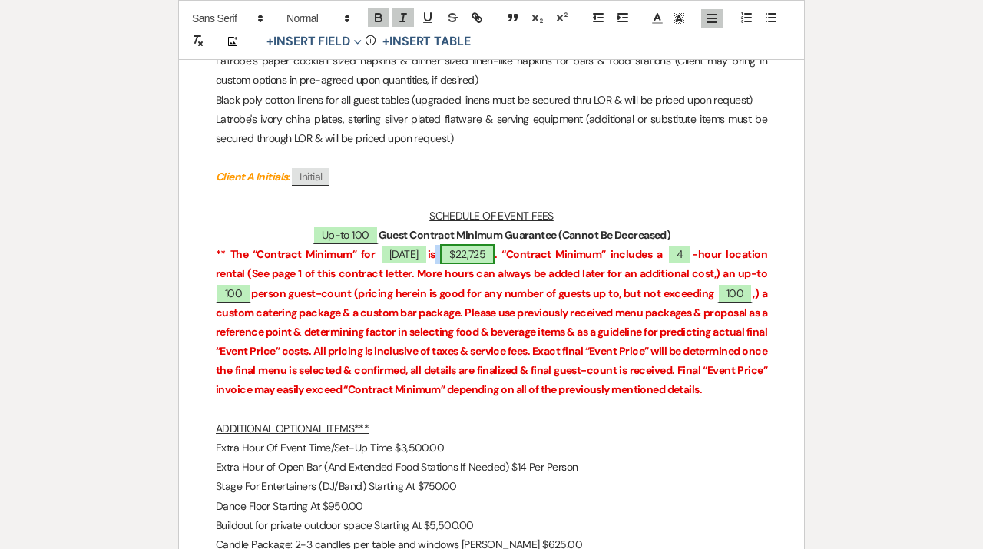
click at [494, 257] on span "$22,725" at bounding box center [467, 254] width 54 height 20
select select "owner"
select select "Total"
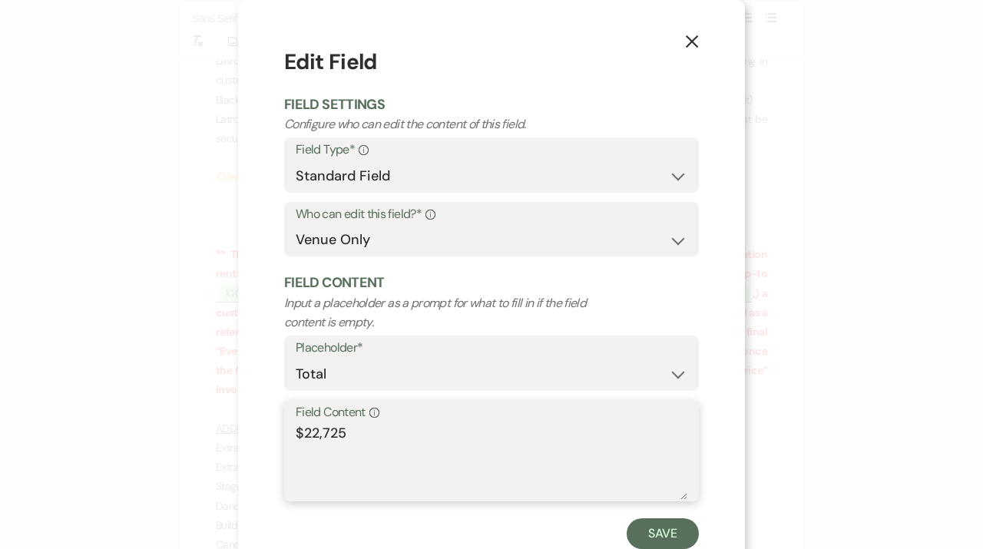
click at [318, 435] on textarea "$22,725" at bounding box center [491, 461] width 391 height 77
click at [355, 433] on textarea "$29,725" at bounding box center [491, 461] width 391 height 77
type textarea "$29,650"
click at [669, 541] on button "Save" at bounding box center [662, 533] width 72 height 31
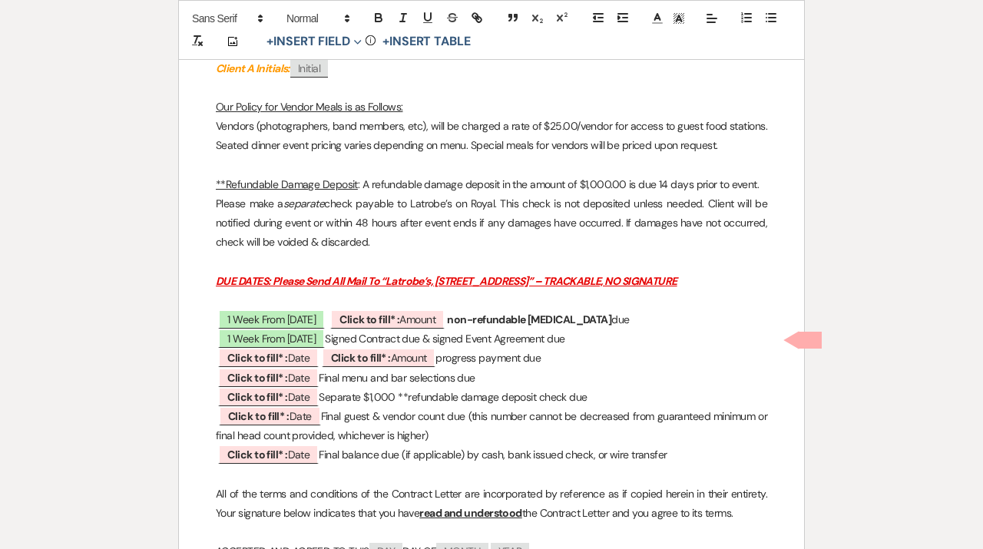
scroll to position [3430, 0]
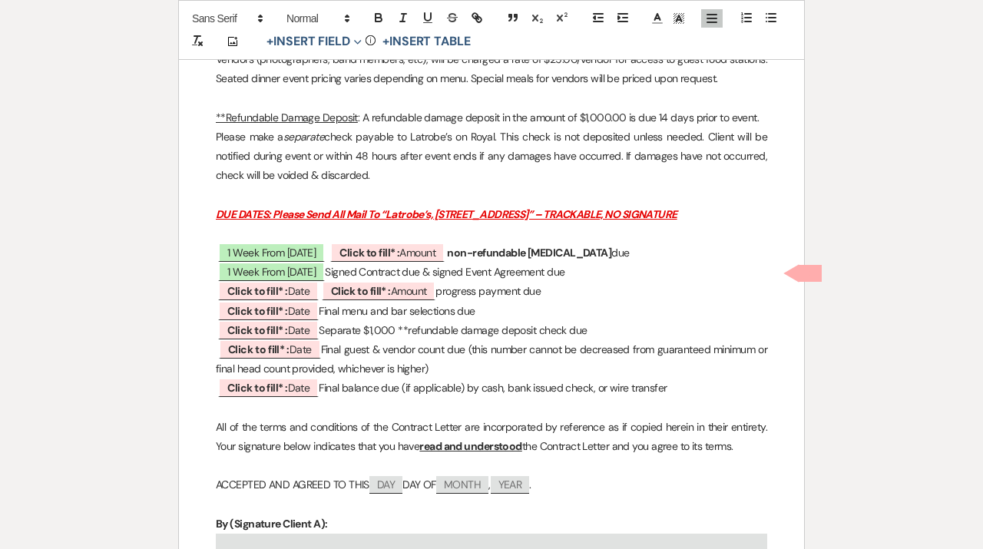
drag, startPoint x: 563, startPoint y: 314, endPoint x: 217, endPoint y: 312, distance: 346.2
click at [217, 301] on p "﻿ Click to fill* : Date ﻿ ﻿ Click to fill* : Amount ﻿ progress payment due" at bounding box center [491, 291] width 551 height 19
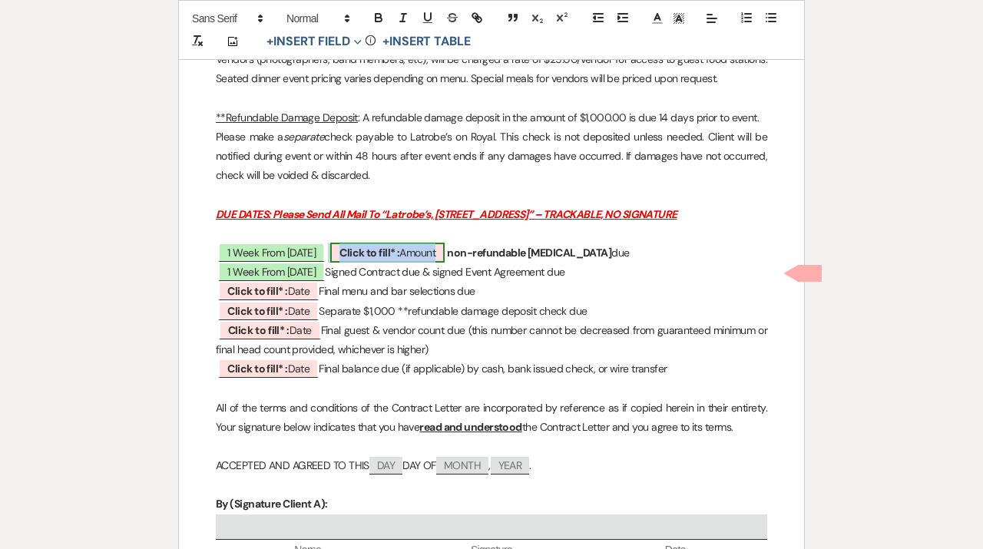
click at [405, 263] on span "Click to fill* : Amount" at bounding box center [387, 253] width 114 height 20
select select "owner"
select select "Amount"
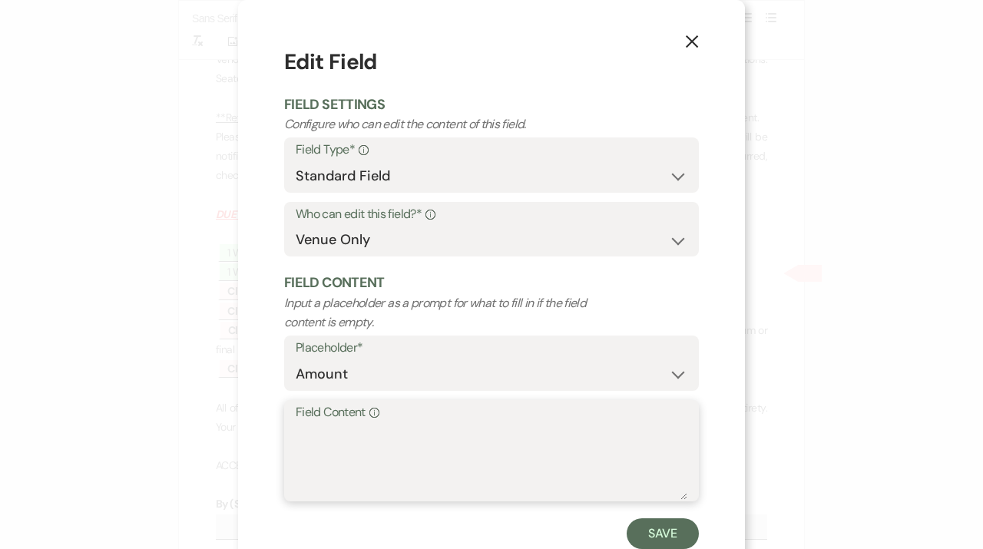
click at [417, 426] on textarea "Field Content Info" at bounding box center [491, 461] width 391 height 77
type textarea "$29,650"
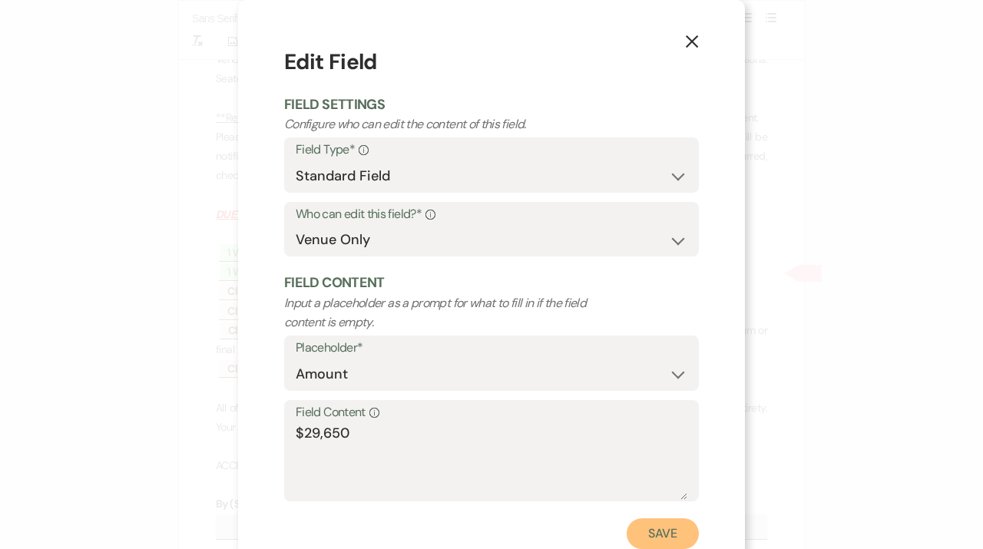
click at [673, 543] on button "Save" at bounding box center [662, 533] width 72 height 31
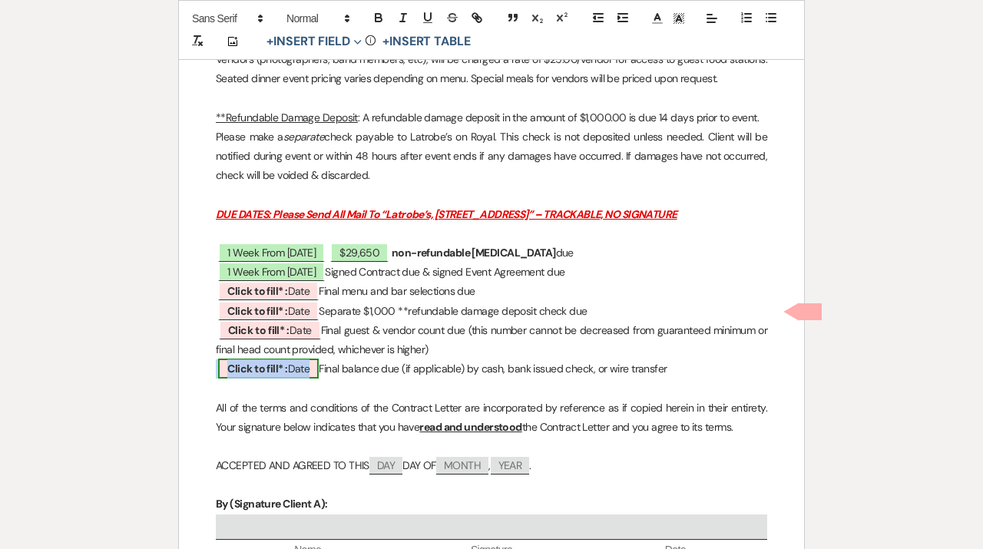
click at [305, 378] on span "Click to fill* : Date" at bounding box center [268, 368] width 101 height 20
select select "owner"
select select "Date"
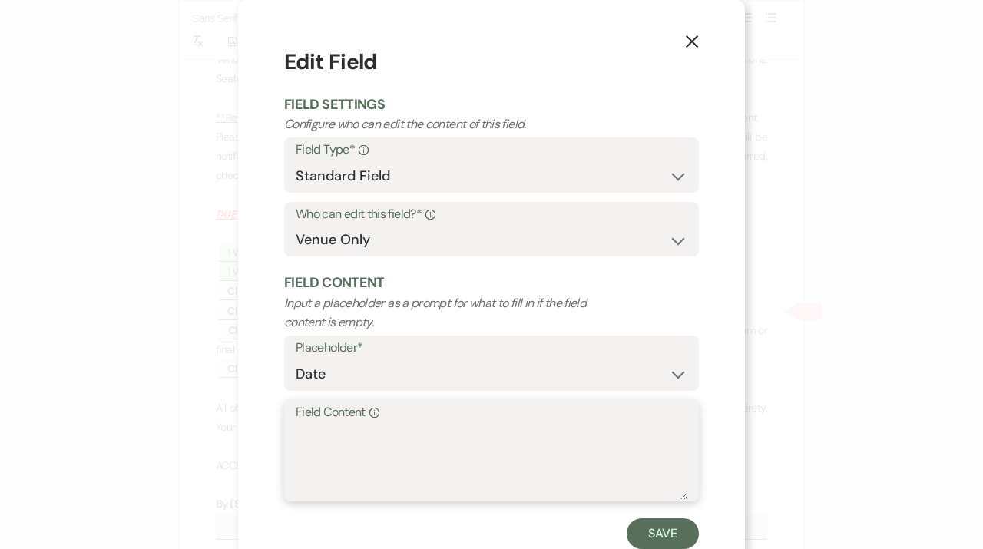
click at [379, 448] on textarea "Field Content Info" at bounding box center [491, 461] width 391 height 77
type textarea "[DATE]"
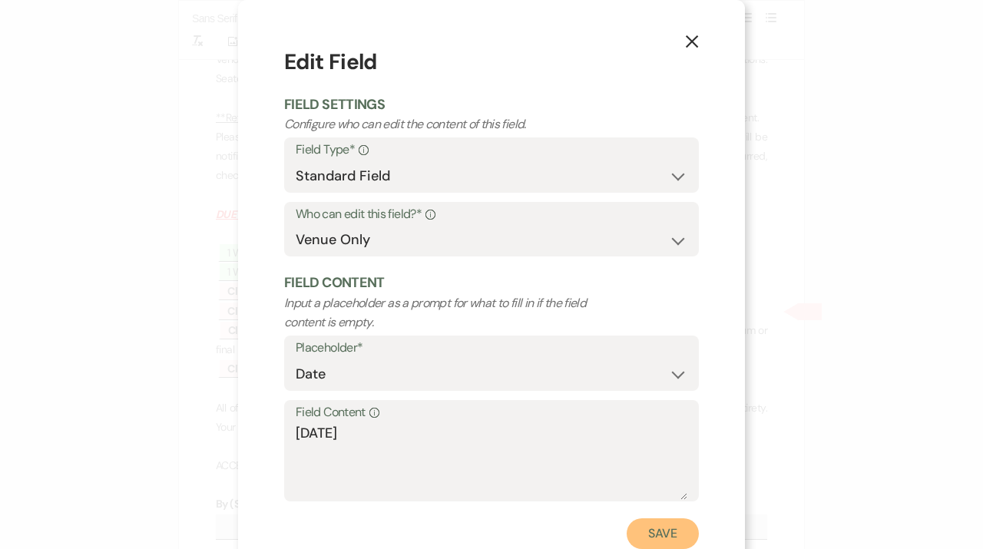
click at [671, 545] on button "Save" at bounding box center [662, 533] width 72 height 31
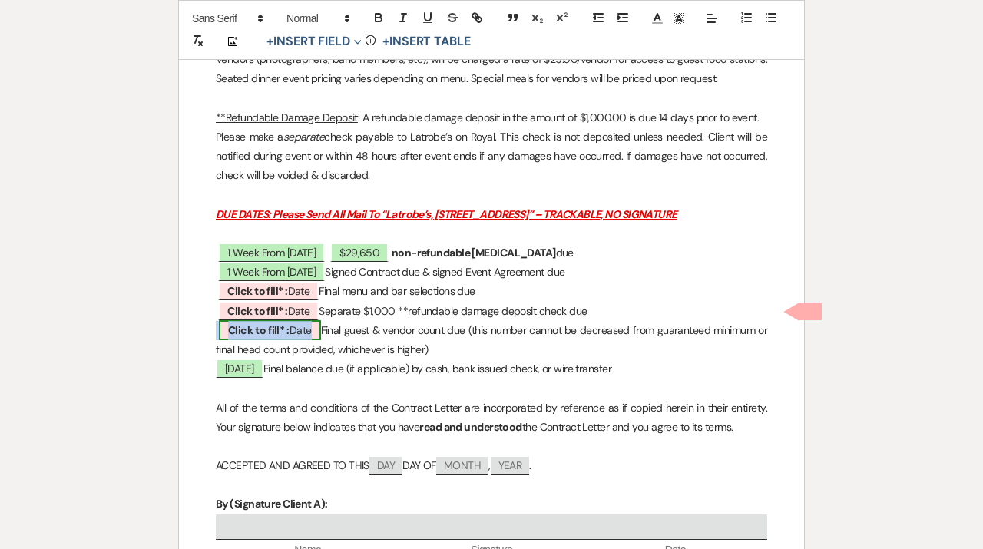
click at [288, 337] on b "Click to fill* :" at bounding box center [258, 330] width 61 height 14
select select "owner"
select select "Date"
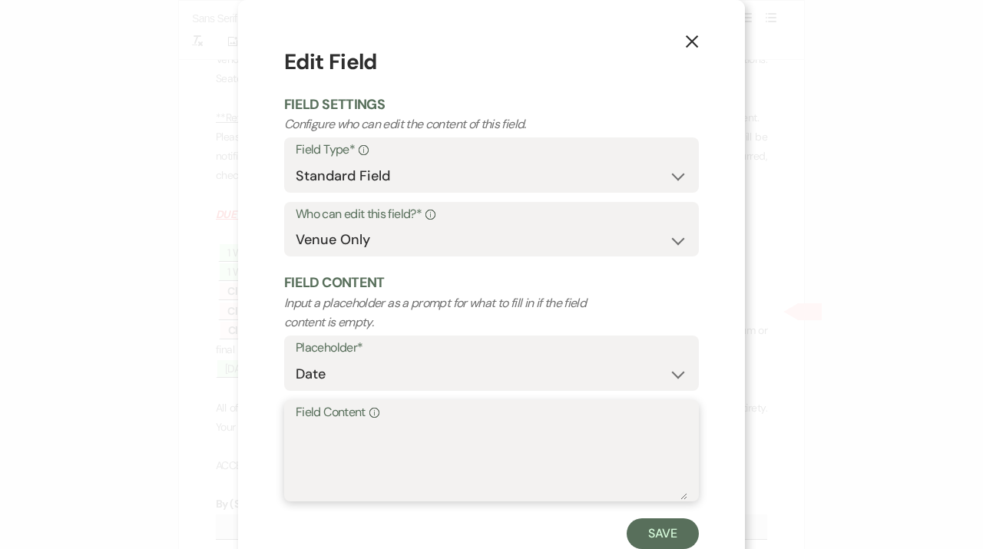
click at [332, 453] on textarea "Field Content Info" at bounding box center [491, 461] width 391 height 77
type textarea "1"
type textarea "[DATE]"
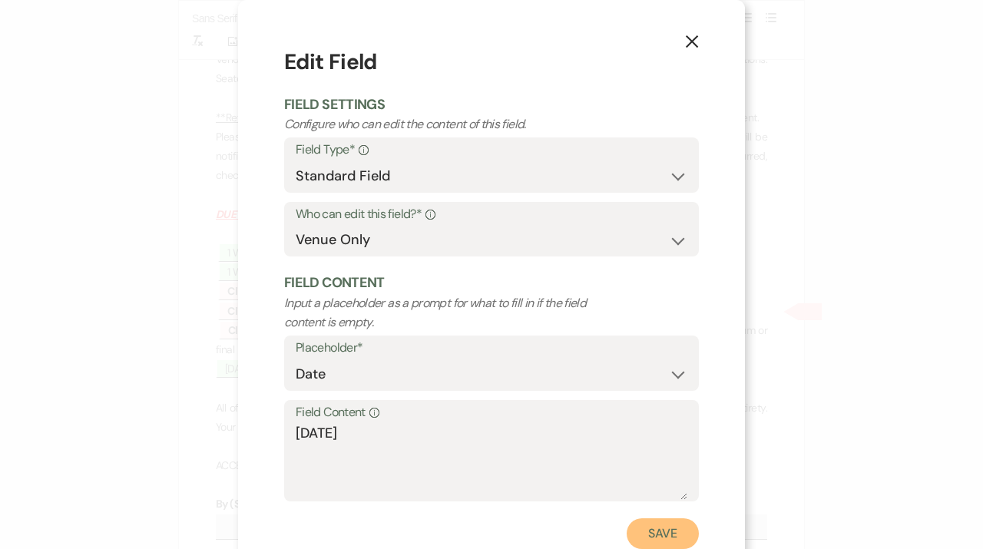
click at [651, 531] on button "Save" at bounding box center [662, 533] width 72 height 31
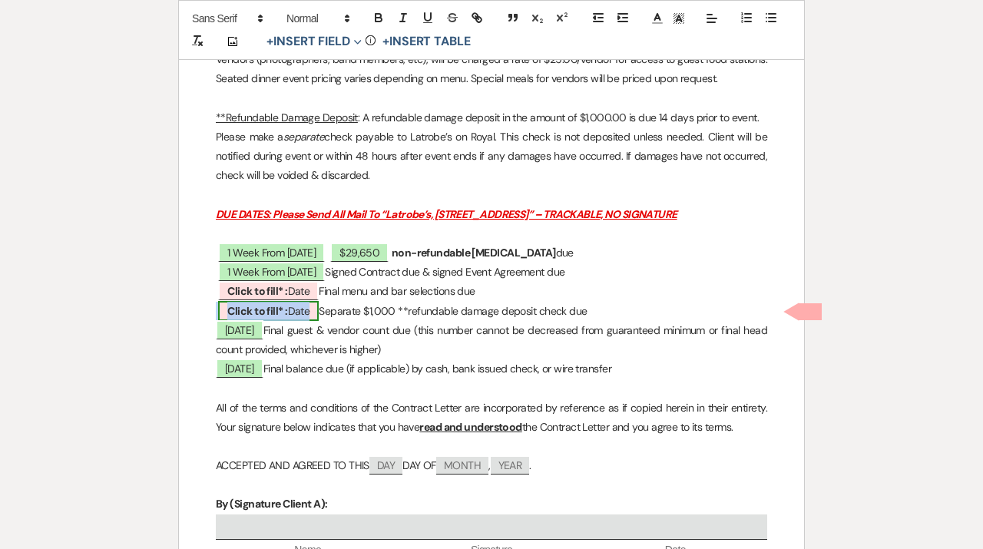
click at [292, 321] on span "Click to fill* : Date" at bounding box center [268, 311] width 101 height 20
select select "owner"
select select "Date"
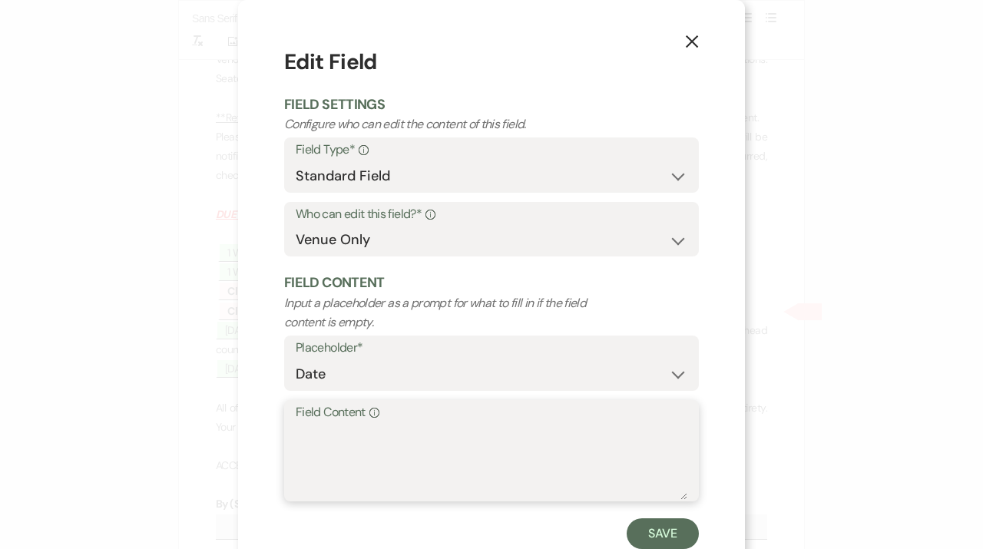
click at [349, 445] on textarea "Field Content Info" at bounding box center [491, 461] width 391 height 77
type textarea "[DATE]"
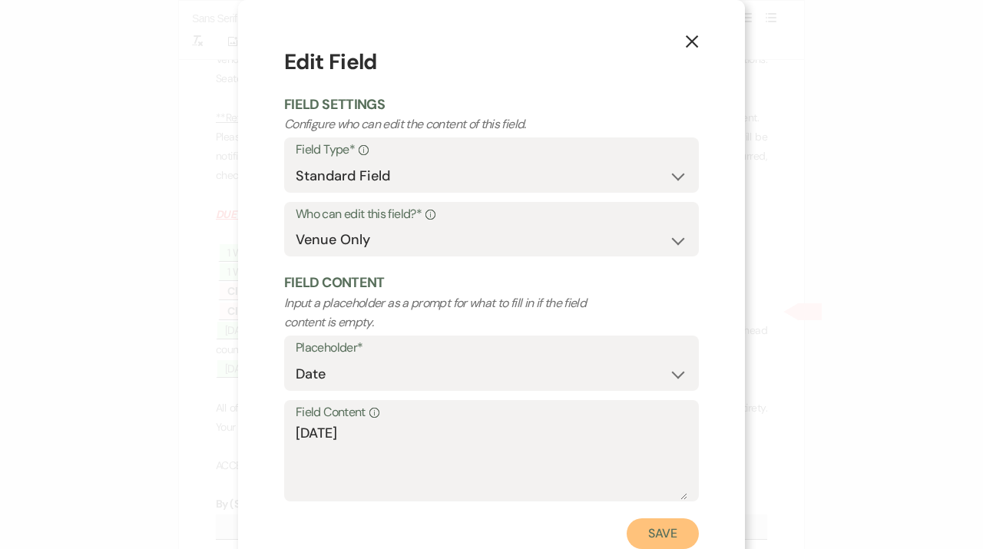
click at [669, 540] on button "Save" at bounding box center [662, 533] width 72 height 31
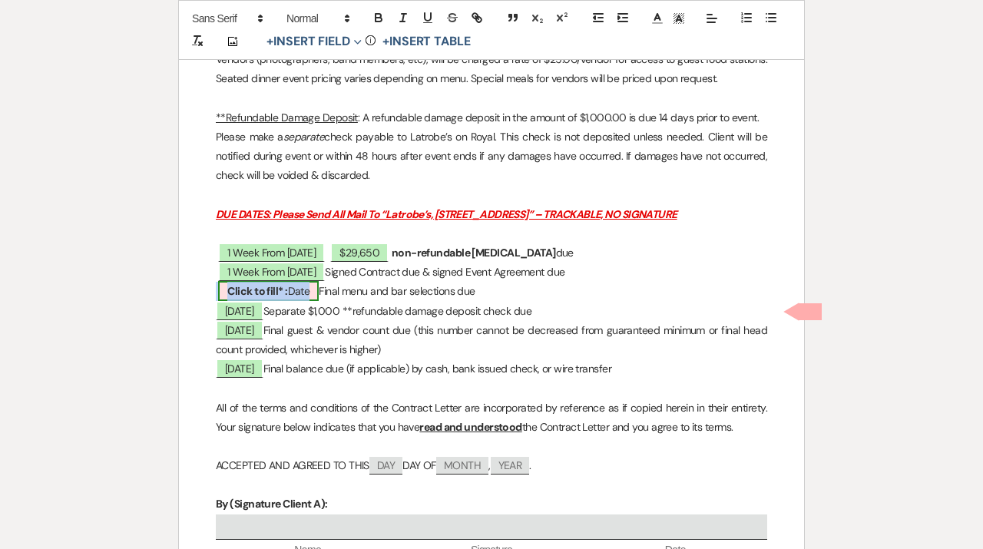
click at [294, 301] on span "Click to fill* : Date" at bounding box center [268, 291] width 101 height 20
select select "owner"
select select "Date"
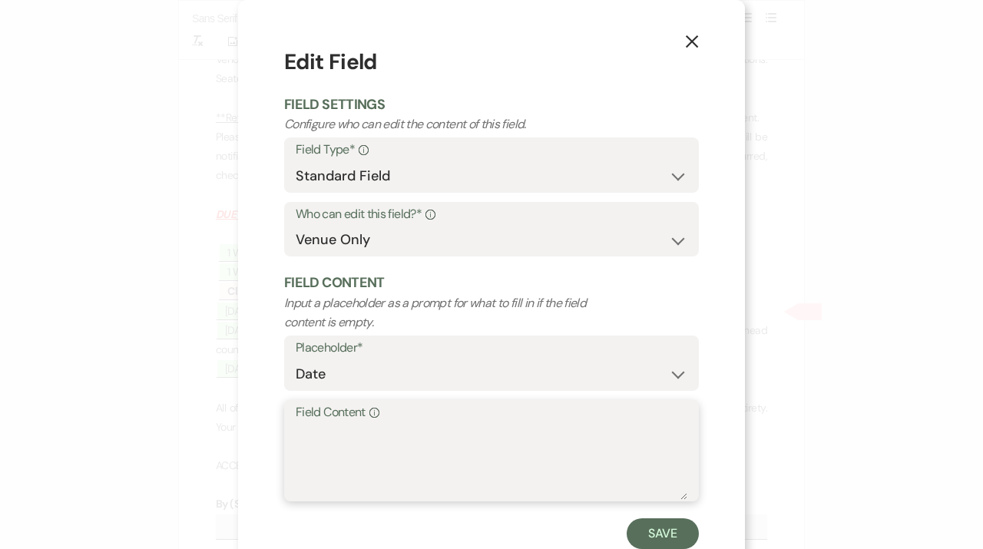
click at [336, 451] on textarea "Field Content Info" at bounding box center [491, 461] width 391 height 77
type textarea "[DATE]"
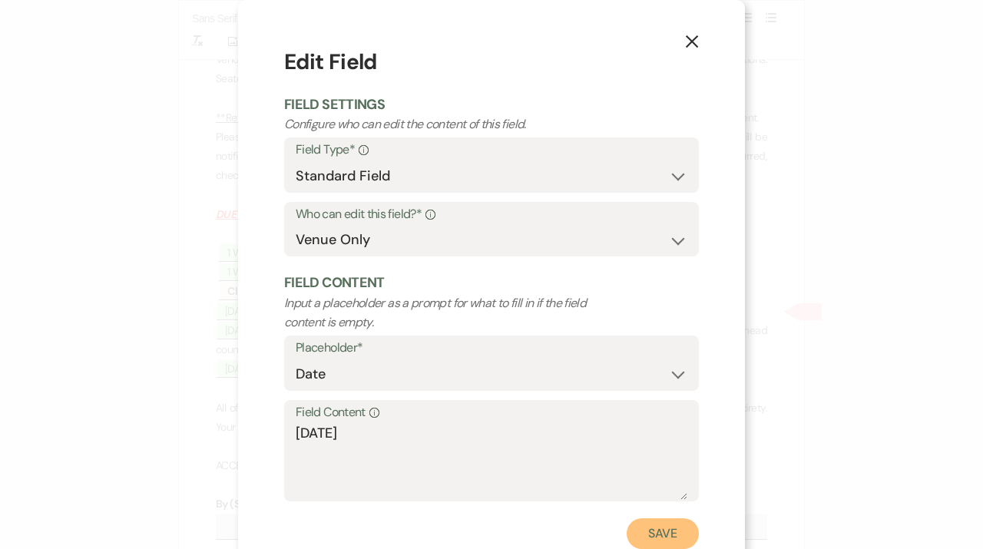
click at [669, 541] on button "Save" at bounding box center [662, 533] width 72 height 31
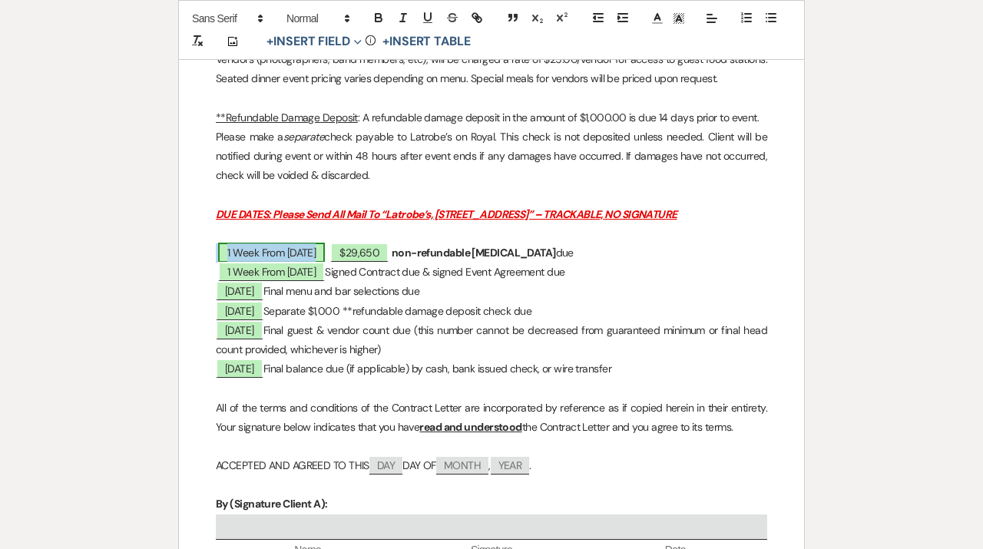
click at [289, 263] on span "1 Week From [DATE]" at bounding box center [271, 253] width 107 height 20
select select "owner"
select select "Date"
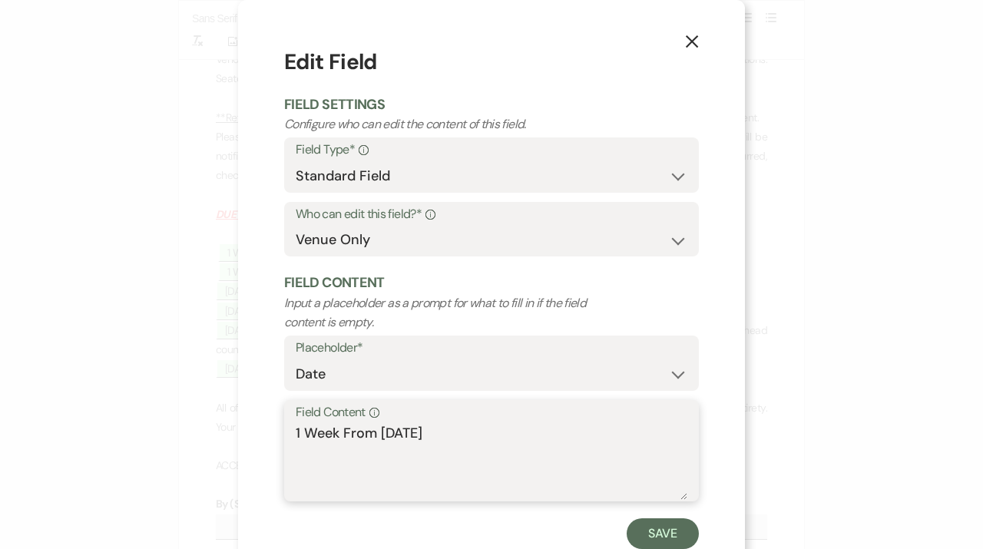
drag, startPoint x: 443, startPoint y: 444, endPoint x: 151, endPoint y: 444, distance: 291.7
click at [296, 444] on textarea "1 Week From [DATE]" at bounding box center [491, 461] width 391 height 77
drag, startPoint x: 422, startPoint y: 438, endPoint x: 234, endPoint y: 438, distance: 188.1
click at [296, 438] on textarea "1 Week From [DATE]" at bounding box center [491, 461] width 391 height 77
type textarea "[DATE]"
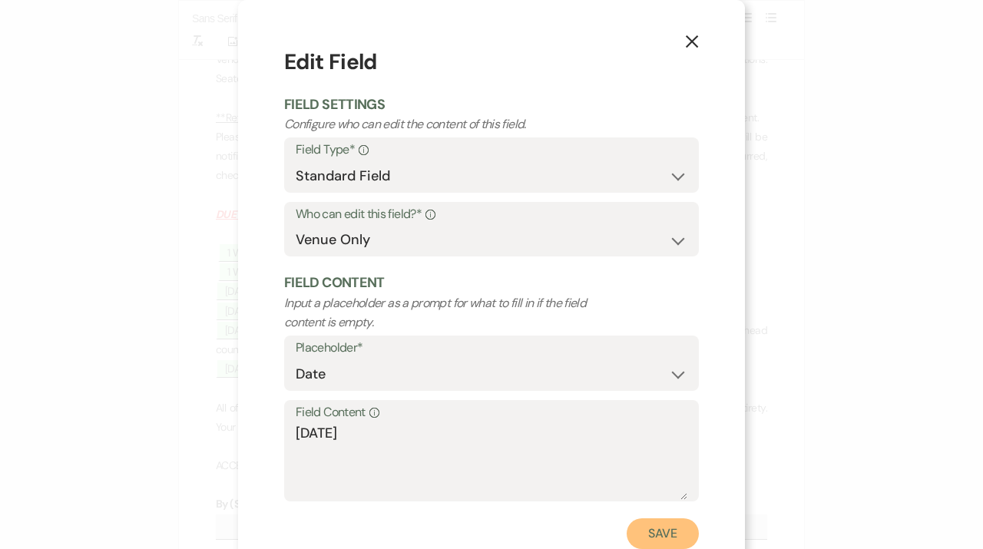
click at [663, 534] on button "Save" at bounding box center [662, 533] width 72 height 31
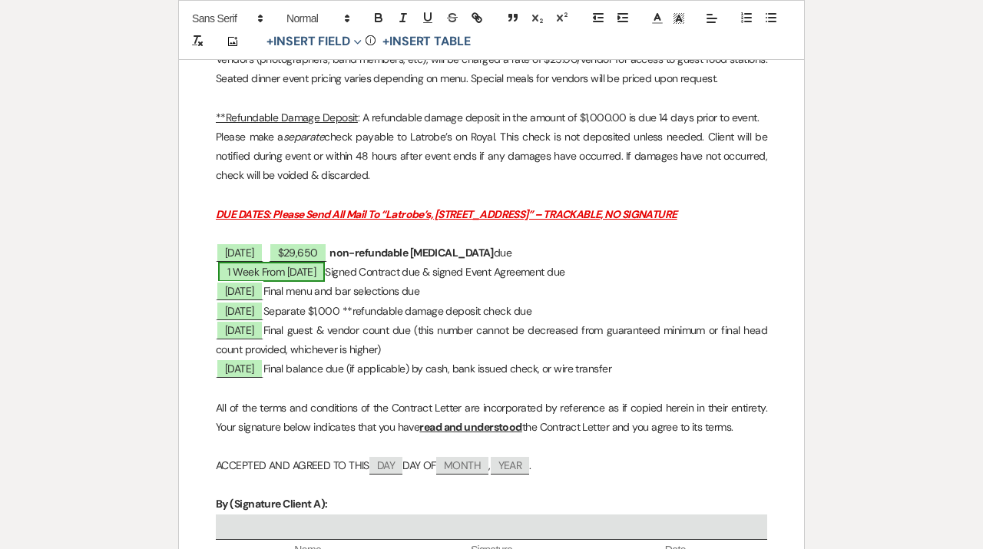
click at [269, 282] on span "1 Week From [DATE]" at bounding box center [271, 272] width 107 height 20
select select "owner"
select select "Date"
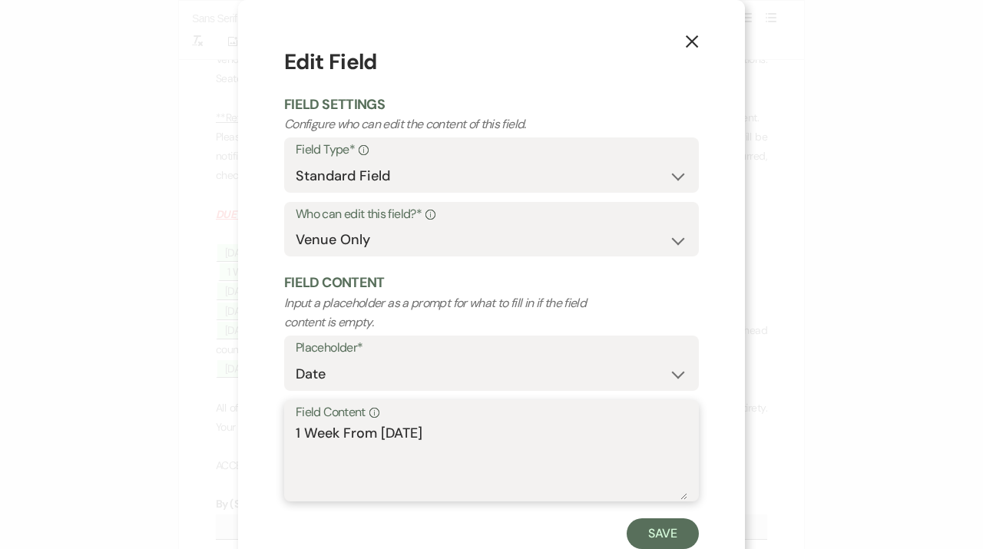
drag, startPoint x: 445, startPoint y: 444, endPoint x: 243, endPoint y: 439, distance: 201.9
click at [296, 439] on textarea "1 Week From [DATE]" at bounding box center [491, 461] width 391 height 77
type textarea "[DATE]"
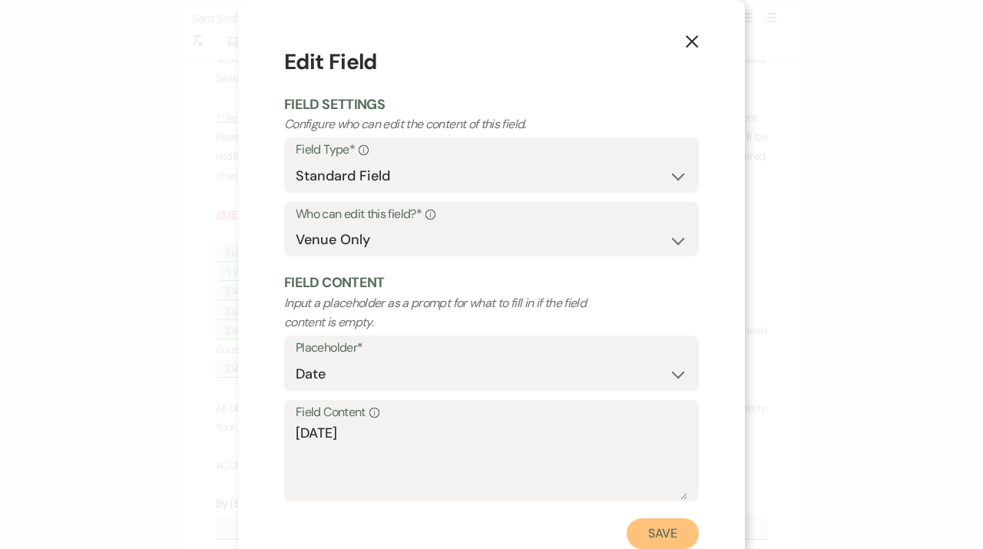
click at [667, 537] on button "Save" at bounding box center [662, 533] width 72 height 31
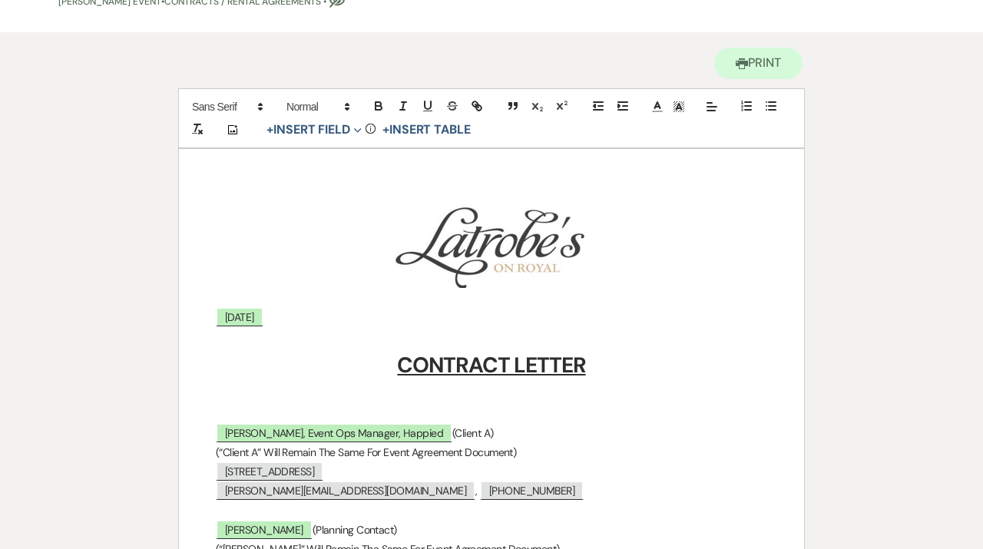
scroll to position [0, 0]
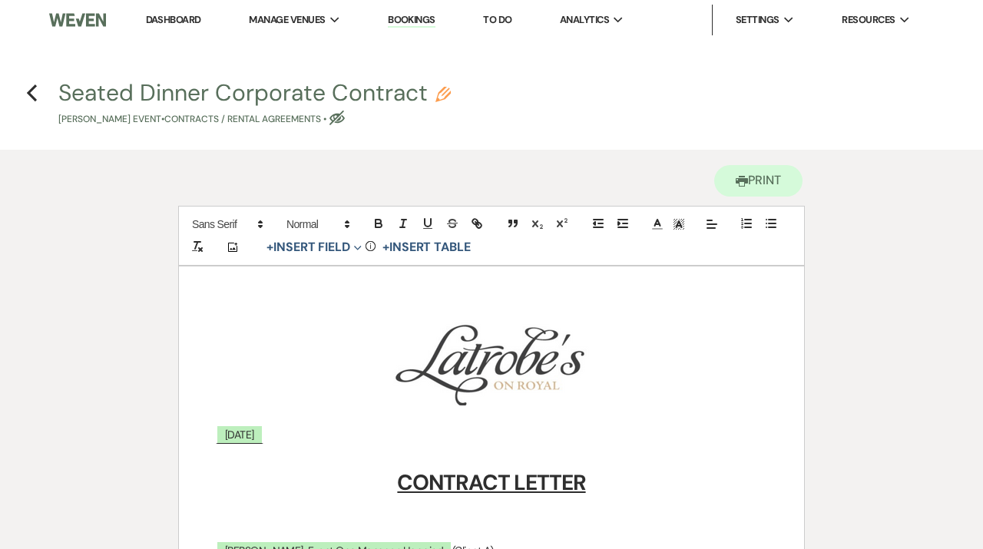
click at [446, 91] on icon "Pencil" at bounding box center [442, 94] width 15 height 15
select select "10"
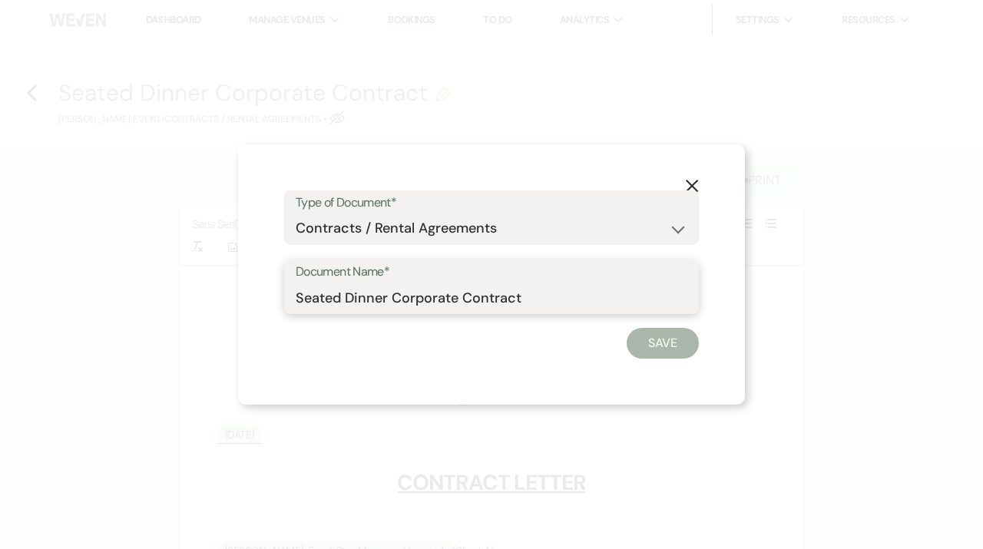
drag, startPoint x: 542, startPoint y: 296, endPoint x: 261, endPoint y: 296, distance: 280.9
click at [296, 296] on input "Seated Dinner Corporate Contract" at bounding box center [491, 297] width 391 height 30
type input "Happied Seated Dinner Contract [DATE]"
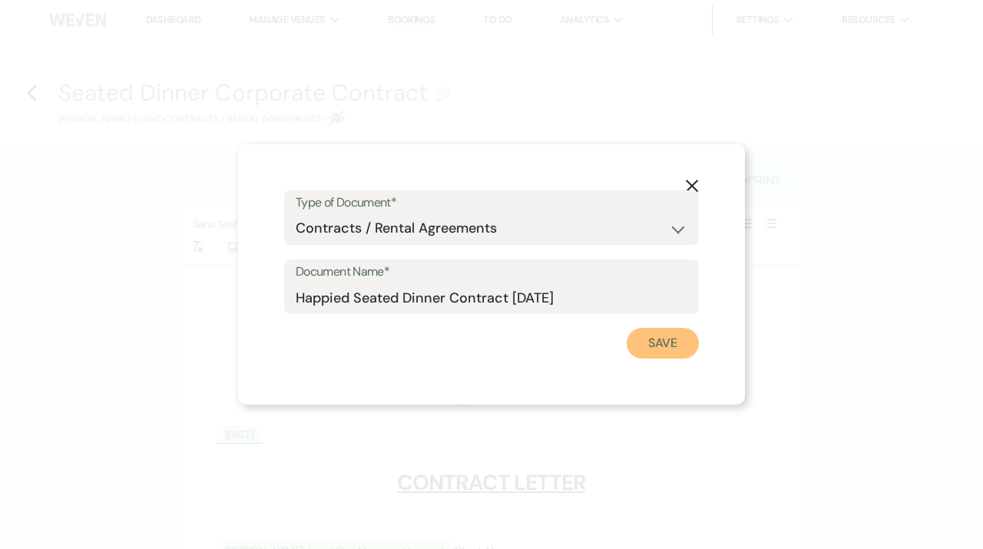
click at [681, 334] on button "Save" at bounding box center [662, 343] width 72 height 31
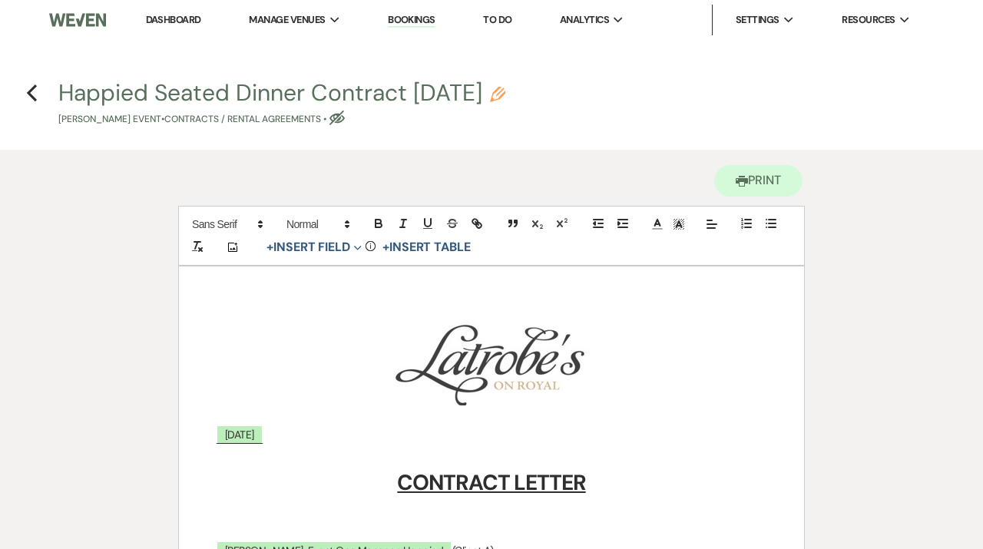
click at [38, 91] on h4 "Previous Happied Seated Dinner Contract [DATE] Pencil [PERSON_NAME] Event • Con…" at bounding box center [491, 102] width 983 height 50
click at [29, 87] on icon "Previous" at bounding box center [32, 93] width 12 height 18
select select "6"
select select "20"
select select "9"
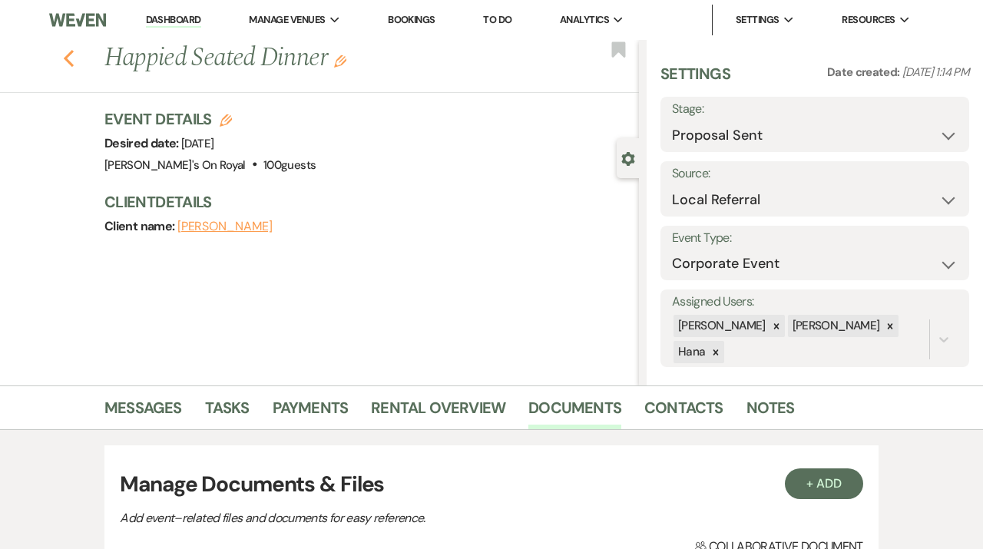
click at [68, 52] on icon "Previous" at bounding box center [69, 58] width 12 height 18
select select "6"
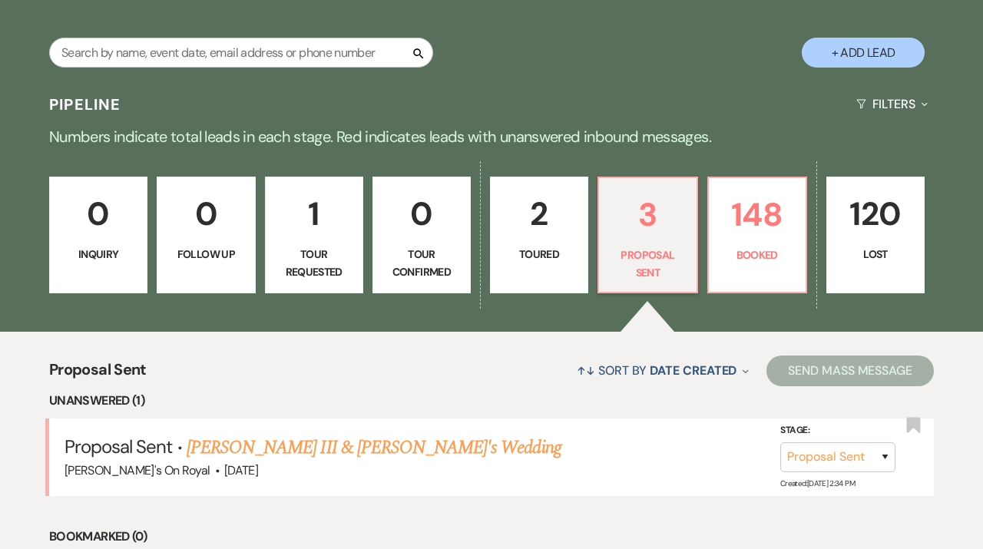
scroll to position [253, 0]
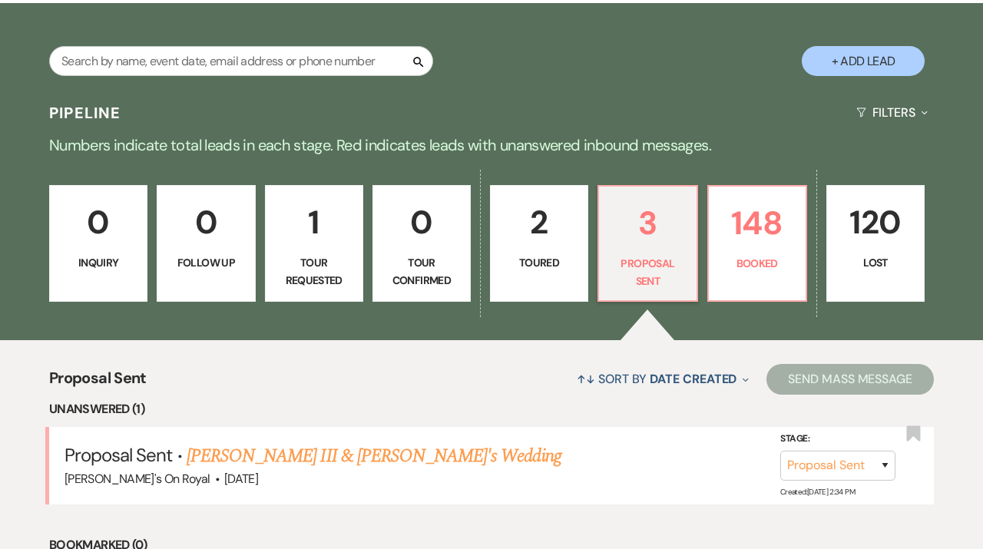
click at [837, 54] on button "+ Add Lead" at bounding box center [862, 61] width 123 height 30
select select "702"
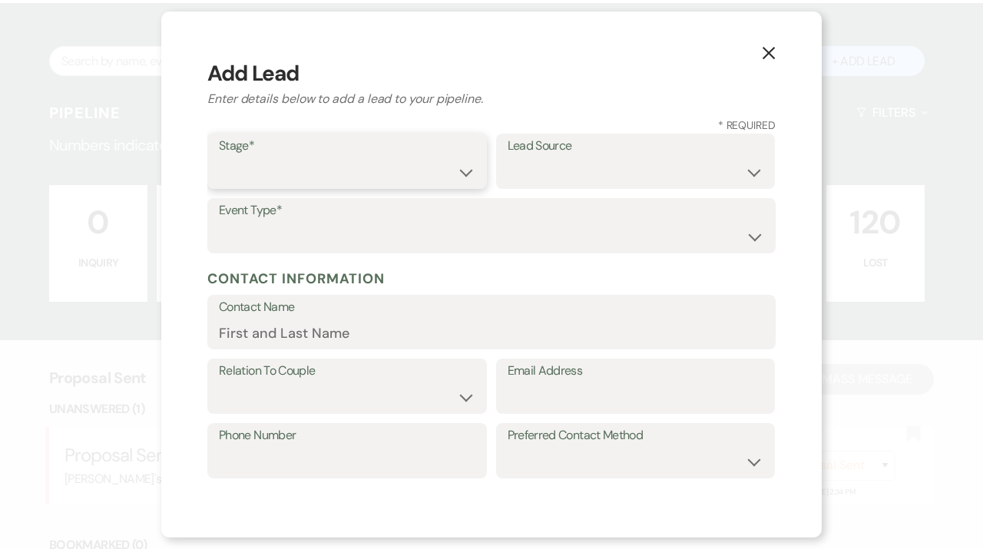
select select "6"
click option "Proposal Sent" at bounding box center [0, 0] width 0 height 0
click at [507, 157] on select "Weven Venue Website Instagram Facebook Pinterest Google The Knot Wedding Wire H…" at bounding box center [635, 172] width 256 height 30
select select "20"
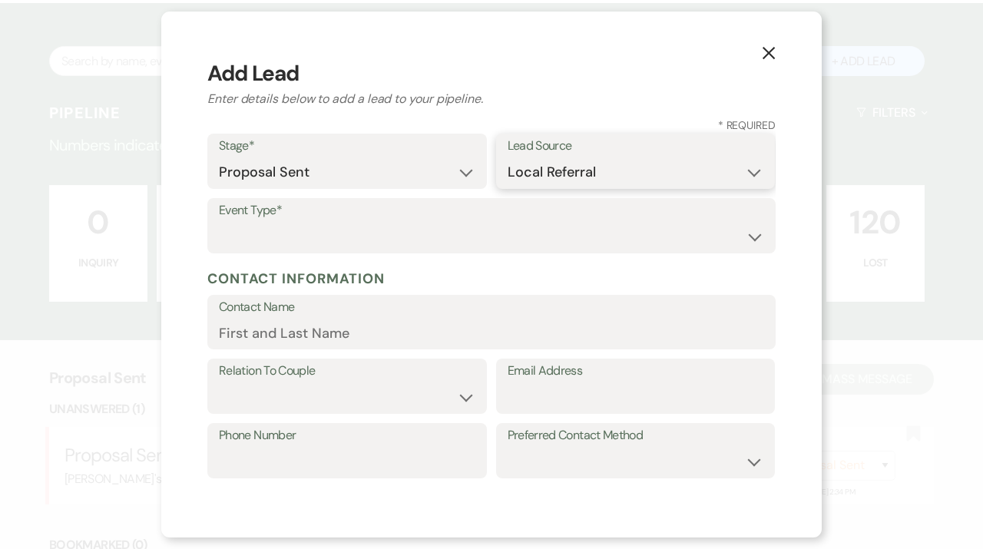
click option "Local Referral" at bounding box center [0, 0] width 0 height 0
click at [219, 222] on select "Wedding Anniversary Party Baby Shower Bachelorette / Bachelor Party Birthday Pa…" at bounding box center [491, 237] width 545 height 30
select select "1"
click option "Wedding" at bounding box center [0, 0] width 0 height 0
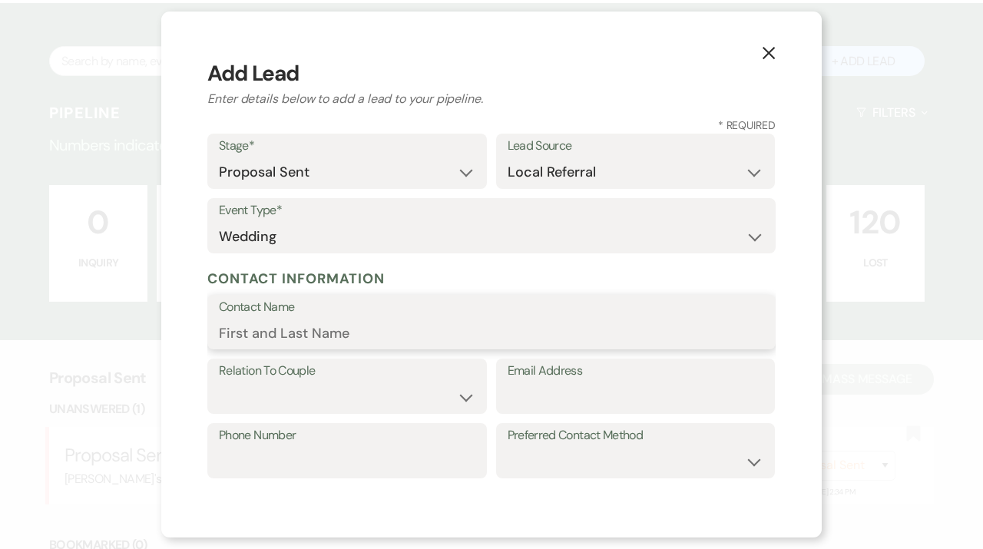
click at [423, 342] on input "Contact Name" at bounding box center [491, 333] width 545 height 30
paste input "Uva Dayalan"
type input "Uva Dayalan"
select select "1"
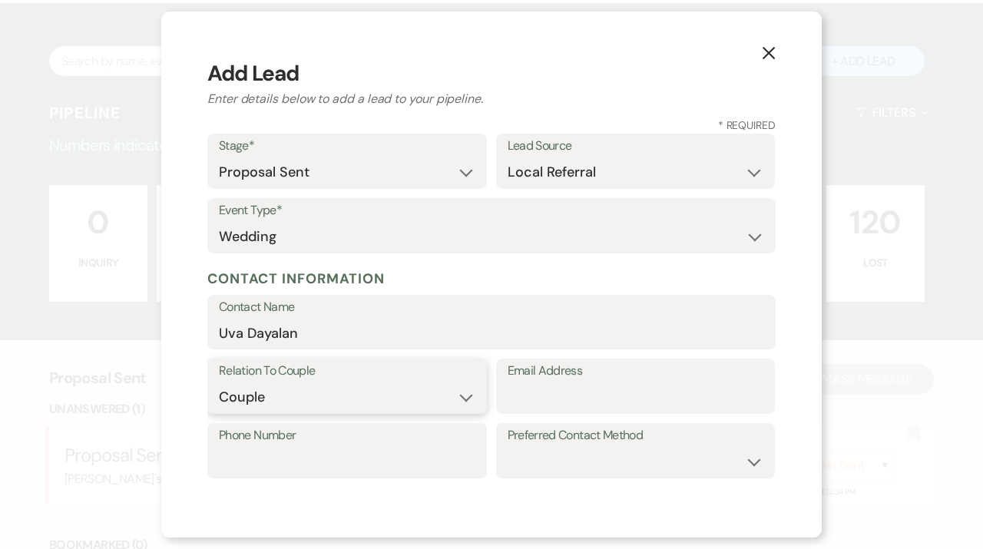
click option "Couple" at bounding box center [0, 0] width 0 height 0
click at [569, 402] on input "Email Address" at bounding box center [635, 397] width 256 height 30
paste input "﻿"
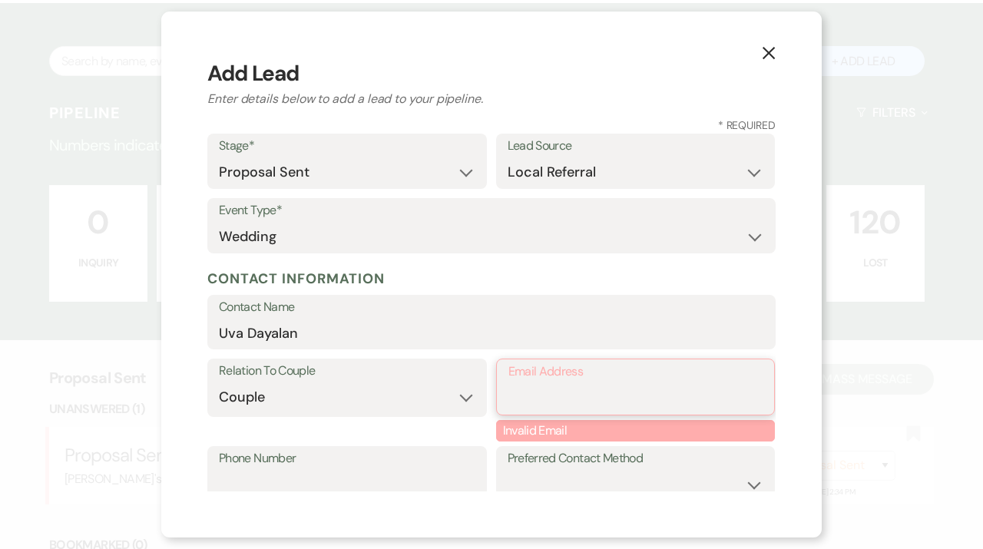
paste input "[EMAIL_ADDRESS][DOMAIN_NAME]"
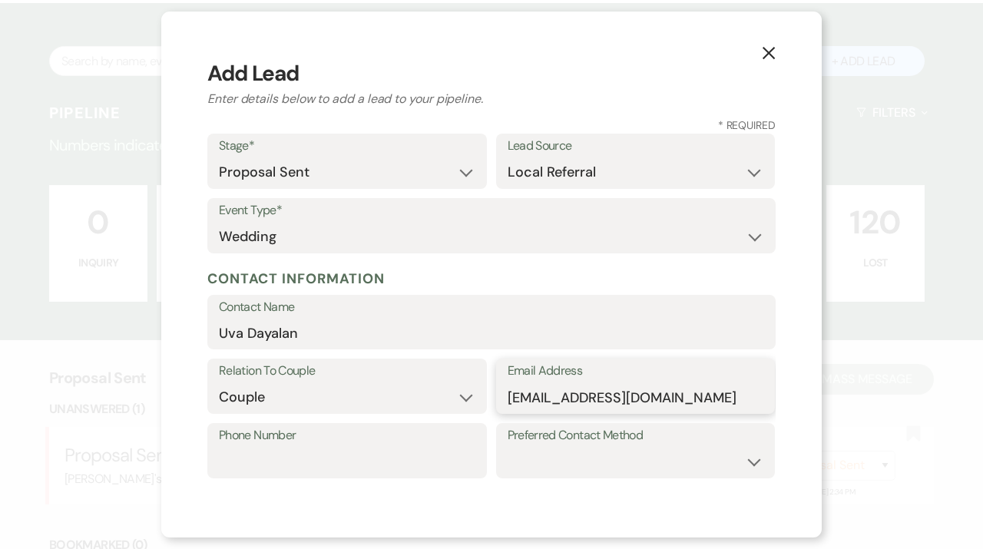
type input "﻿﻿[EMAIL_ADDRESS][DOMAIN_NAME]"
click at [358, 461] on input "Phone Number" at bounding box center [347, 462] width 256 height 30
paste input "[PHONE_NUMBER]"
type input "[PHONE_NUMBER]"
select select "email"
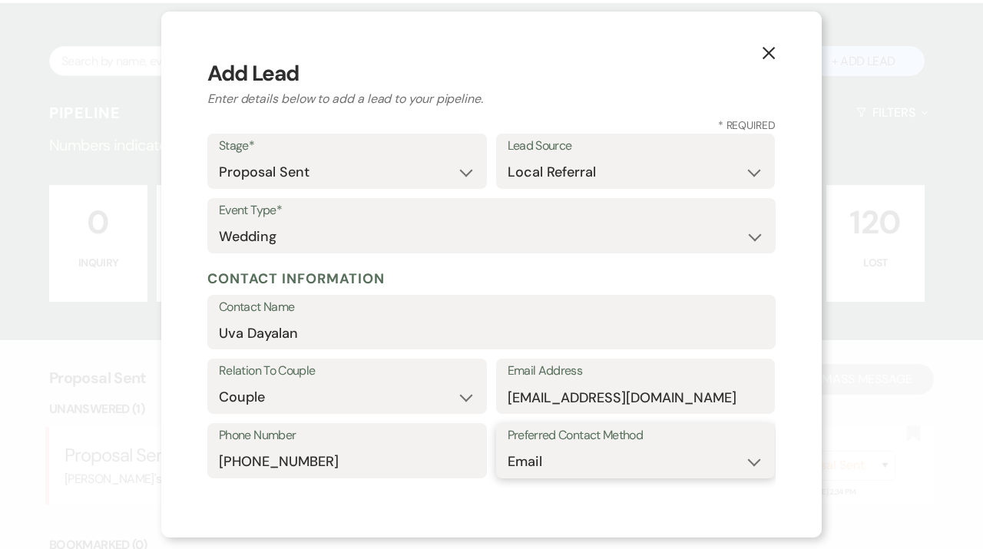
click option "Email" at bounding box center [0, 0] width 0 height 0
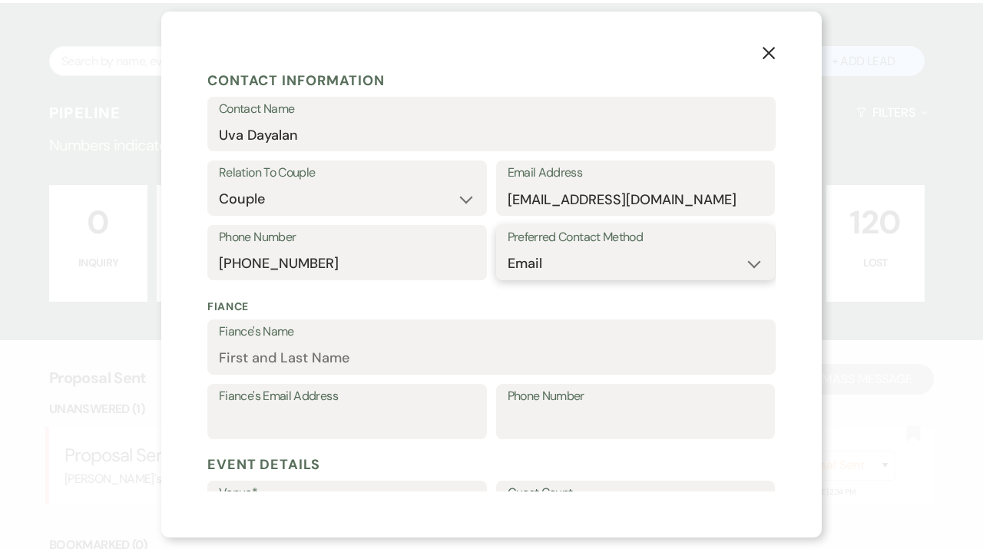
scroll to position [203, 0]
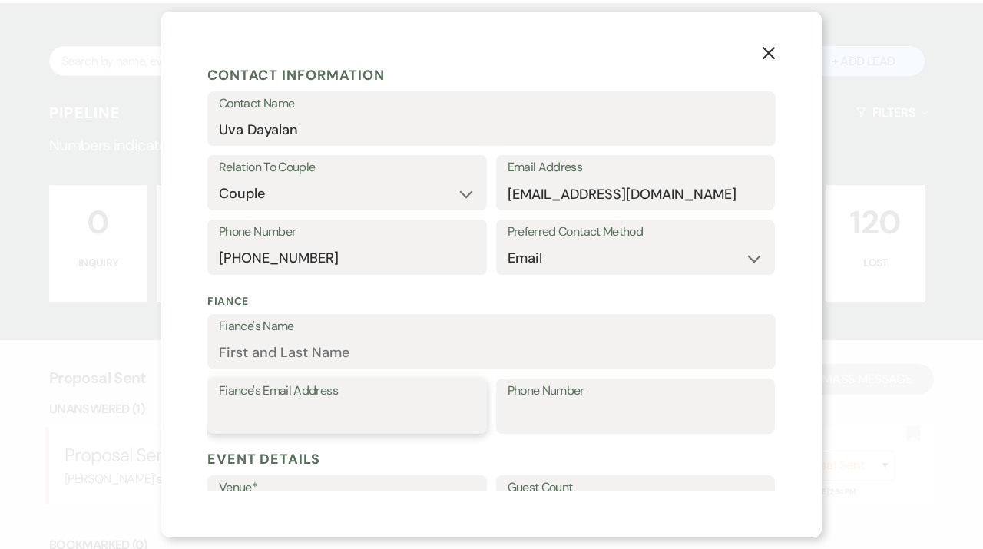
click at [353, 418] on input "Fiance's Email Address" at bounding box center [347, 417] width 256 height 30
paste input "Chineme "Chin" Obiefune"
type input "Chineme "Chin" Obiefune"
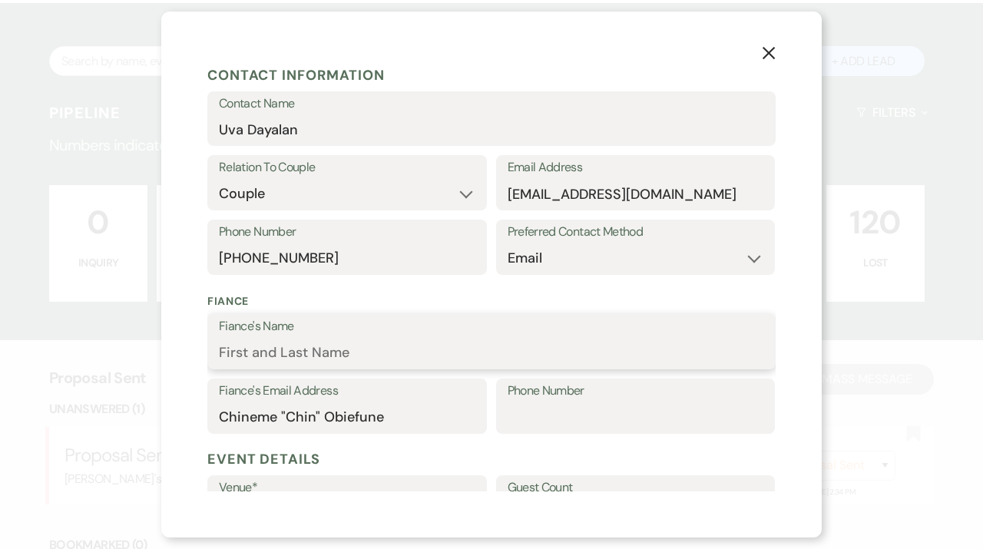
click at [368, 351] on input "Fiance's Name" at bounding box center [491, 353] width 545 height 30
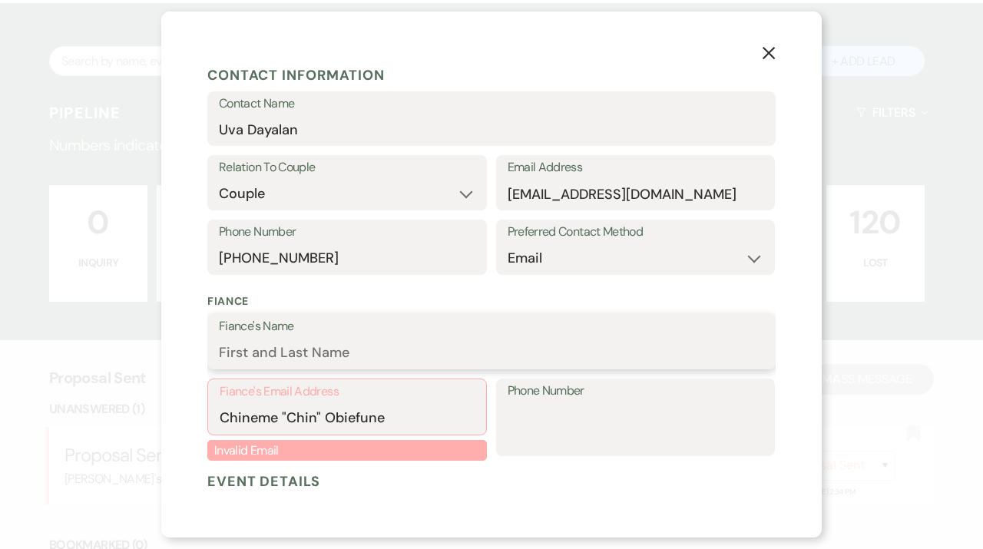
paste input "Chineme "Chin" Obiefune"
type input "Chineme "Chin" Obiefune"
click at [451, 423] on input "Chineme "Chin" Obiefune" at bounding box center [347, 418] width 255 height 30
drag, startPoint x: 448, startPoint y: 423, endPoint x: 161, endPoint y: 423, distance: 287.1
click at [220, 423] on input "Chineme "Chin" Obiefune" at bounding box center [347, 418] width 255 height 30
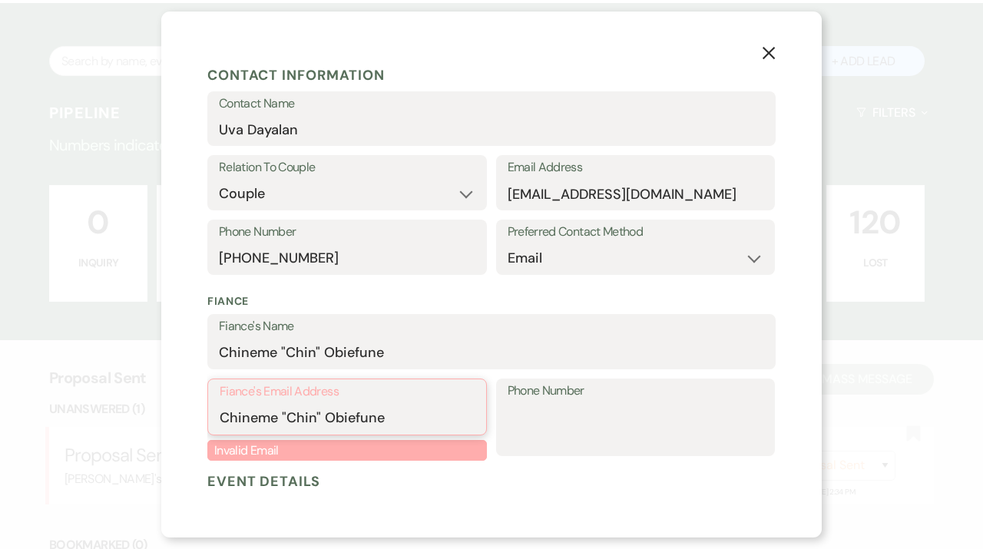
paste input "[EMAIL_ADDRESS][DOMAIN_NAME]"
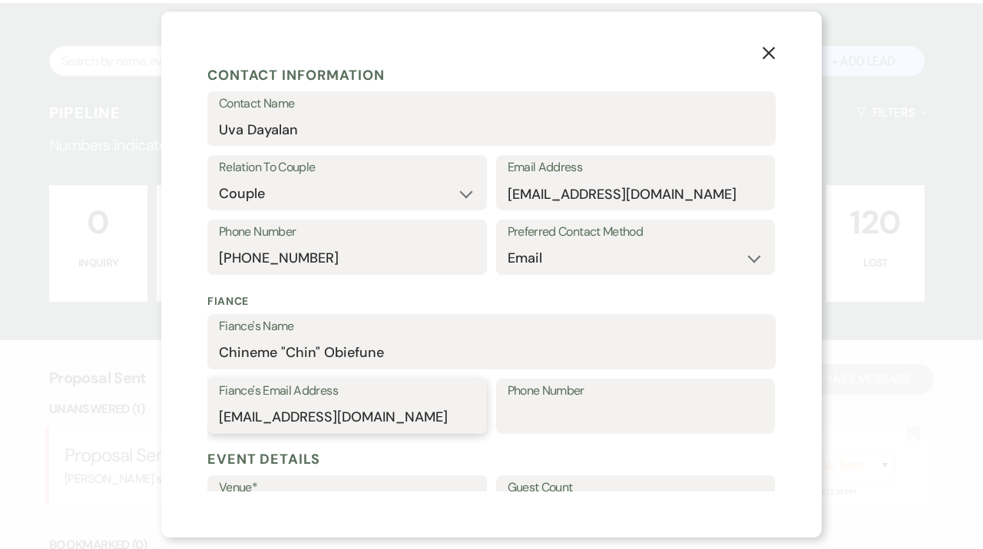
type input "[EMAIL_ADDRESS][DOMAIN_NAME]"
click at [566, 419] on input "Phone Number" at bounding box center [635, 417] width 256 height 30
paste input "[PHONE_NUMBER]"
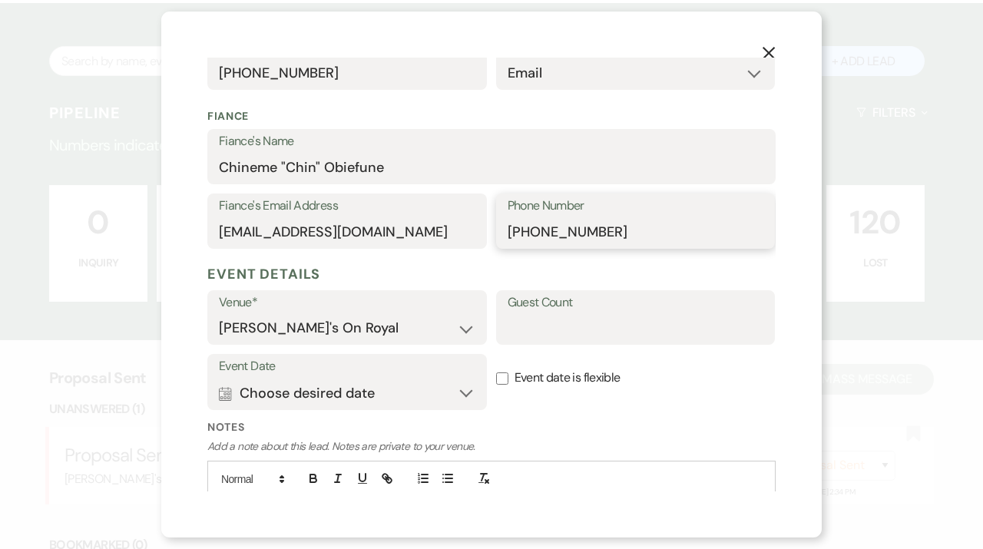
scroll to position [389, 0]
type input "[PHONE_NUMBER]"
click at [559, 332] on input "Guest Count" at bounding box center [635, 327] width 256 height 30
type input "125-180"
click at [431, 397] on button "Calendar Choose desired date Expand" at bounding box center [347, 392] width 256 height 31
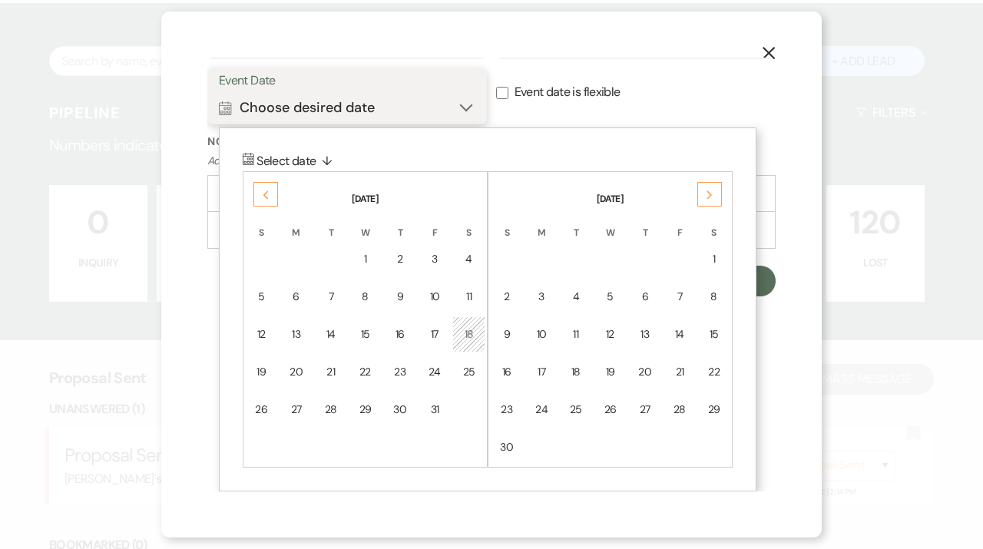
scroll to position [674, 0]
click at [708, 191] on icon "Next" at bounding box center [709, 194] width 8 height 9
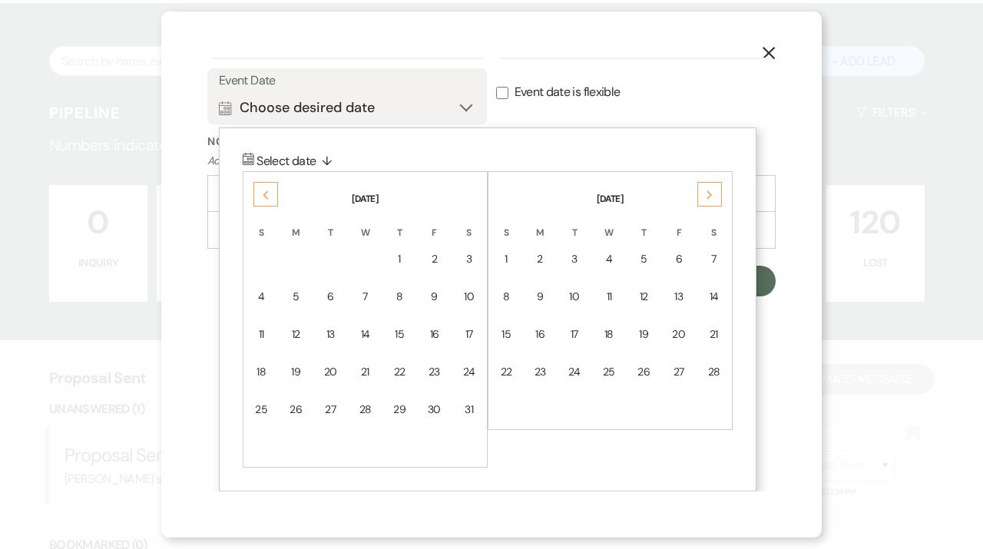
click at [708, 191] on icon "Next" at bounding box center [709, 194] width 8 height 9
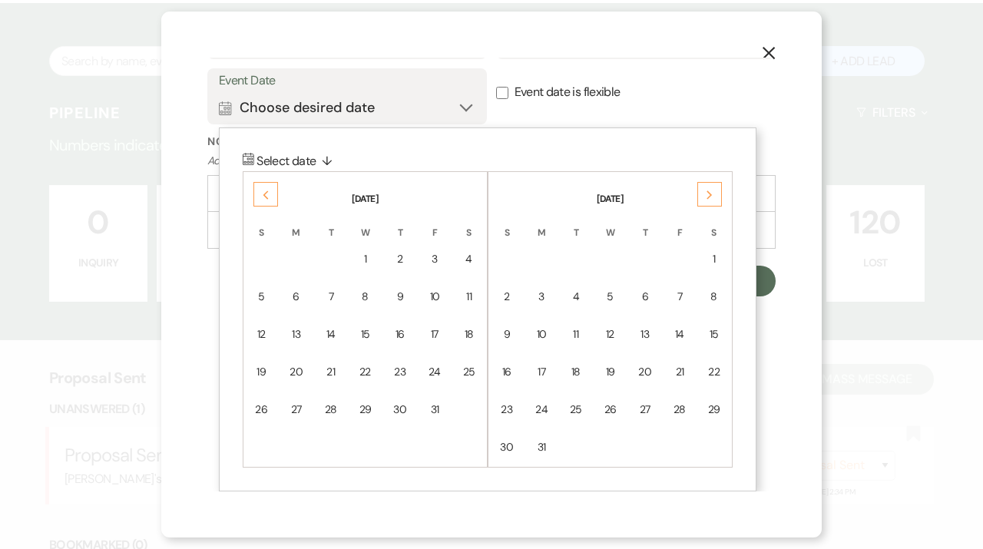
click at [708, 191] on icon "Next" at bounding box center [709, 194] width 8 height 9
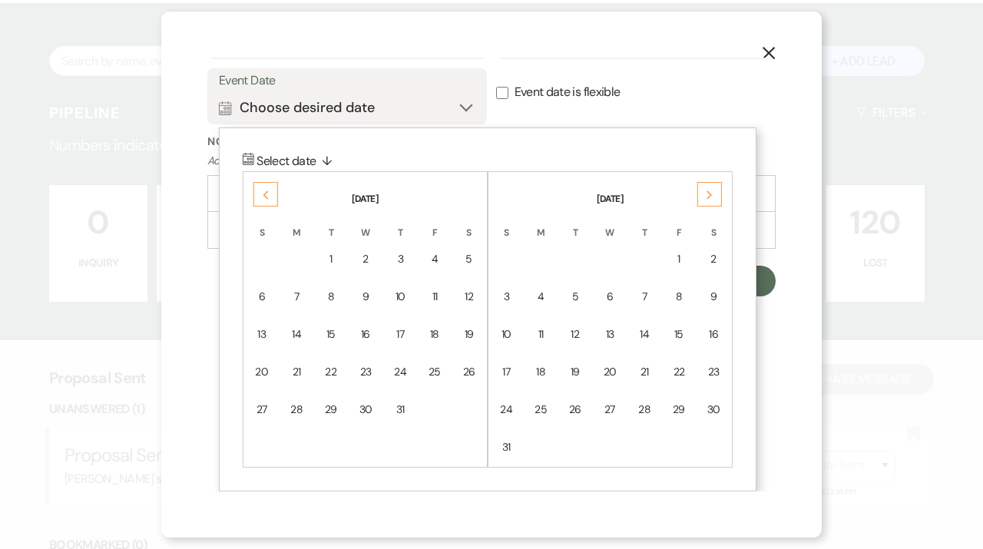
click at [708, 191] on icon "Next" at bounding box center [709, 194] width 8 height 9
click at [711, 296] on div "13" at bounding box center [713, 297] width 14 height 16
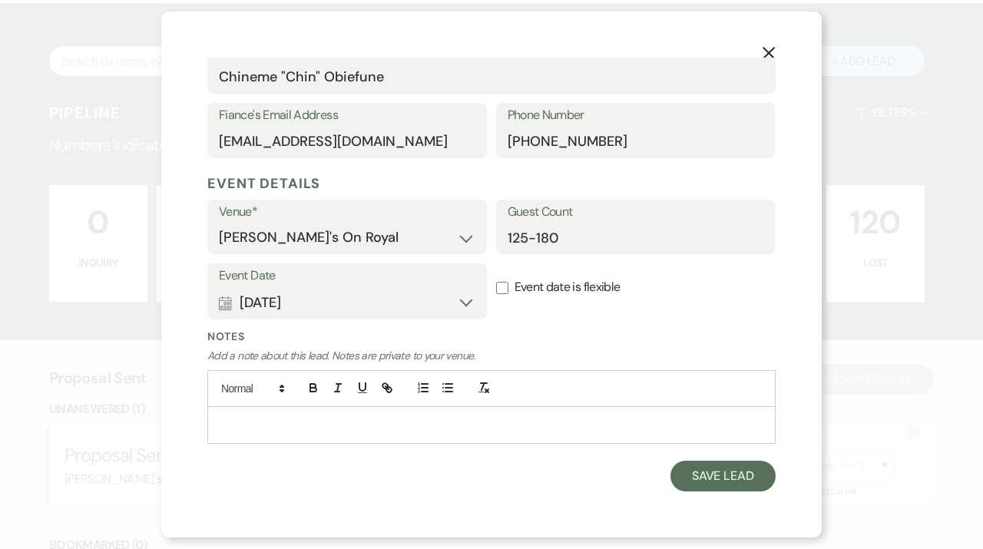
scroll to position [478, 0]
click at [732, 469] on button "Save Lead" at bounding box center [722, 476] width 105 height 31
click at [720, 474] on button "Save Lead" at bounding box center [722, 476] width 105 height 31
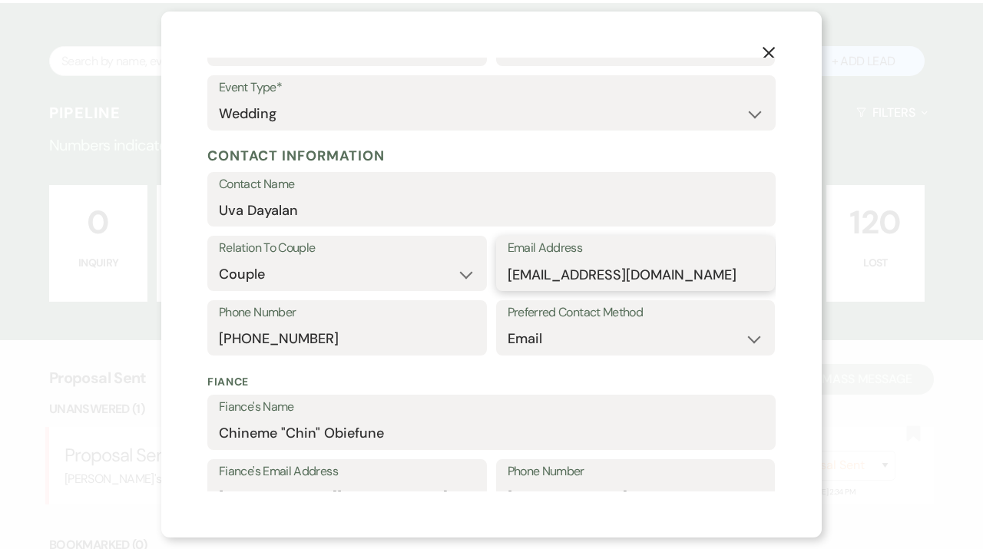
click at [602, 272] on input "﻿﻿[EMAIL_ADDRESS][DOMAIN_NAME]" at bounding box center [635, 274] width 256 height 30
click at [695, 269] on input "﻿﻿[EMAIL_ADDRESS][DOMAIN_NAME]" at bounding box center [635, 274] width 256 height 30
click at [512, 271] on input "﻿﻿[EMAIL_ADDRESS][DOMAIN_NAME]" at bounding box center [635, 274] width 256 height 30
click at [702, 273] on input "[EMAIL_ADDRESS][DOMAIN_NAME]" at bounding box center [635, 274] width 256 height 30
click at [728, 273] on input "[EMAIL_ADDRESS][DOMAIN_NAME]" at bounding box center [635, 274] width 256 height 30
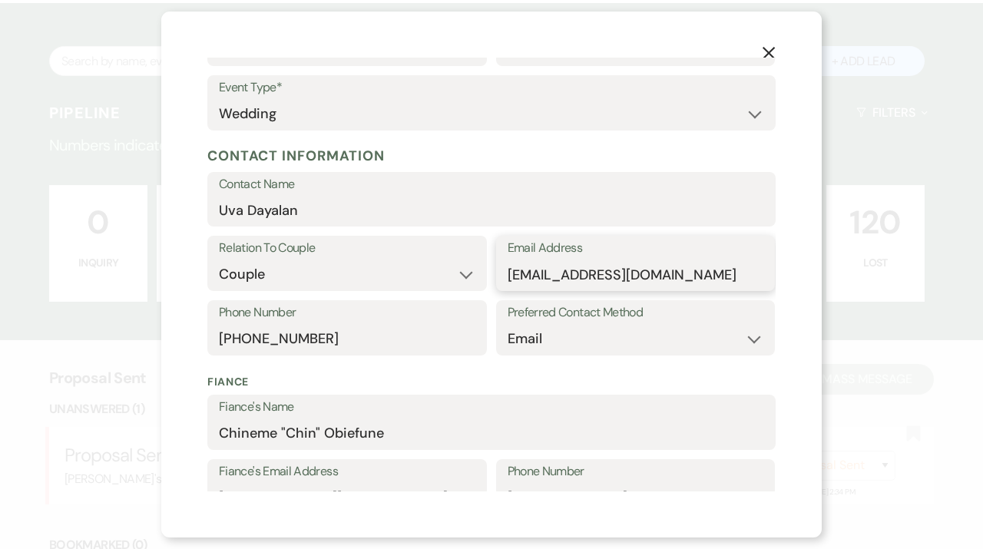
click at [728, 273] on input "[EMAIL_ADDRESS][DOMAIN_NAME]" at bounding box center [635, 274] width 256 height 30
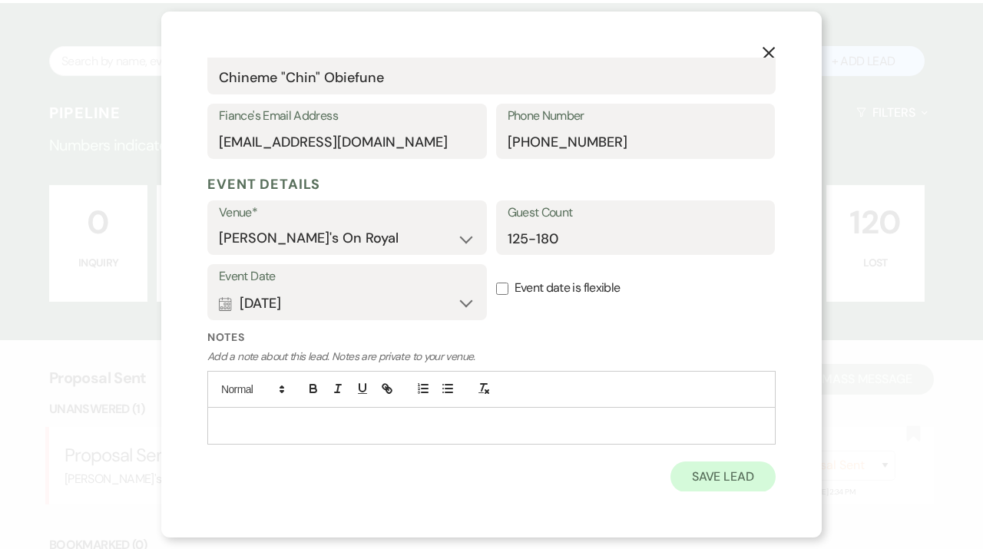
type input "[EMAIL_ADDRESS][DOMAIN_NAME]"
click at [722, 490] on button "Save Lead" at bounding box center [722, 476] width 105 height 31
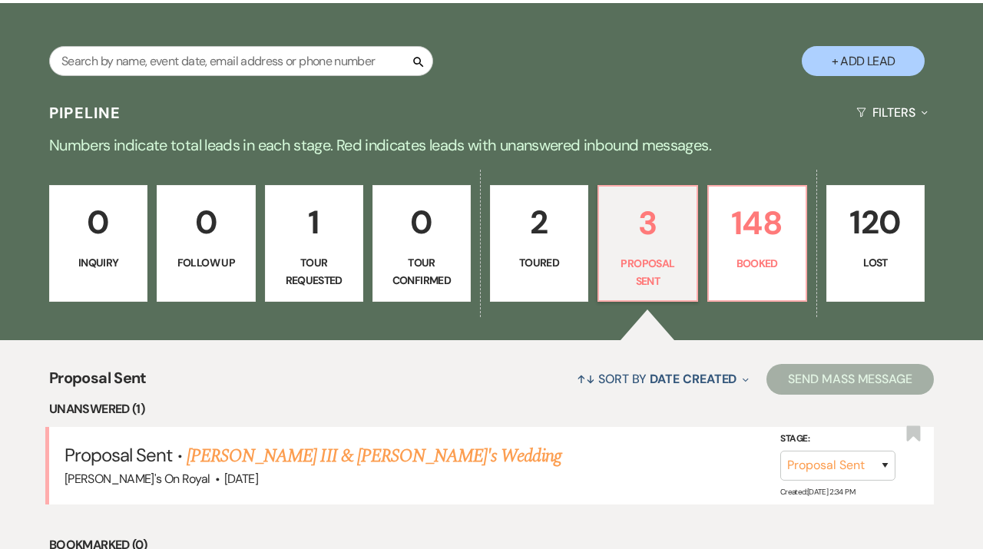
select select "6"
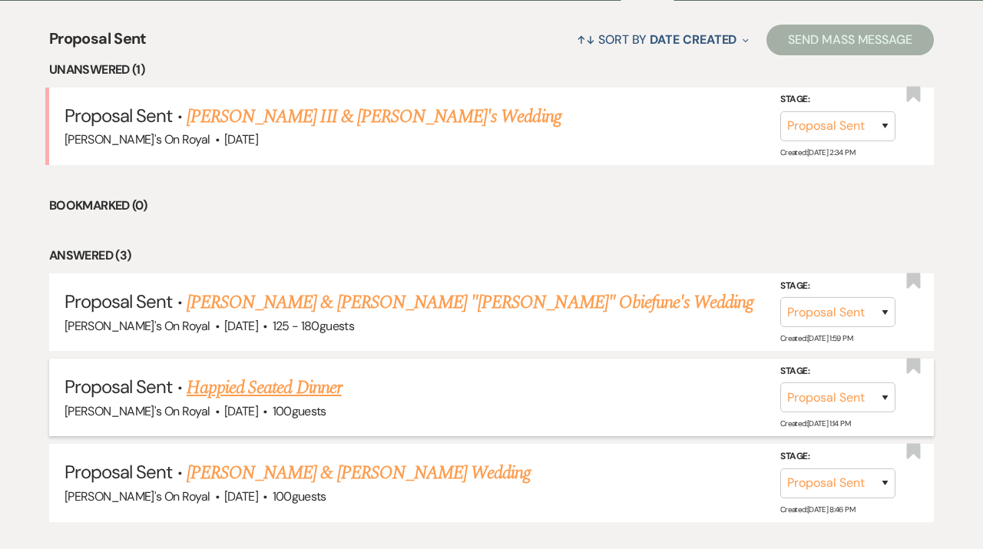
scroll to position [618, 0]
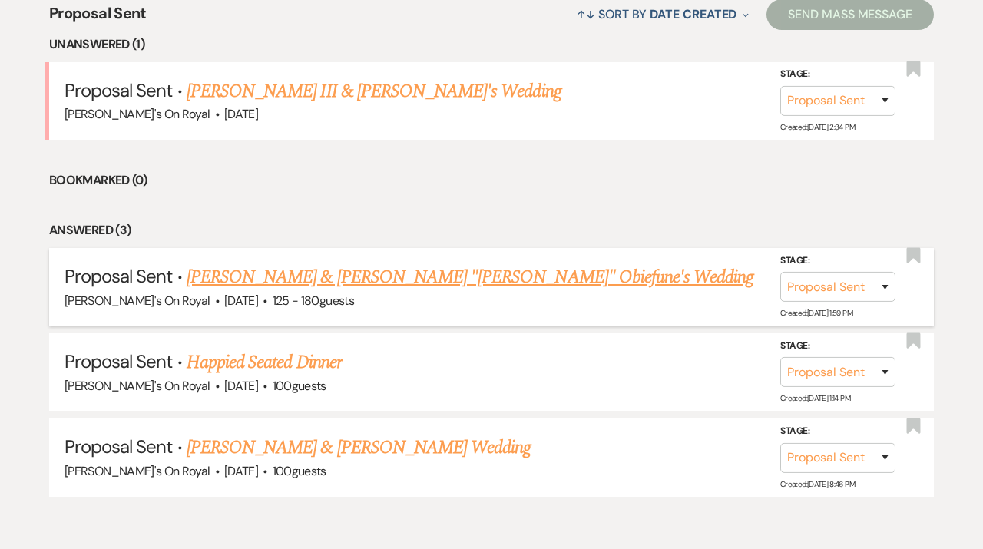
click at [514, 271] on link "[PERSON_NAME] & [PERSON_NAME] "[PERSON_NAME]" Obiefune's Wedding" at bounding box center [470, 277] width 567 height 28
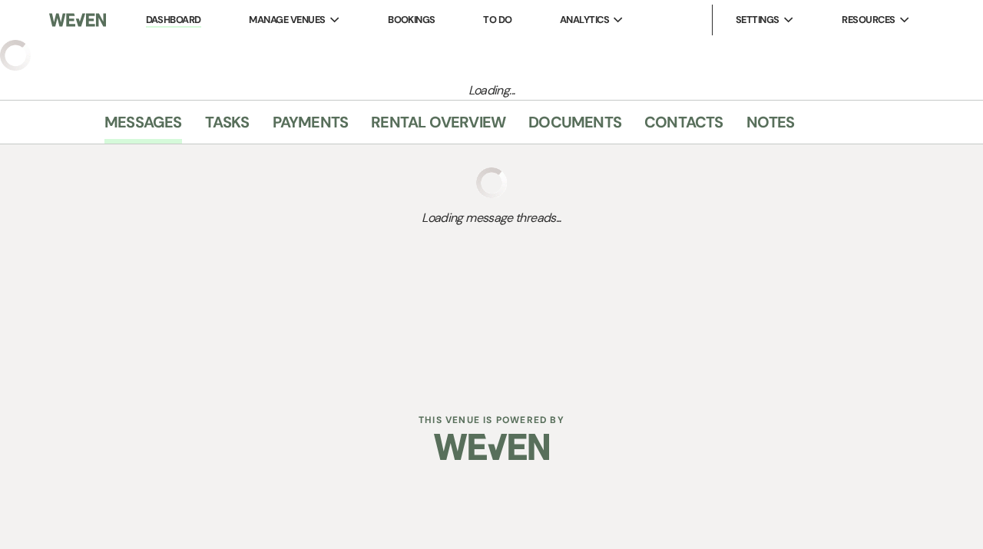
select select "6"
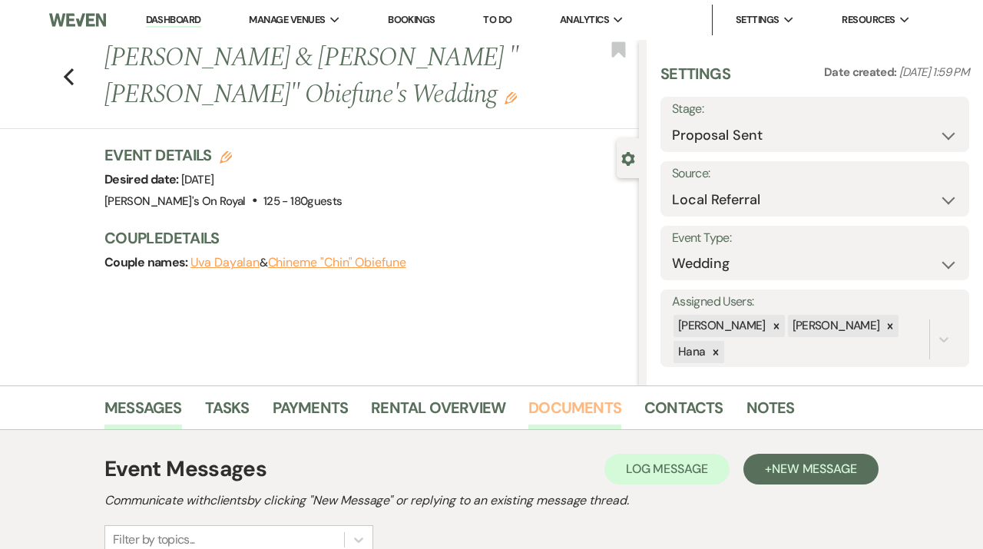
click at [573, 417] on link "Documents" at bounding box center [574, 412] width 93 height 34
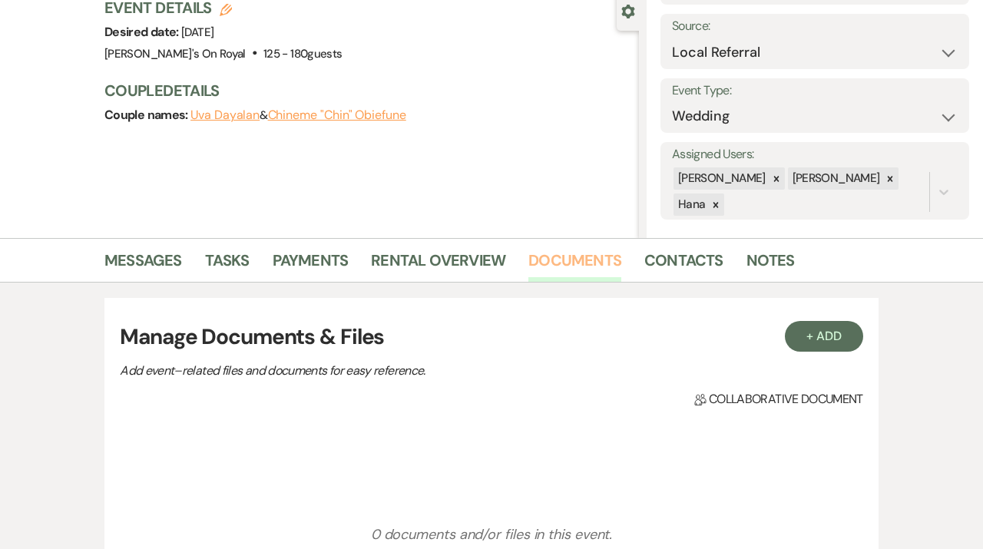
scroll to position [174, 0]
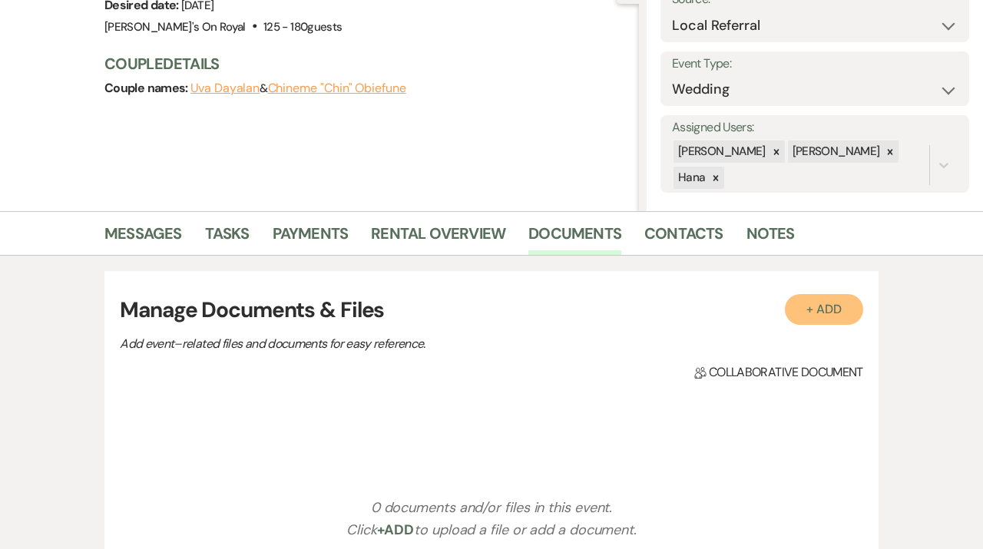
click at [844, 301] on button "+ Add" at bounding box center [823, 309] width 78 height 31
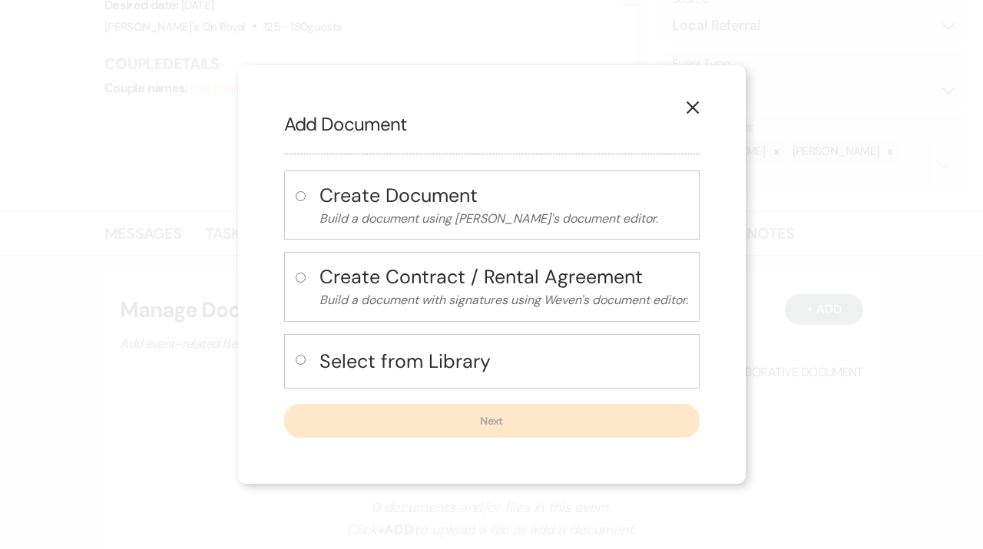
click at [543, 359] on h4 "Select from Library" at bounding box center [503, 361] width 368 height 27
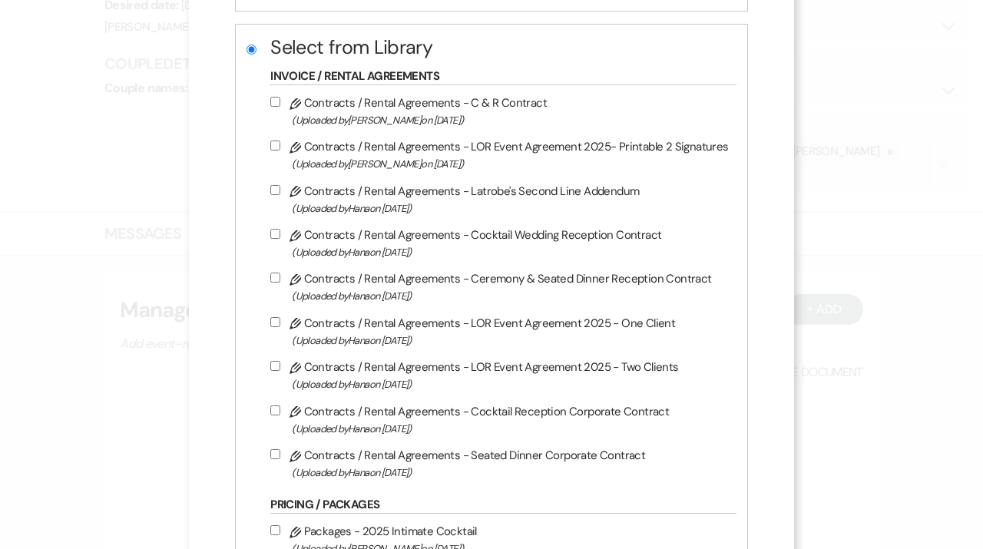
scroll to position [246, 0]
click at [500, 245] on label "Pencil Contracts / Rental Agreements - Cocktail Wedding Reception Contract (Upl…" at bounding box center [498, 242] width 457 height 36
click at [280, 238] on input "Pencil Contracts / Rental Agreements - Cocktail Wedding Reception Contract (Upl…" at bounding box center [275, 233] width 10 height 10
click at [417, 388] on span "(Uploaded by [PERSON_NAME] on [DATE] )" at bounding box center [510, 384] width 436 height 18
click at [280, 370] on input "Pencil Contracts / Rental Agreements - LOR Event Agreement 2025 - Two Clients (…" at bounding box center [275, 365] width 10 height 10
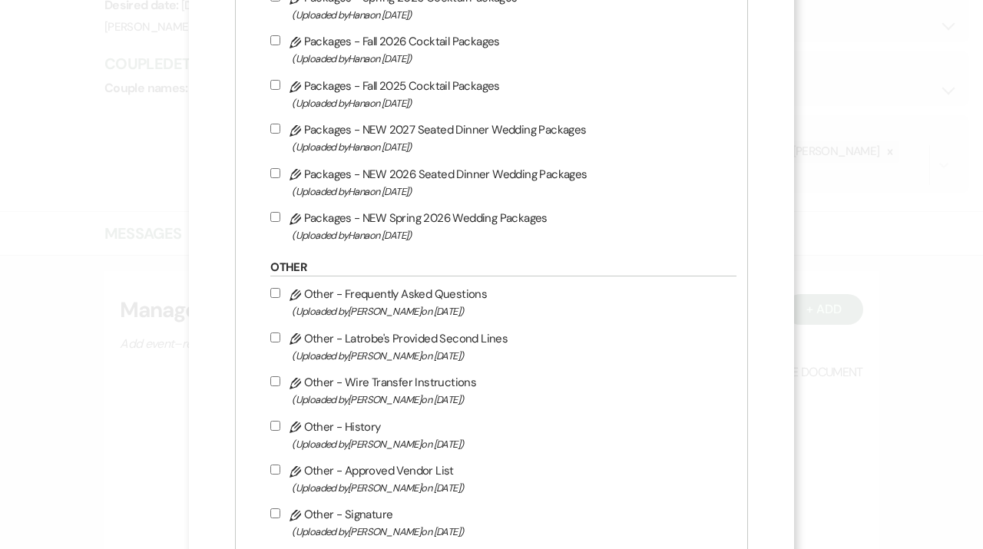
scroll to position [1249, 0]
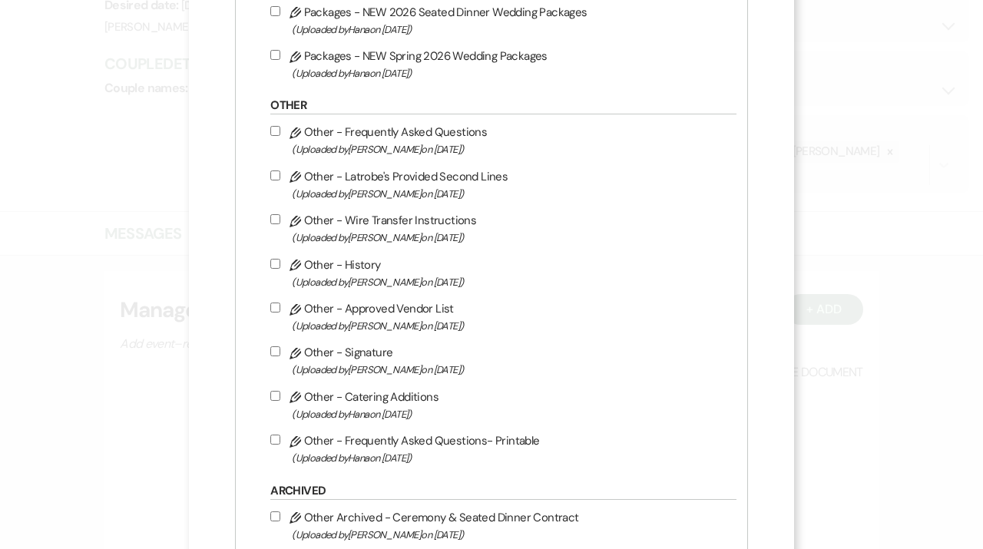
click at [411, 246] on span "(Uploaded by [PERSON_NAME] on [DATE] )" at bounding box center [510, 238] width 436 height 18
click at [280, 224] on input "Pencil Other - Wire Transfer Instructions (Uploaded by [PERSON_NAME] on [DATE] )" at bounding box center [275, 219] width 10 height 10
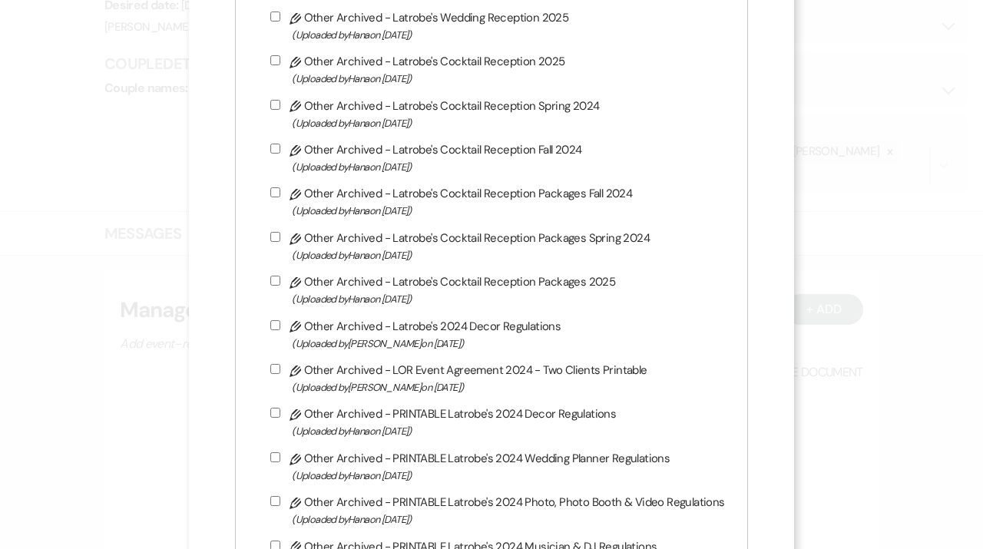
scroll to position [3165, 0]
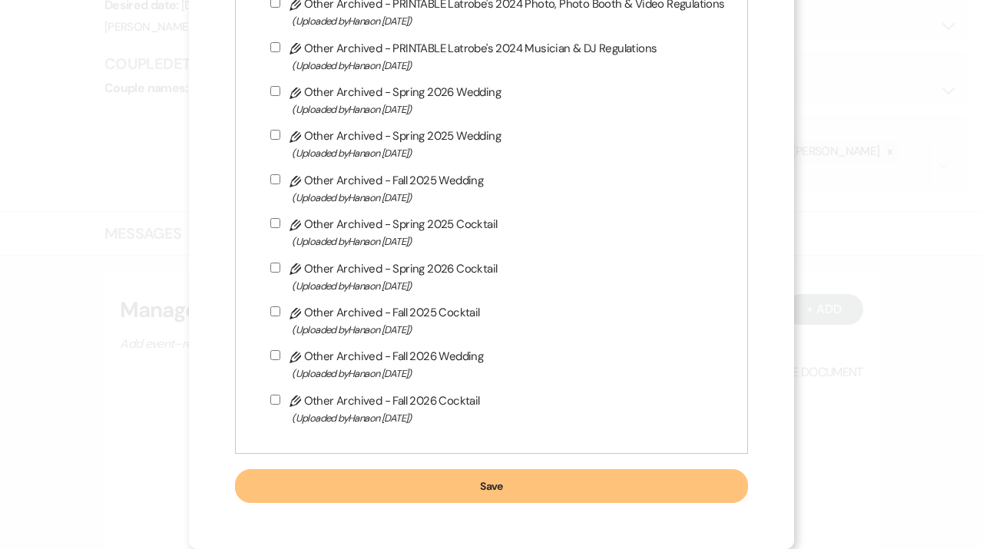
click at [537, 480] on button "Save" at bounding box center [491, 486] width 512 height 34
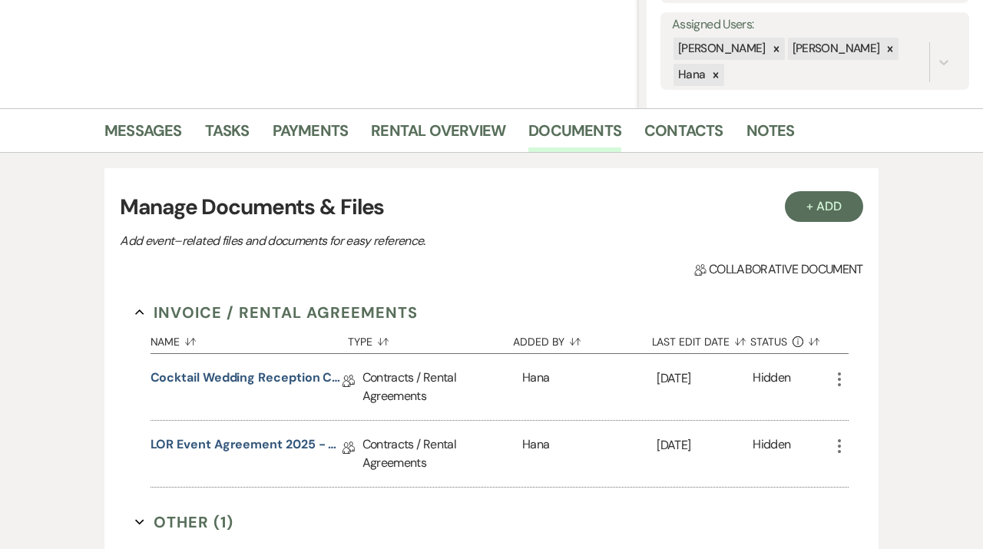
scroll to position [311, 0]
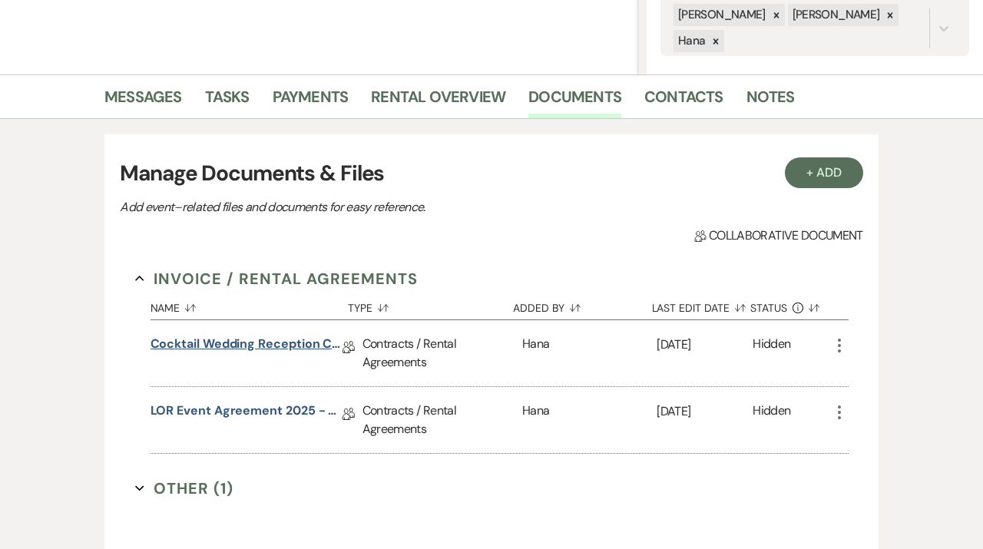
click at [260, 351] on link "Cocktail Wedding Reception Contract" at bounding box center [246, 347] width 192 height 24
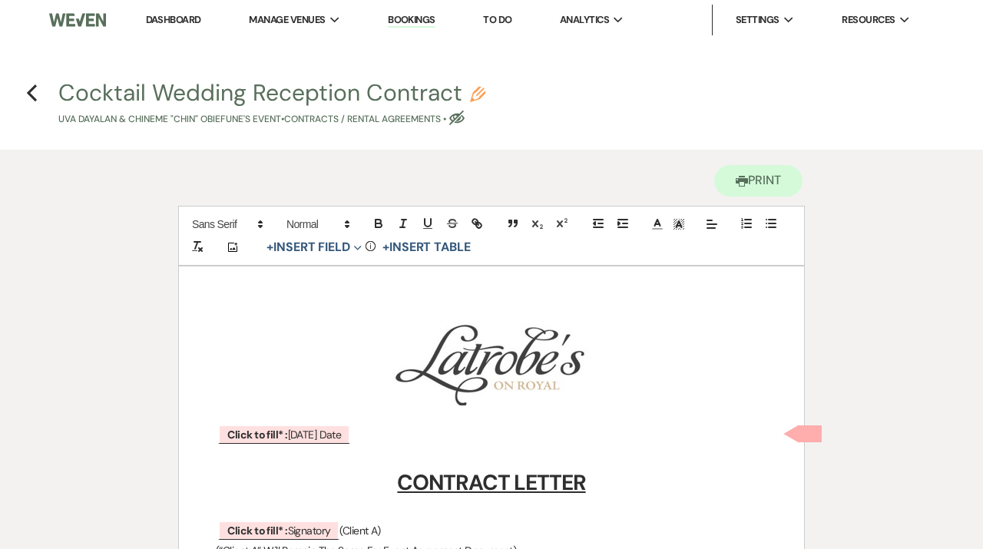
scroll to position [47, 0]
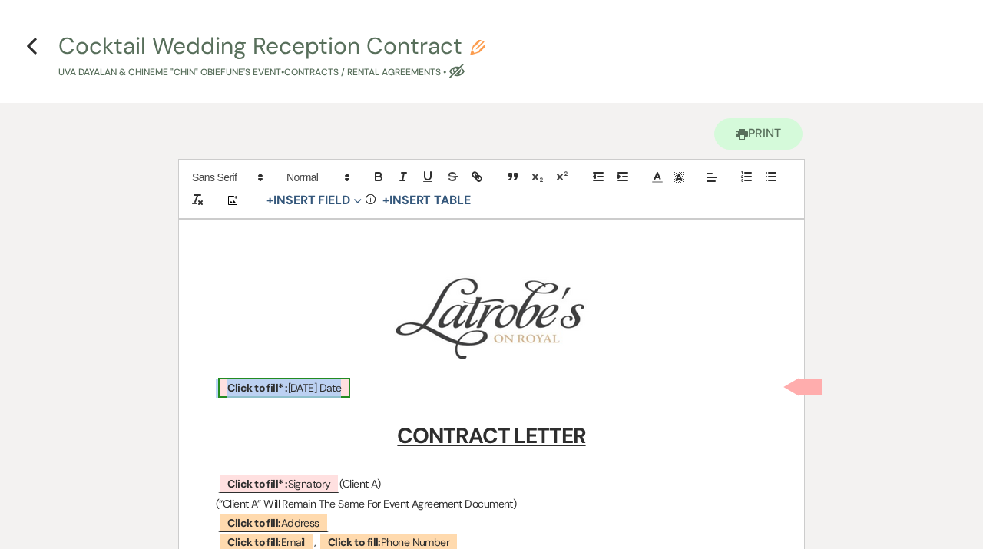
click at [339, 385] on span "Click to fill* : [DATE] Date" at bounding box center [284, 388] width 132 height 20
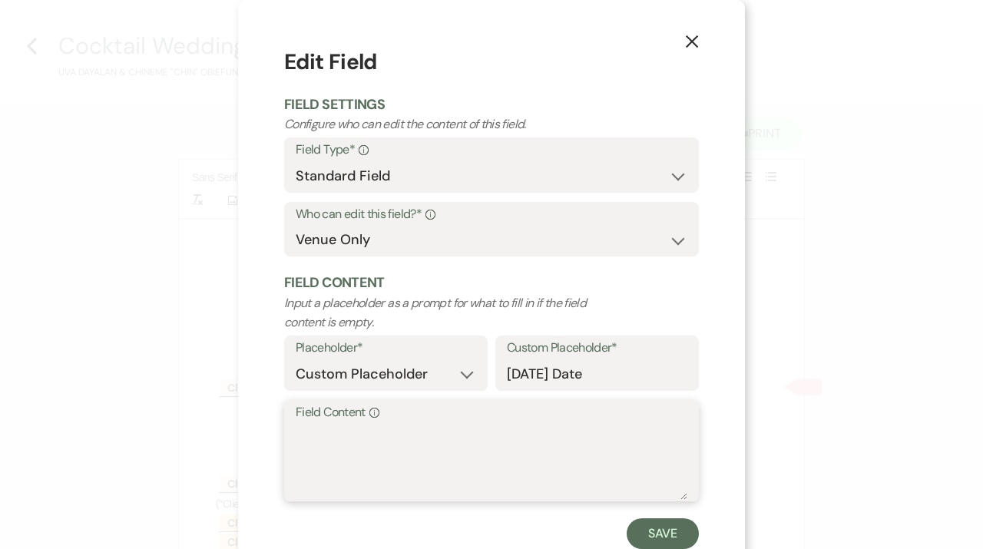
click at [391, 428] on textarea "Field Content Info" at bounding box center [491, 461] width 391 height 77
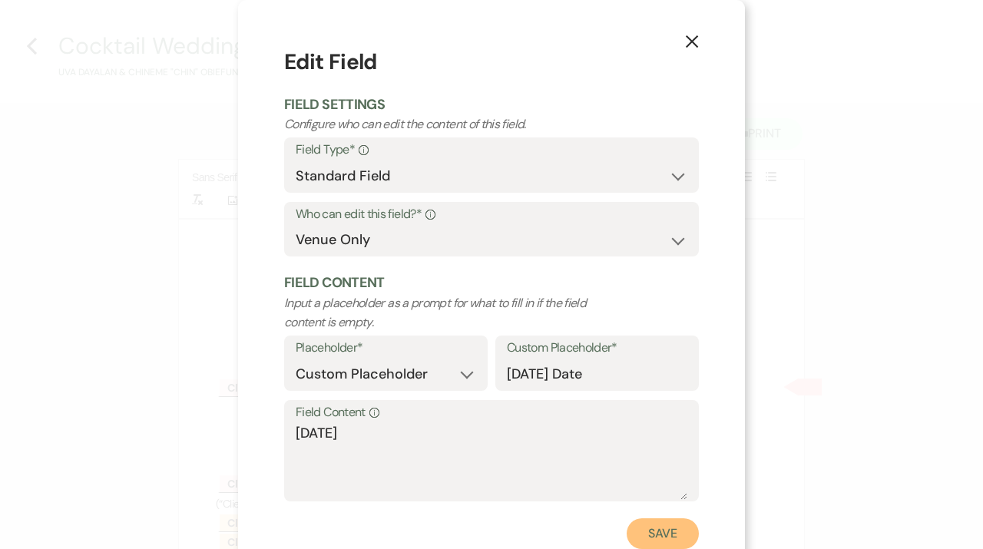
click at [669, 537] on button "Save" at bounding box center [662, 533] width 72 height 31
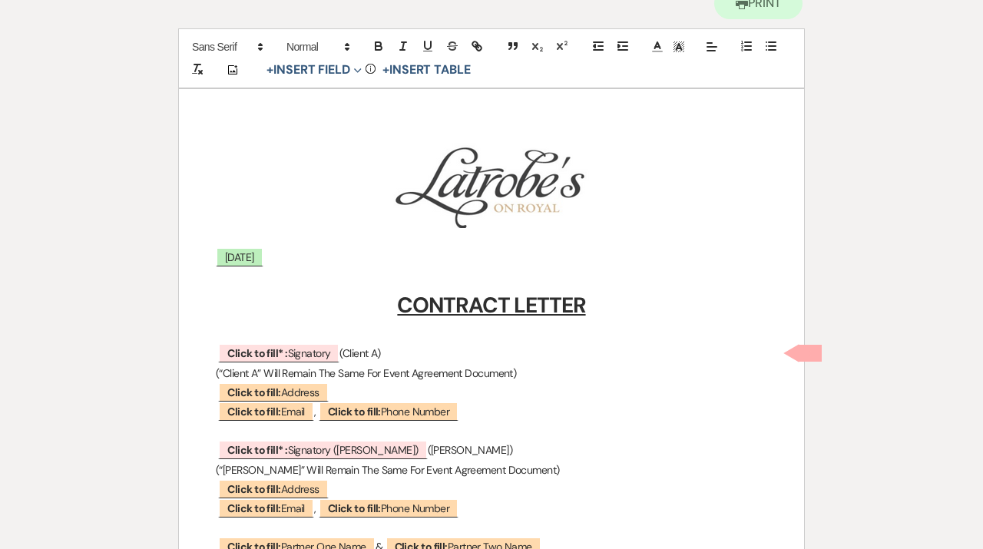
scroll to position [206, 0]
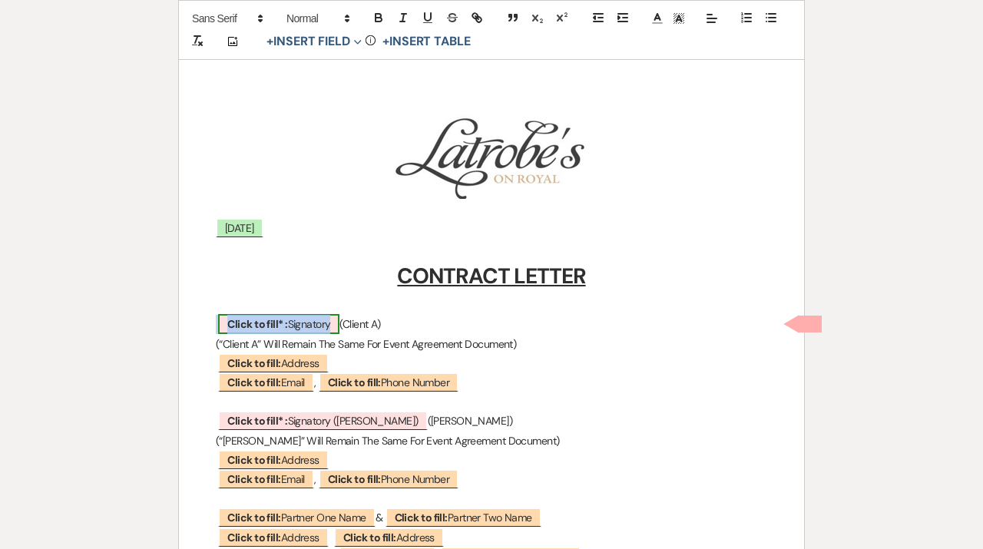
click at [319, 327] on span "Click to fill* : Signatory" at bounding box center [278, 324] width 121 height 20
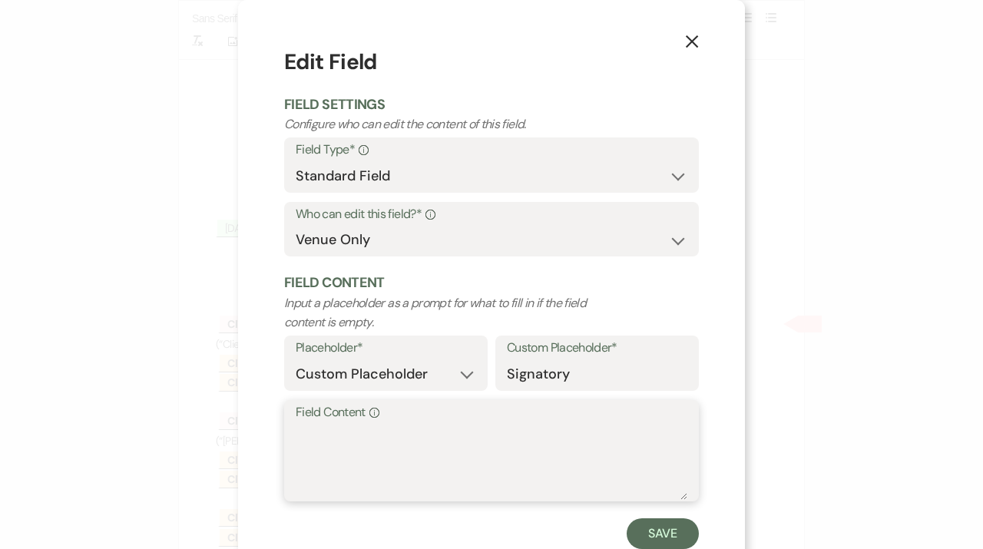
click at [348, 455] on textarea "Field Content Info" at bounding box center [491, 461] width 391 height 77
paste textarea "Uva Dayalan"
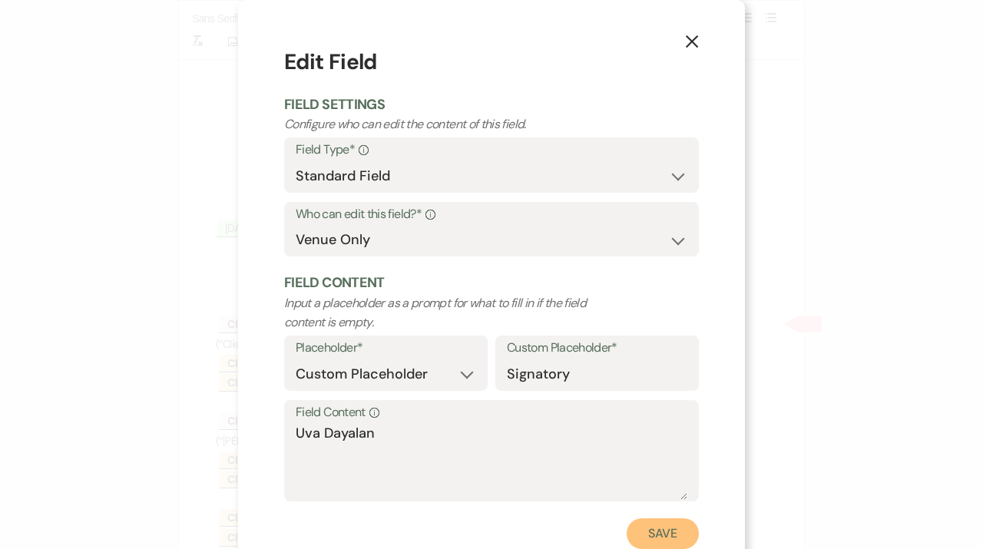
click at [689, 542] on button "Save" at bounding box center [662, 533] width 72 height 31
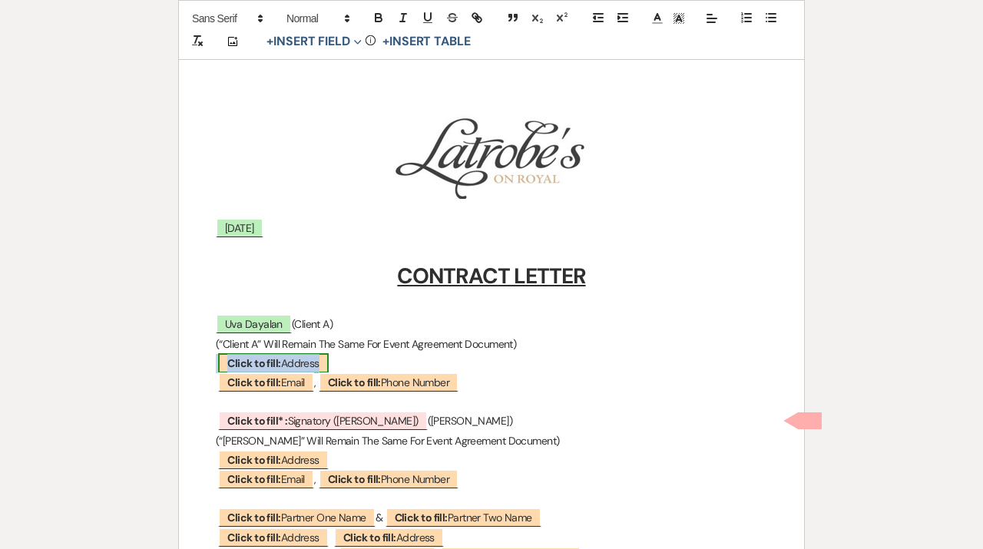
click at [296, 358] on span "Click to fill: Address" at bounding box center [273, 363] width 110 height 20
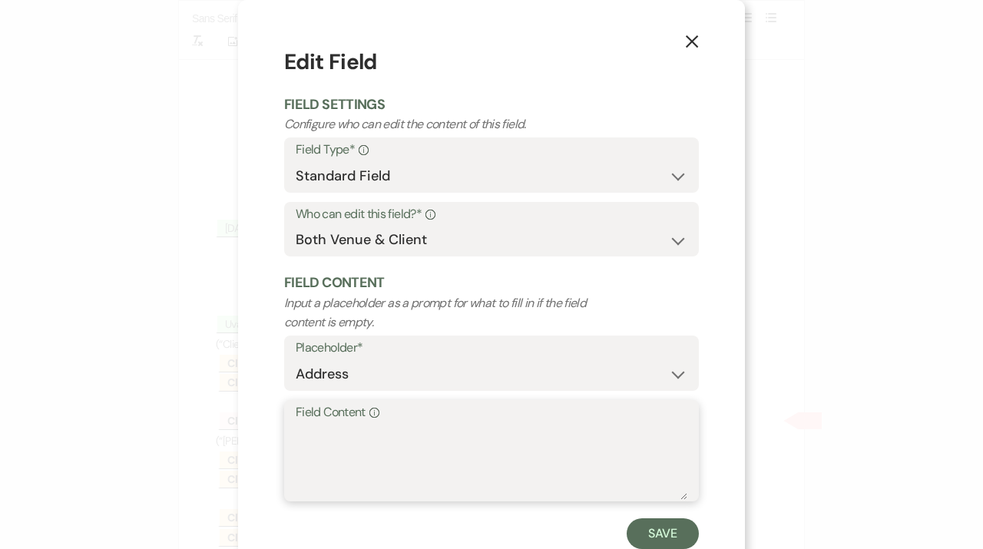
click at [323, 431] on textarea "Field Content Info" at bounding box center [491, 461] width 391 height 77
paste textarea "[STREET_ADDRESS]"
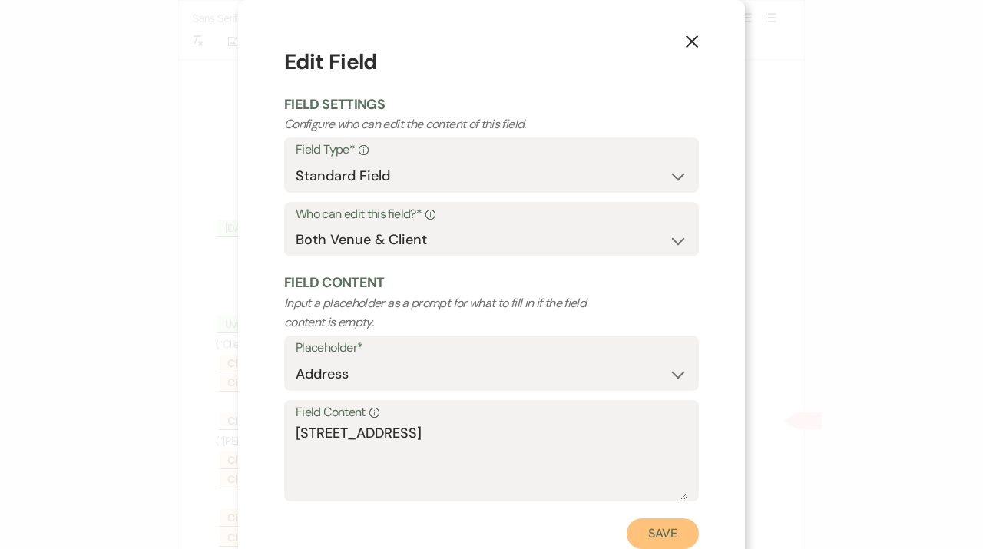
click at [679, 539] on button "Save" at bounding box center [662, 533] width 72 height 31
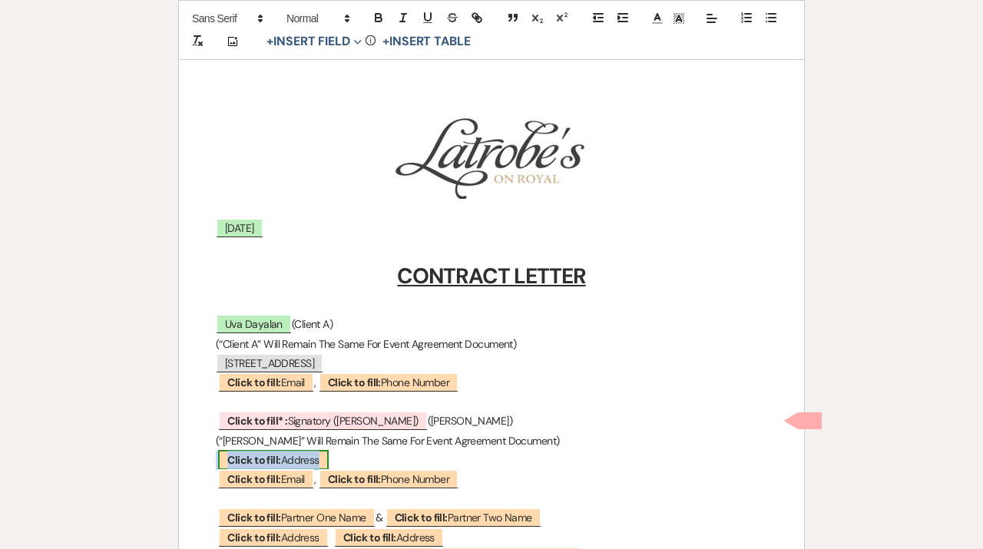
click at [308, 465] on span "Click to fill: Address" at bounding box center [273, 460] width 110 height 20
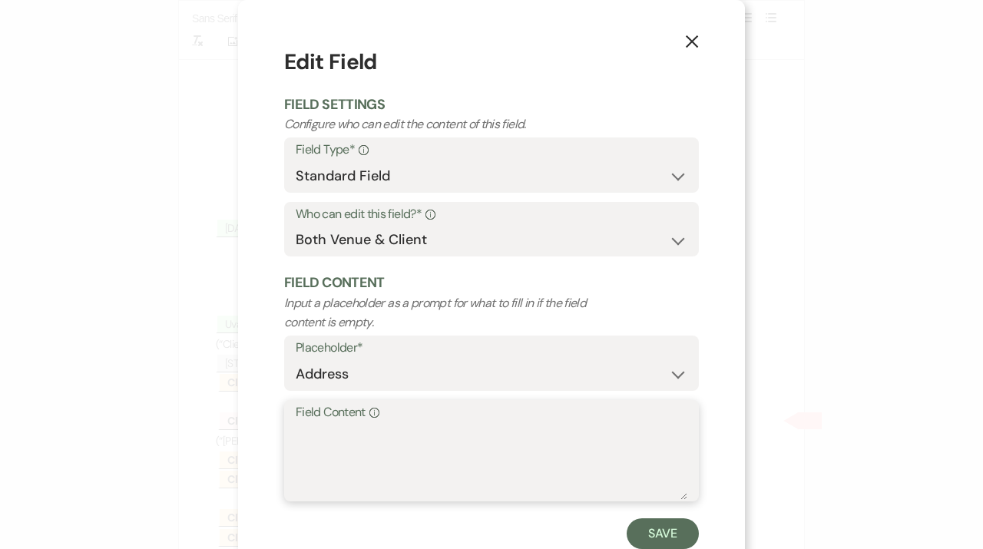
click at [351, 465] on textarea "Field Content Info" at bounding box center [491, 461] width 391 height 77
paste textarea "[STREET_ADDRESS]"
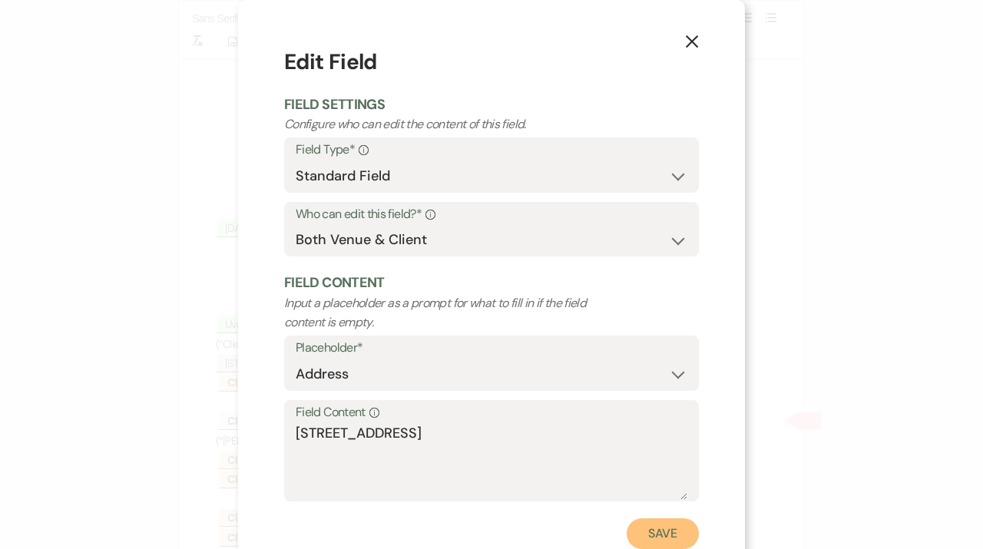
click at [678, 537] on button "Save" at bounding box center [662, 533] width 72 height 31
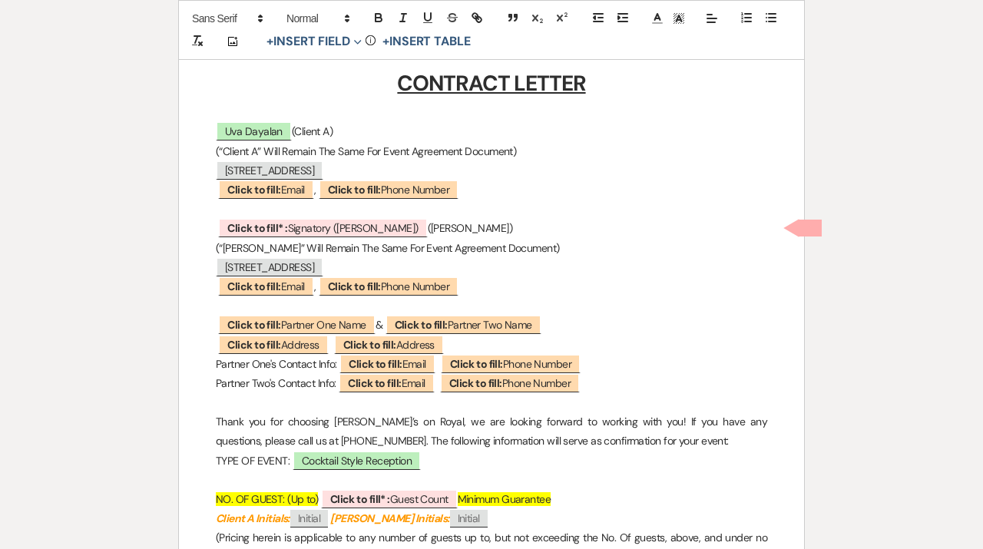
scroll to position [405, 0]
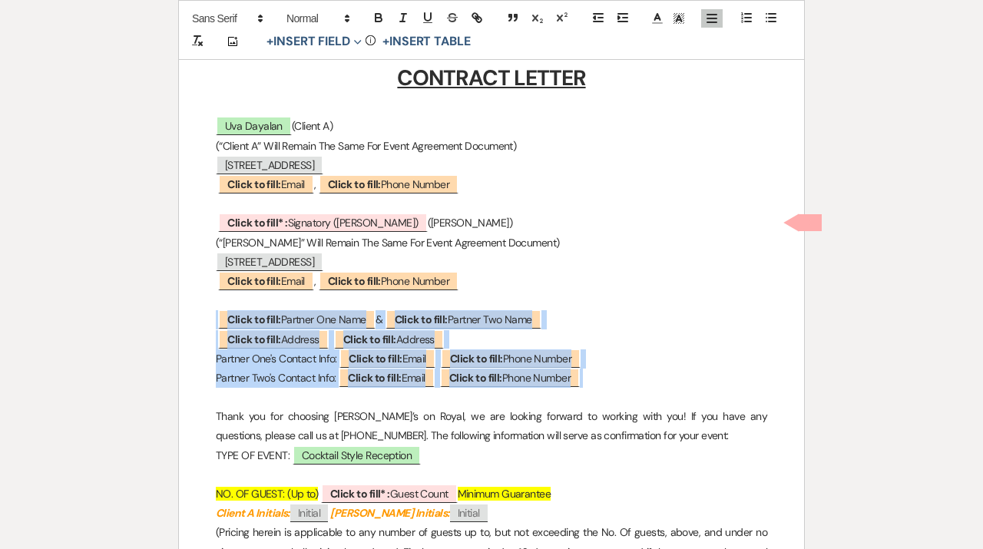
drag, startPoint x: 636, startPoint y: 385, endPoint x: 217, endPoint y: 300, distance: 427.7
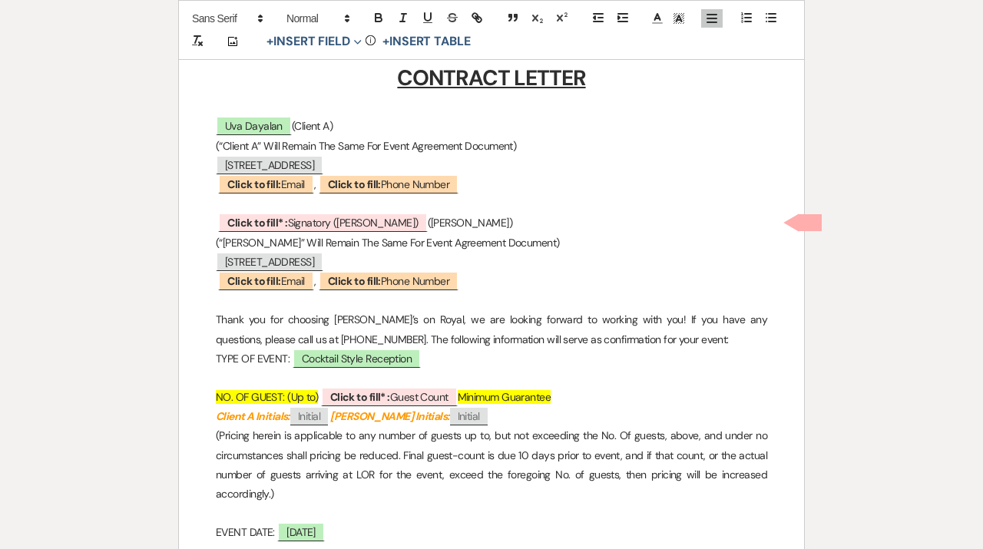
click at [298, 125] on p "[PERSON_NAME] (Client A)" at bounding box center [491, 126] width 551 height 19
click at [390, 221] on p "﻿ Click to fill* : Signatory ([PERSON_NAME]) ﻿ ([PERSON_NAME])" at bounding box center [491, 222] width 551 height 19
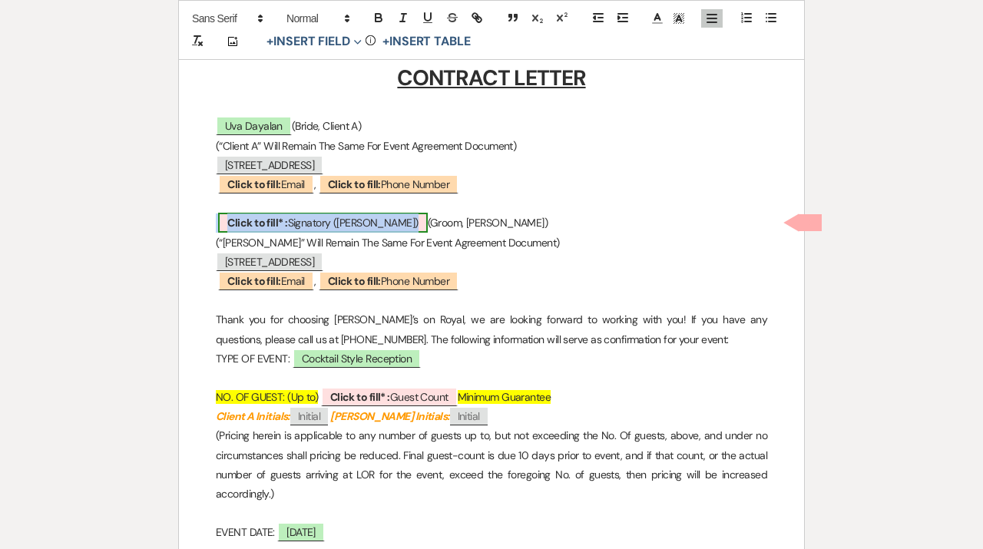
click at [294, 226] on span "Click to fill* : Signatory ([PERSON_NAME])" at bounding box center [322, 223] width 209 height 20
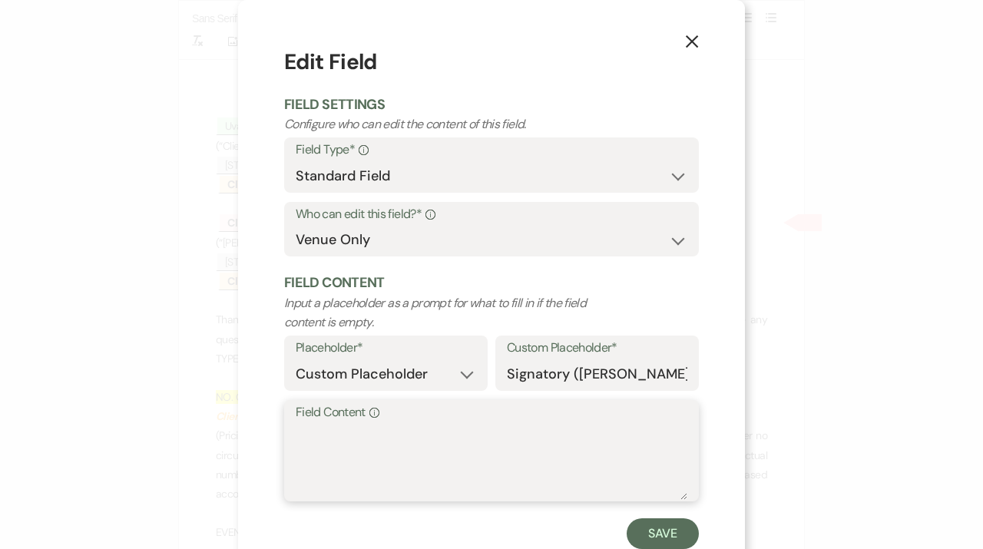
click at [377, 468] on textarea "Field Content Info" at bounding box center [491, 461] width 391 height 77
paste textarea "Chineme "Chin" Obiefune"
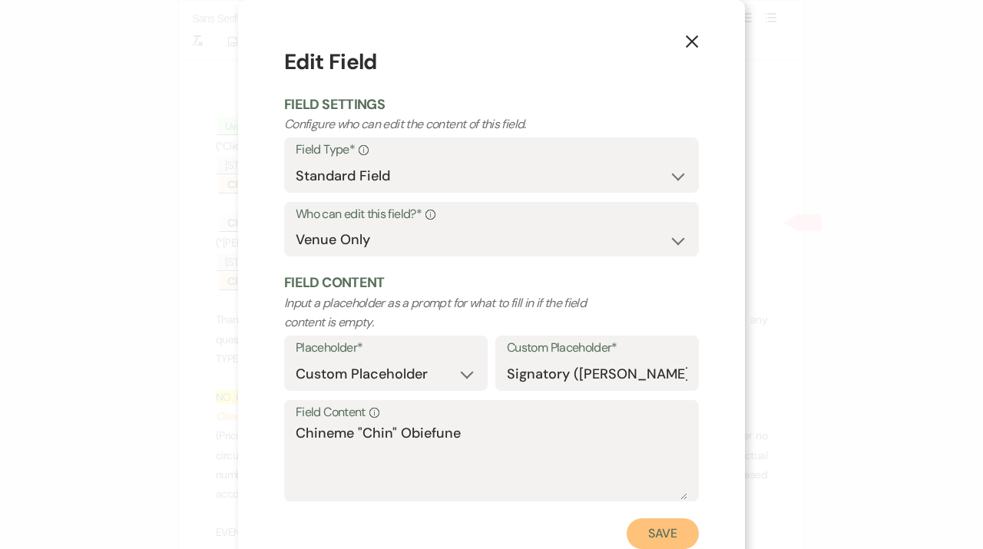
click at [687, 543] on button "Save" at bounding box center [662, 533] width 72 height 31
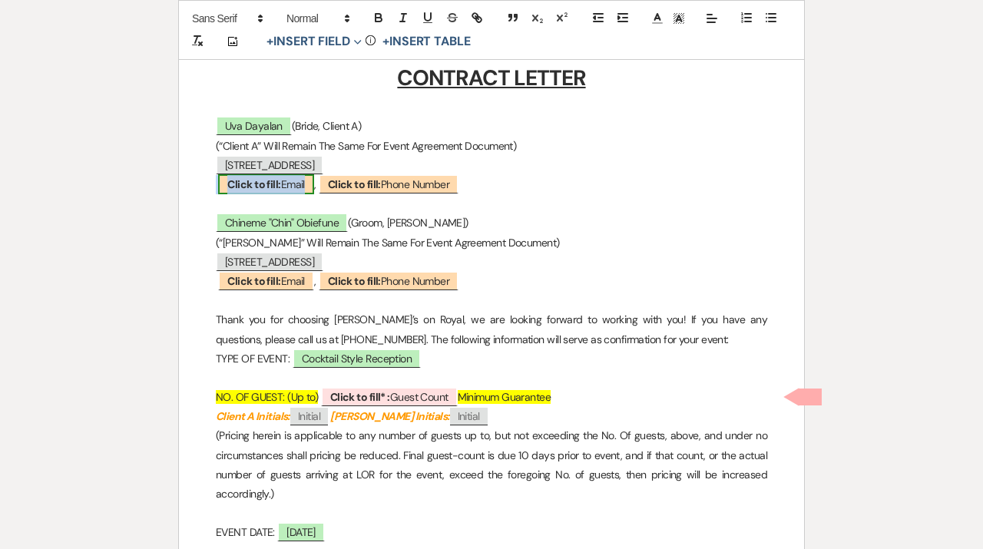
click at [280, 183] on b "Click to fill:" at bounding box center [253, 184] width 53 height 14
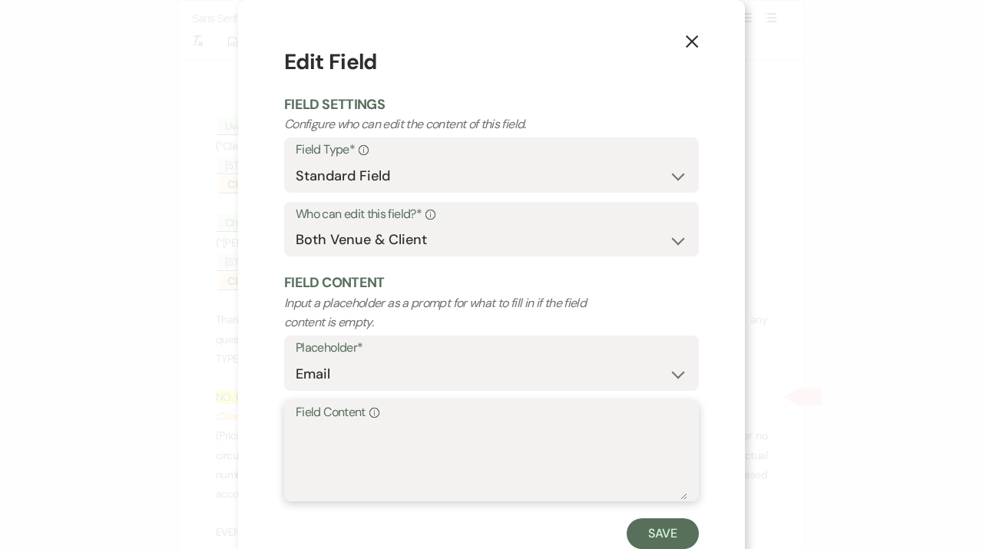
click at [356, 457] on textarea "Field Content Info" at bounding box center [491, 461] width 391 height 77
paste textarea "[EMAIL_ADDRESS][DOMAIN_NAME]"
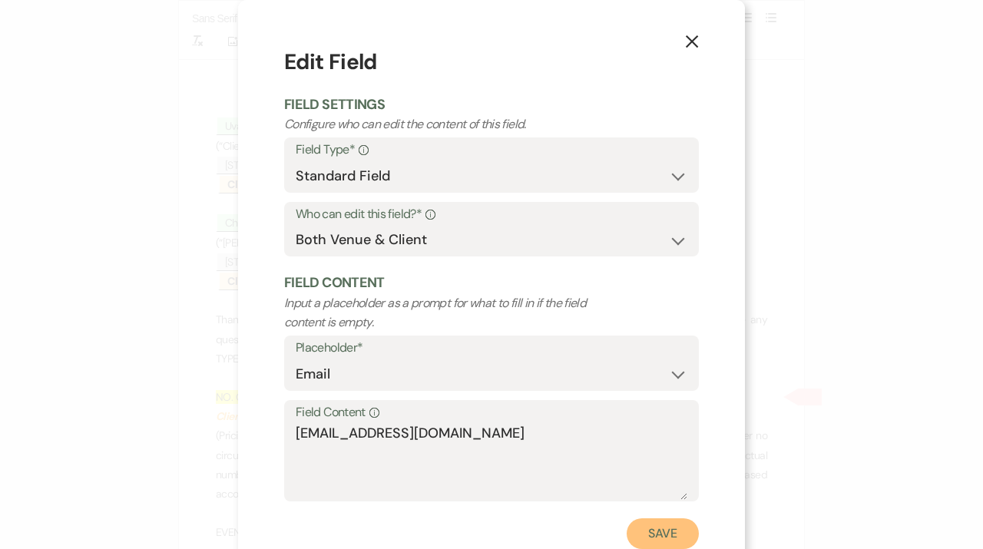
click at [690, 540] on button "Save" at bounding box center [662, 533] width 72 height 31
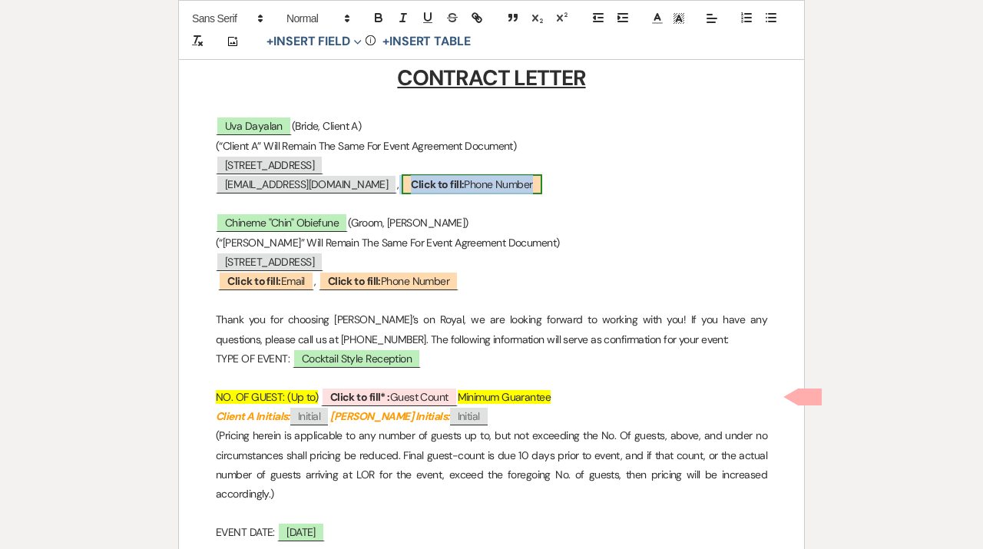
click at [427, 181] on b "Click to fill:" at bounding box center [437, 184] width 53 height 14
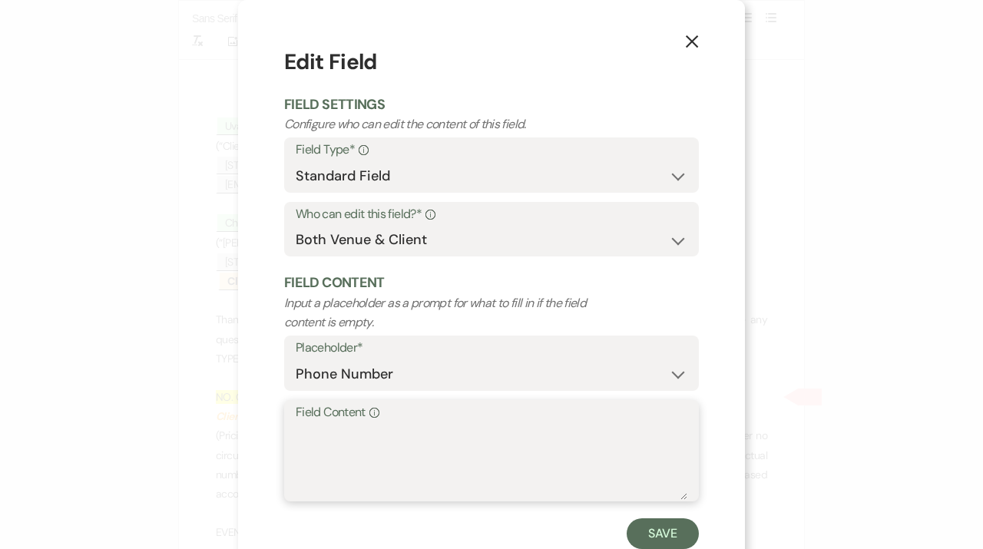
click at [388, 447] on textarea "Field Content Info" at bounding box center [491, 461] width 391 height 77
paste textarea "[PHONE_NUMBER]"
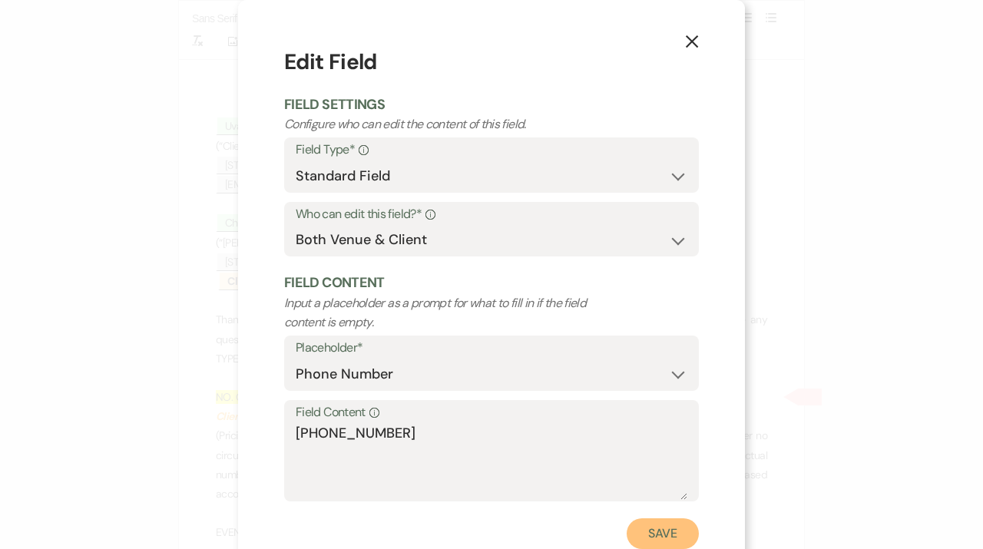
click at [686, 536] on button "Save" at bounding box center [662, 533] width 72 height 31
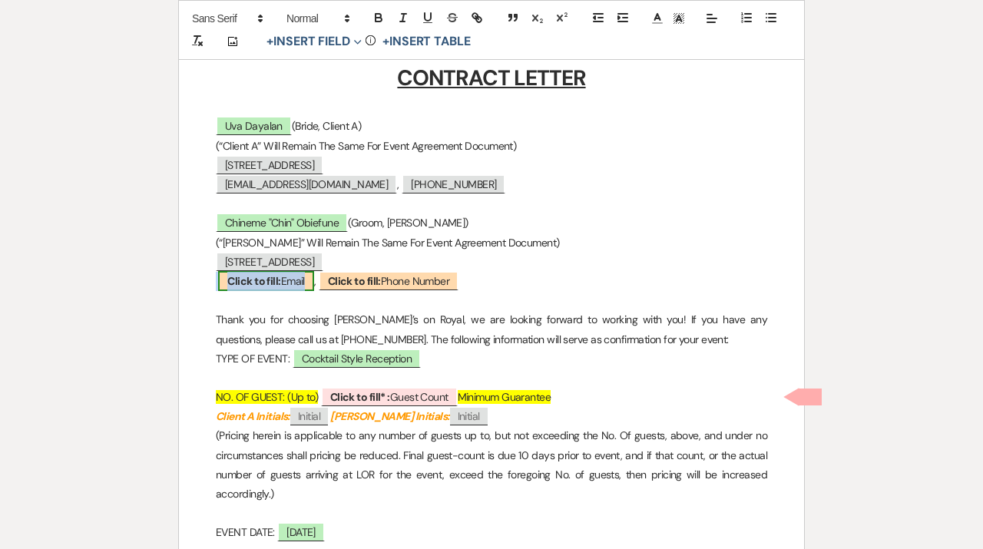
click at [302, 284] on span "Click to fill: Email" at bounding box center [265, 281] width 95 height 20
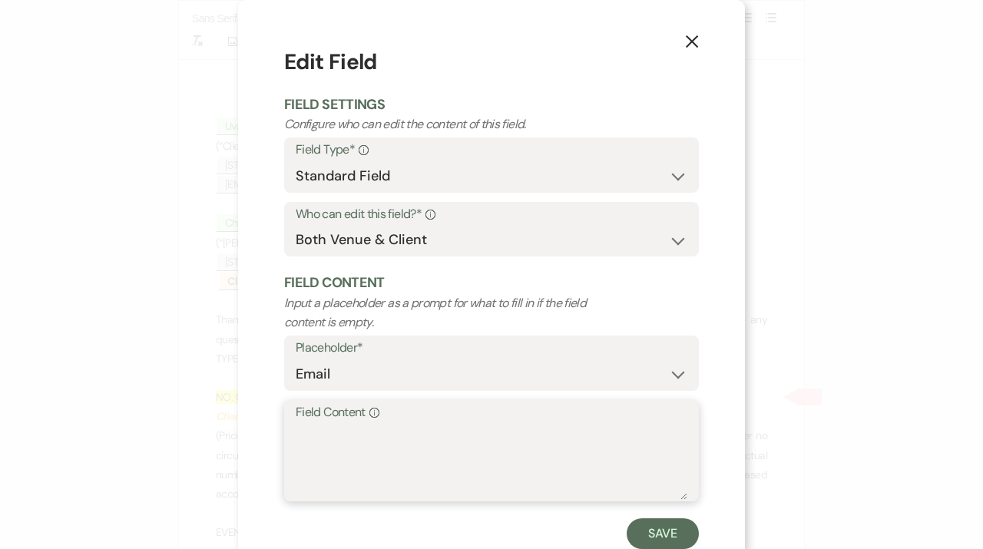
click at [331, 431] on textarea "Field Content Info" at bounding box center [491, 461] width 391 height 77
paste textarea "[EMAIL_ADDRESS][DOMAIN_NAME]"
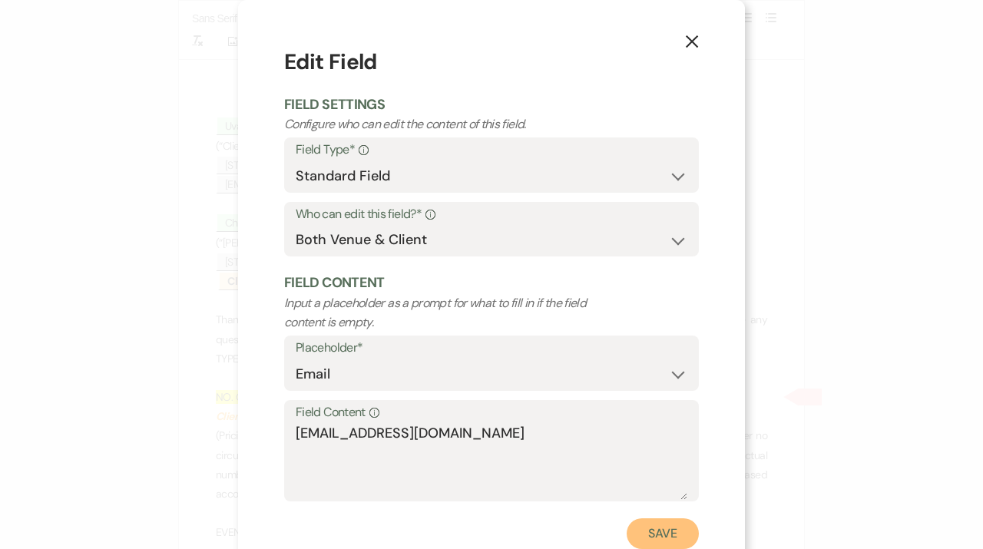
click at [648, 527] on button "Save" at bounding box center [662, 533] width 72 height 31
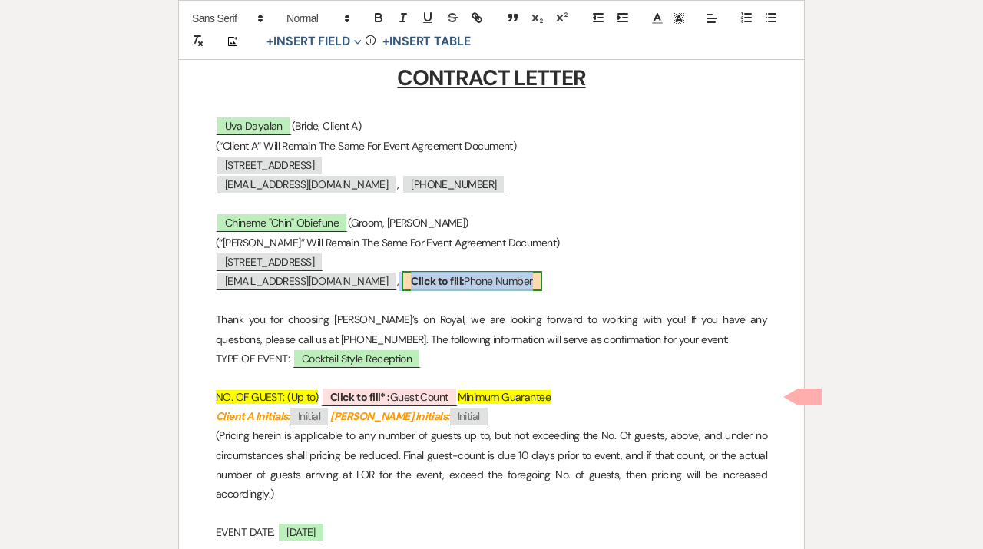
click at [461, 278] on span "Click to fill: Phone Number" at bounding box center [471, 281] width 140 height 20
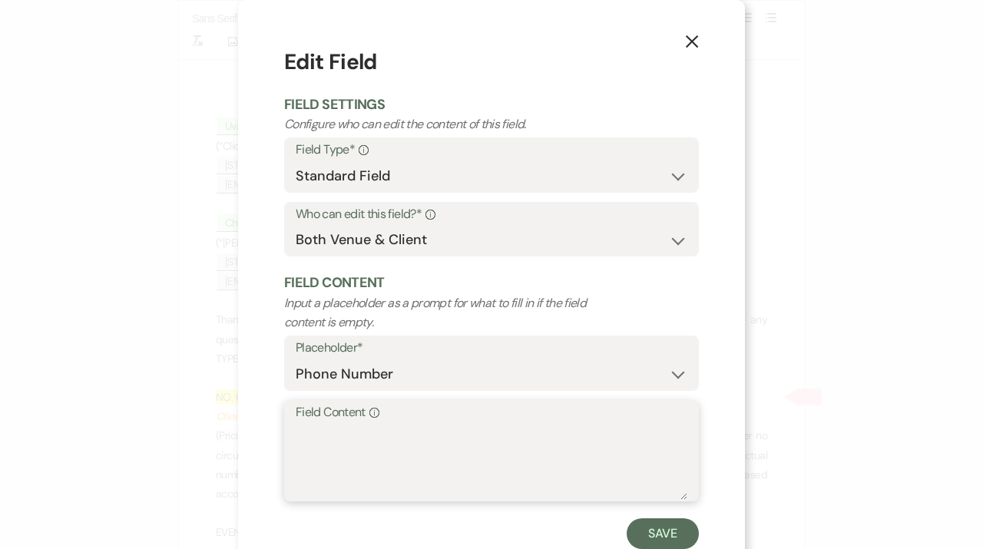
click at [418, 487] on textarea "Field Content Info" at bounding box center [491, 461] width 391 height 77
paste textarea "[PHONE_NUMBER]"
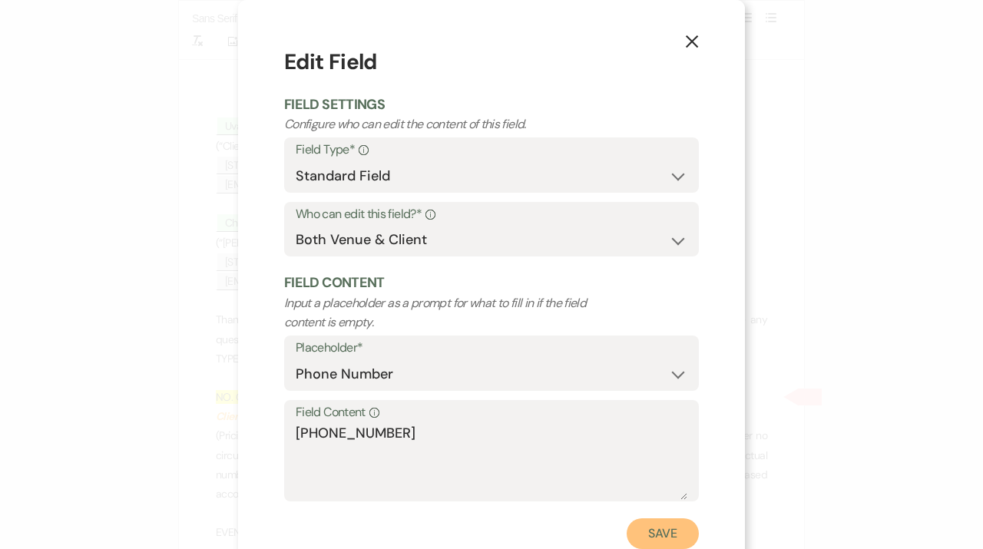
click at [692, 543] on button "Save" at bounding box center [662, 533] width 72 height 31
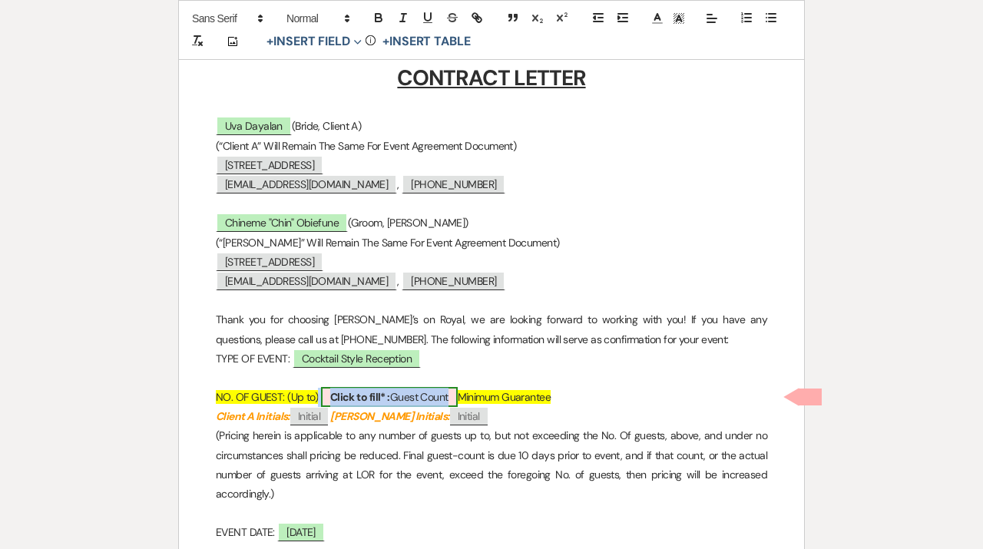
click at [381, 399] on b "Click to fill* :" at bounding box center [360, 397] width 60 height 14
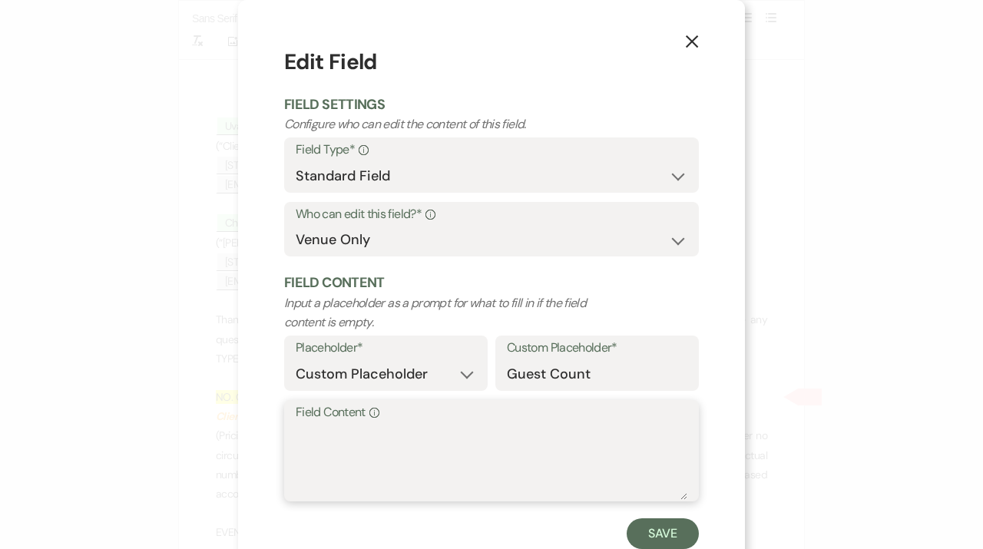
click at [378, 466] on textarea "Field Content Info" at bounding box center [491, 461] width 391 height 77
click at [679, 540] on button "Save" at bounding box center [662, 533] width 72 height 31
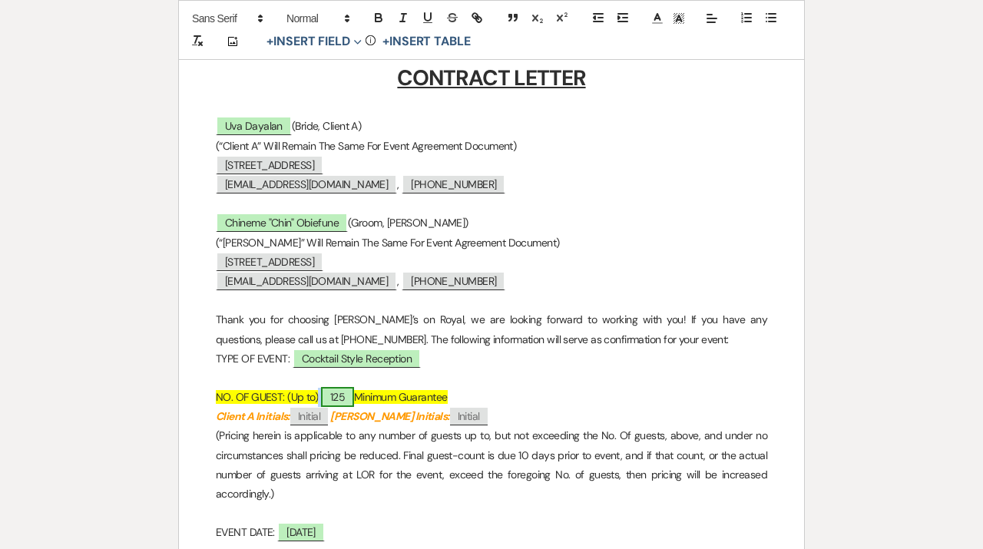
click at [336, 398] on span "125" at bounding box center [337, 397] width 33 height 20
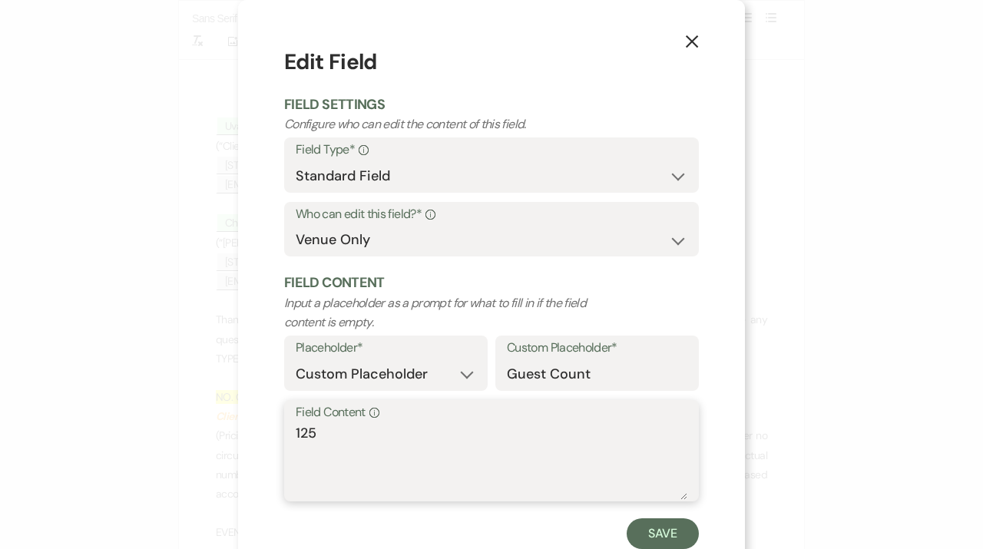
click at [414, 428] on textarea "125" at bounding box center [491, 461] width 391 height 77
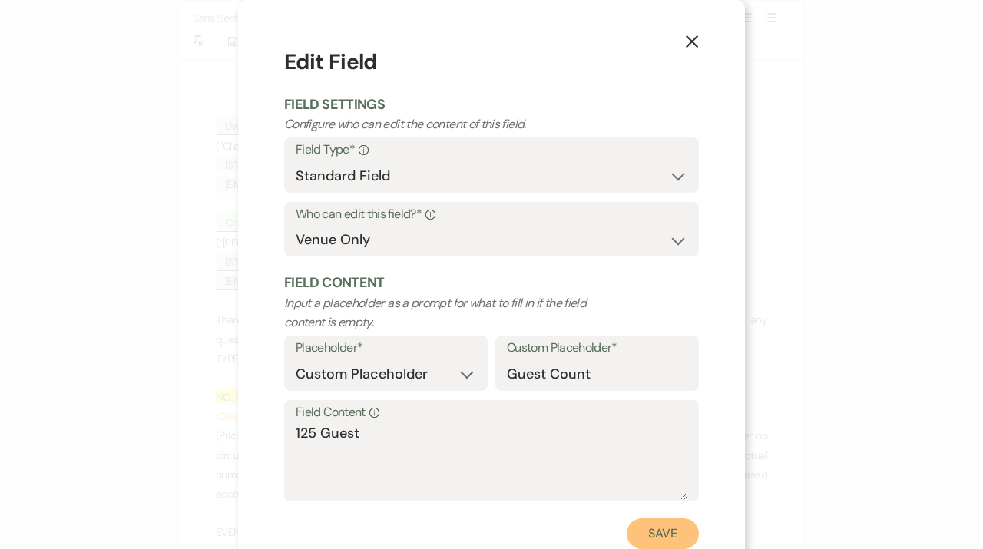
click at [655, 540] on button "Save" at bounding box center [662, 533] width 72 height 31
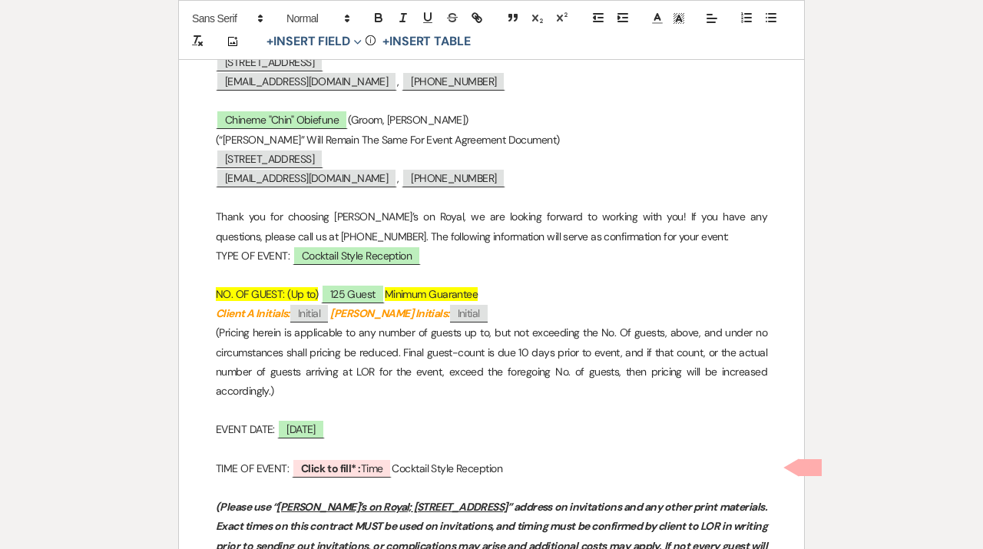
scroll to position [514, 0]
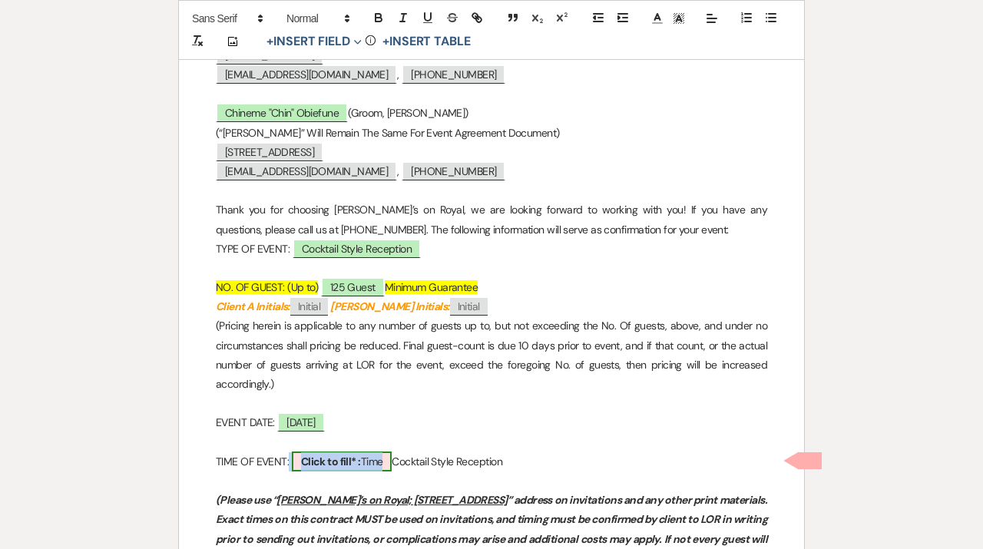
click at [358, 464] on b "Click to fill* :" at bounding box center [331, 461] width 60 height 14
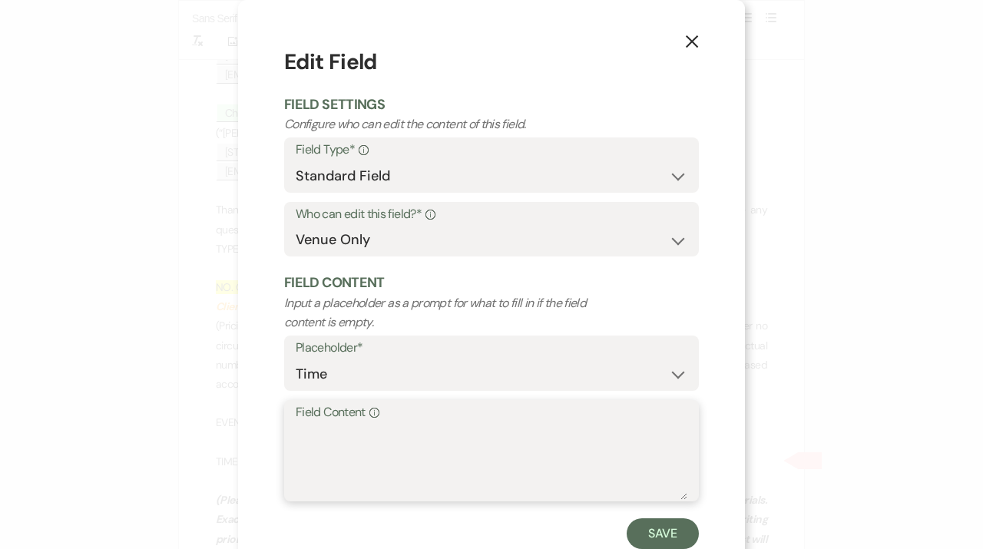
click at [405, 453] on textarea "Field Content Info" at bounding box center [491, 461] width 391 height 77
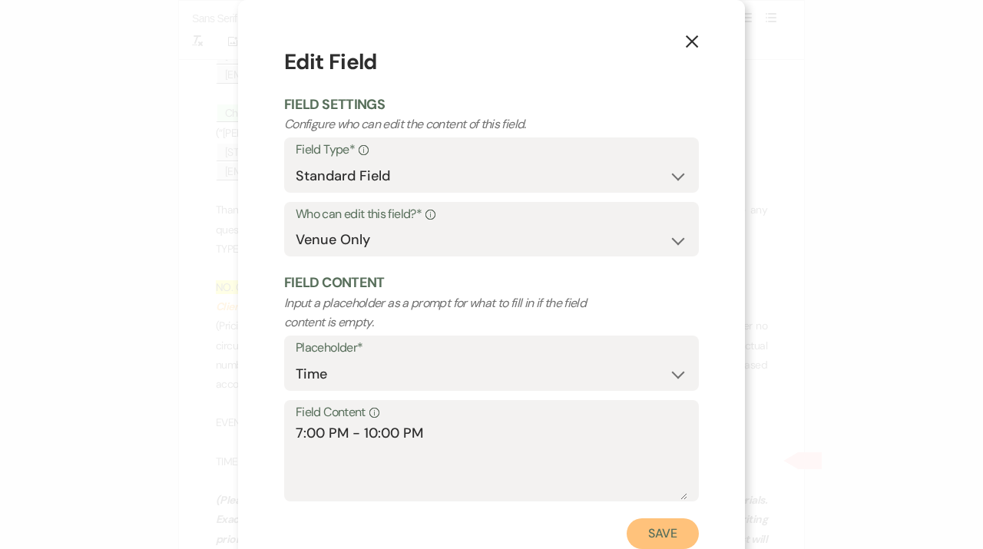
click at [662, 540] on button "Save" at bounding box center [662, 533] width 72 height 31
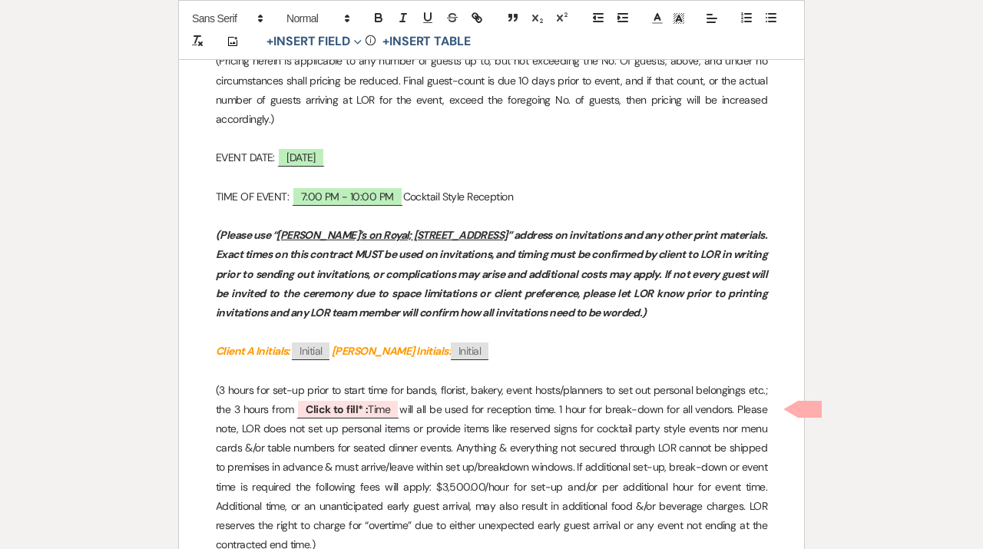
scroll to position [781, 0]
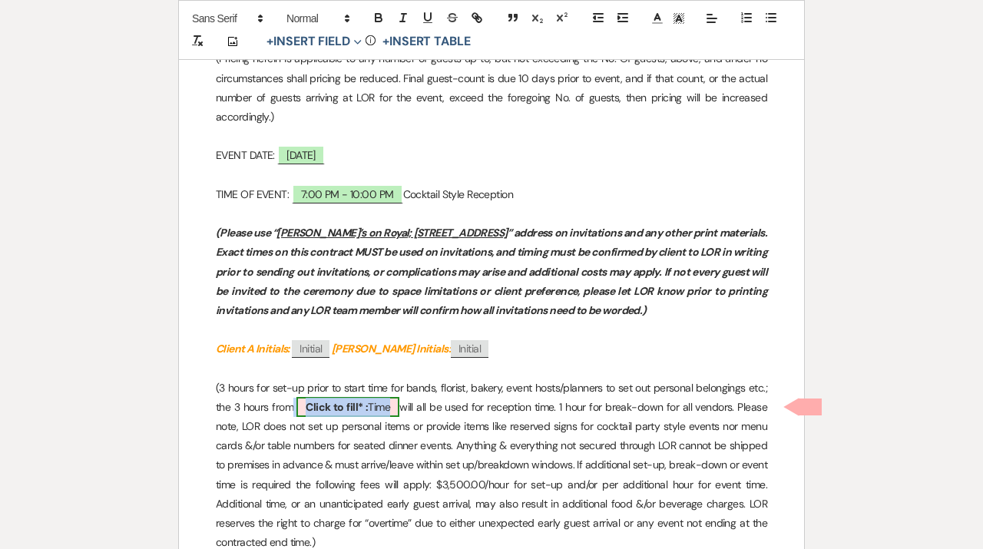
click at [349, 400] on b "Click to fill* :" at bounding box center [336, 407] width 62 height 14
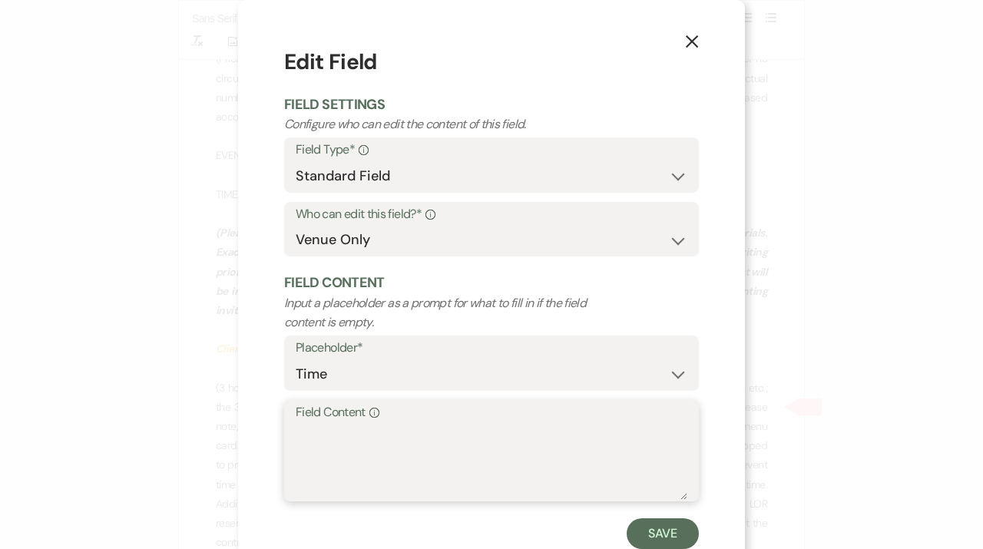
click at [396, 457] on textarea "Field Content Info" at bounding box center [491, 461] width 391 height 77
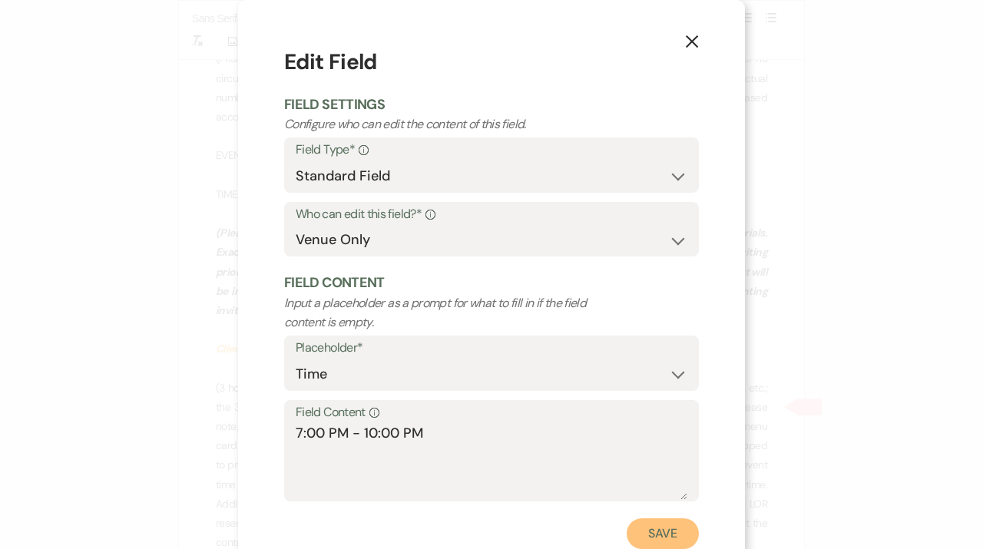
click at [642, 537] on button "Save" at bounding box center [662, 533] width 72 height 31
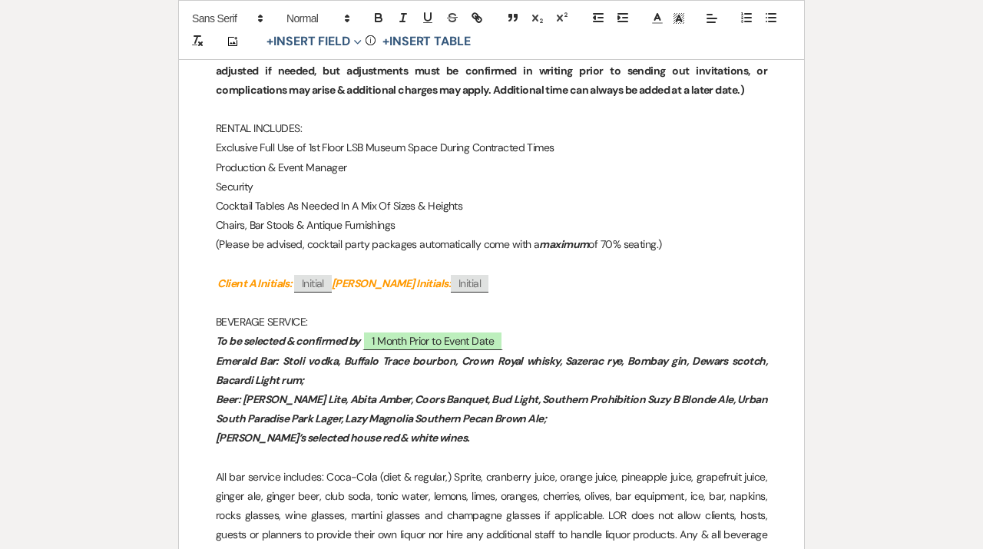
scroll to position [1313, 0]
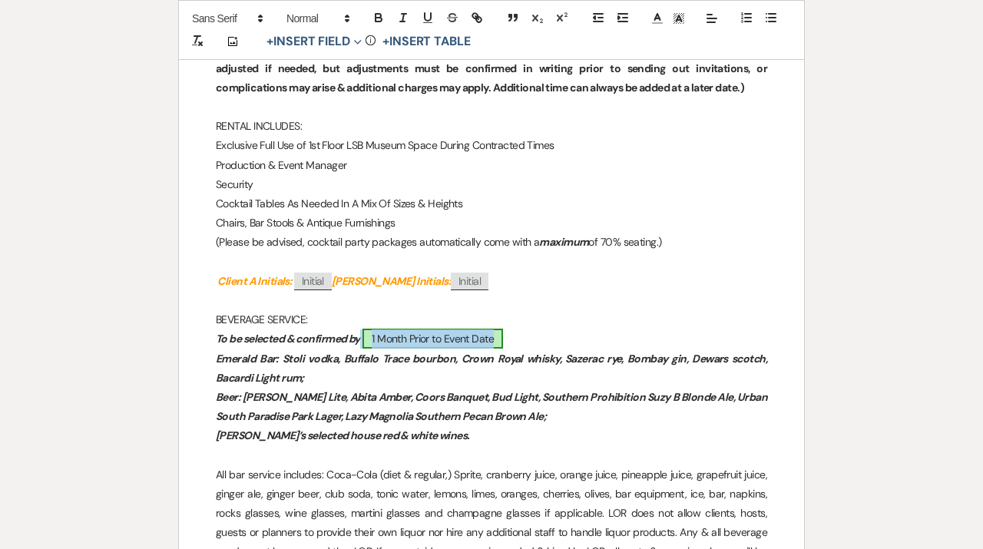
click at [492, 342] on span "1 Month Prior to Event Date" at bounding box center [432, 339] width 140 height 20
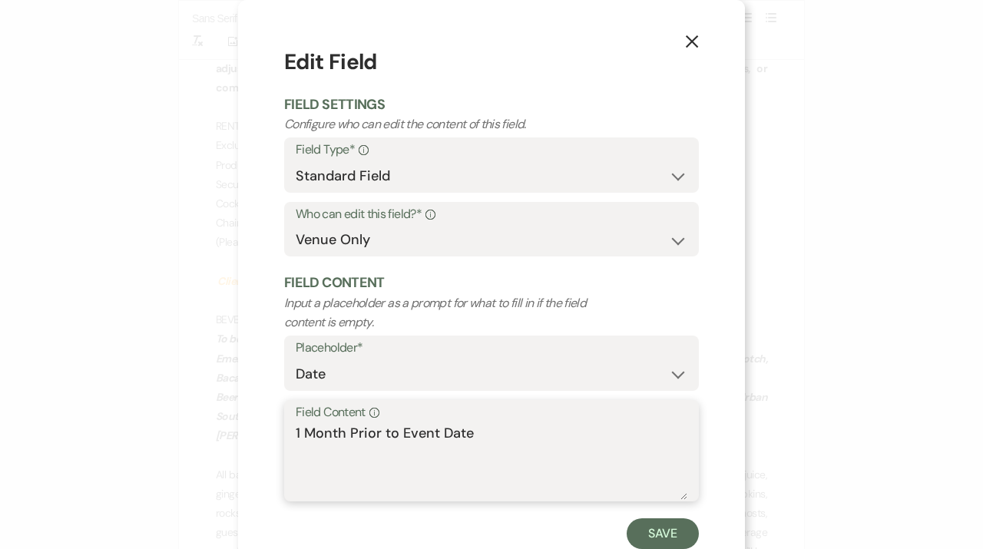
drag, startPoint x: 501, startPoint y: 434, endPoint x: 214, endPoint y: 434, distance: 287.1
click at [296, 434] on textarea "1 Month Prior to Event Date" at bounding box center [491, 461] width 391 height 77
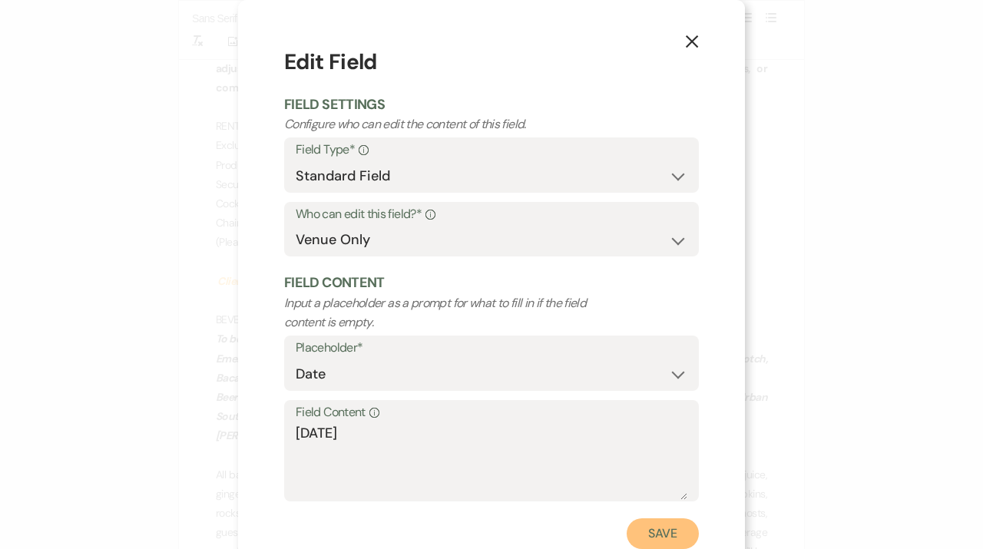
click at [675, 532] on button "Save" at bounding box center [662, 533] width 72 height 31
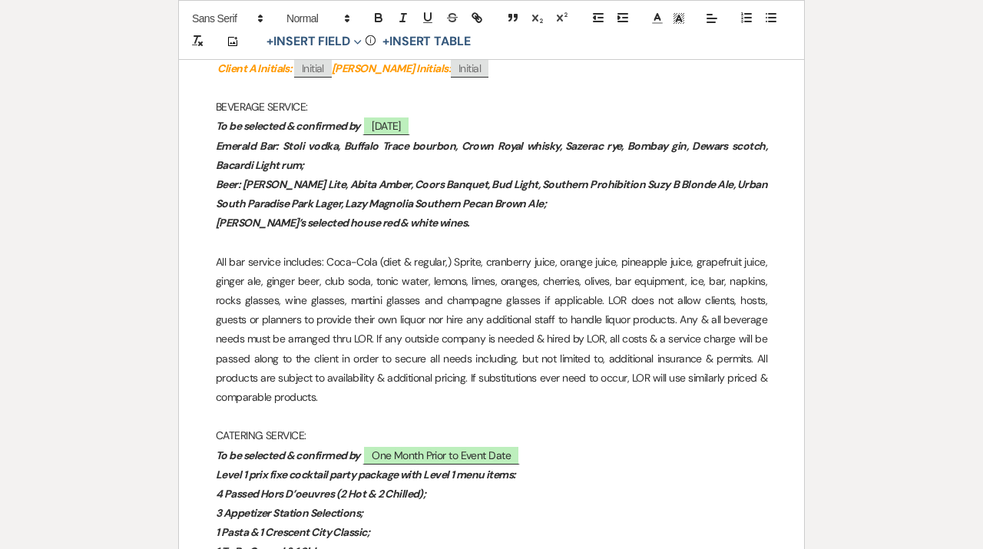
scroll to position [1557, 0]
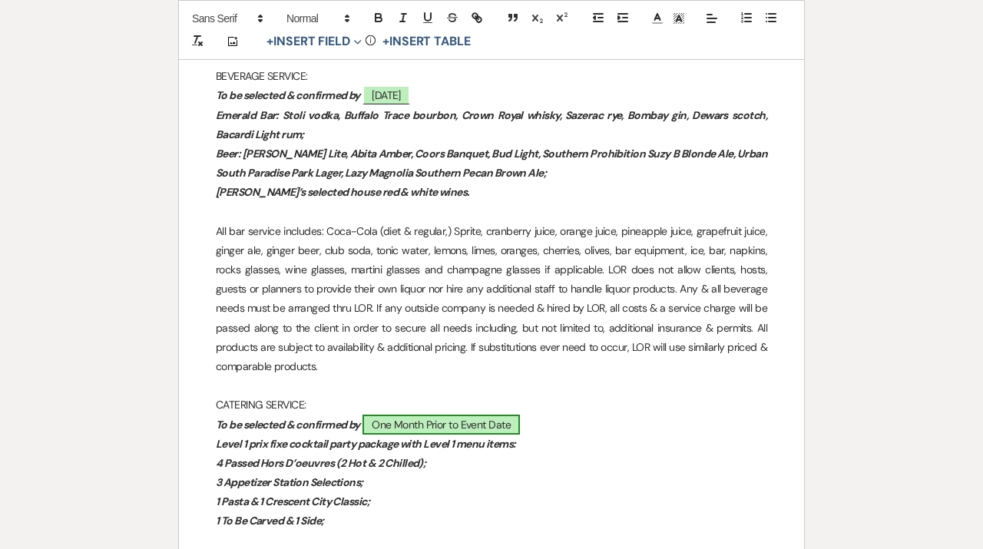
click at [465, 415] on span "One Month Prior to Event Date" at bounding box center [440, 424] width 157 height 20
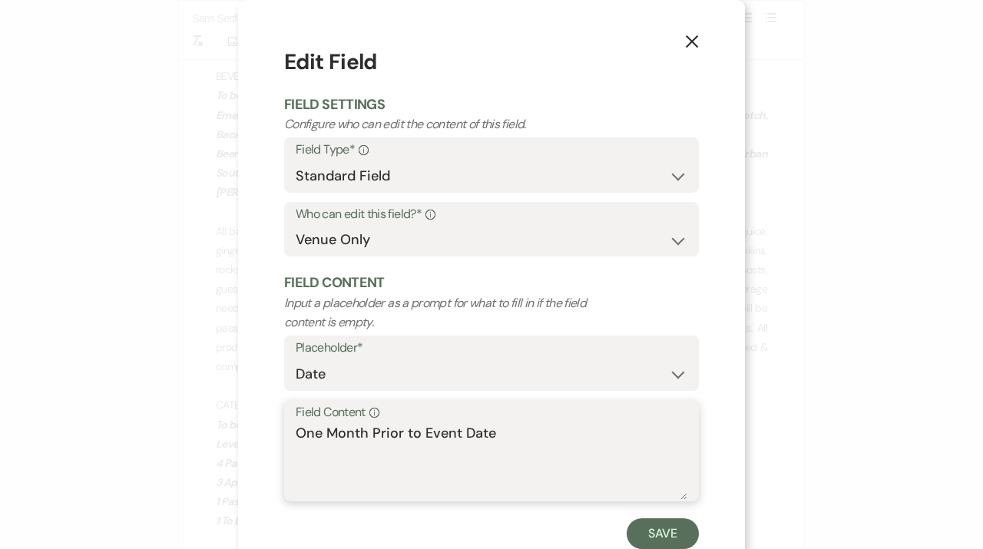
drag, startPoint x: 509, startPoint y: 431, endPoint x: 243, endPoint y: 431, distance: 266.4
click at [296, 431] on textarea "One Month Prior to Event Date" at bounding box center [491, 461] width 391 height 77
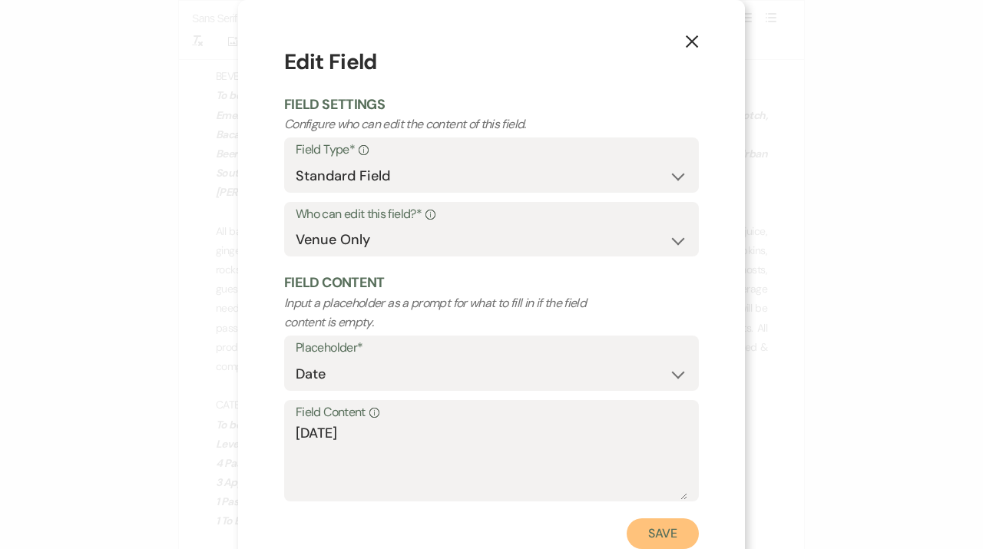
click at [677, 540] on button "Save" at bounding box center [662, 533] width 72 height 31
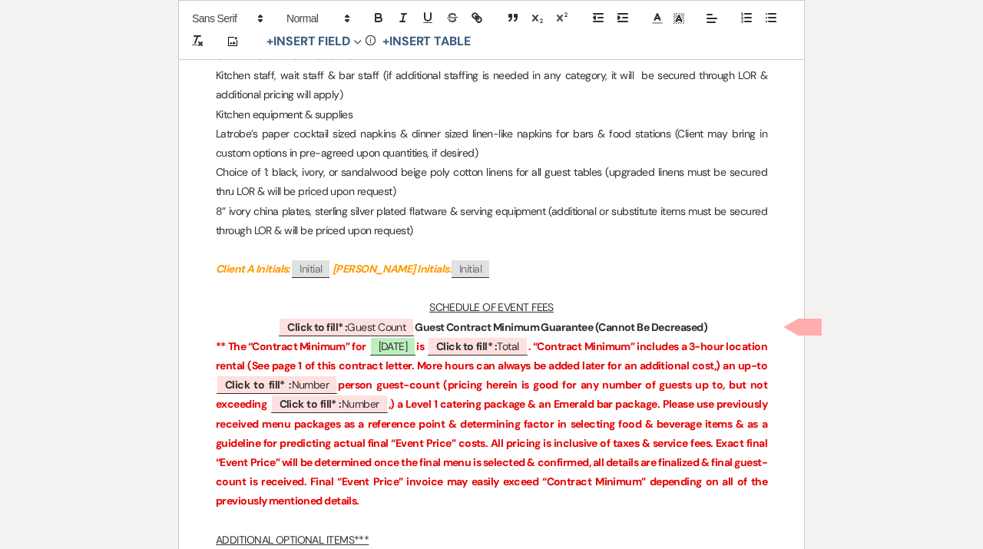
scroll to position [2389, 0]
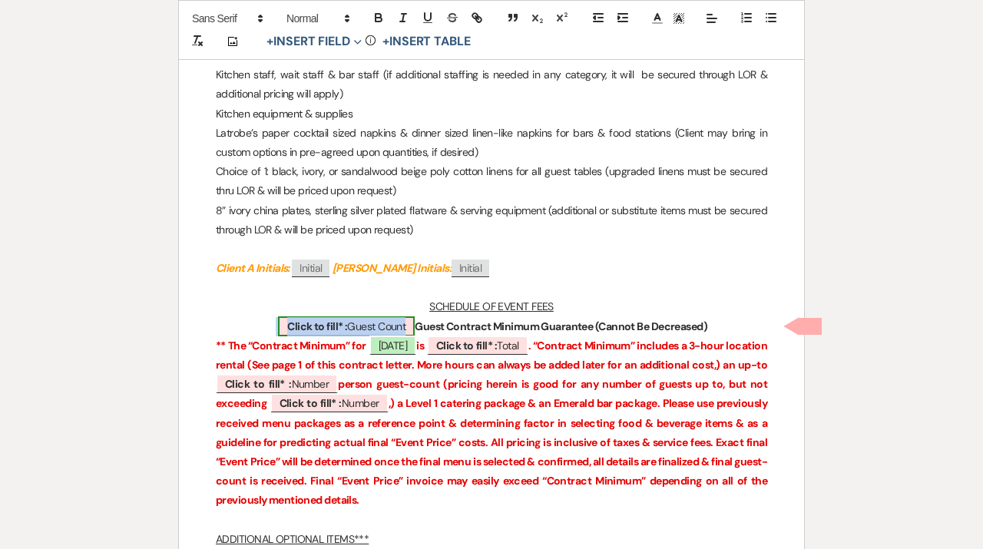
click at [353, 329] on span "Click to fill* : Guest Count" at bounding box center [346, 326] width 137 height 20
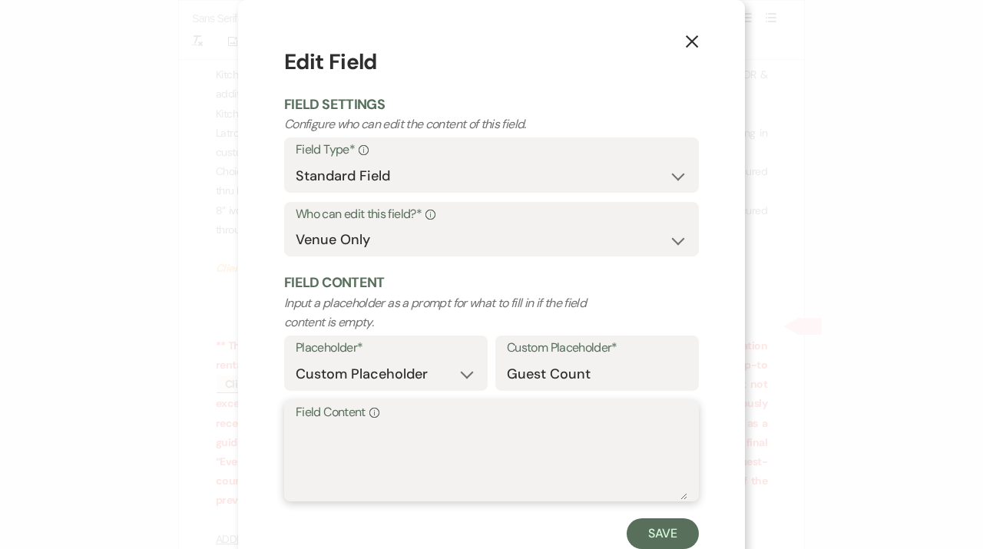
click at [408, 438] on textarea "Field Content Info" at bounding box center [491, 461] width 391 height 77
click at [327, 434] on textarea "Up- to 125" at bounding box center [491, 461] width 391 height 77
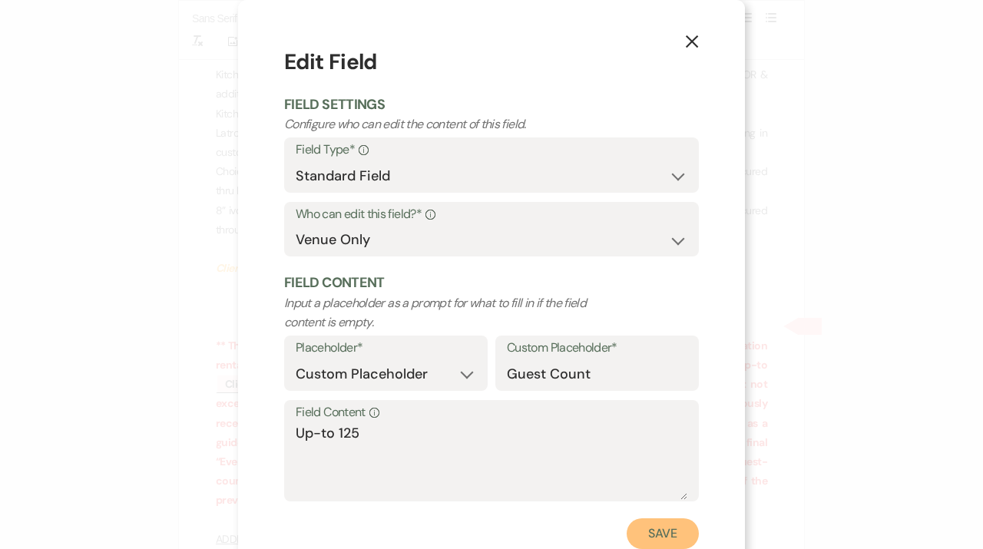
click at [660, 545] on button "Save" at bounding box center [662, 533] width 72 height 31
